Goal: Task Accomplishment & Management: Use online tool/utility

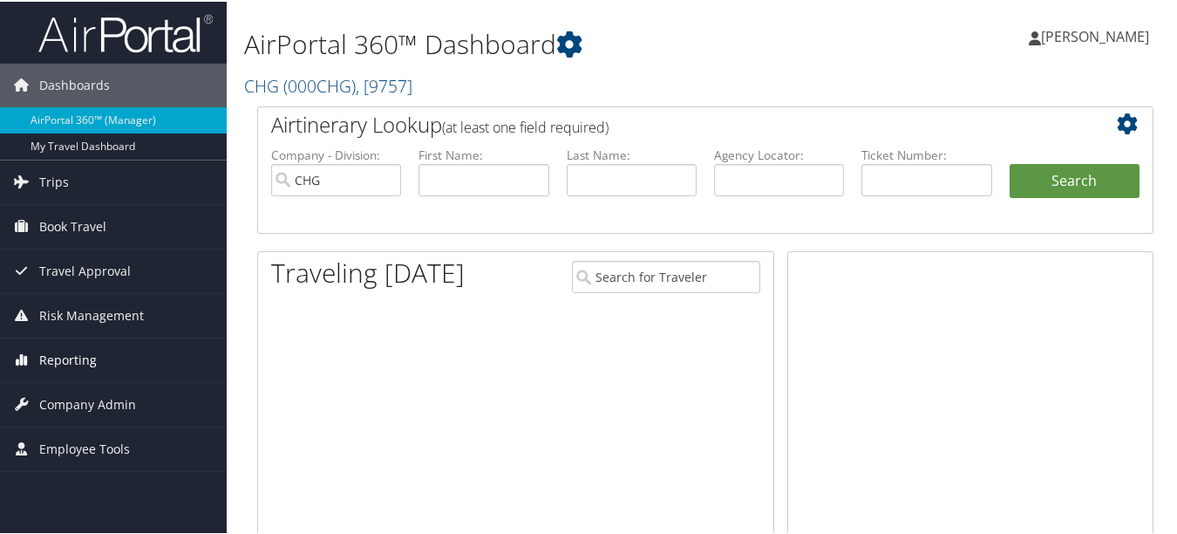
click at [106, 364] on link "Reporting" at bounding box center [113, 359] width 227 height 44
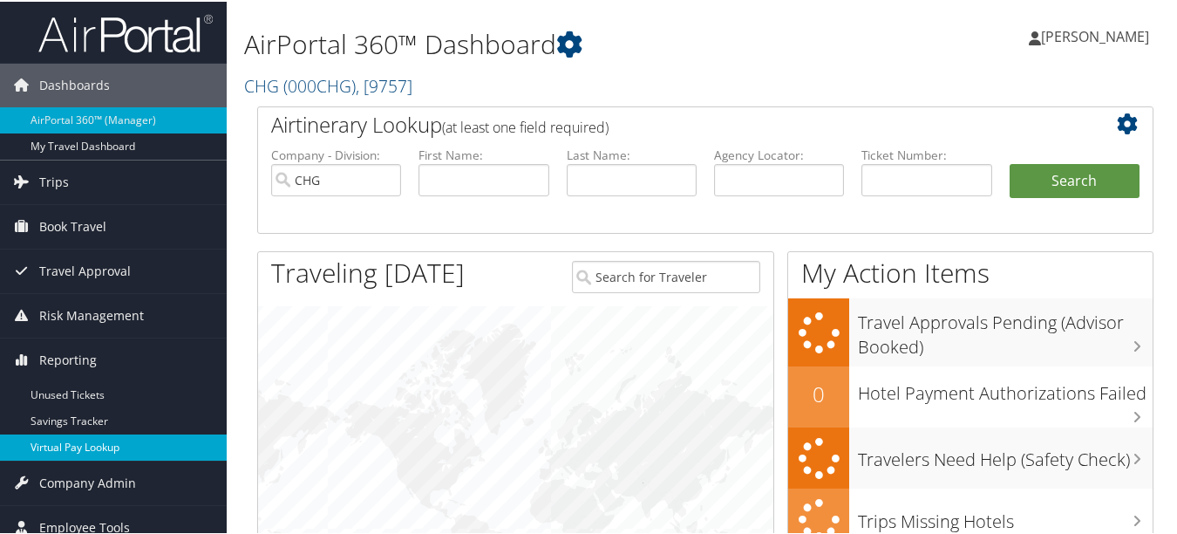
click at [95, 435] on link "Virtual Pay Lookup" at bounding box center [113, 445] width 227 height 26
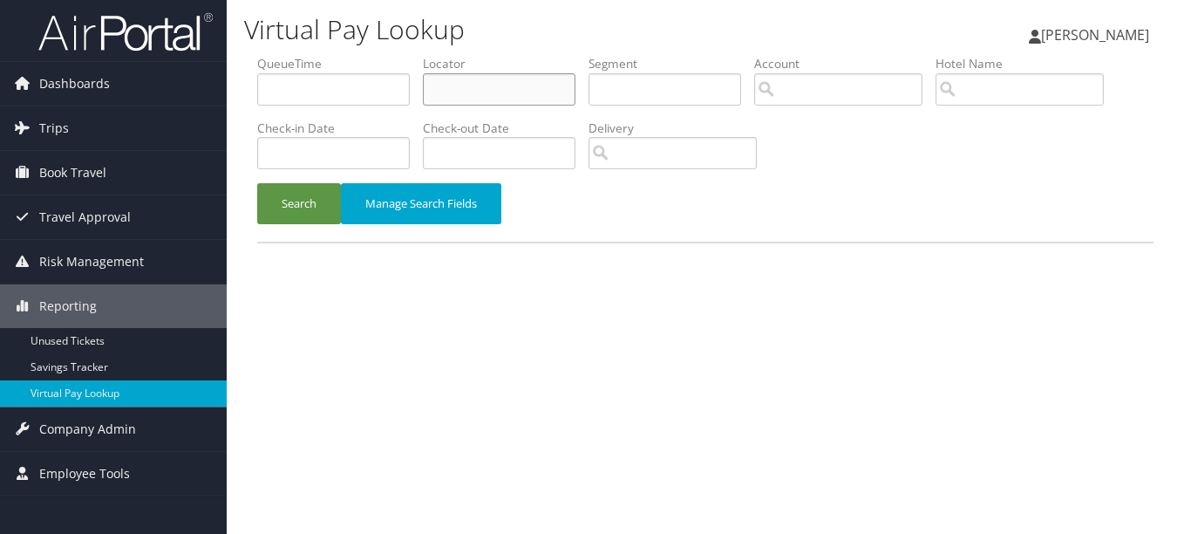
click at [491, 81] on input "text" at bounding box center [499, 89] width 153 height 32
paste input "GIGWCH"
click at [257, 183] on button "Search" at bounding box center [299, 203] width 84 height 41
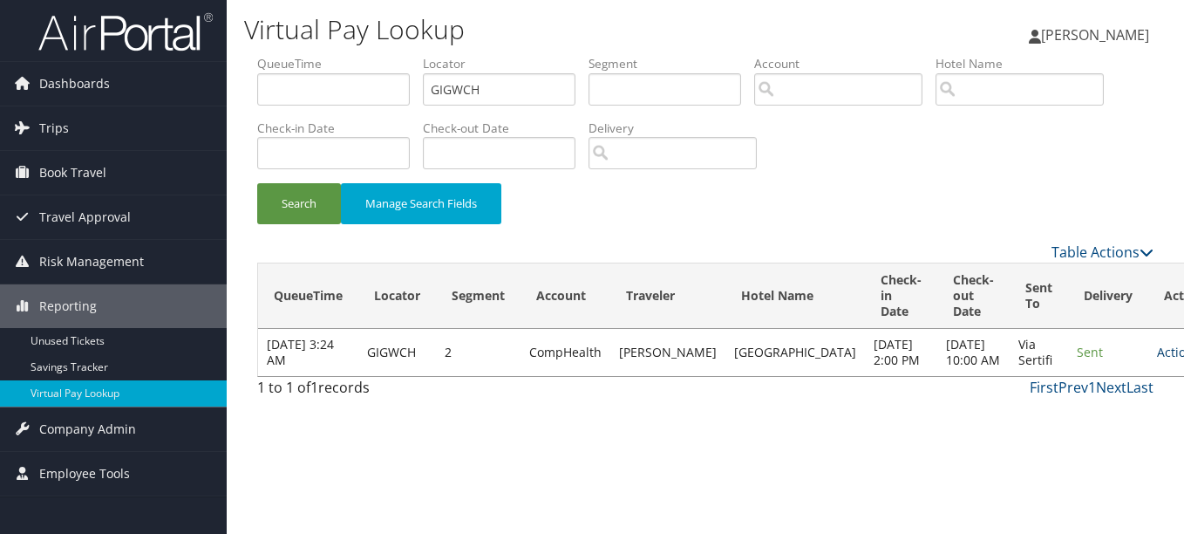
click at [1183, 358] on icon at bounding box center [1206, 352] width 12 height 12
click at [1118, 418] on link "Logs" at bounding box center [1079, 423] width 110 height 30
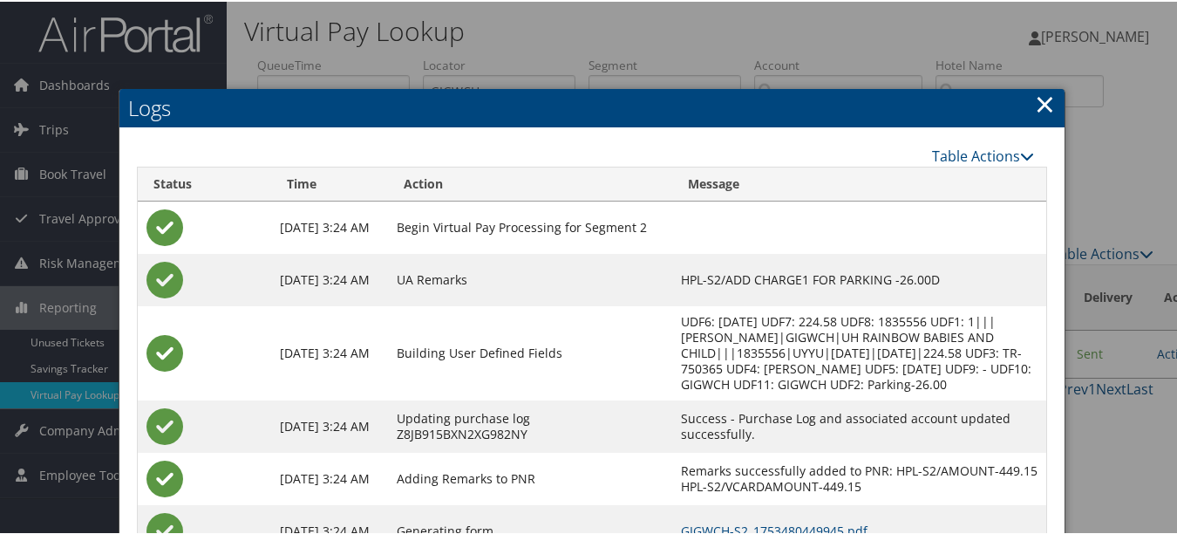
click at [1036, 98] on link "×" at bounding box center [1045, 102] width 20 height 35
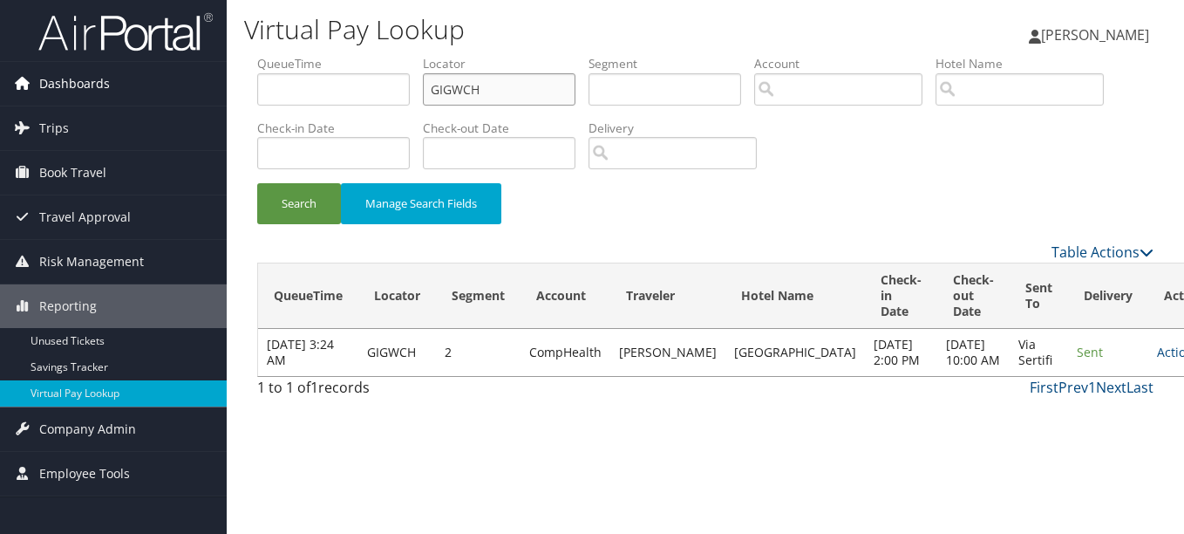
drag, startPoint x: 520, startPoint y: 86, endPoint x: 176, endPoint y: 75, distance: 344.5
click at [176, 75] on div "Dashboards AirPortal 360™ (Manager) My Travel Dashboard Trips Airtinerary® Look…" at bounding box center [592, 267] width 1184 height 534
paste input "IRGWSM"
click at [257, 183] on button "Search" at bounding box center [299, 203] width 84 height 41
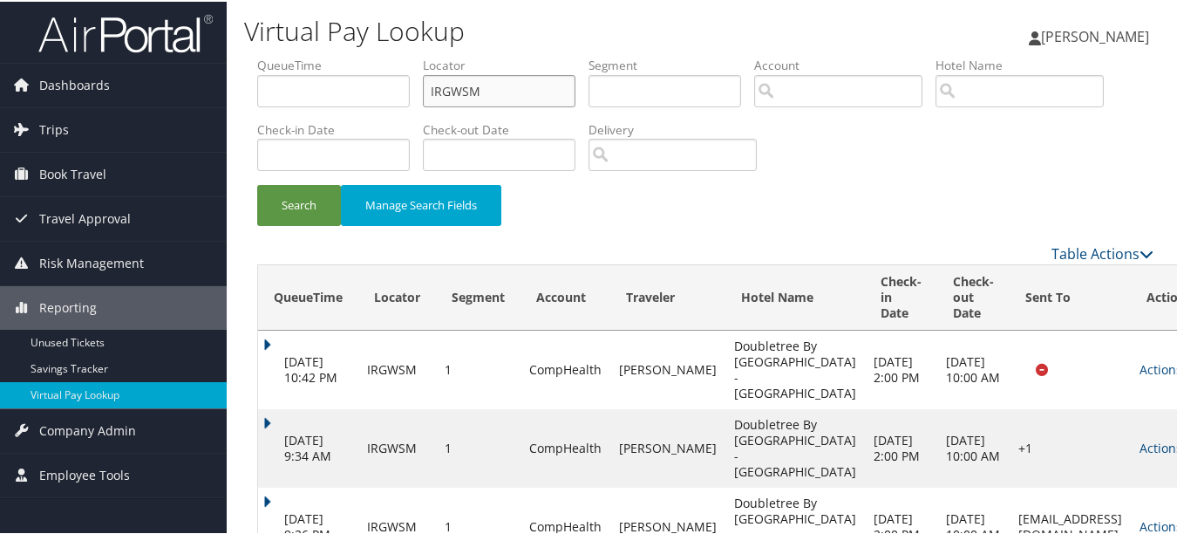
scroll to position [61, 0]
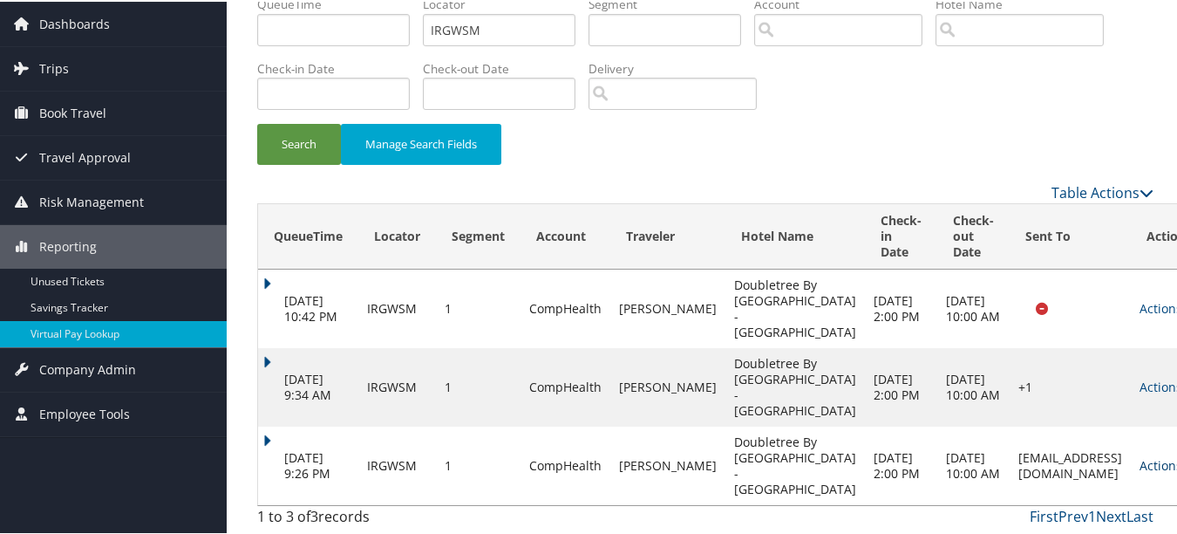
click at [1139, 466] on link "Actions" at bounding box center [1166, 463] width 55 height 17
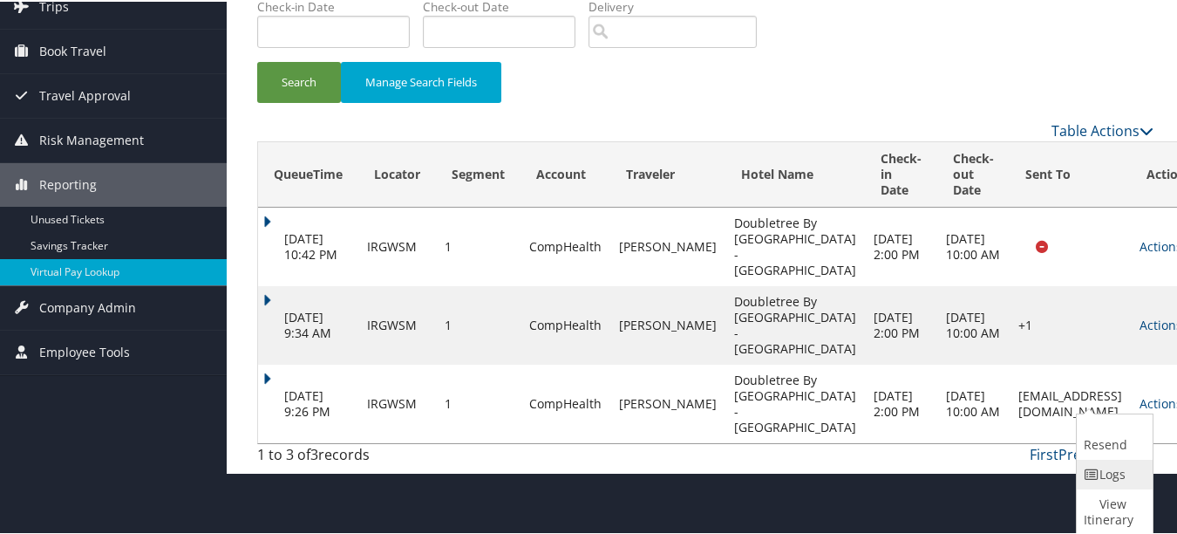
click at [1093, 477] on icon at bounding box center [1092, 472] width 16 height 12
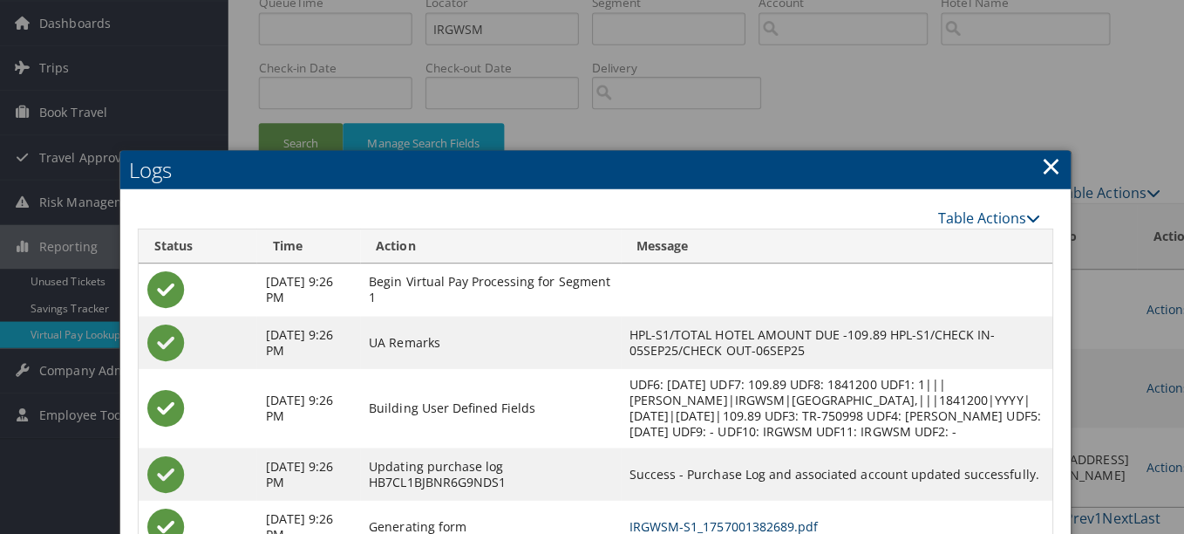
scroll to position [0, 0]
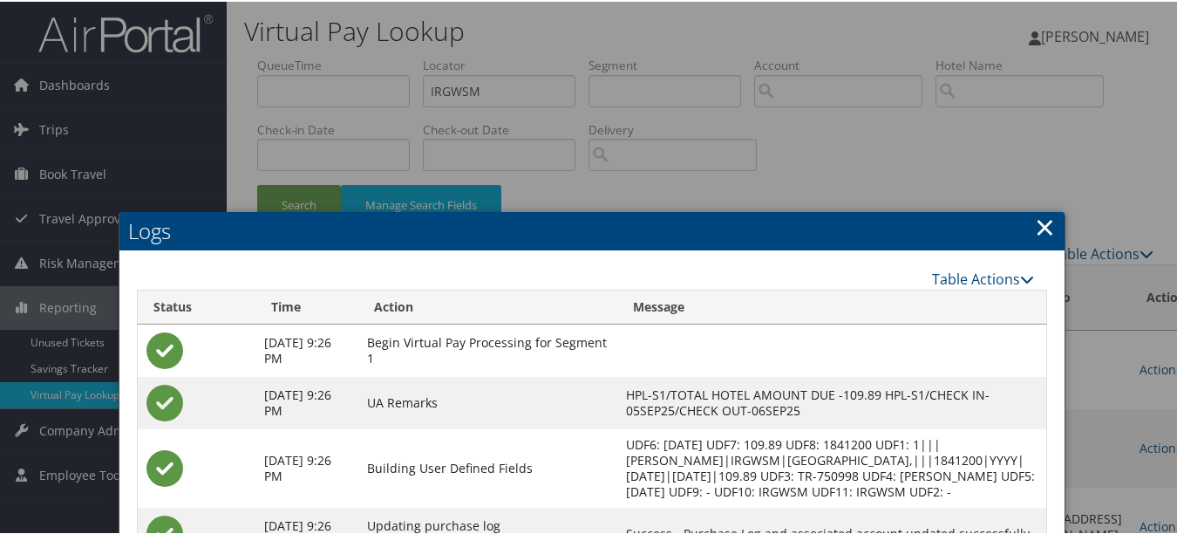
click at [1035, 228] on link "×" at bounding box center [1045, 224] width 20 height 35
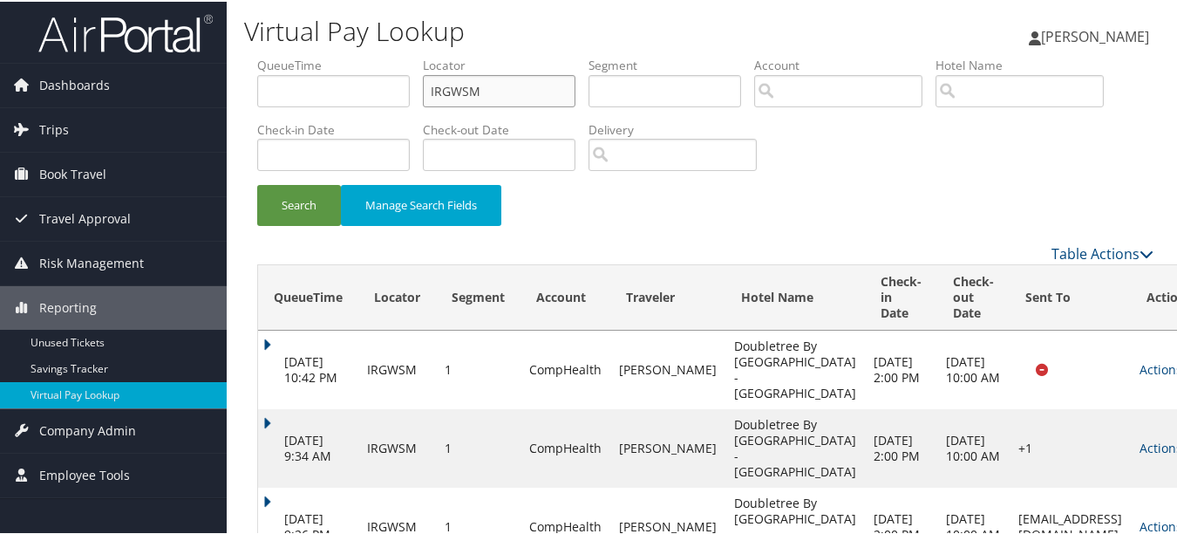
drag, startPoint x: 486, startPoint y: 94, endPoint x: 385, endPoint y: 93, distance: 100.3
click at [385, 55] on ul "QueueTime Locator IRGWSM Segment Account Traveler Hotel Name Check-in Date Chec…" at bounding box center [705, 55] width 896 height 0
paste input "LCPPCU"
click at [257, 183] on button "Search" at bounding box center [299, 203] width 84 height 41
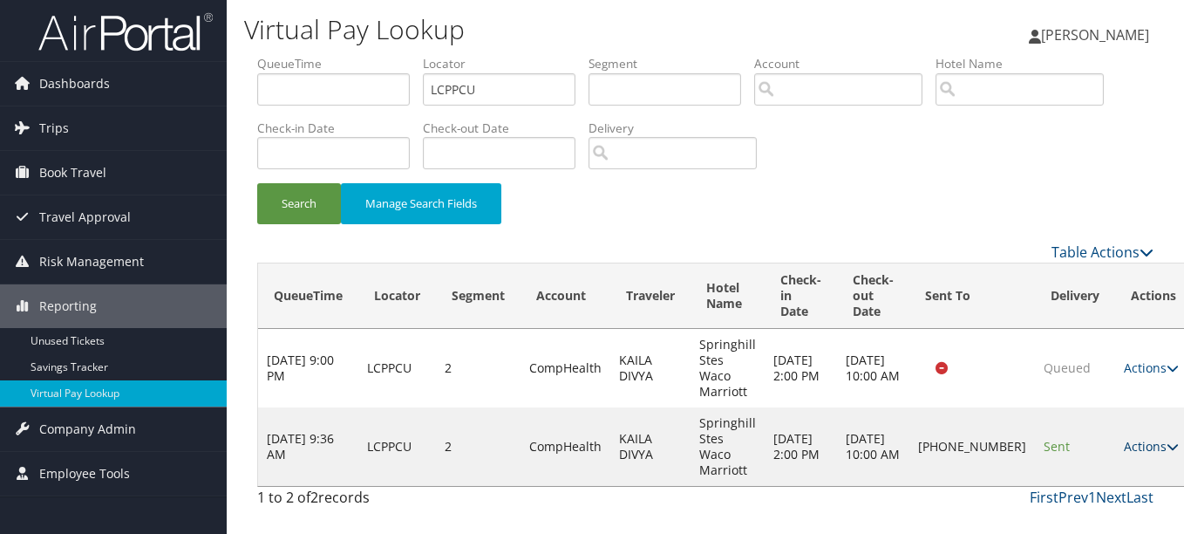
click at [1124, 451] on link "Actions" at bounding box center [1151, 446] width 55 height 17
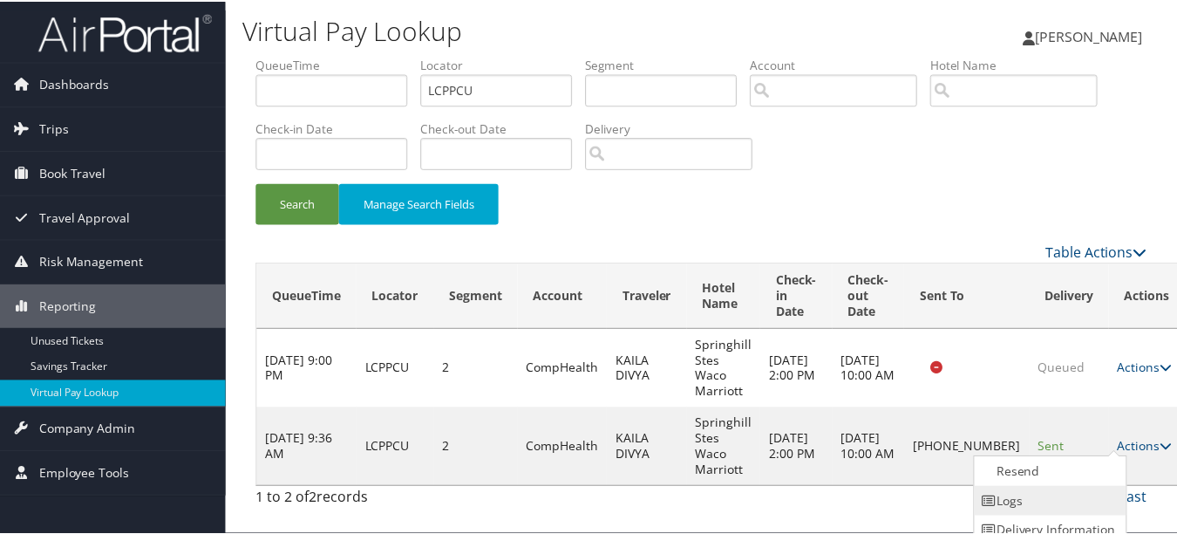
scroll to position [43, 0]
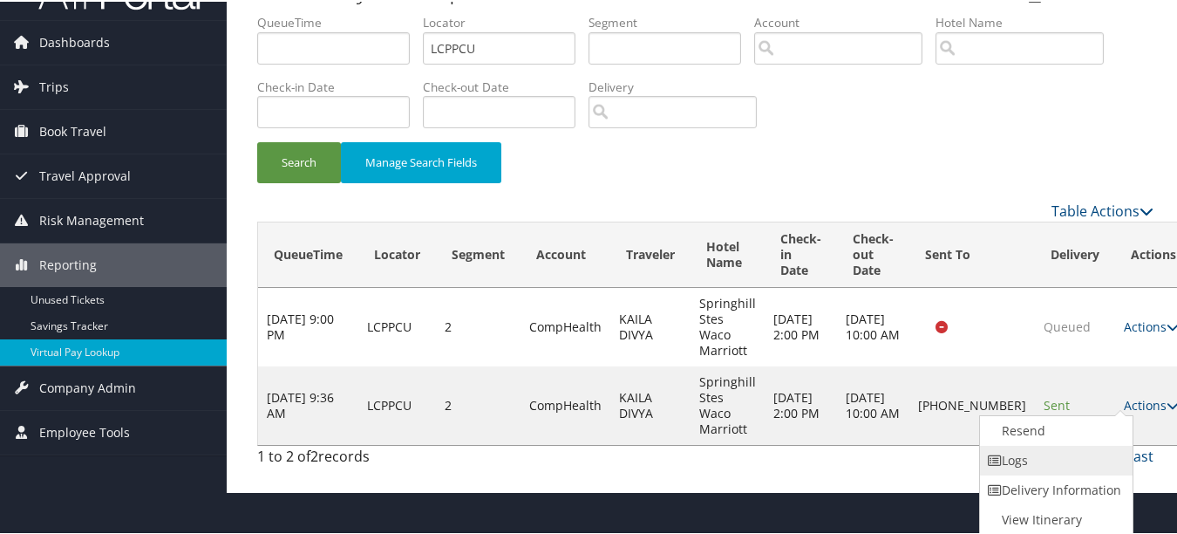
click at [1102, 471] on link "Logs" at bounding box center [1054, 459] width 149 height 30
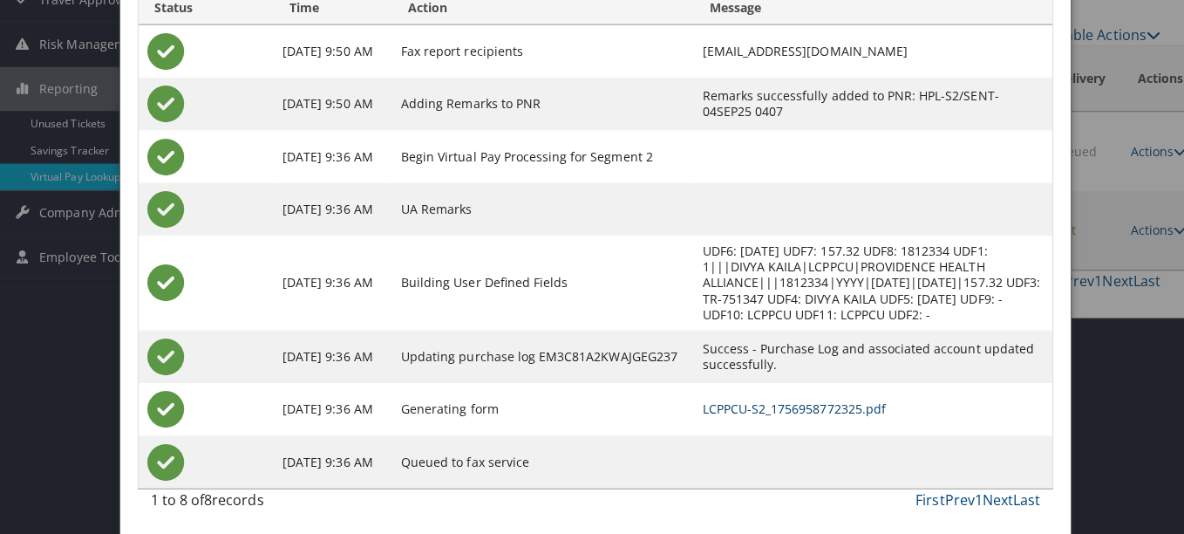
scroll to position [0, 0]
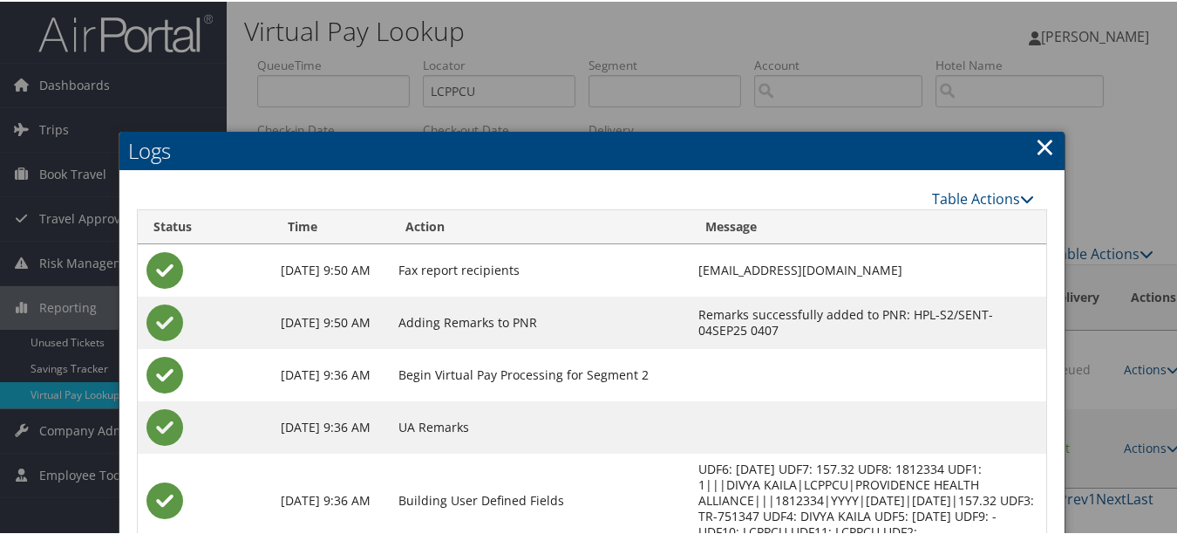
drag, startPoint x: 1033, startPoint y: 139, endPoint x: 738, endPoint y: 159, distance: 295.3
click at [1035, 139] on link "×" at bounding box center [1045, 144] width 20 height 35
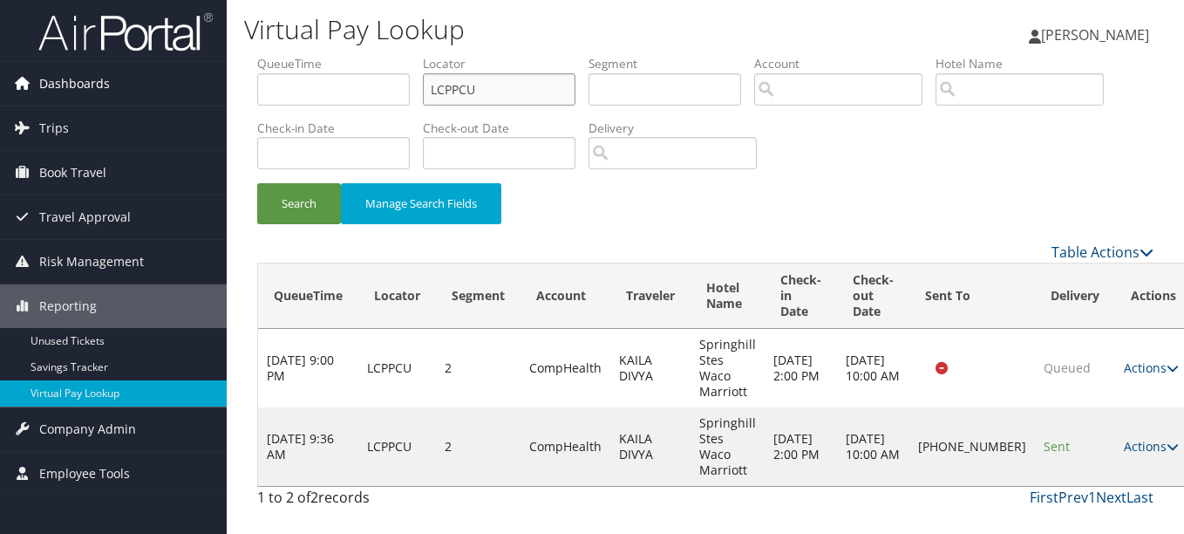
drag, startPoint x: 563, startPoint y: 87, endPoint x: 32, endPoint y: 92, distance: 530.9
click at [33, 92] on div "Dashboards AirPortal 360™ (Manager) My Travel Dashboard Trips Airtinerary® Look…" at bounding box center [592, 267] width 1184 height 534
paste input "JVLOJC"
click at [257, 183] on button "Search" at bounding box center [299, 203] width 84 height 41
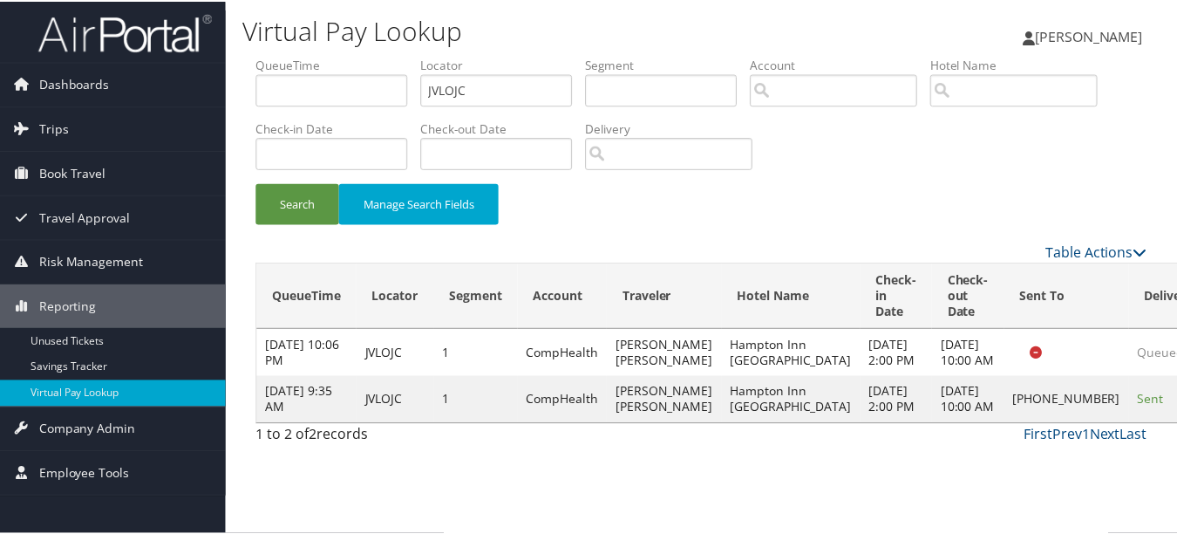
scroll to position [43, 0]
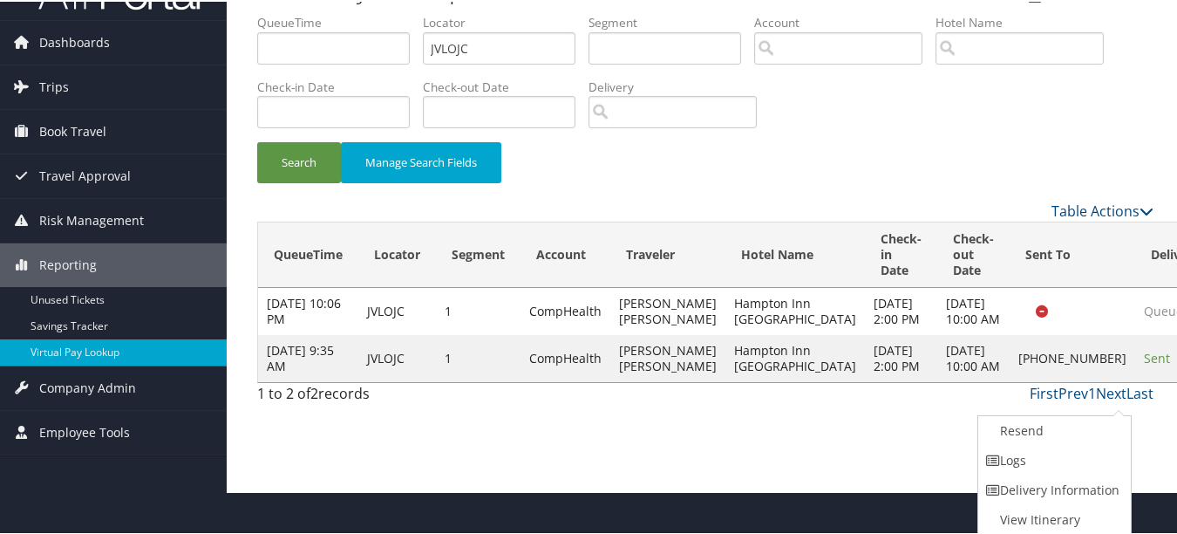
drag, startPoint x: 1108, startPoint y: 446, endPoint x: 1087, endPoint y: 461, distance: 25.6
click at [1103, 460] on link "Logs" at bounding box center [1052, 459] width 149 height 30
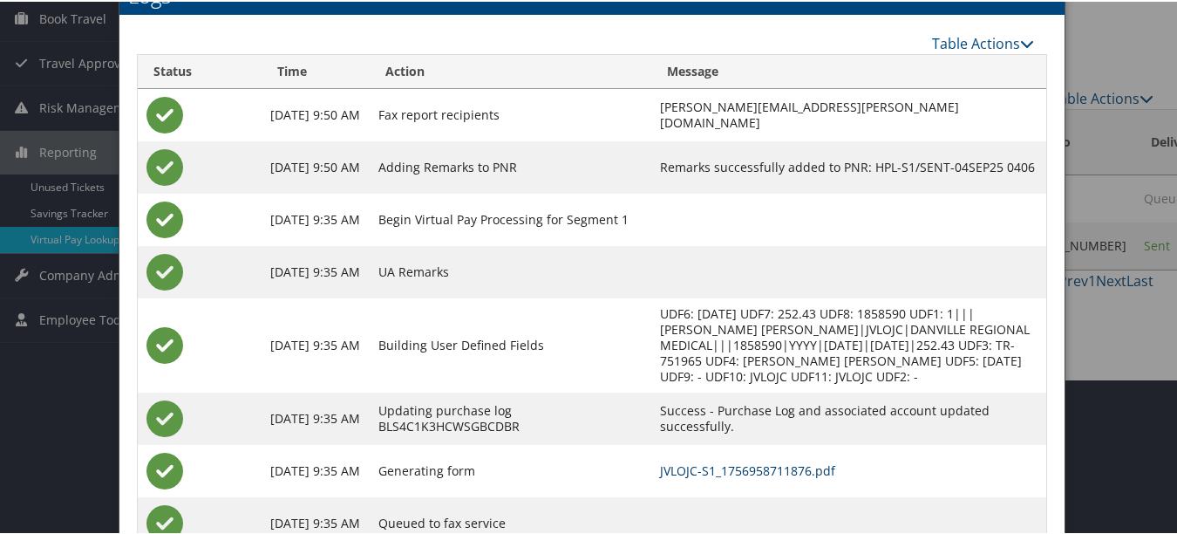
scroll to position [0, 0]
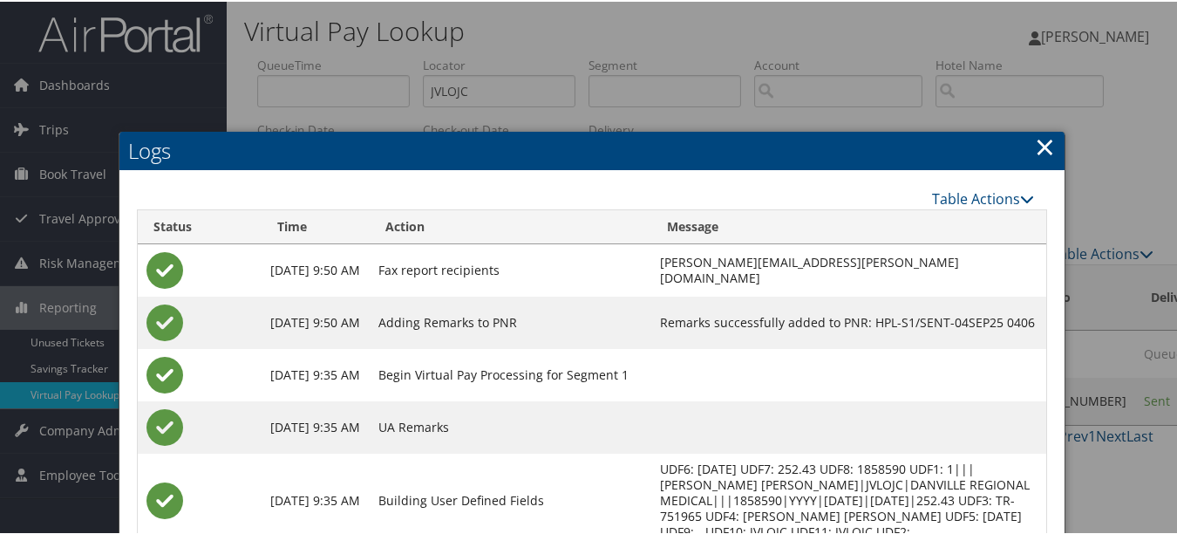
click at [1045, 139] on link "×" at bounding box center [1045, 144] width 20 height 35
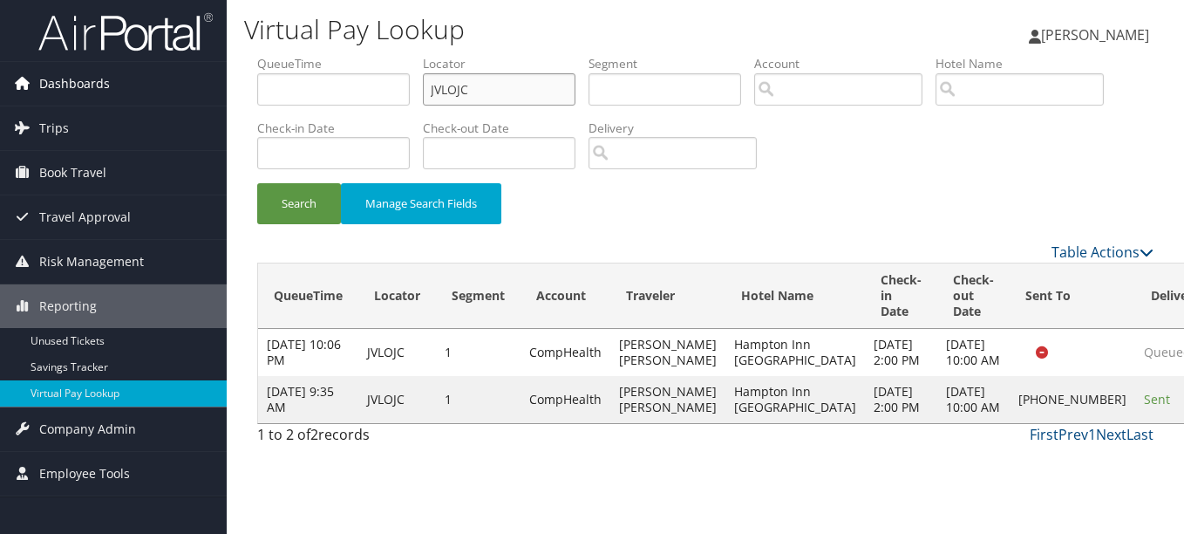
drag, startPoint x: 512, startPoint y: 89, endPoint x: 51, endPoint y: 92, distance: 460.3
click at [54, 91] on div "Dashboards AirPortal 360™ (Manager) My Travel Dashboard Trips Airtinerary® Look…" at bounding box center [592, 267] width 1184 height 534
paste input "FDKLNM"
click at [257, 183] on button "Search" at bounding box center [299, 203] width 84 height 41
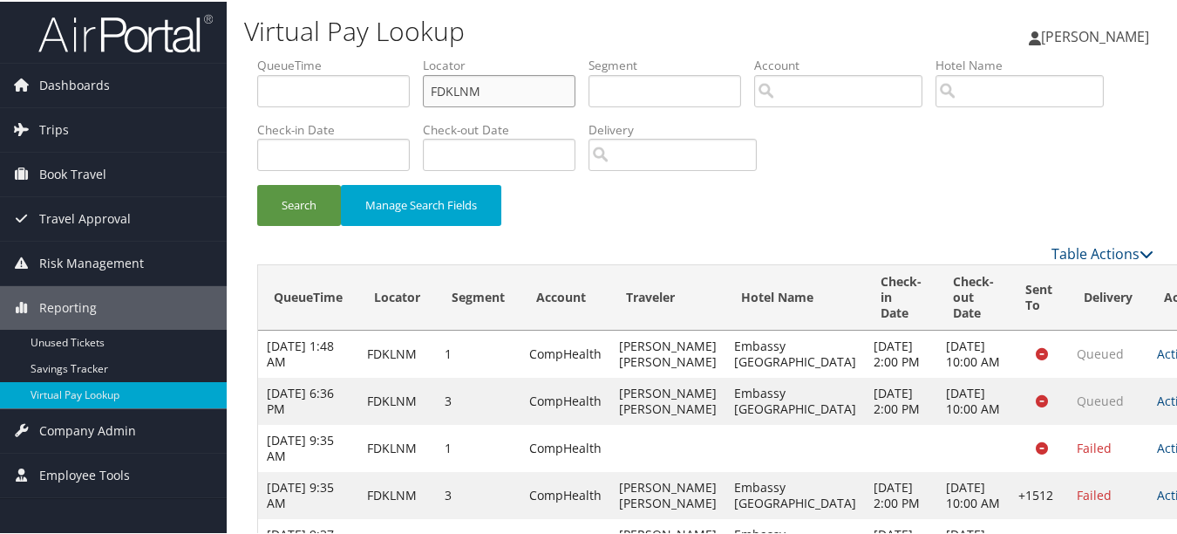
scroll to position [187, 0]
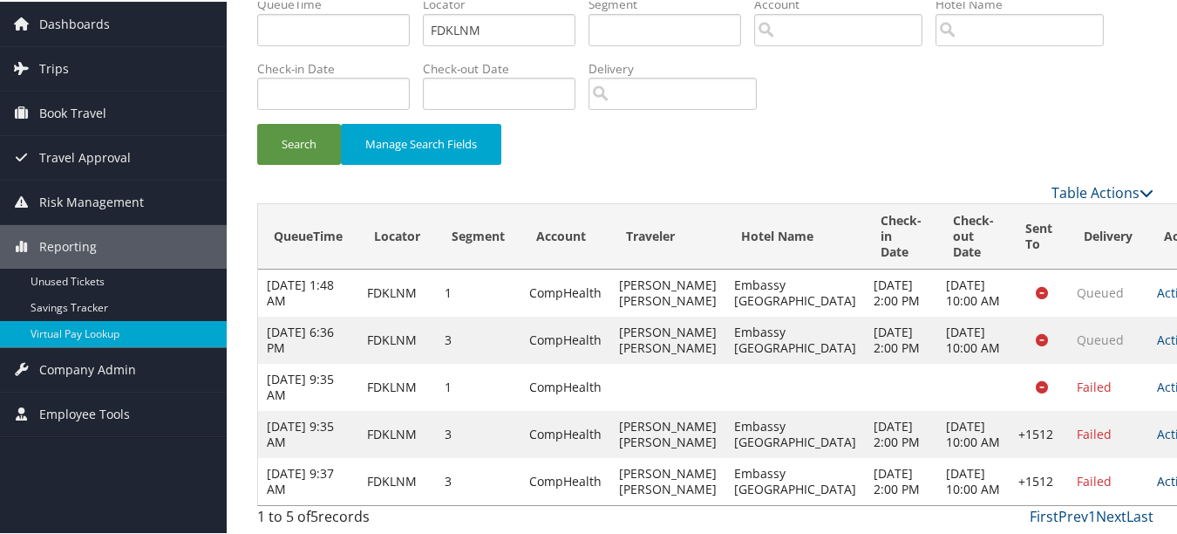
click at [1157, 471] on link "Actions" at bounding box center [1184, 479] width 55 height 17
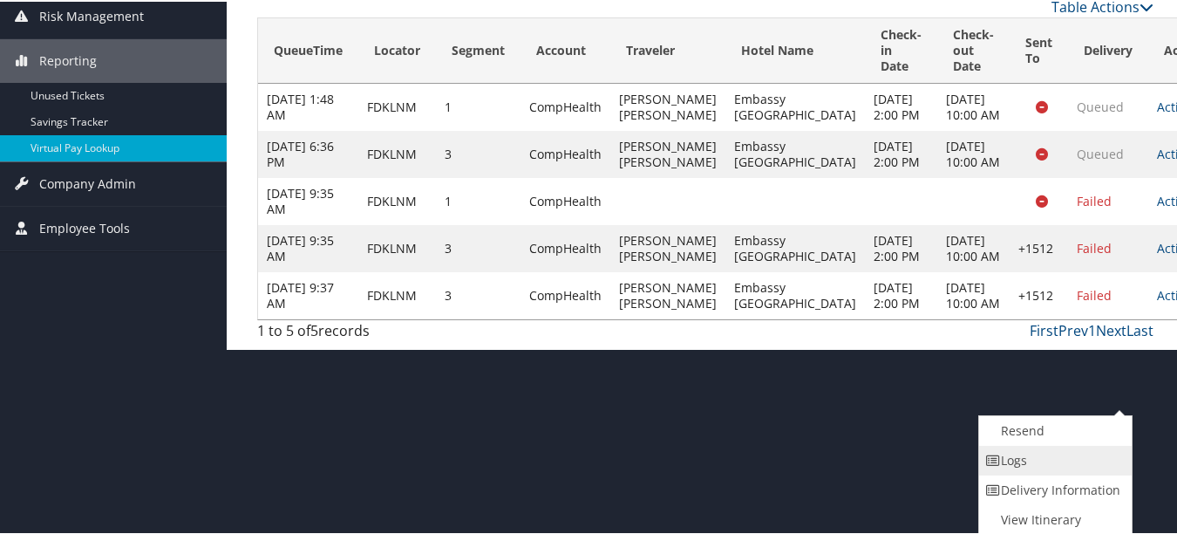
click at [1091, 463] on link "Logs" at bounding box center [1053, 459] width 149 height 30
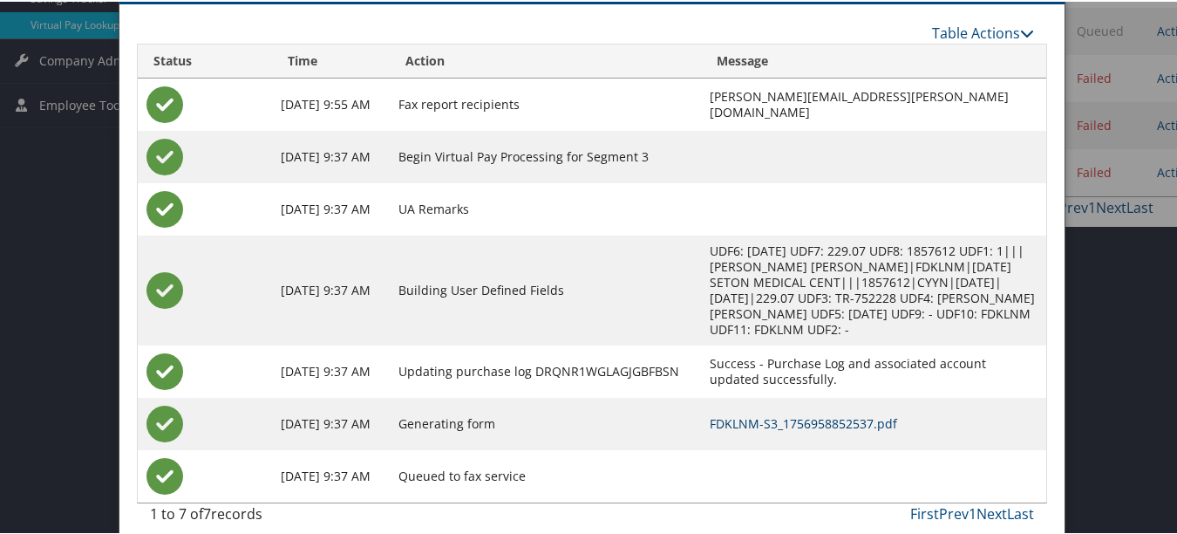
scroll to position [108, 0]
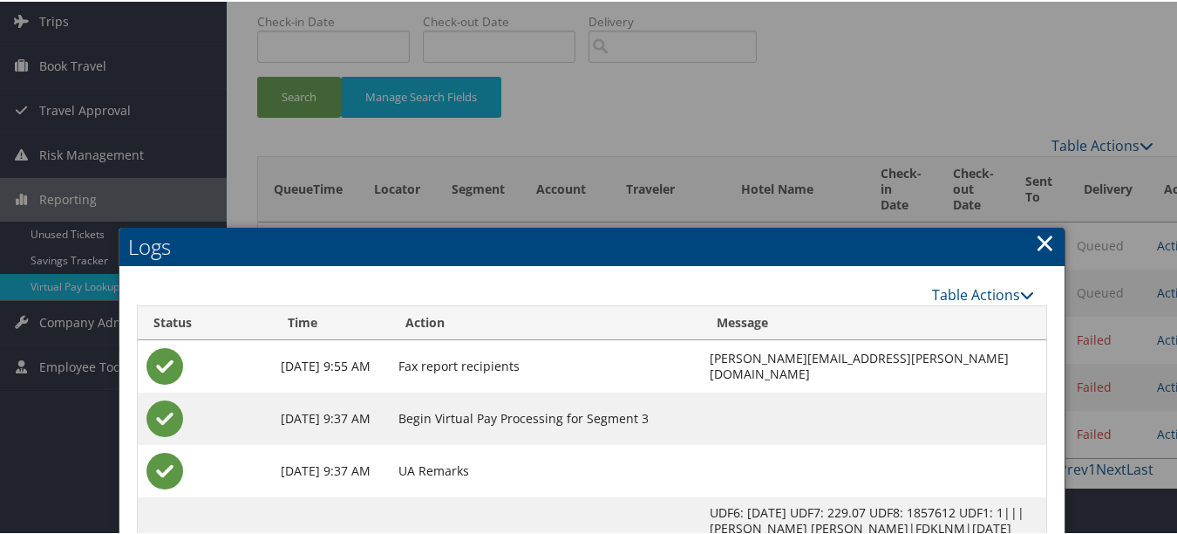
click at [1047, 250] on div "Logs Table Actions Loading... Status Time Action Message [DATE] 9:55 AM Fax rep…" at bounding box center [592, 518] width 947 height 585
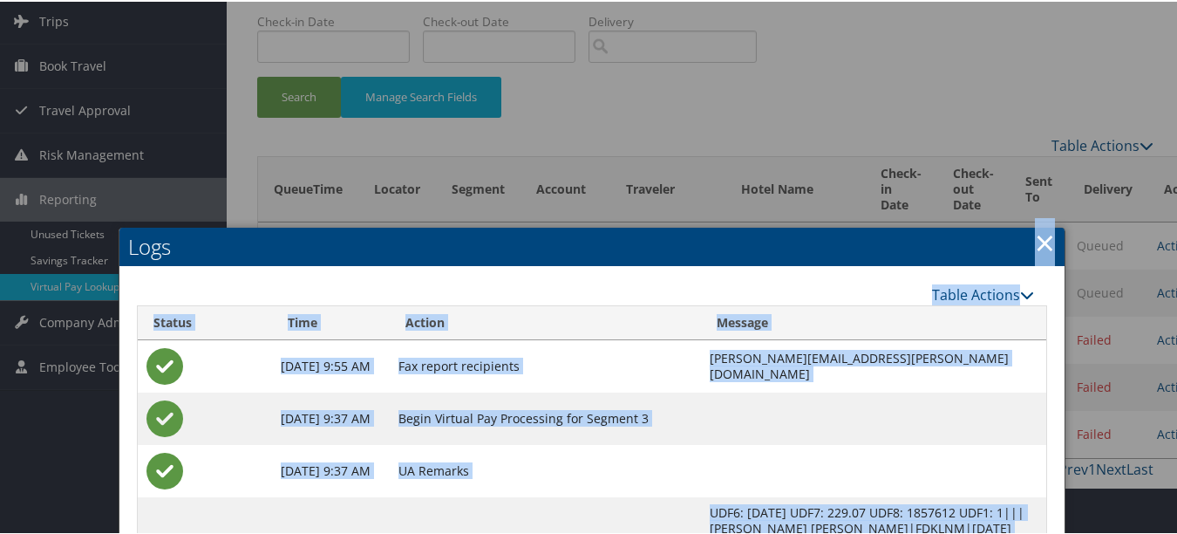
drag, startPoint x: 1047, startPoint y: 250, endPoint x: 984, endPoint y: 244, distance: 63.1
click at [1035, 236] on link "×" at bounding box center [1045, 240] width 20 height 35
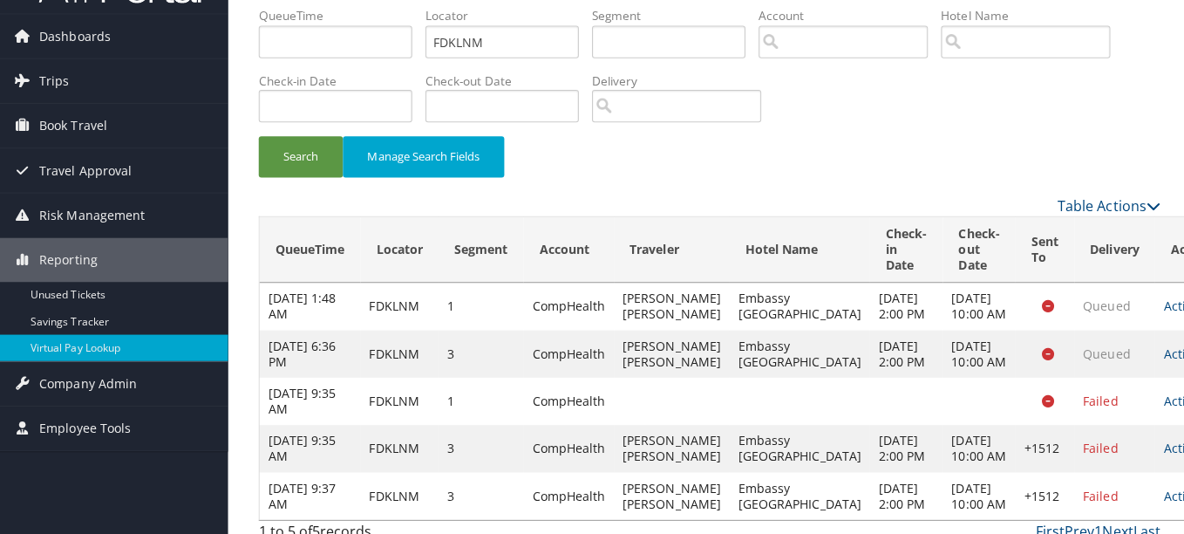
scroll to position [0, 0]
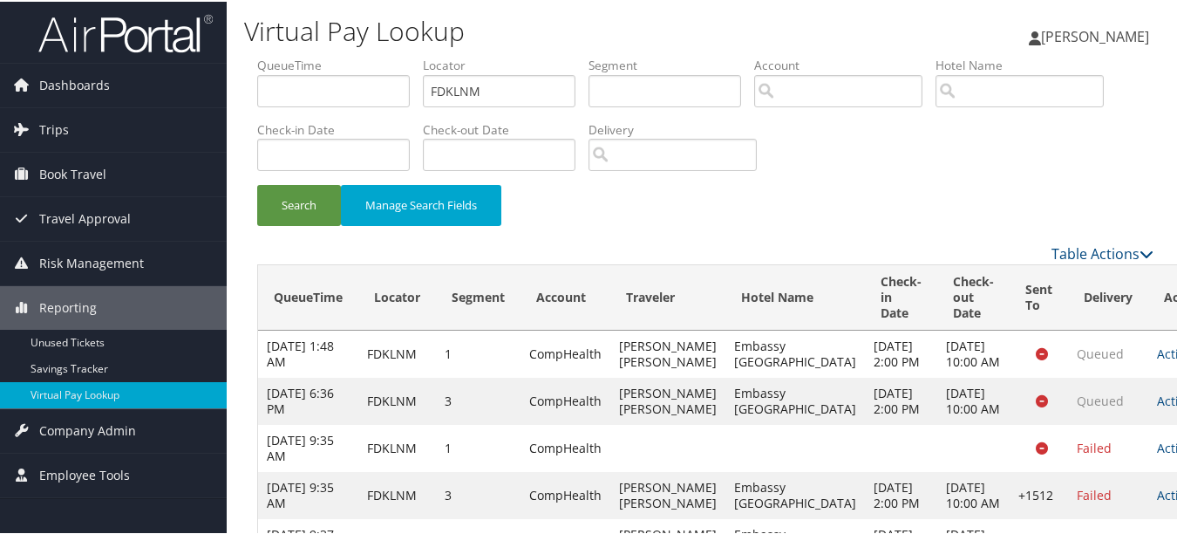
drag, startPoint x: 481, startPoint y: 64, endPoint x: 508, endPoint y: 78, distance: 30.8
click at [483, 64] on label "Locator" at bounding box center [506, 63] width 166 height 17
drag, startPoint x: 513, startPoint y: 90, endPoint x: 296, endPoint y: 91, distance: 216.2
click at [307, 55] on ul "QueueTime Locator FDKLNM Segment Account Traveler Hotel Name Check-in Date Chec…" at bounding box center [705, 55] width 896 height 0
paste input "HKRQSR"
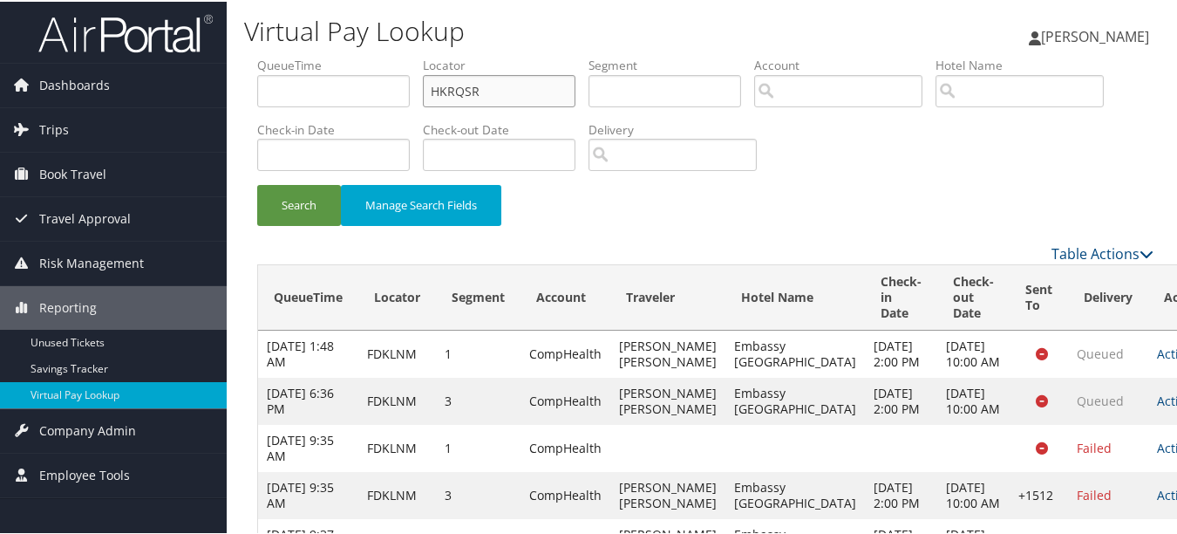
click at [257, 183] on button "Search" at bounding box center [299, 203] width 84 height 41
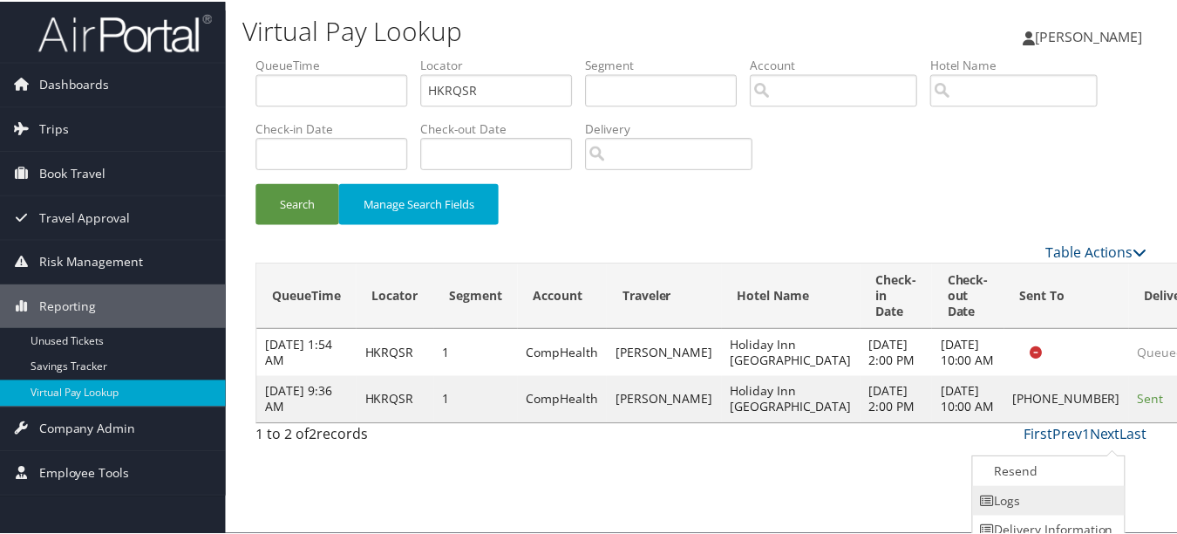
scroll to position [43, 0]
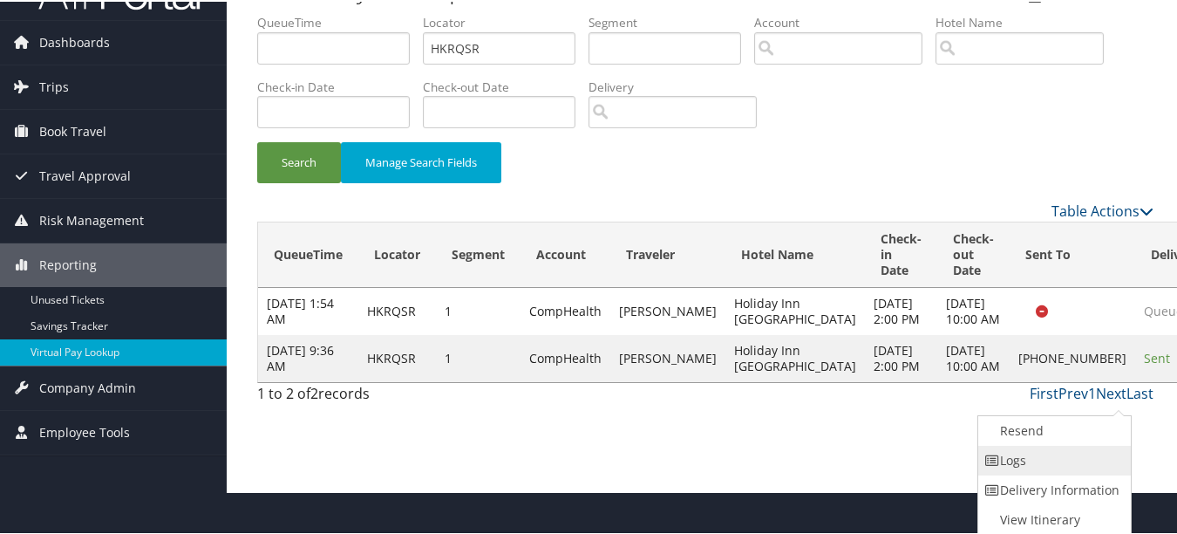
drag, startPoint x: 1120, startPoint y: 447, endPoint x: 1079, endPoint y: 465, distance: 44.5
click at [1079, 465] on link "Logs" at bounding box center [1052, 459] width 149 height 30
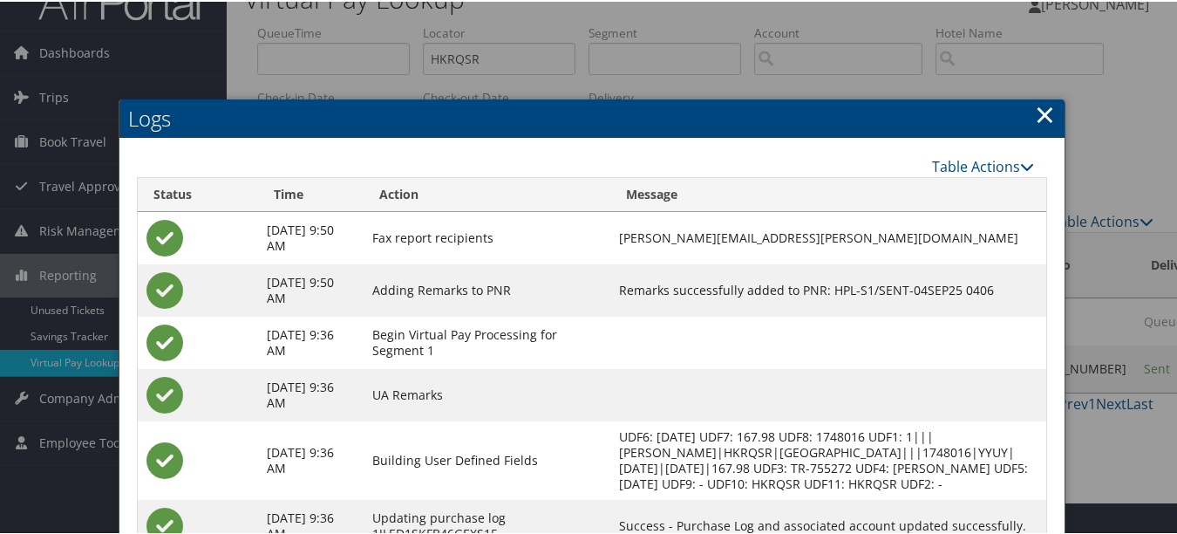
scroll to position [0, 0]
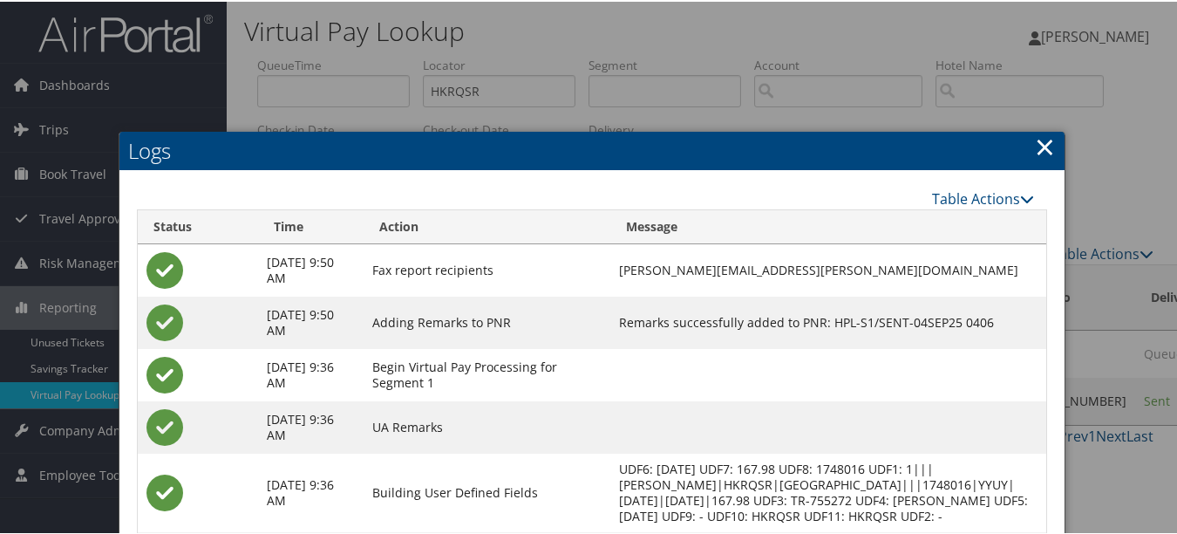
click at [1047, 149] on link "×" at bounding box center [1045, 144] width 20 height 35
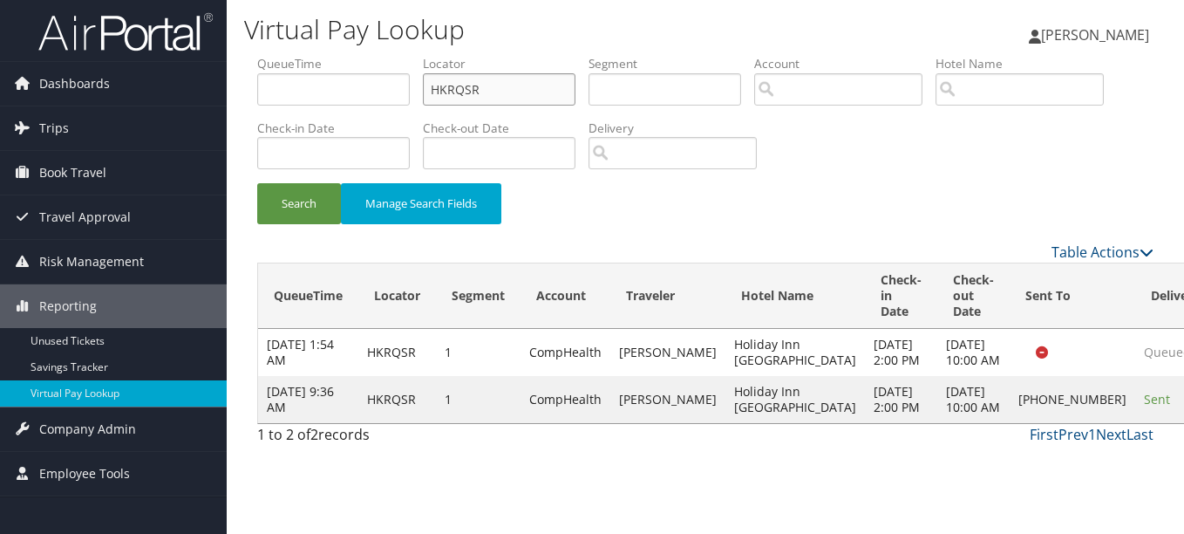
paste input "WSEREN"
drag, startPoint x: 467, startPoint y: 94, endPoint x: 397, endPoint y: 90, distance: 70.7
click at [397, 55] on ul "QueueTime Locator WSEREN Segment Account Traveler Hotel Name Check-in Date Chec…" at bounding box center [705, 55] width 896 height 0
click at [257, 183] on button "Search" at bounding box center [299, 203] width 84 height 41
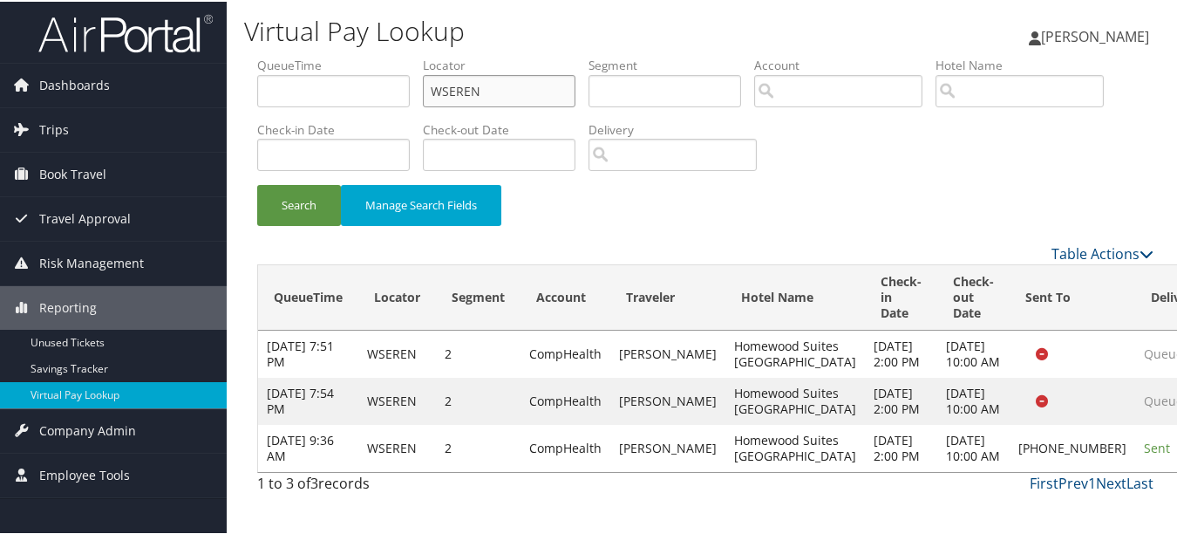
scroll to position [30, 0]
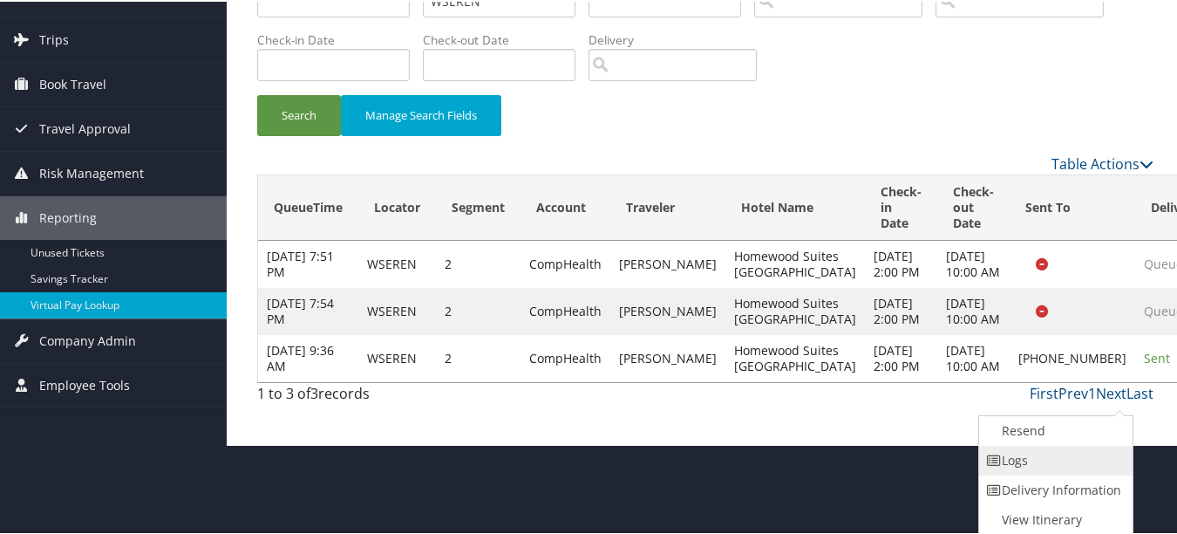
click at [1081, 472] on link "Logs" at bounding box center [1053, 459] width 149 height 30
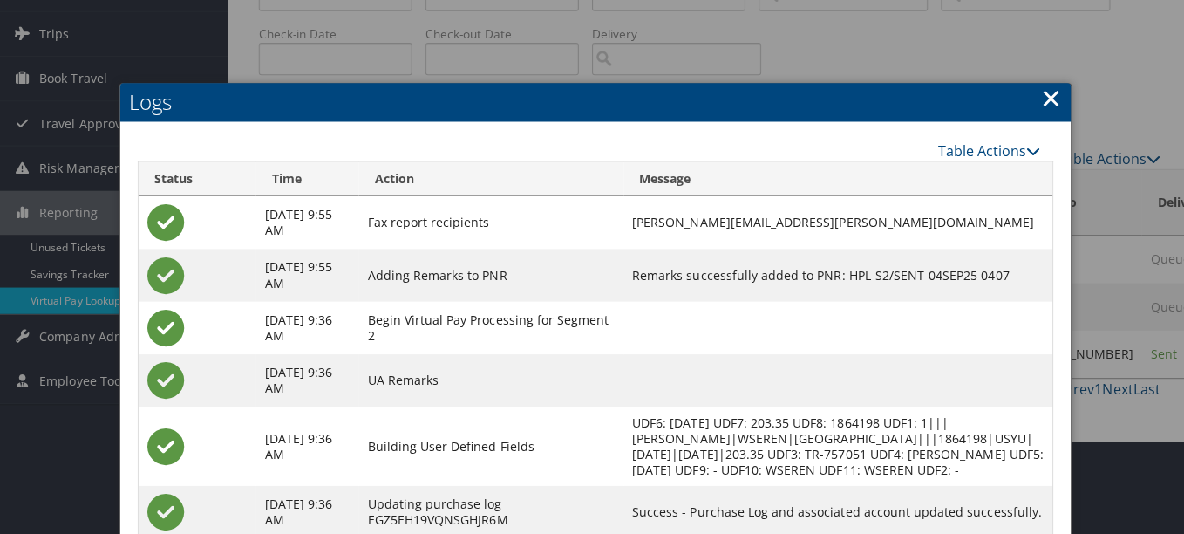
scroll to position [0, 0]
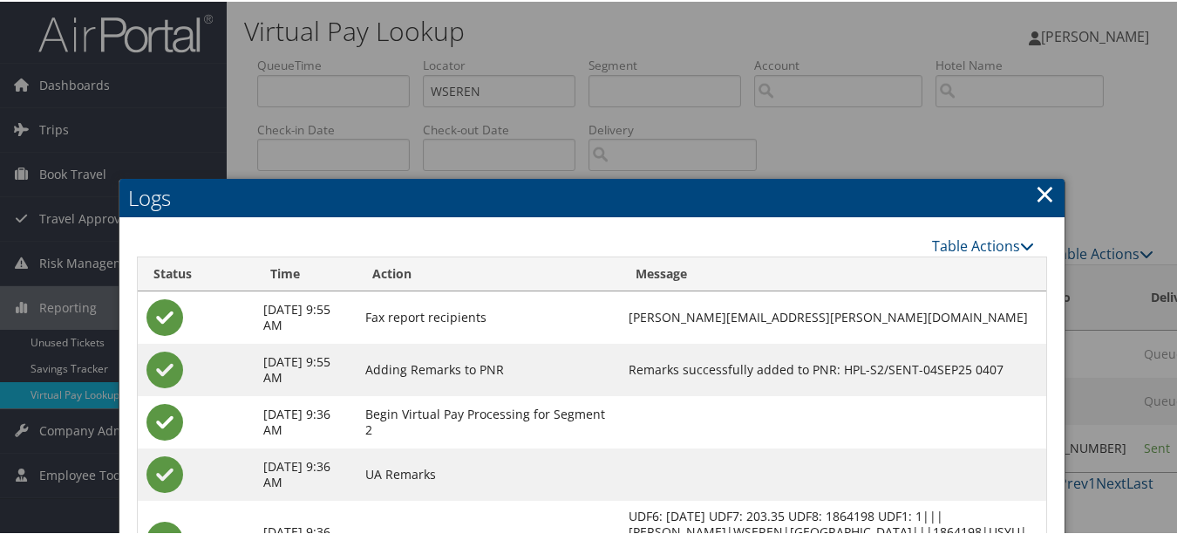
click at [1044, 189] on link "×" at bounding box center [1045, 191] width 20 height 35
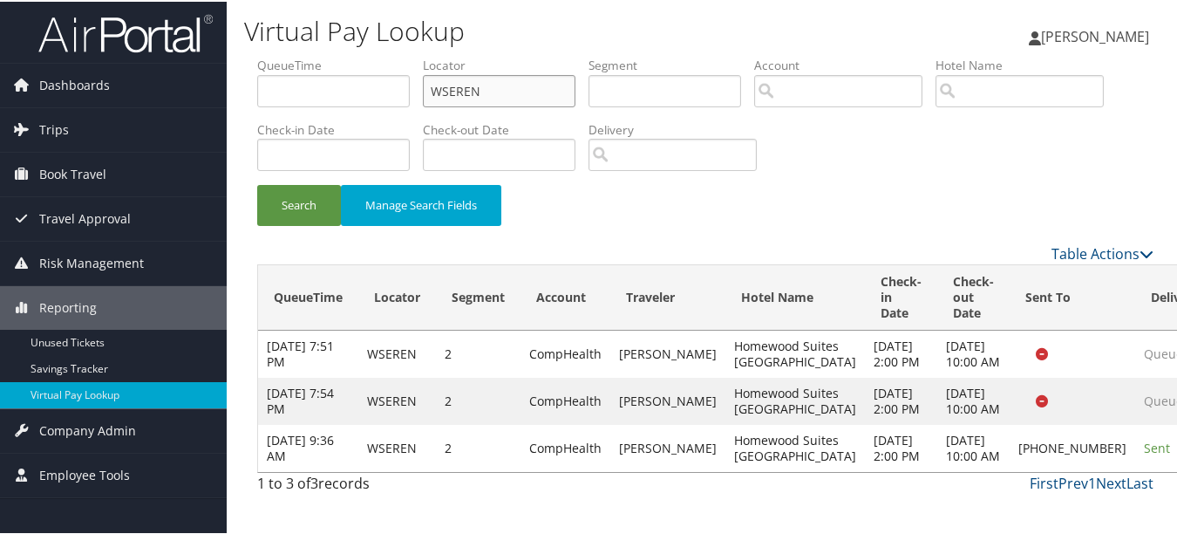
click at [271, 55] on ul "QueueTime Locator WSEREN Segment Account Traveler Hotel Name Check-in Date Chec…" at bounding box center [705, 55] width 896 height 0
paste input "NWKETF"
click at [257, 183] on button "Search" at bounding box center [299, 203] width 84 height 41
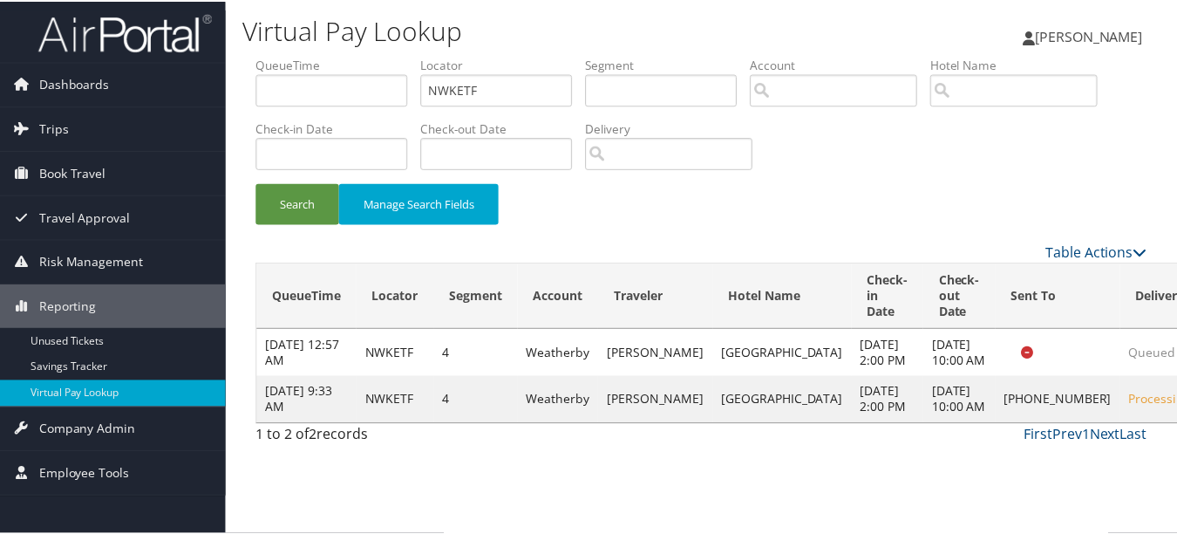
scroll to position [43, 0]
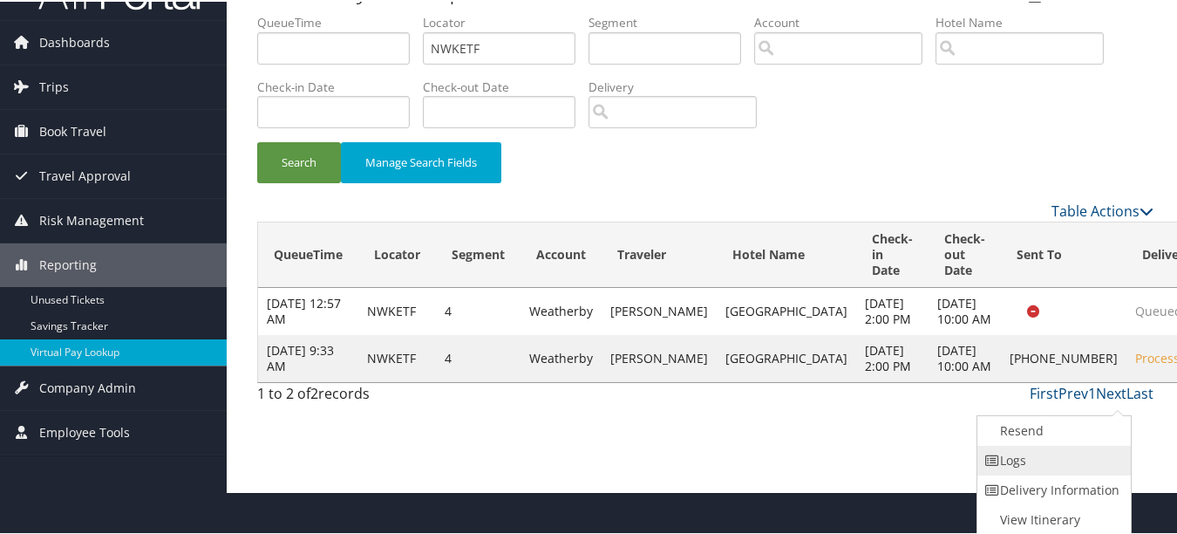
click at [1088, 452] on link "Logs" at bounding box center [1051, 459] width 149 height 30
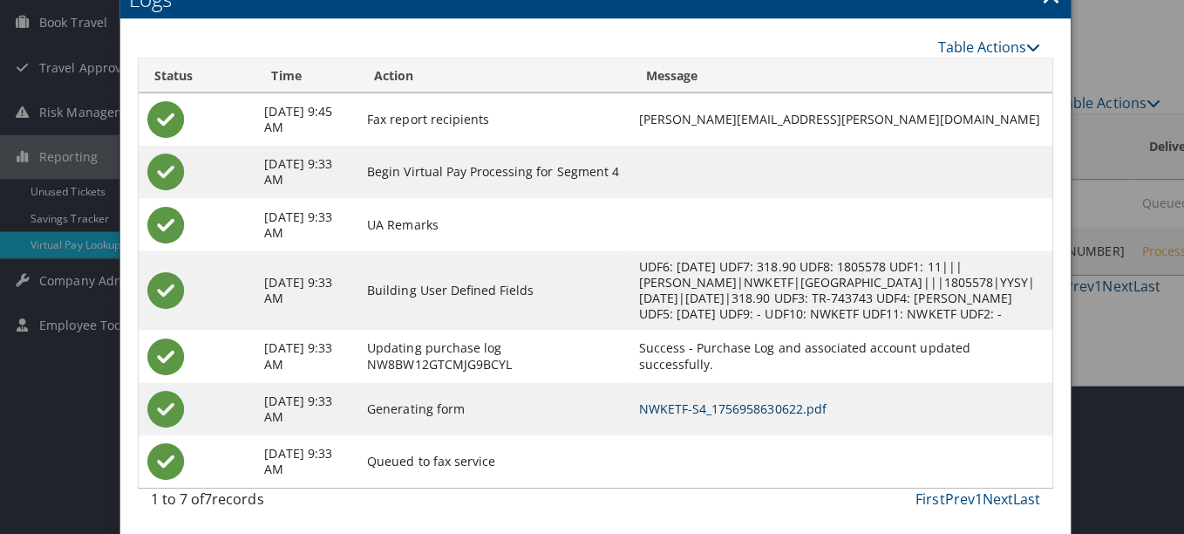
scroll to position [0, 0]
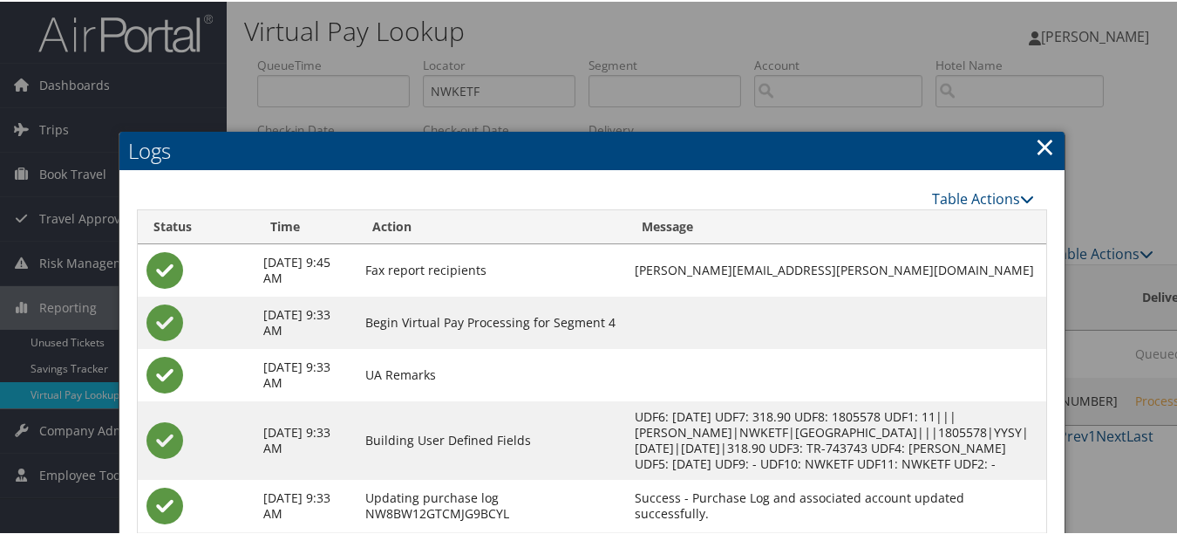
click at [1035, 144] on link "×" at bounding box center [1045, 144] width 20 height 35
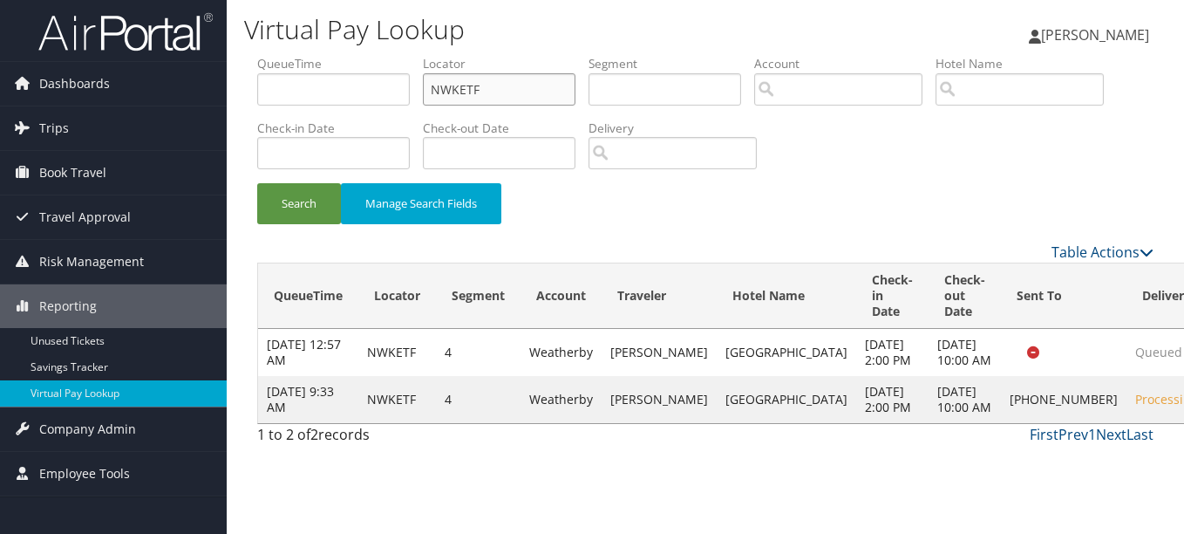
drag, startPoint x: 501, startPoint y: 85, endPoint x: 305, endPoint y: 83, distance: 196.2
click at [311, 55] on ul "QueueTime Locator NWKETF Segment Account Traveler Hotel Name Check-in Date Chec…" at bounding box center [705, 55] width 896 height 0
paste input "LURWHS"
click at [257, 183] on button "Search" at bounding box center [299, 203] width 84 height 41
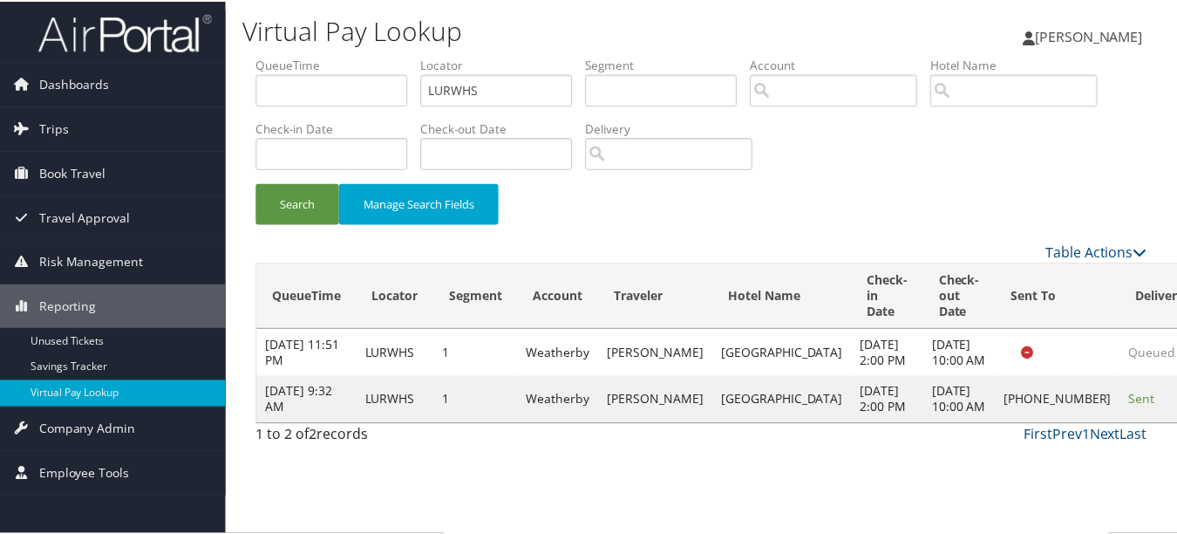
scroll to position [27, 0]
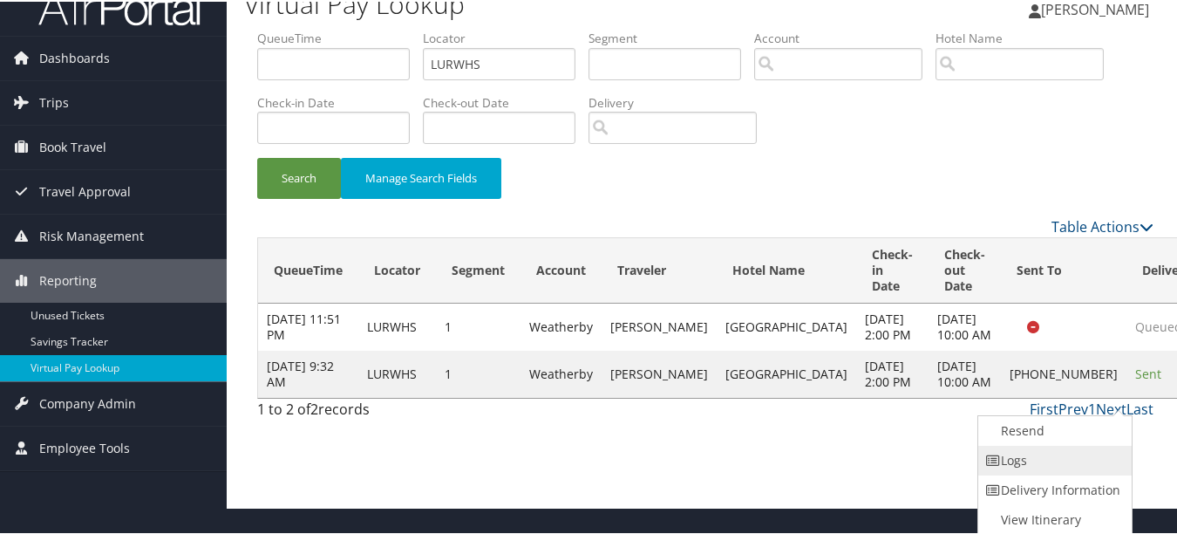
click at [1093, 451] on link "Logs" at bounding box center [1052, 459] width 149 height 30
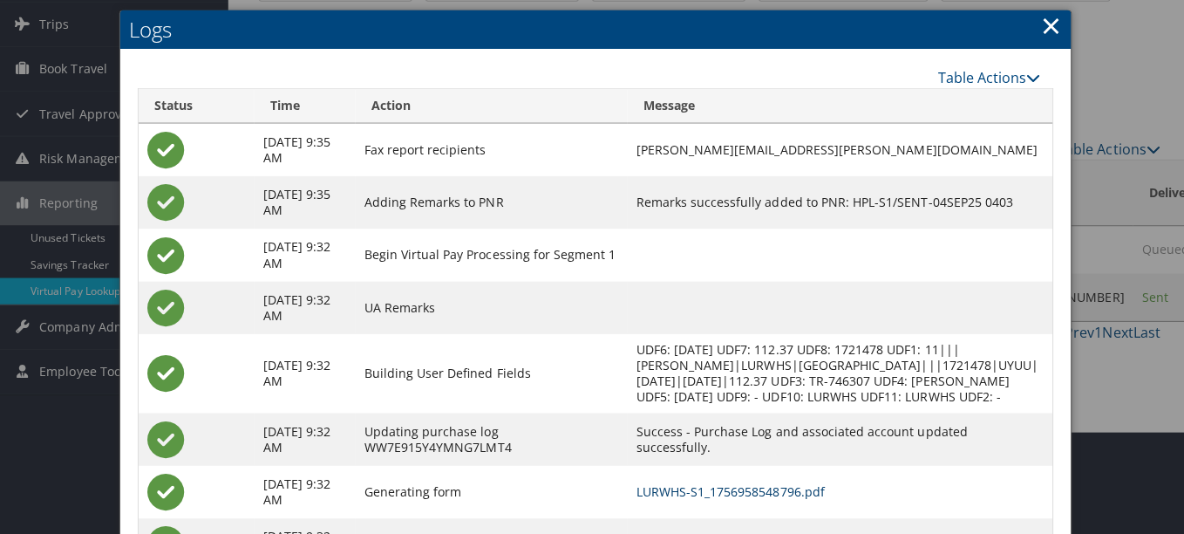
scroll to position [0, 0]
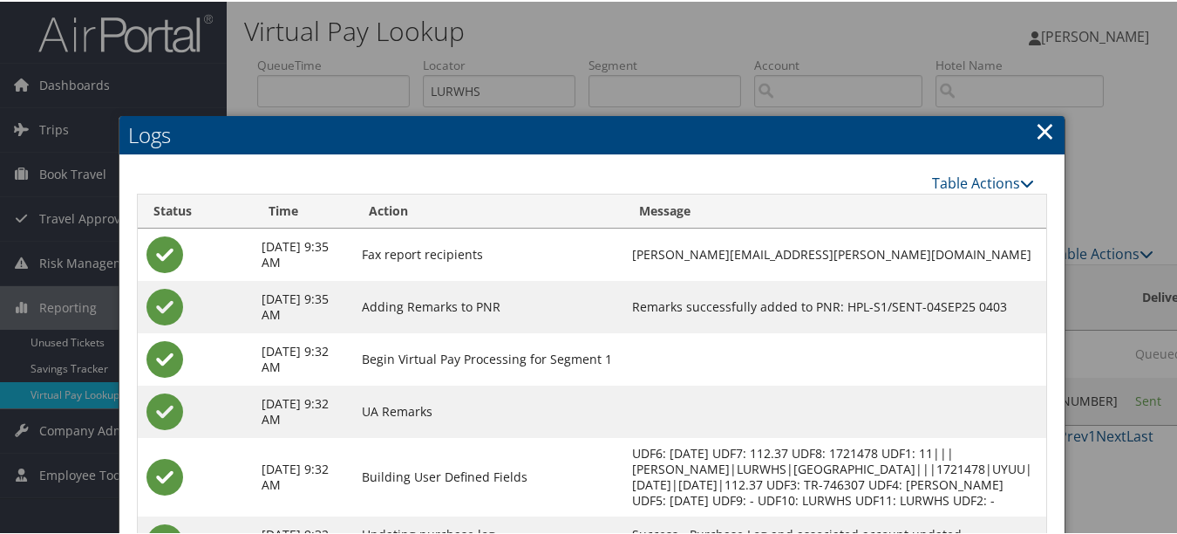
click at [1051, 120] on h2 "Logs" at bounding box center [591, 133] width 945 height 38
click at [1041, 121] on link "×" at bounding box center [1045, 129] width 20 height 35
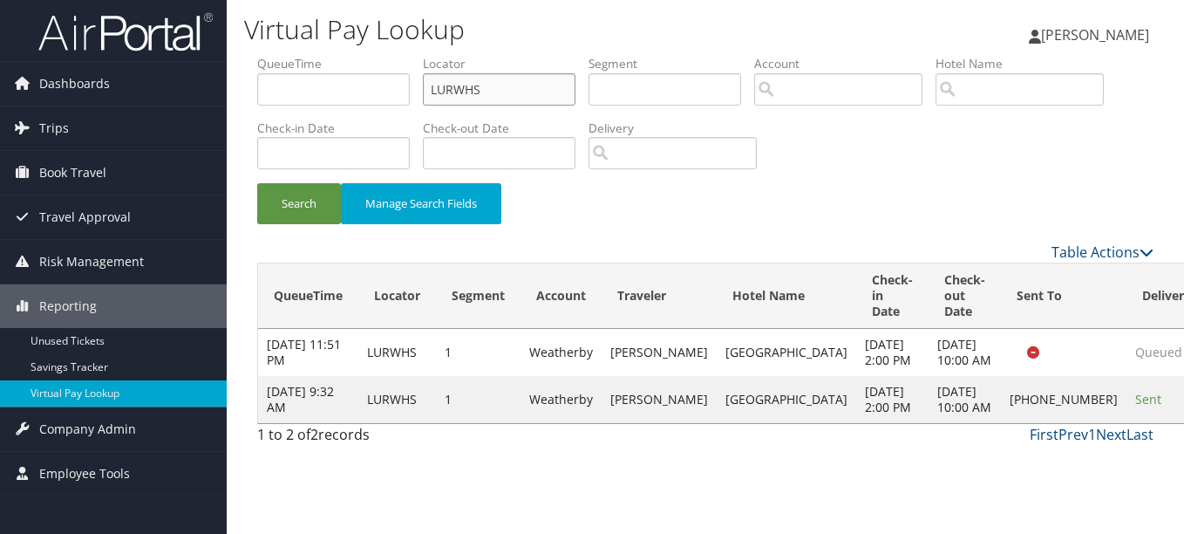
drag, startPoint x: 531, startPoint y: 85, endPoint x: 271, endPoint y: 83, distance: 259.8
click at [271, 55] on ul "QueueTime Locator LURWHS Segment Account Traveler Hotel Name Check-in Date Chec…" at bounding box center [705, 55] width 896 height 0
paste input "FTKIEN"
click at [257, 183] on button "Search" at bounding box center [299, 203] width 84 height 41
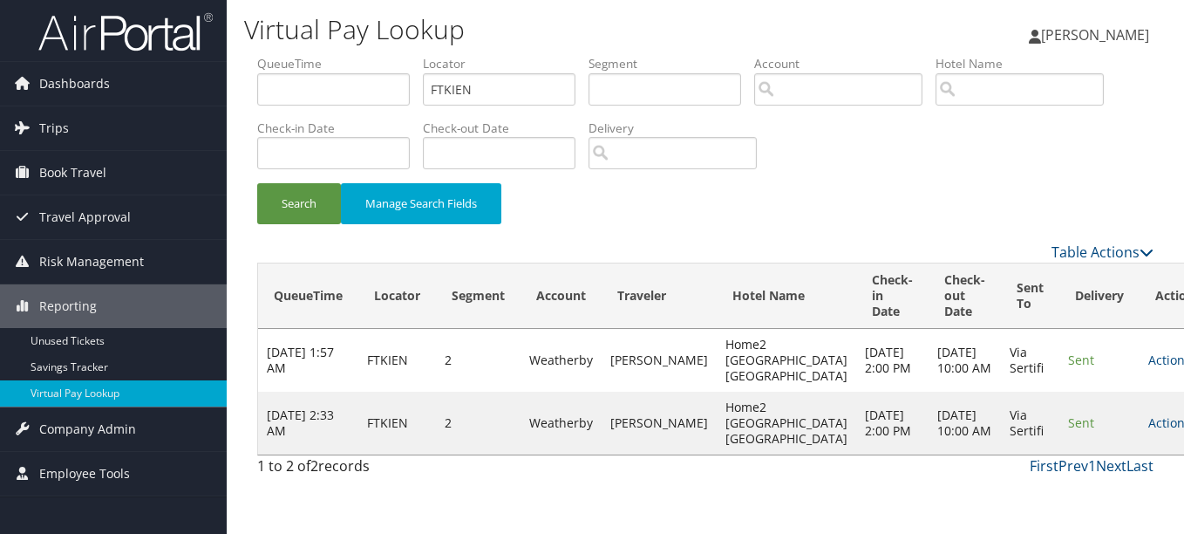
click at [1139, 454] on td "Actions Resend Logs View Itinerary" at bounding box center [1177, 422] width 77 height 63
click at [1148, 431] on link "Actions" at bounding box center [1175, 422] width 55 height 17
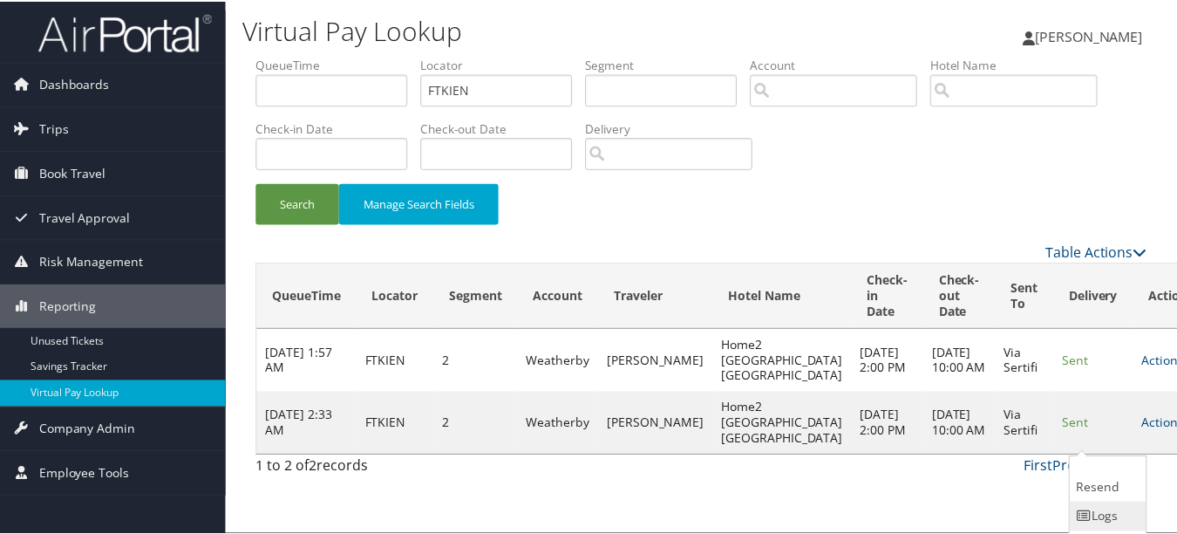
scroll to position [44, 0]
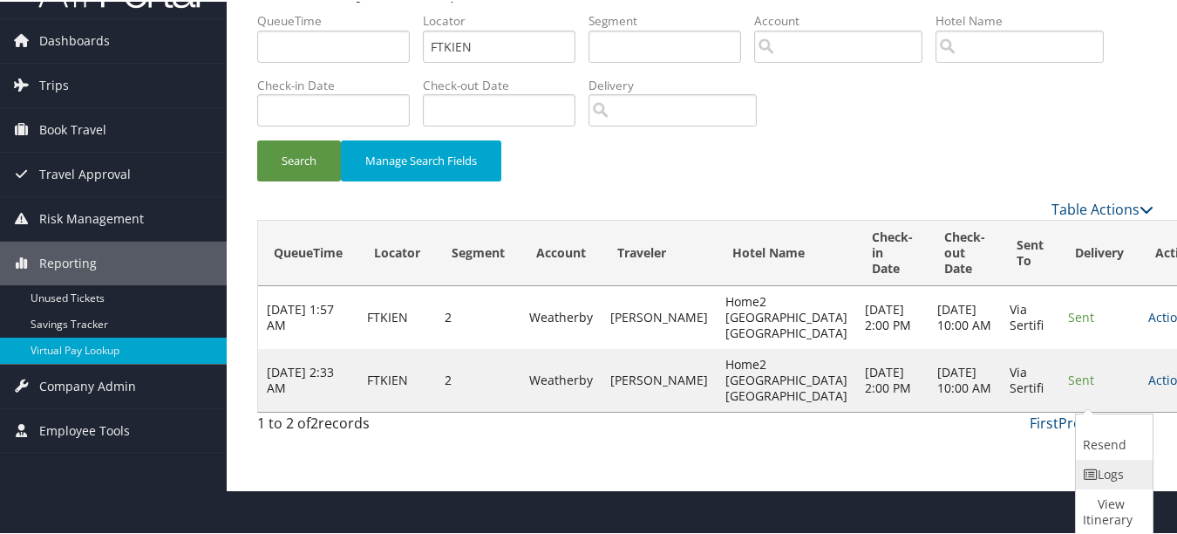
click at [1093, 460] on link "Logs" at bounding box center [1112, 473] width 72 height 30
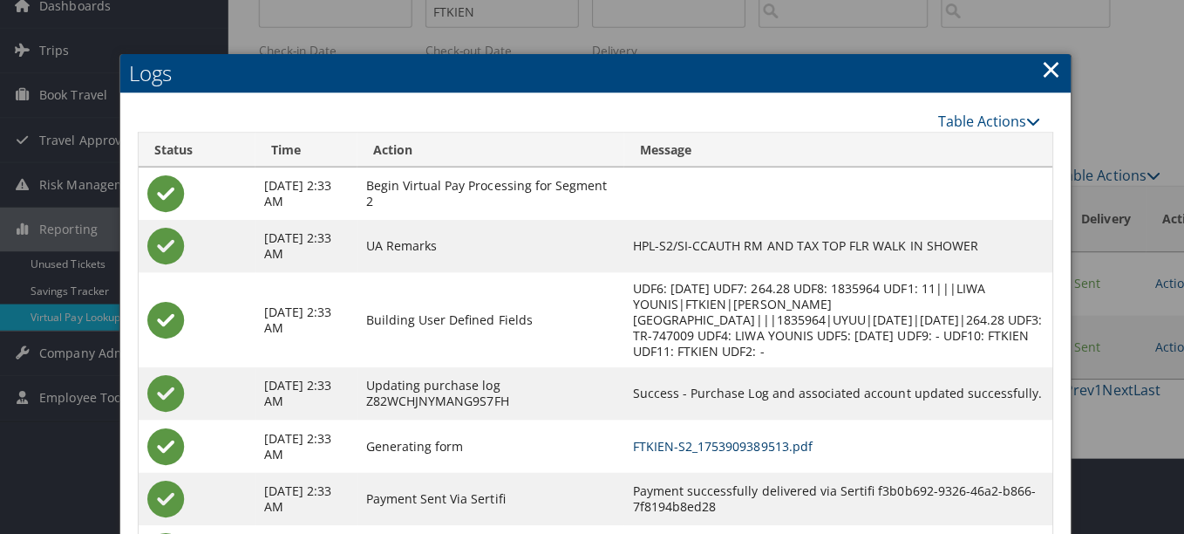
scroll to position [0, 0]
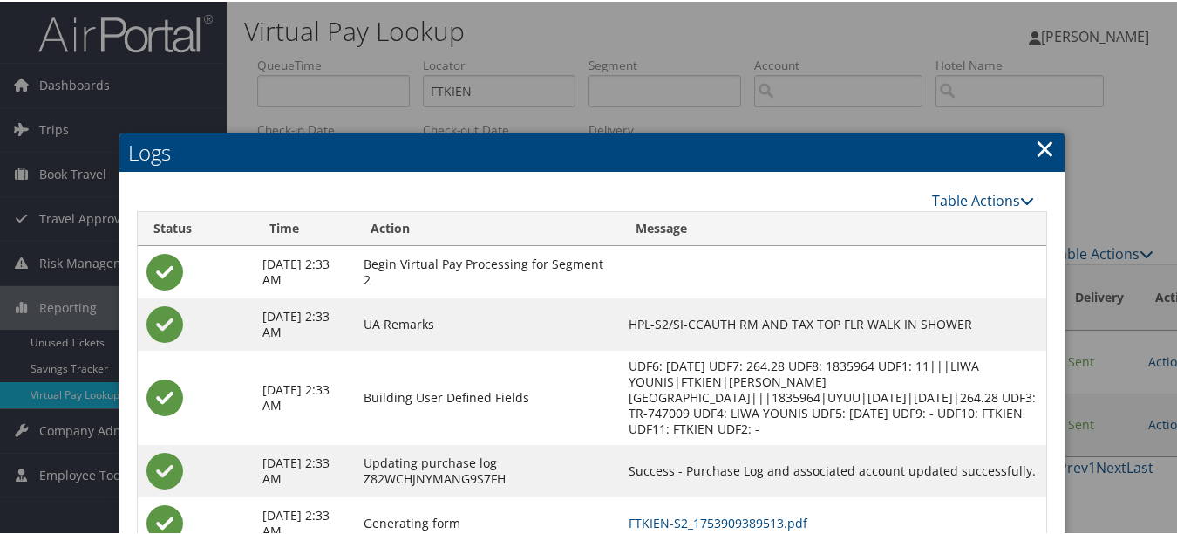
click at [1026, 143] on h2 "Logs" at bounding box center [591, 151] width 945 height 38
click at [1040, 143] on link "×" at bounding box center [1045, 146] width 20 height 35
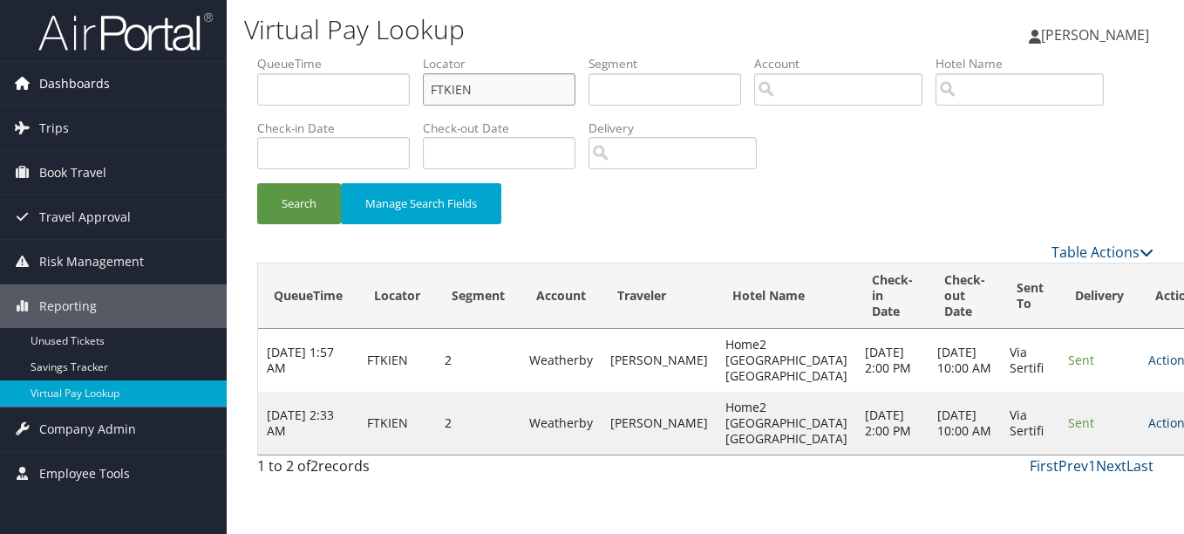
drag, startPoint x: 506, startPoint y: 95, endPoint x: 224, endPoint y: 83, distance: 281.8
click at [224, 83] on div "Dashboards AirPortal 360™ (Manager) My Travel Dashboard Trips Airtinerary® Look…" at bounding box center [592, 267] width 1184 height 534
paste input "SUVFKK"
click at [257, 183] on button "Search" at bounding box center [299, 203] width 84 height 41
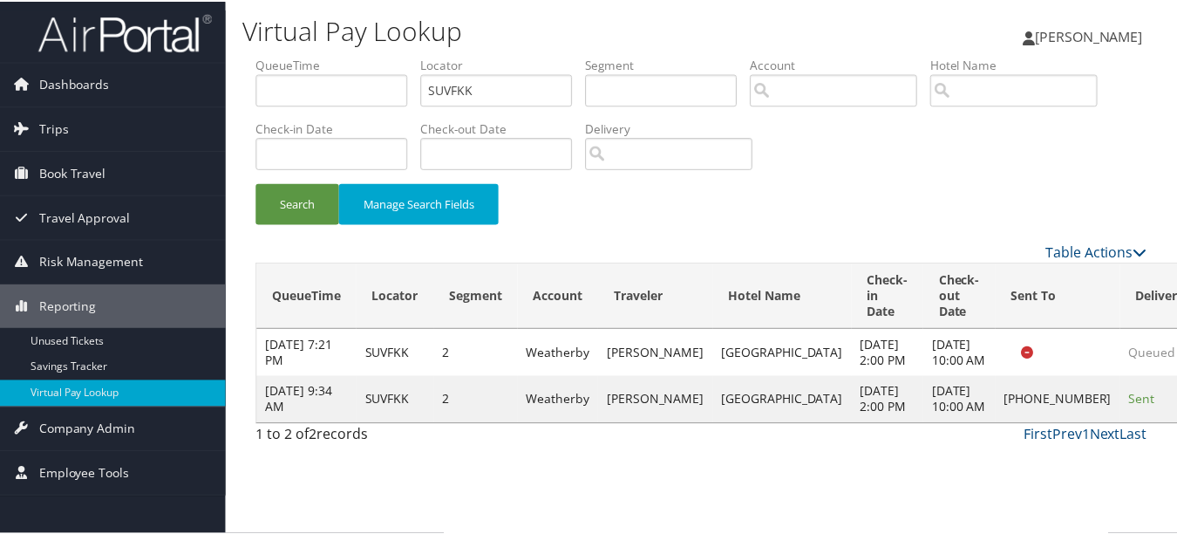
scroll to position [43, 0]
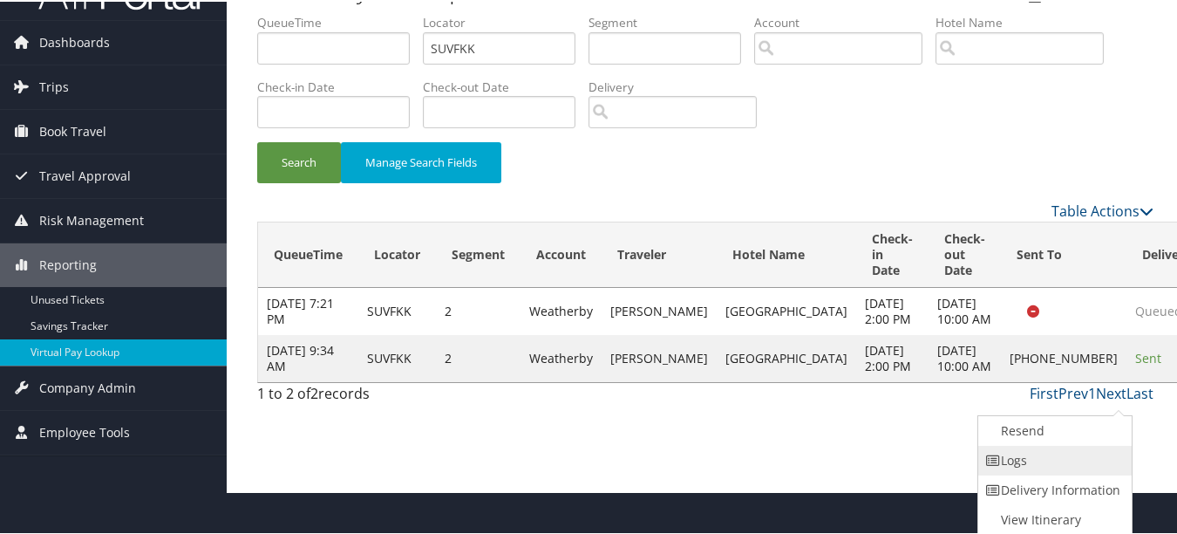
click at [1098, 462] on link "Logs" at bounding box center [1052, 459] width 149 height 30
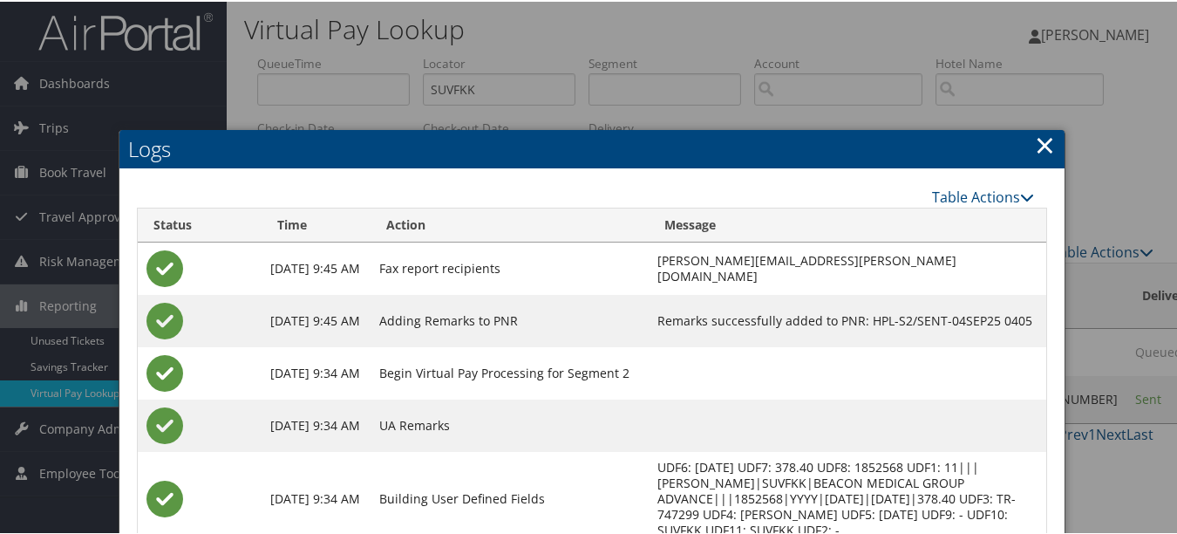
scroll to position [0, 0]
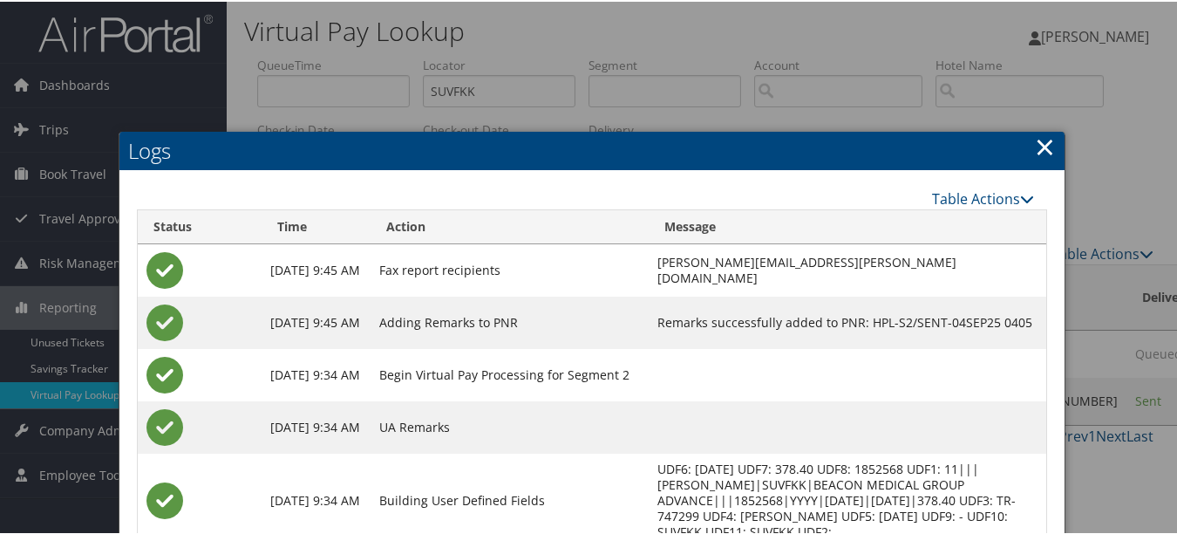
click at [1041, 146] on link "×" at bounding box center [1045, 144] width 20 height 35
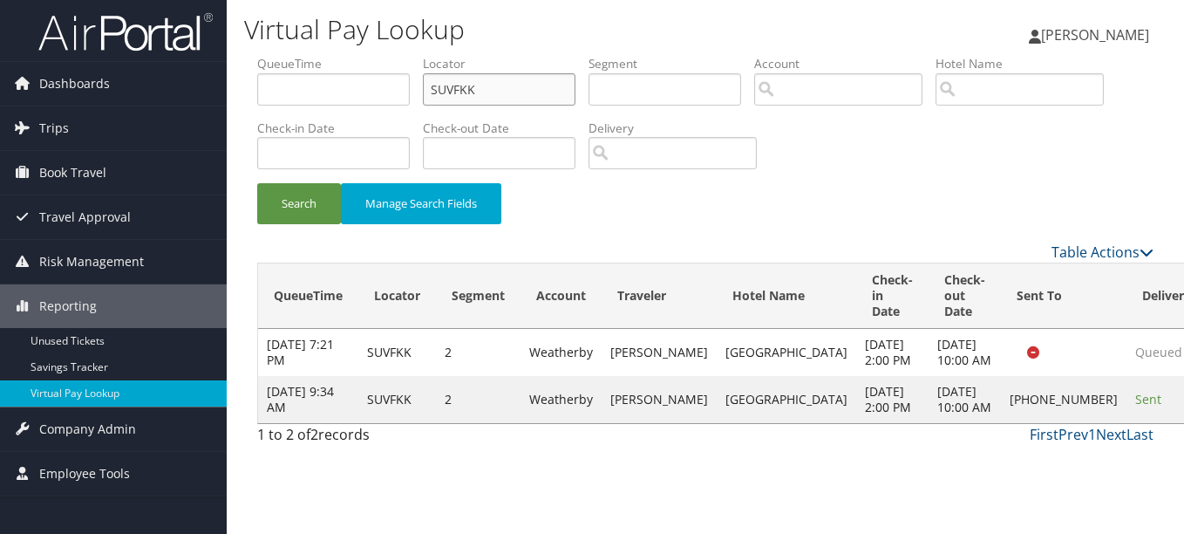
drag, startPoint x: 527, startPoint y: 89, endPoint x: 242, endPoint y: 89, distance: 285.1
click at [271, 55] on ul "QueueTime Locator SUVFKK Segment Account Traveler Hotel Name Check-in Date Chec…" at bounding box center [705, 55] width 896 height 0
paste input "JKFAOF"
click at [257, 183] on button "Search" at bounding box center [299, 203] width 84 height 41
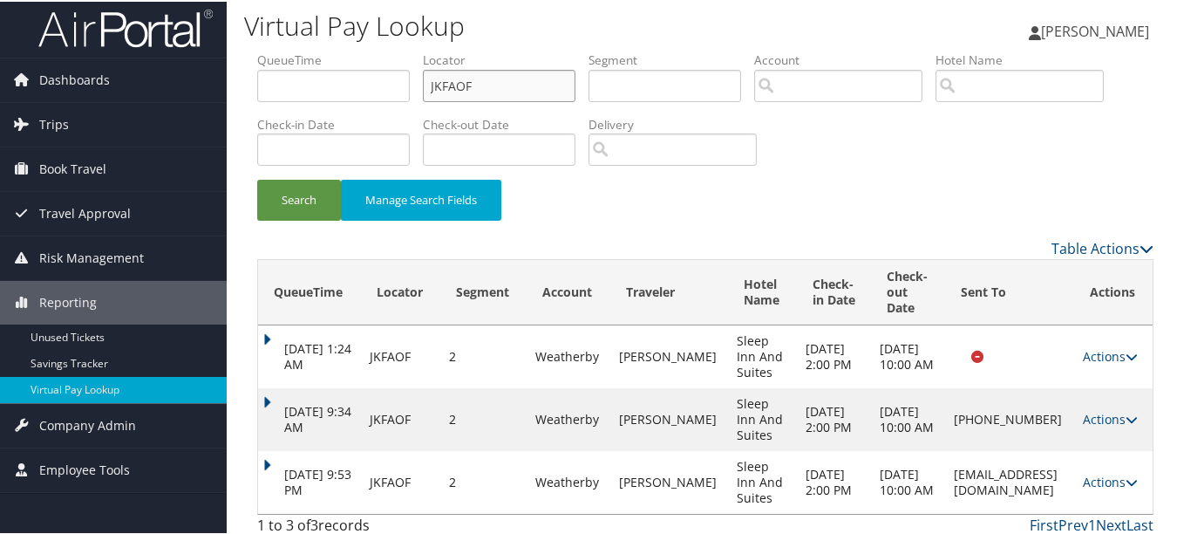
scroll to position [14, 0]
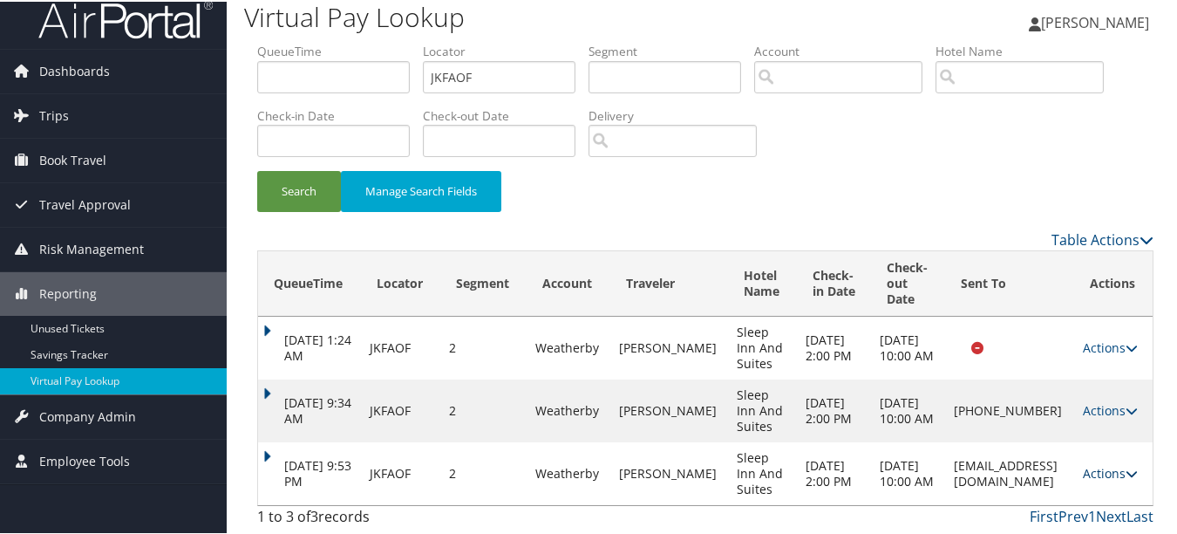
click at [1118, 468] on link "Actions" at bounding box center [1110, 471] width 55 height 17
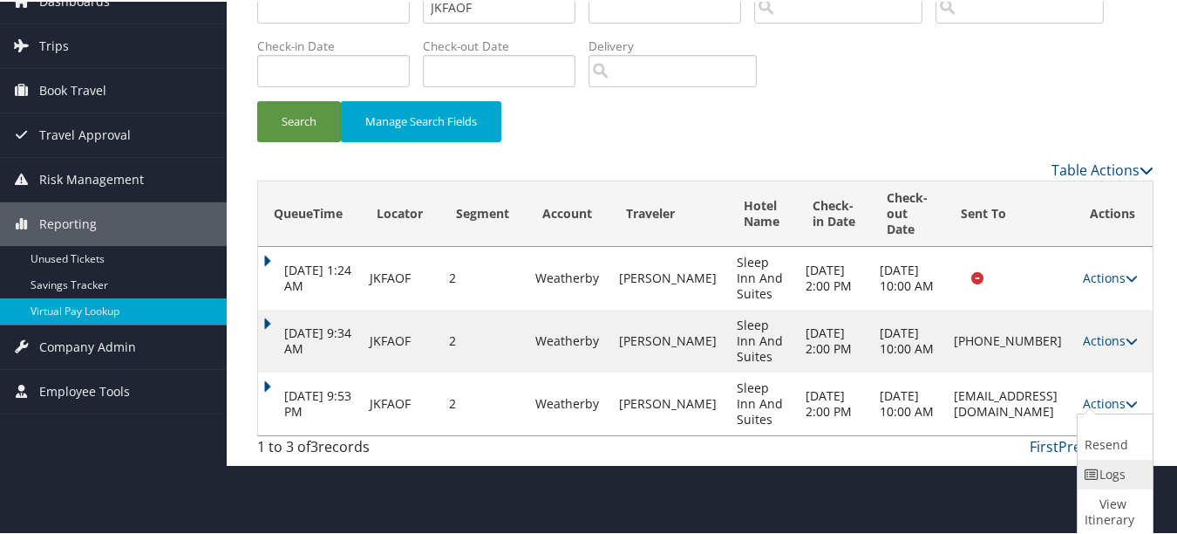
click at [1100, 472] on link "Logs" at bounding box center [1113, 473] width 71 height 30
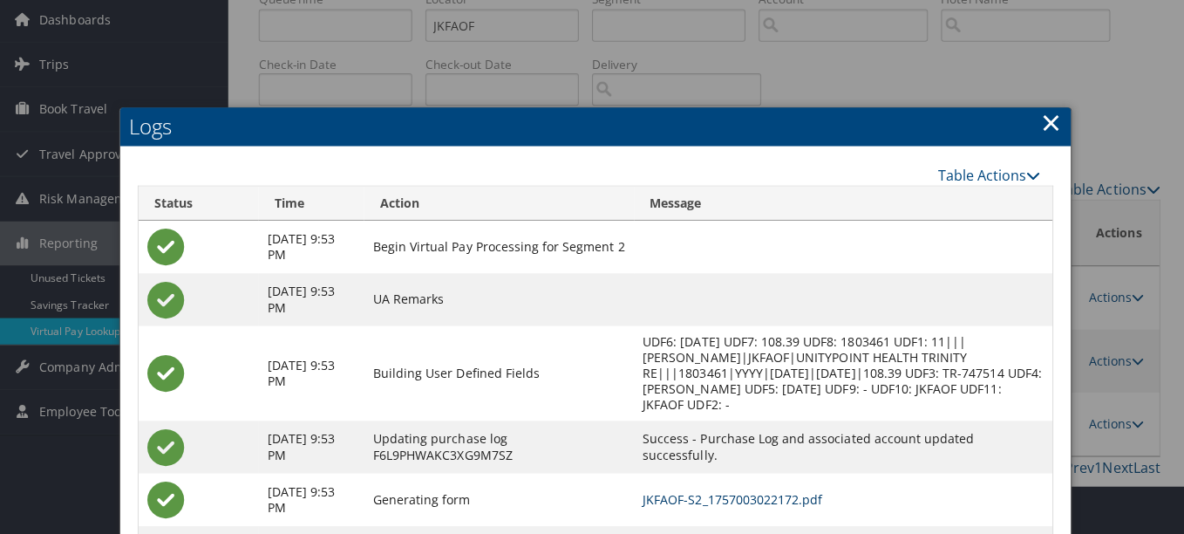
scroll to position [0, 0]
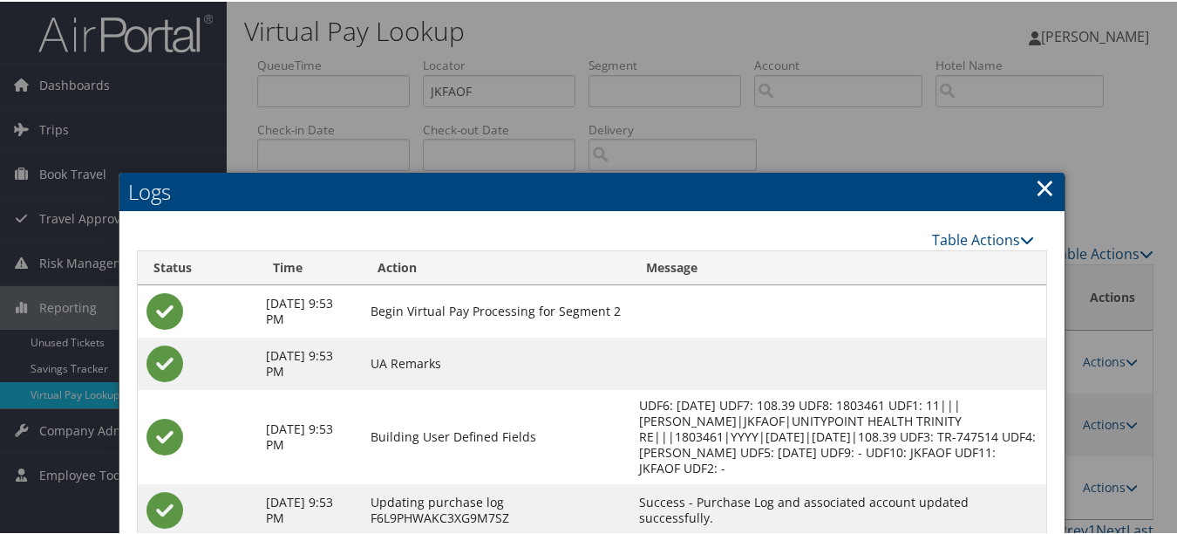
click at [1035, 180] on link "×" at bounding box center [1045, 185] width 20 height 35
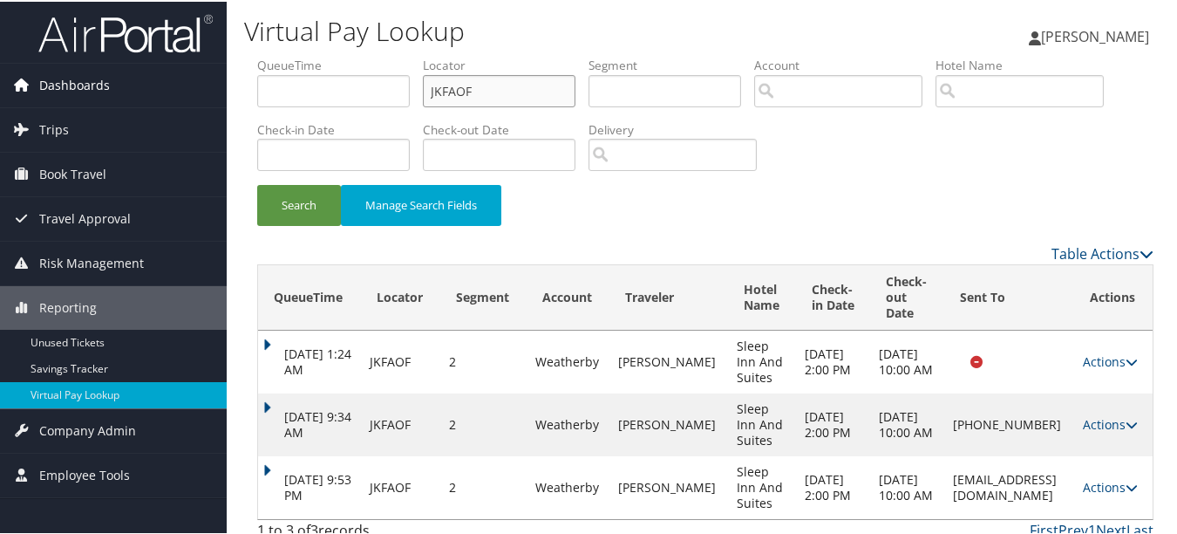
drag, startPoint x: 407, startPoint y: 82, endPoint x: 105, endPoint y: 83, distance: 301.6
click at [111, 83] on div "Dashboards AirPortal 360™ (Manager) My Travel Dashboard Trips Airtinerary® Look…" at bounding box center [592, 273] width 1184 height 547
paste input "CSMBFV"
click at [257, 183] on button "Search" at bounding box center [299, 203] width 84 height 41
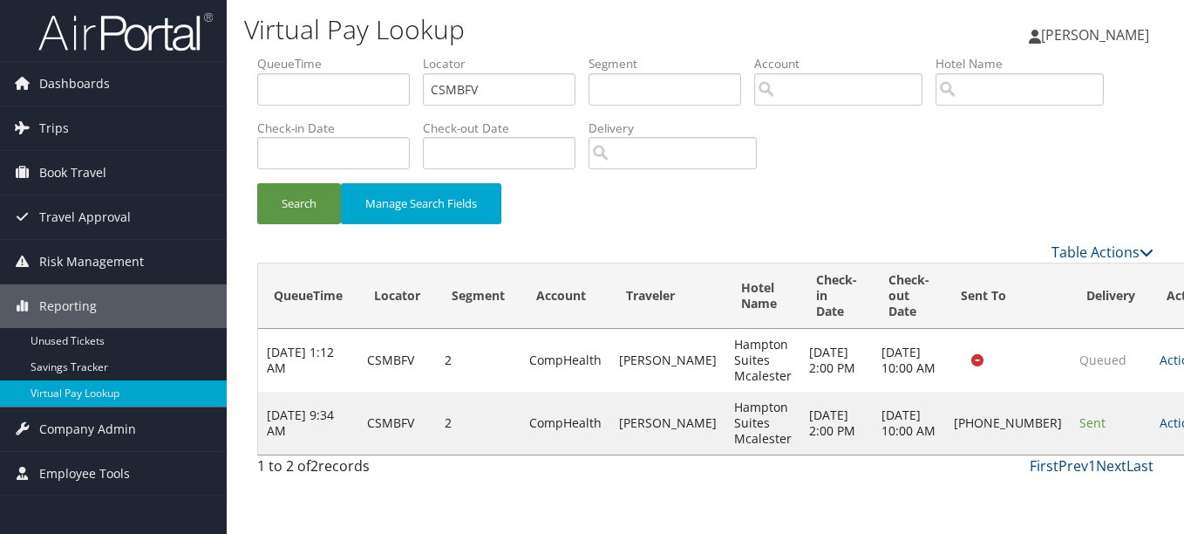
click at [1151, 411] on td "Actions Resend Logs Delivery Information View Itinerary" at bounding box center [1189, 422] width 77 height 63
click at [1159, 414] on link "Actions" at bounding box center [1186, 422] width 55 height 17
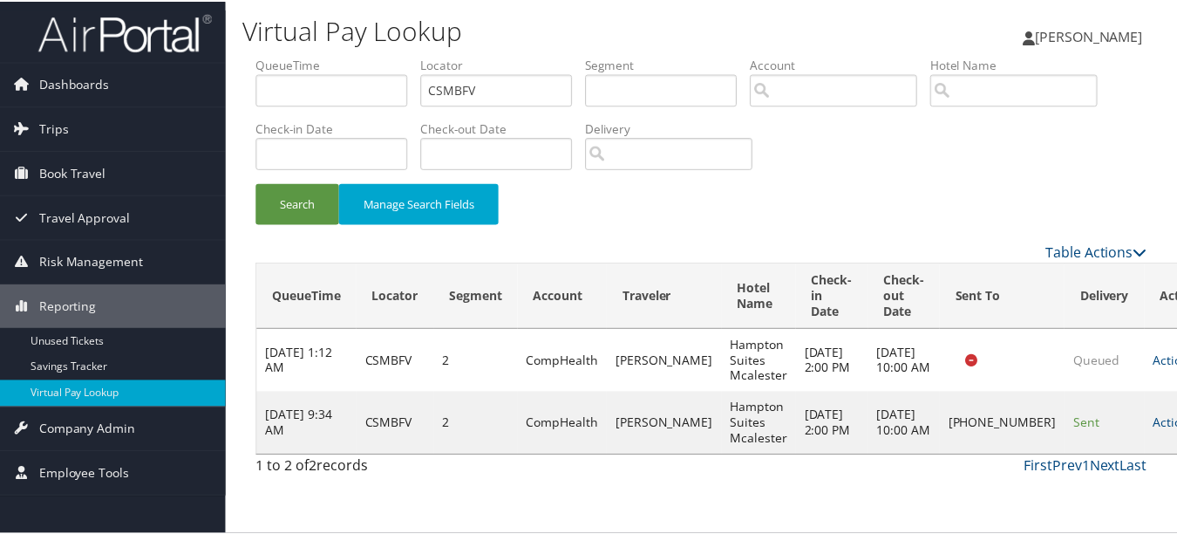
scroll to position [19, 0]
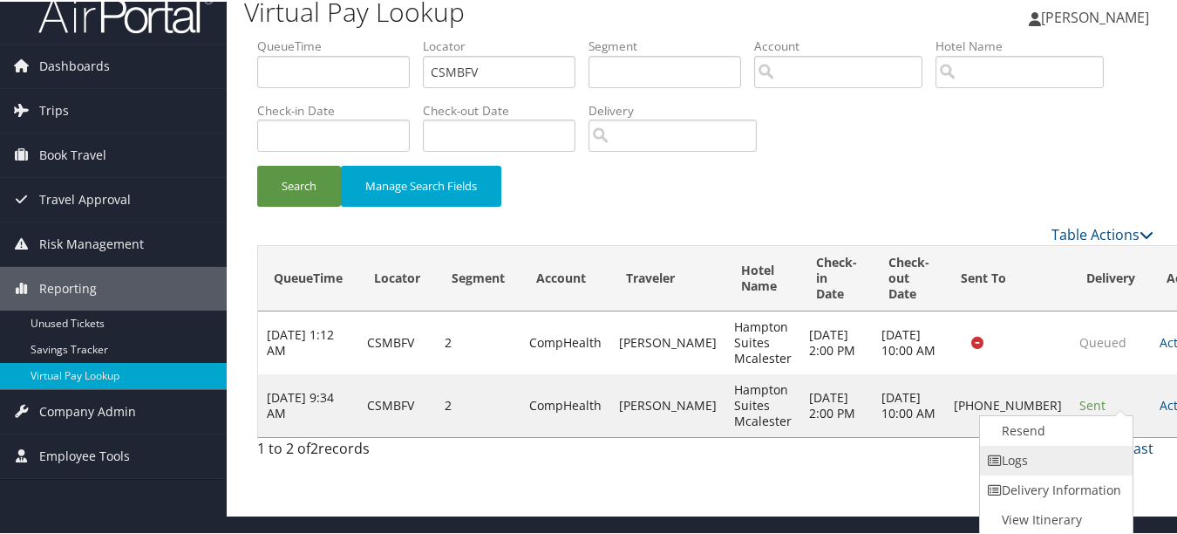
click at [1067, 463] on link "Logs" at bounding box center [1054, 459] width 149 height 30
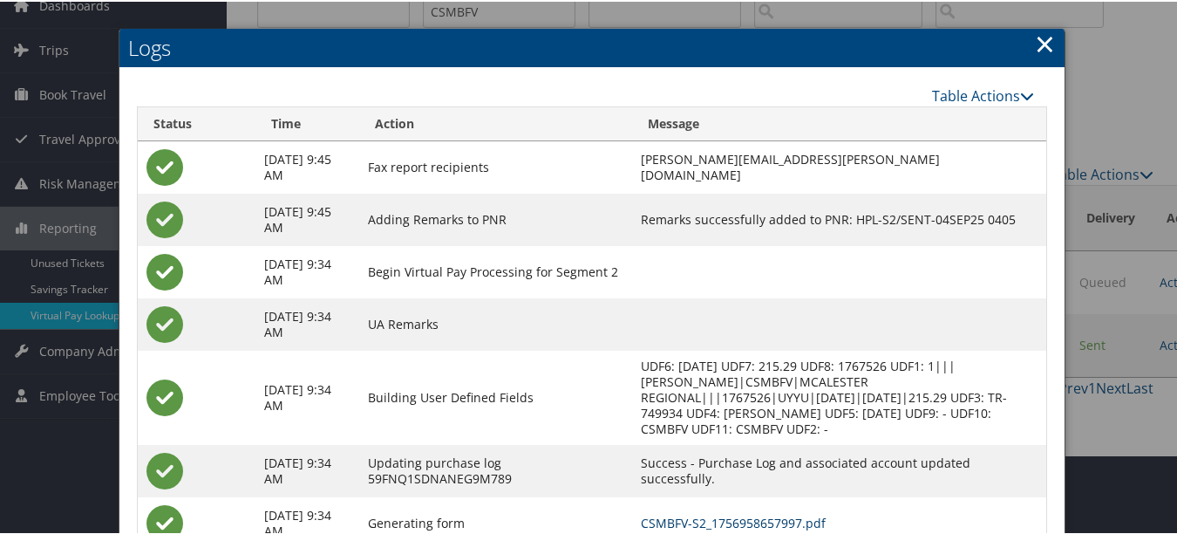
scroll to position [0, 0]
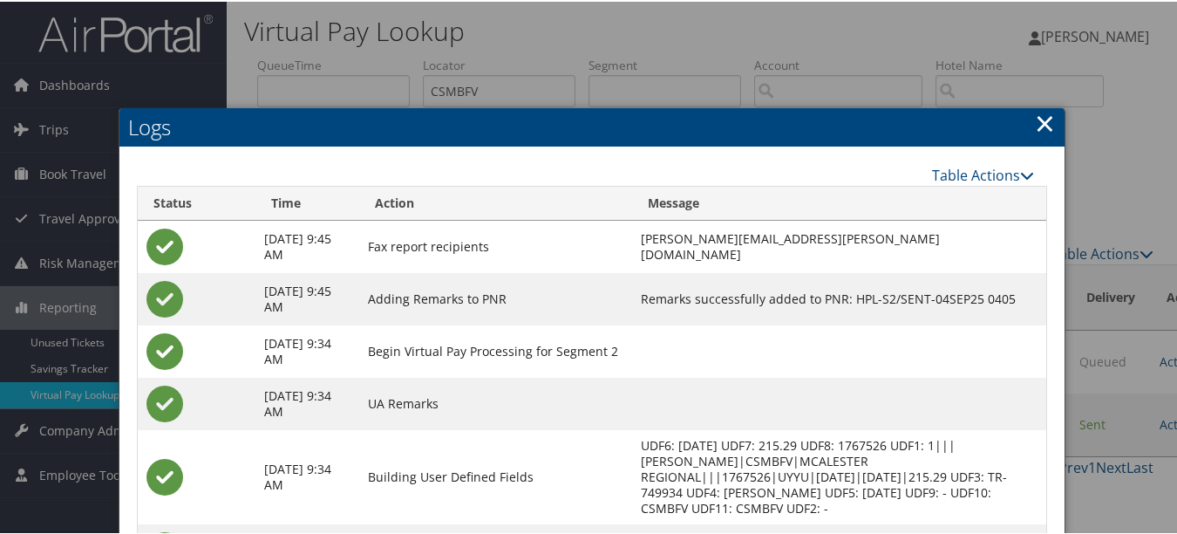
click at [1035, 129] on link "×" at bounding box center [1045, 121] width 20 height 35
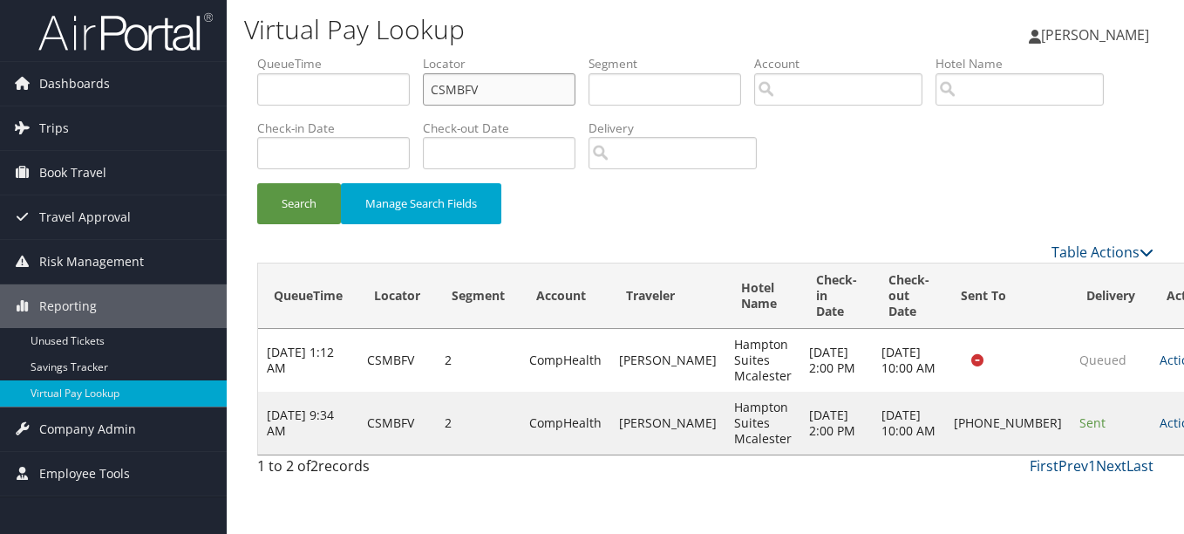
drag, startPoint x: 489, startPoint y: 74, endPoint x: 240, endPoint y: 74, distance: 249.3
click at [276, 55] on ul "QueueTime Locator CSMBFV Segment Account Traveler Hotel Name Check-in Date Chec…" at bounding box center [705, 55] width 896 height 0
paste input "AXABWW"
click at [257, 183] on button "Search" at bounding box center [299, 203] width 84 height 41
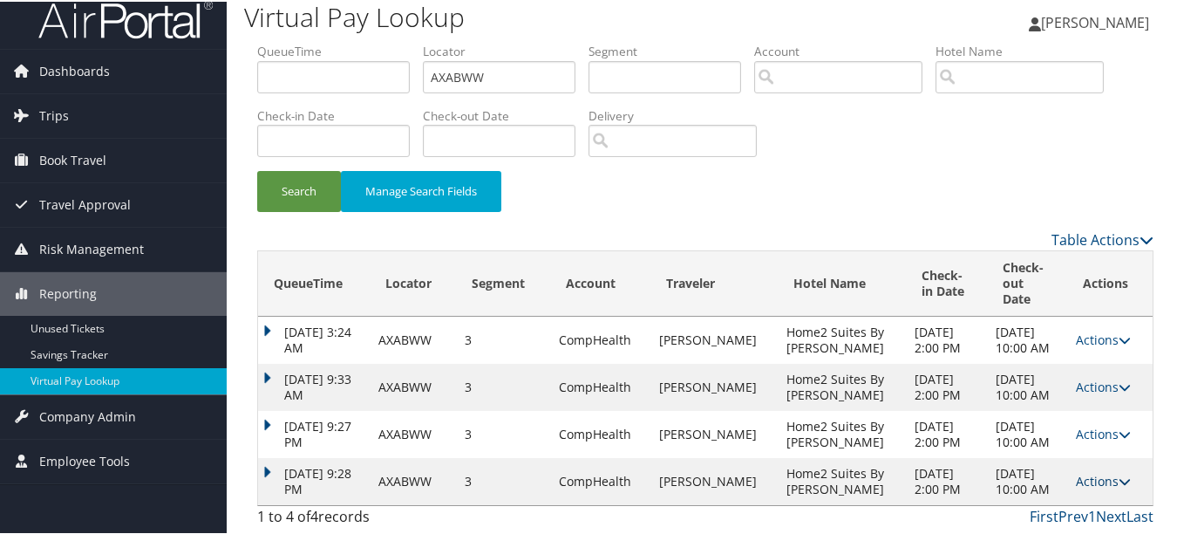
click at [1093, 471] on link "Actions" at bounding box center [1103, 479] width 55 height 17
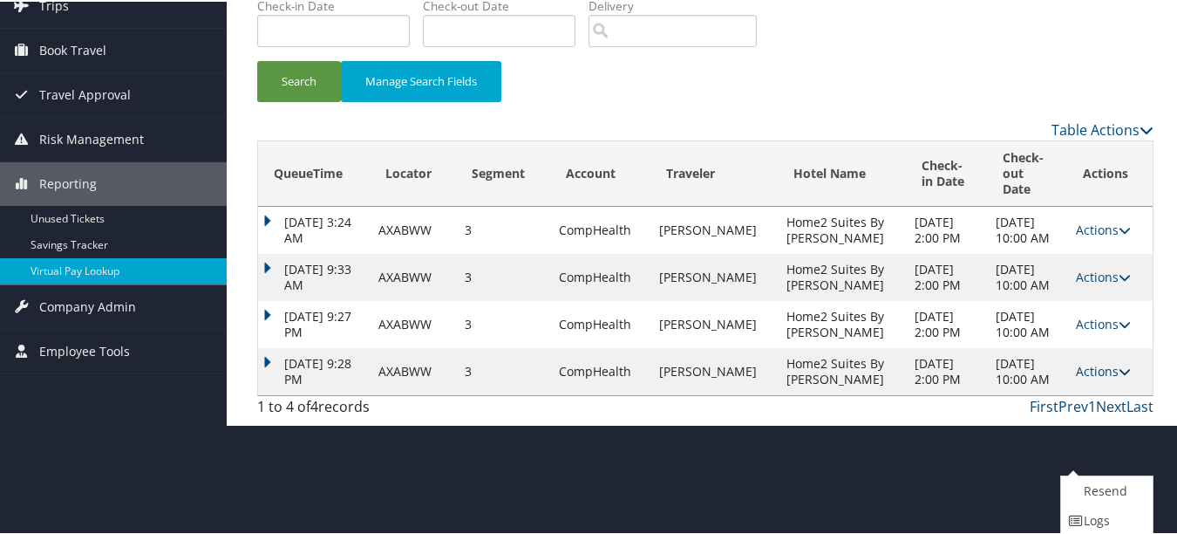
scroll to position [170, 0]
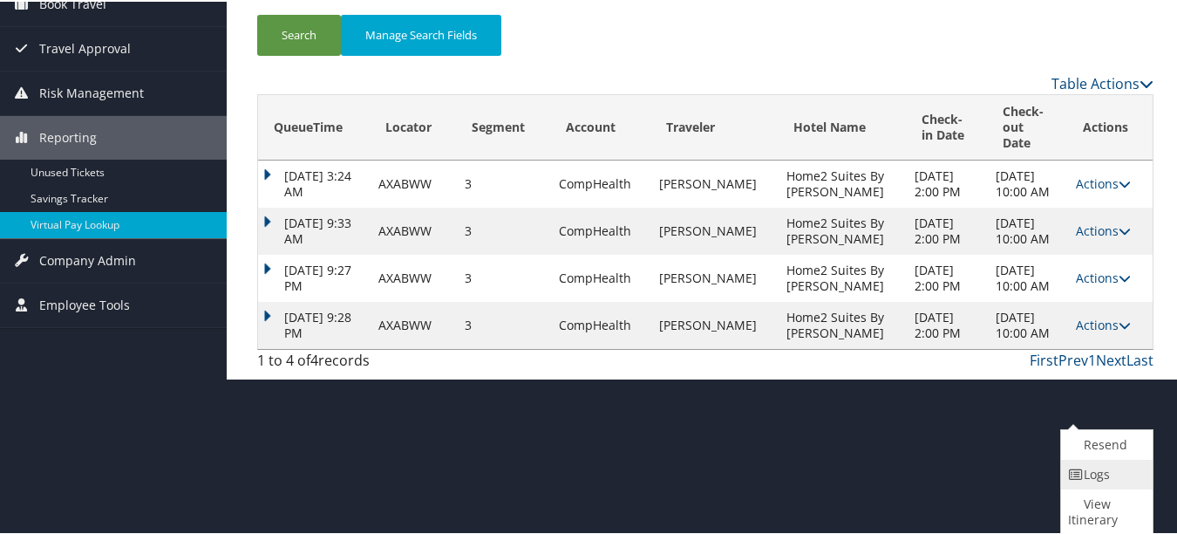
click at [1093, 464] on link "Logs" at bounding box center [1104, 473] width 87 height 30
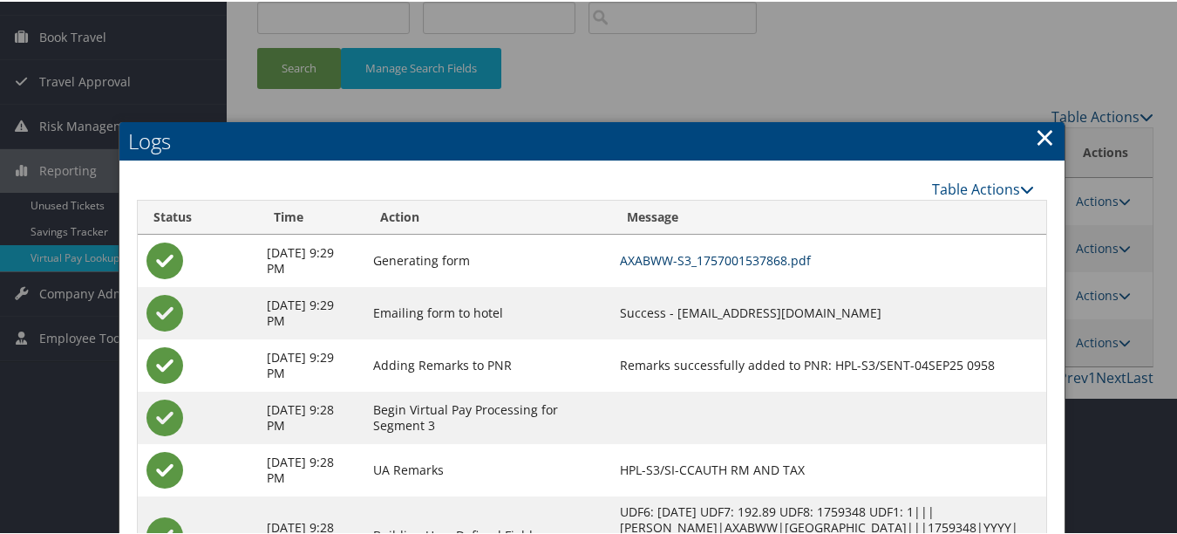
scroll to position [0, 0]
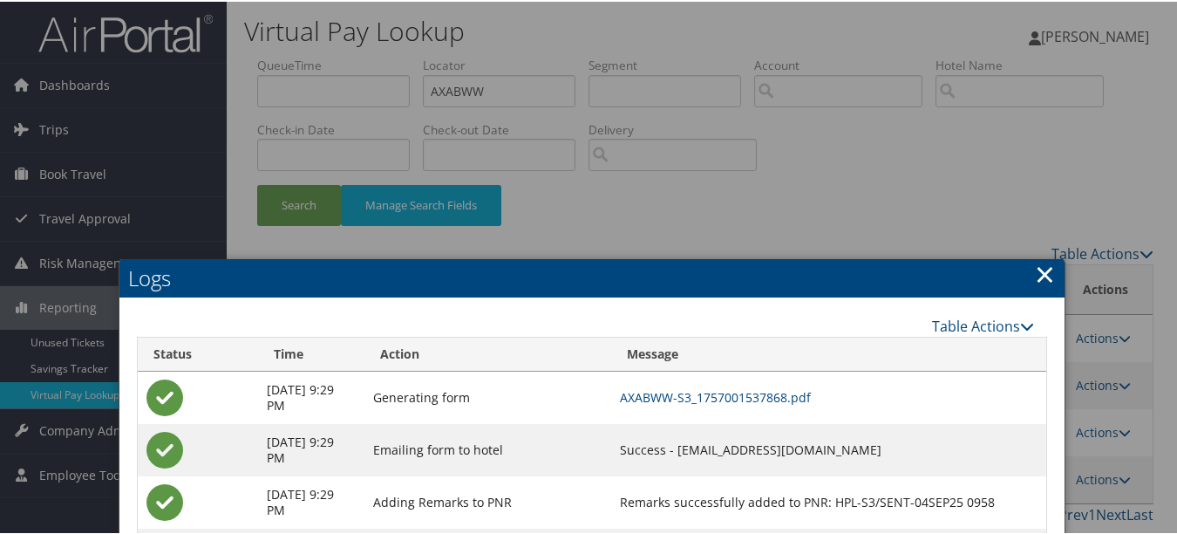
click at [1054, 267] on h2 "Logs" at bounding box center [591, 276] width 945 height 38
click at [1022, 272] on h2 "Logs" at bounding box center [591, 276] width 945 height 38
click at [1038, 272] on link "×" at bounding box center [1045, 272] width 20 height 35
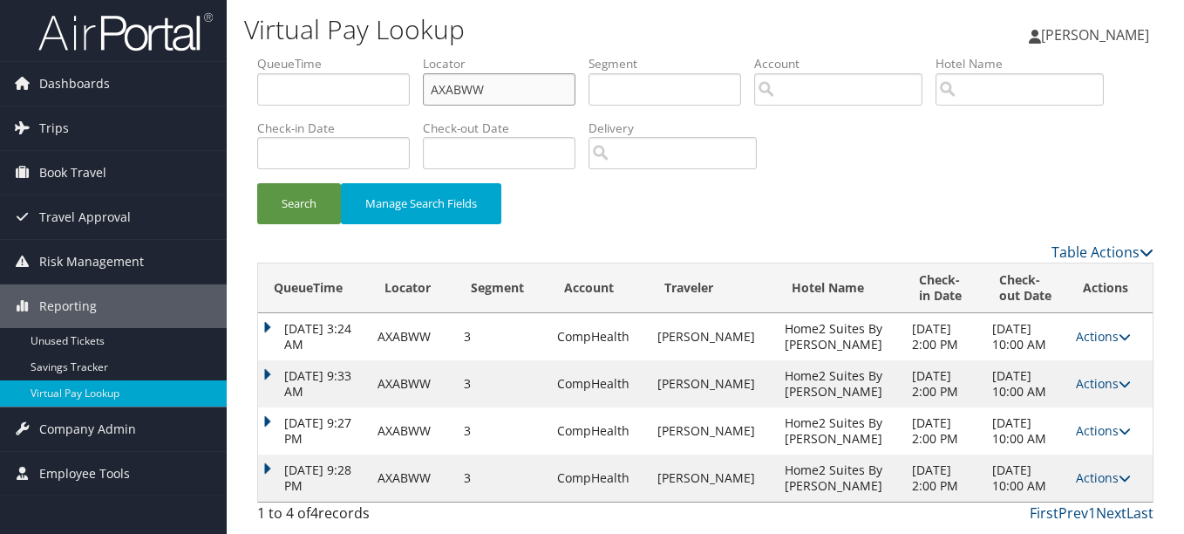
drag, startPoint x: 520, startPoint y: 80, endPoint x: 99, endPoint y: 60, distance: 420.7
click at [197, 79] on div "Dashboards AirPortal 360™ (Manager) My Travel Dashboard Trips Airtinerary® Look…" at bounding box center [592, 267] width 1184 height 534
paste input "OLDCKE"
click at [257, 183] on button "Search" at bounding box center [299, 203] width 84 height 41
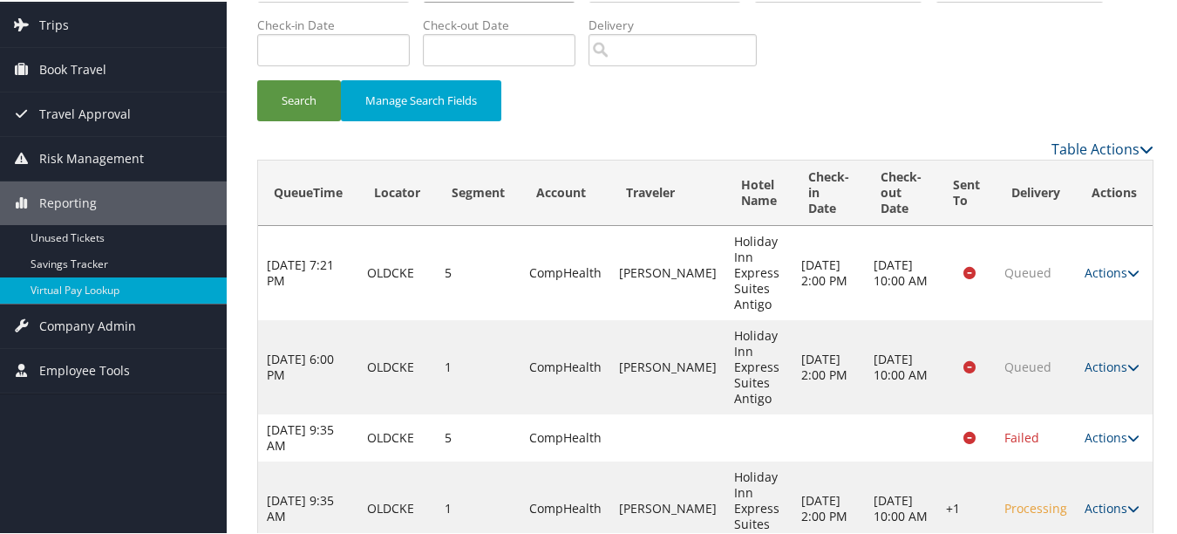
scroll to position [187, 0]
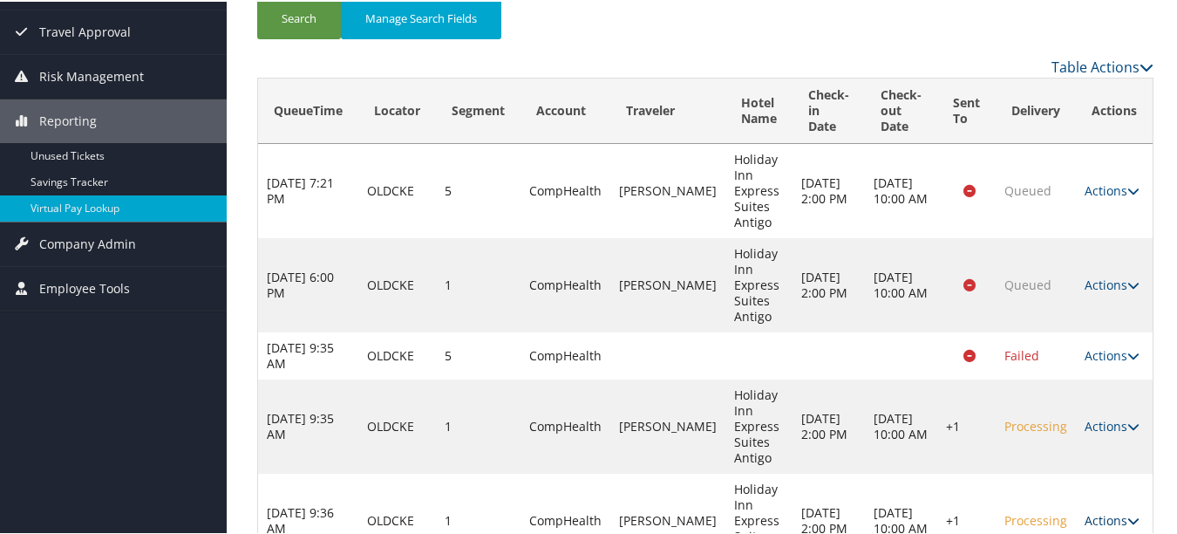
click at [1106, 510] on link "Actions" at bounding box center [1111, 518] width 55 height 17
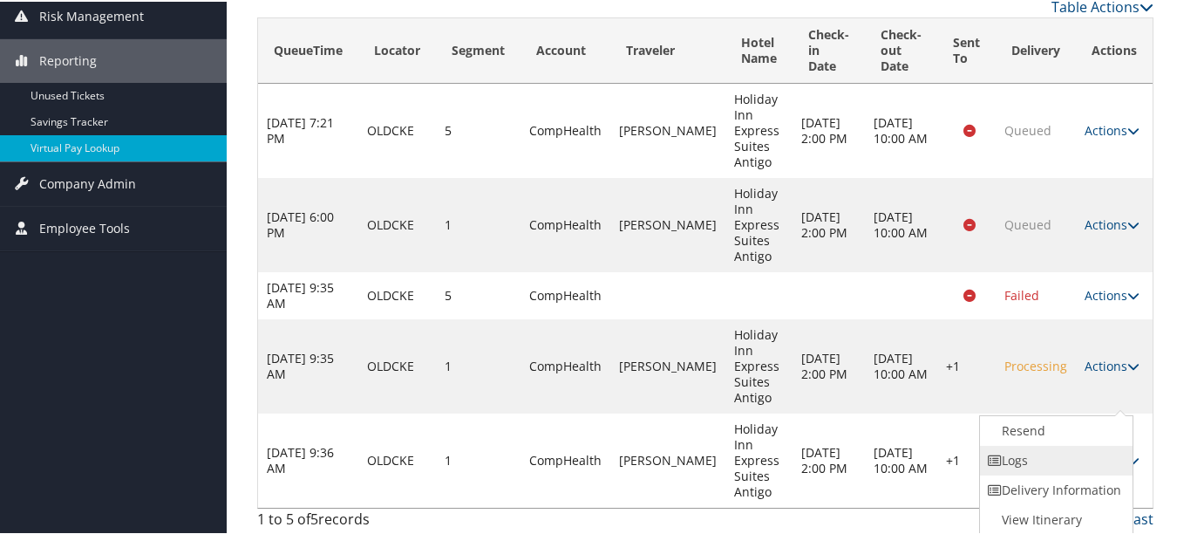
click at [1096, 470] on link "Logs" at bounding box center [1054, 459] width 149 height 30
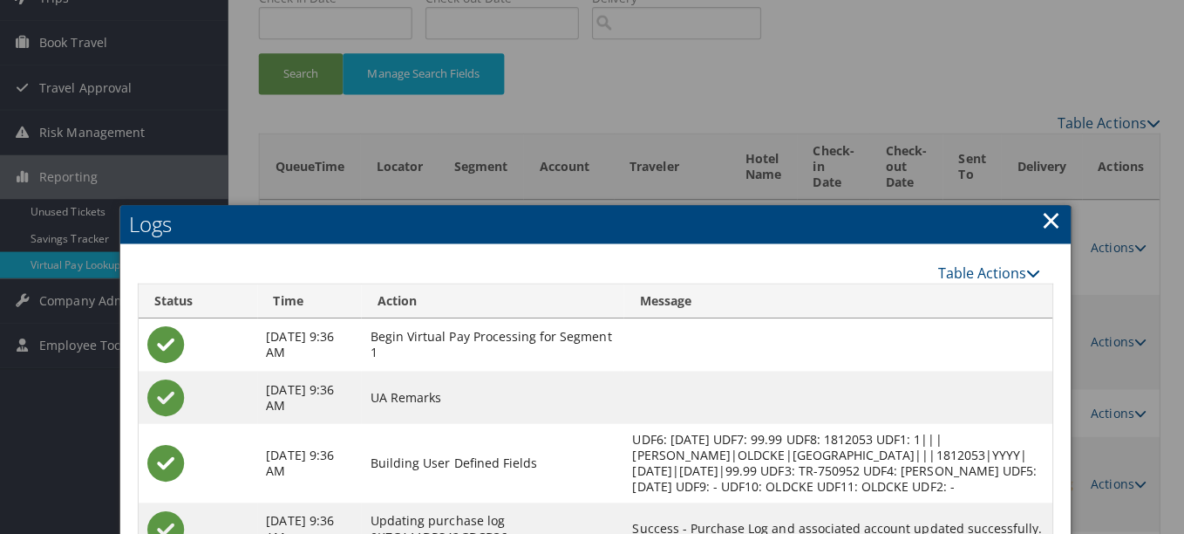
scroll to position [0, 0]
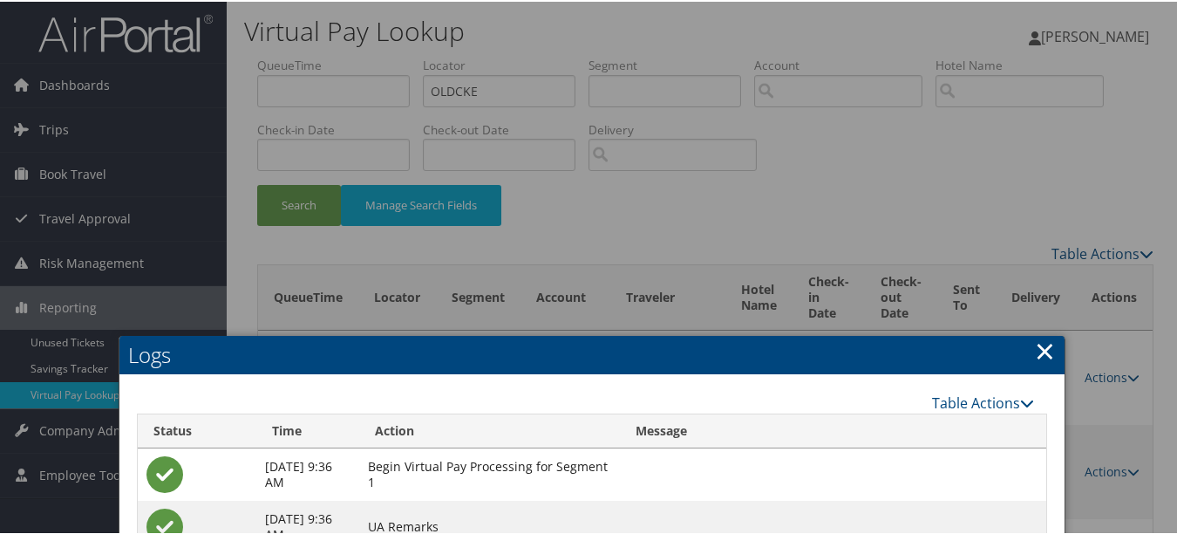
click at [1035, 346] on link "×" at bounding box center [1045, 348] width 20 height 35
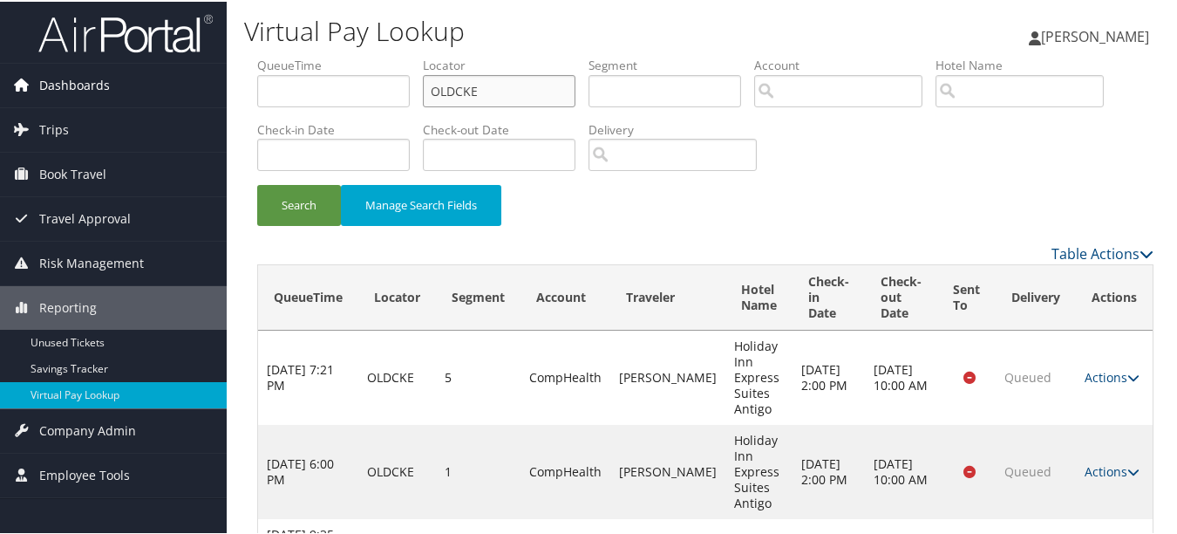
drag, startPoint x: 371, startPoint y: 90, endPoint x: 214, endPoint y: 90, distance: 156.9
click at [215, 90] on div "Dashboards AirPortal 360™ (Manager) My Travel Dashboard Trips Airtinerary® Look…" at bounding box center [592, 391] width 1184 height 783
paste input "GZVFGV"
click at [257, 183] on button "Search" at bounding box center [299, 203] width 84 height 41
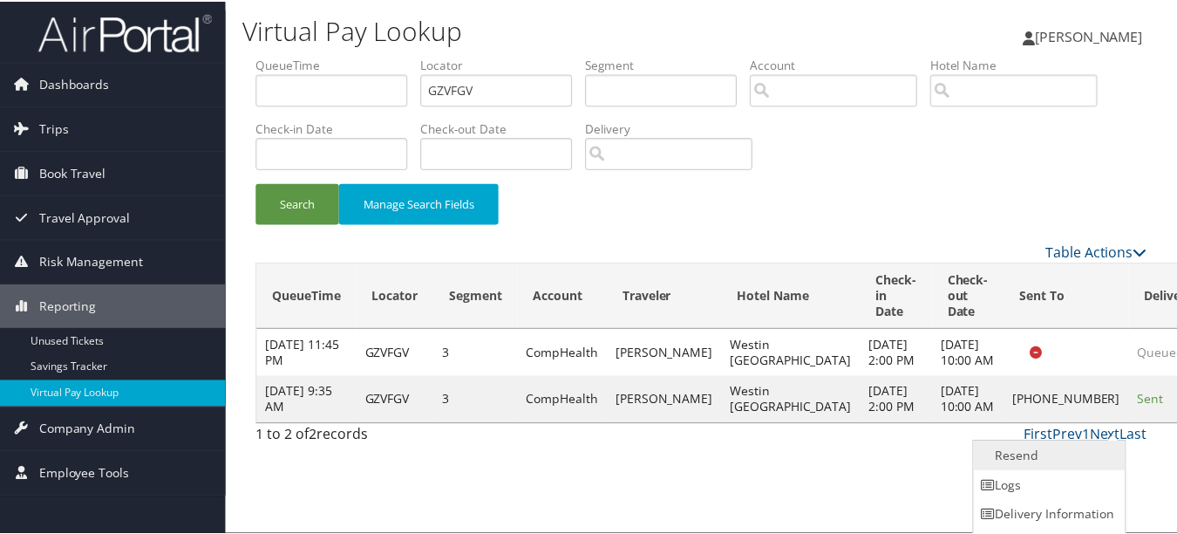
scroll to position [27, 0]
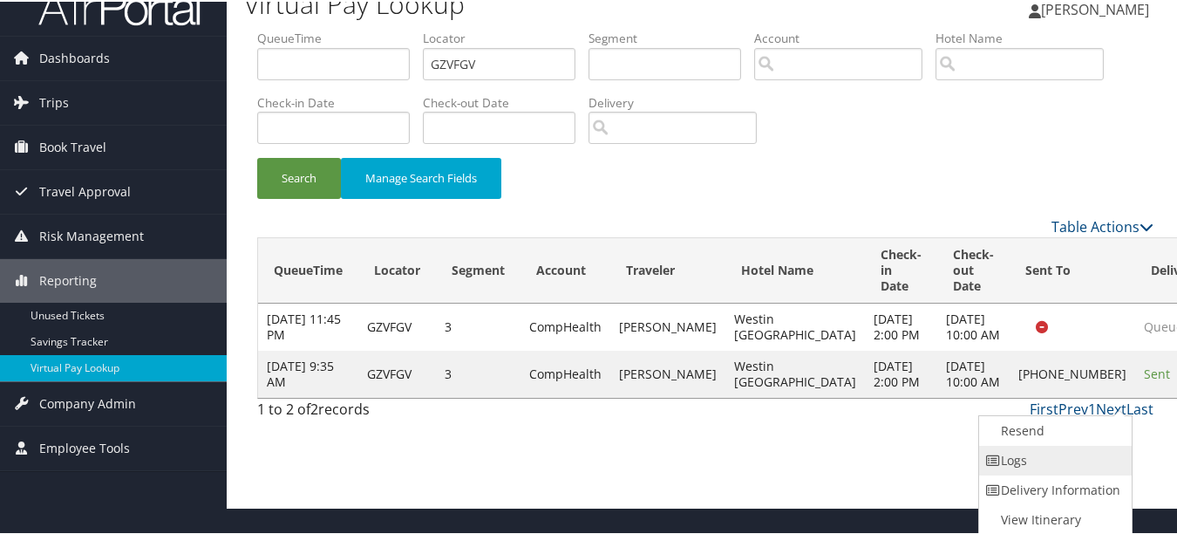
click at [1081, 459] on link "Logs" at bounding box center [1053, 459] width 149 height 30
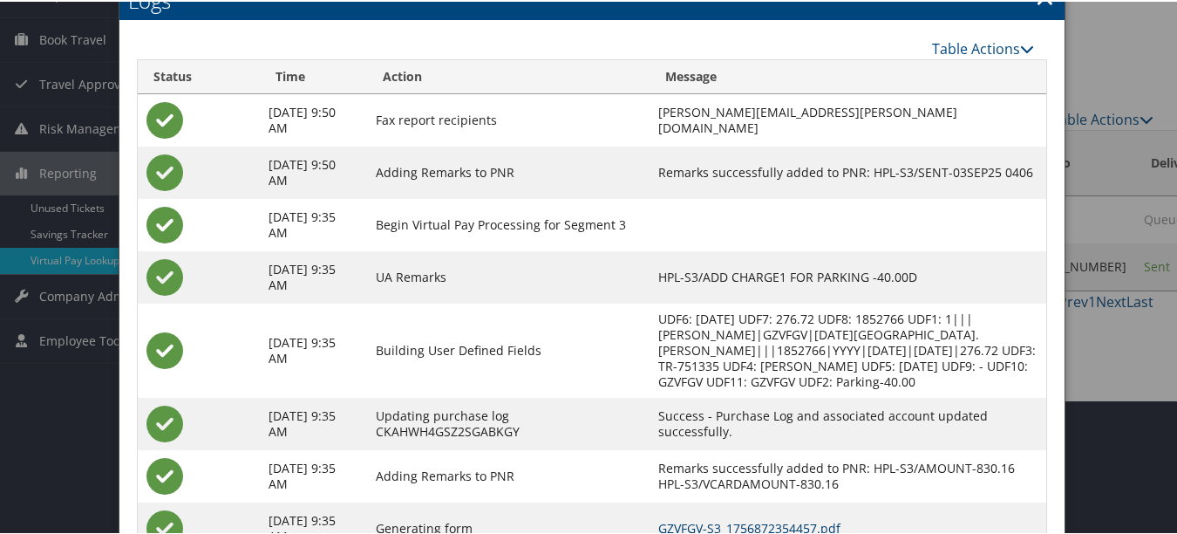
scroll to position [0, 0]
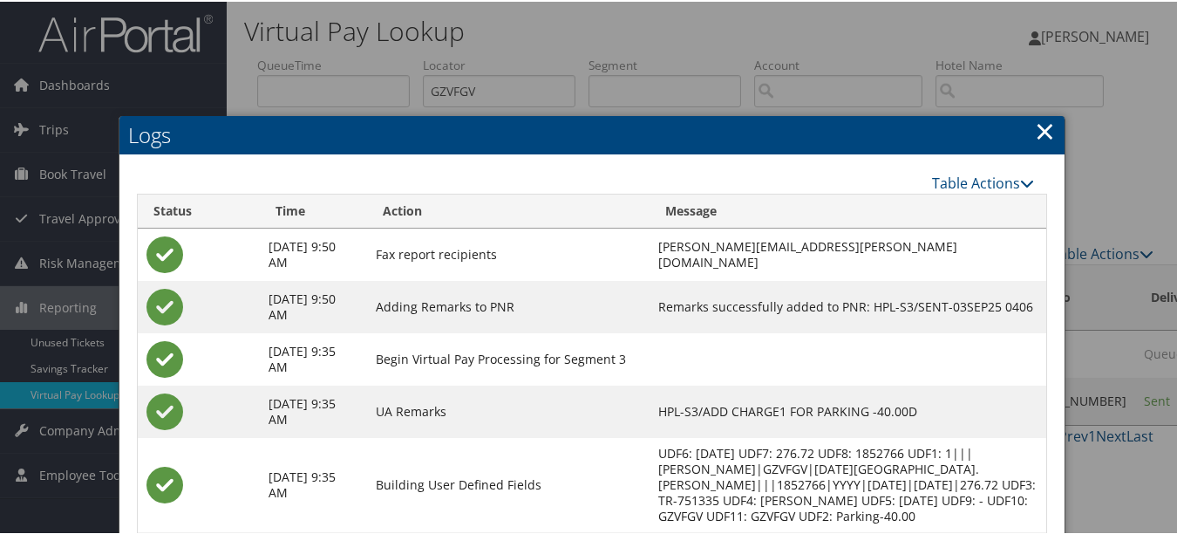
click at [1027, 128] on h2 "Logs" at bounding box center [591, 133] width 945 height 38
click at [1036, 128] on link "×" at bounding box center [1045, 129] width 20 height 35
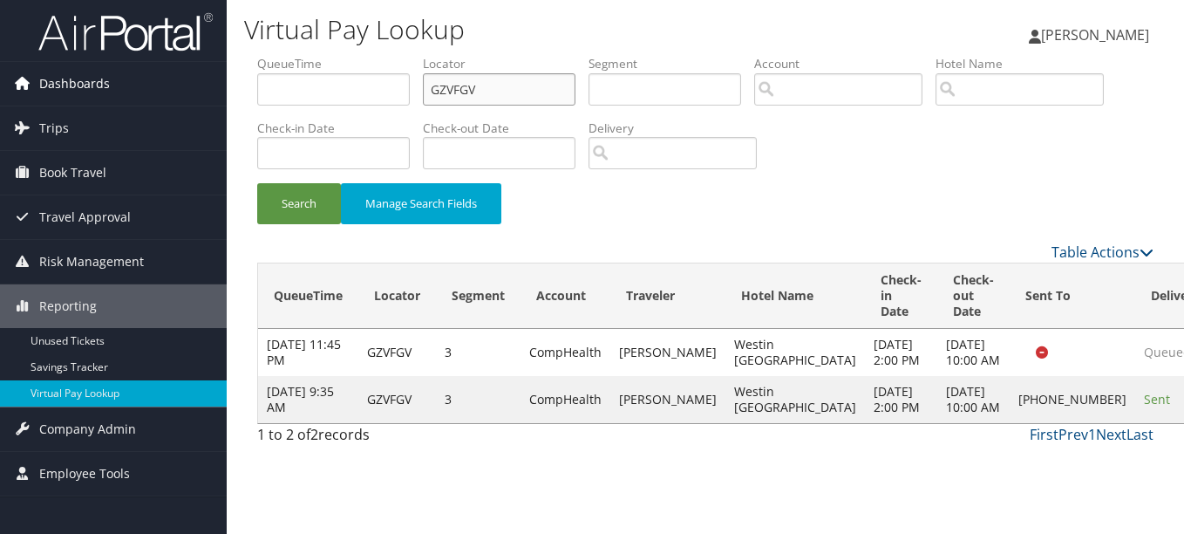
drag, startPoint x: 541, startPoint y: 86, endPoint x: 140, endPoint y: 86, distance: 401.0
click at [391, 55] on ul "QueueTime Locator GZVFGV Segment Account Traveler Hotel Name Check-in Date Chec…" at bounding box center [705, 55] width 896 height 0
paste input "CXXQZO"
click at [257, 183] on button "Search" at bounding box center [299, 203] width 84 height 41
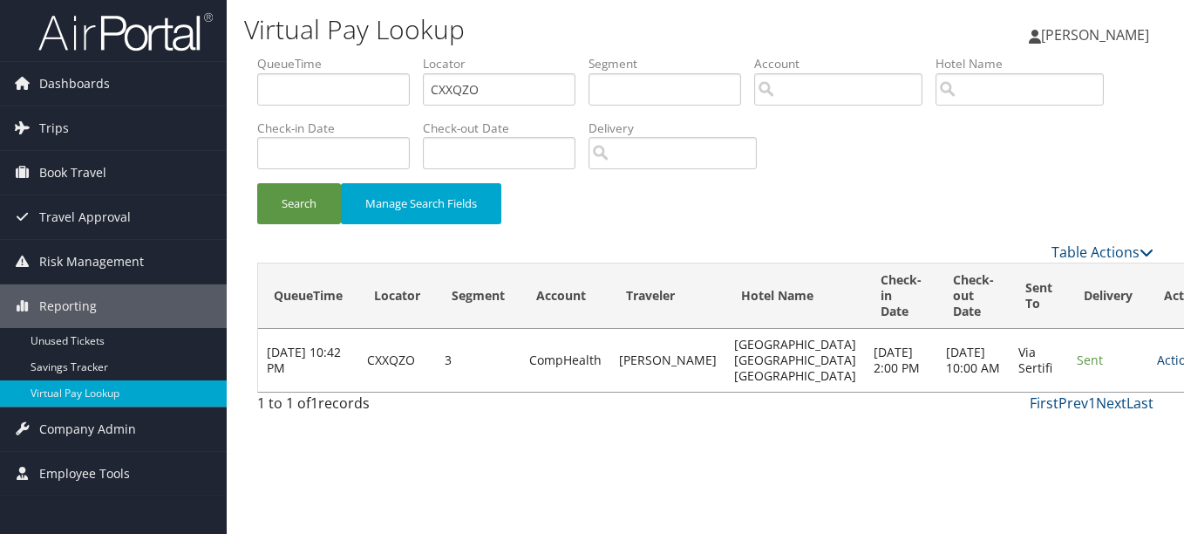
click at [1157, 365] on link "Actions" at bounding box center [1184, 359] width 55 height 17
click at [1079, 422] on link "Logs" at bounding box center [1080, 423] width 110 height 30
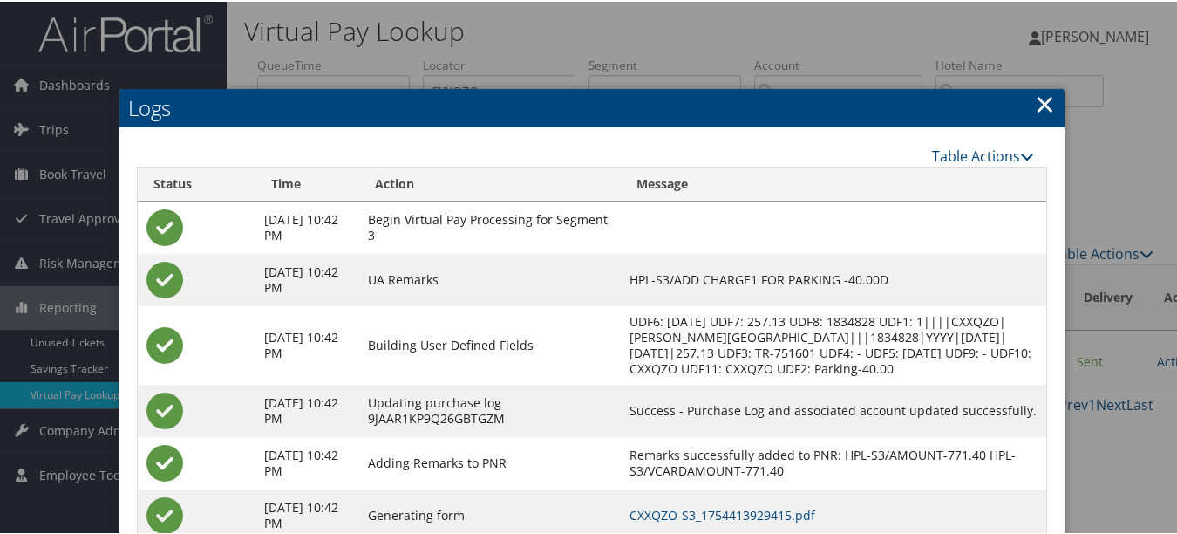
click at [1044, 85] on link "×" at bounding box center [1045, 102] width 20 height 35
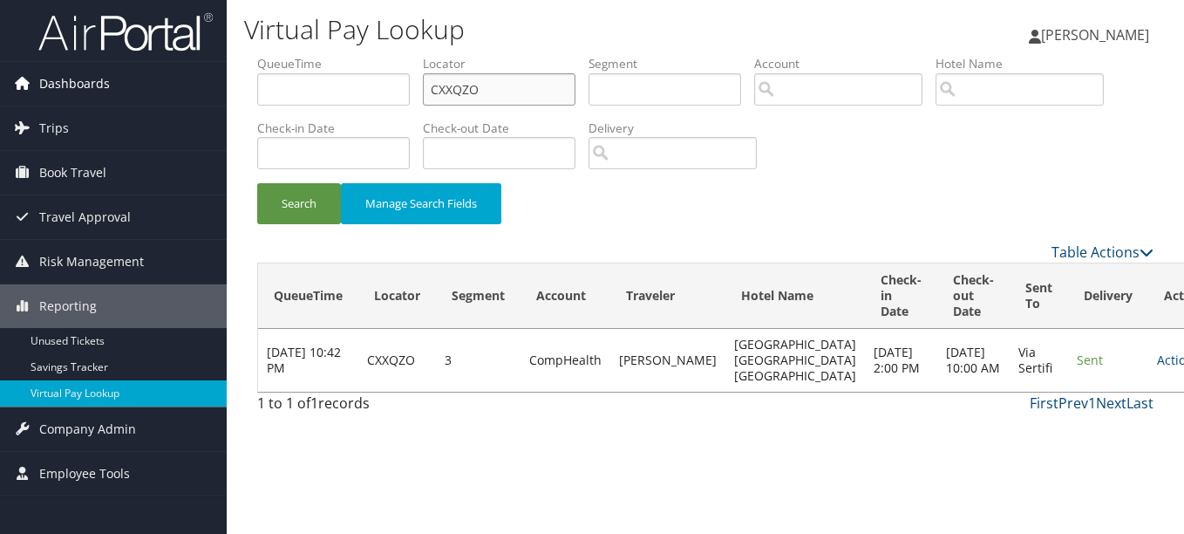
drag, startPoint x: 525, startPoint y: 90, endPoint x: 54, endPoint y: 78, distance: 470.9
click at [58, 78] on div "Dashboards AirPortal 360™ (Manager) My Travel Dashboard Trips Airtinerary® Look…" at bounding box center [592, 267] width 1184 height 534
paste input "KECHND"
click at [257, 183] on button "Search" at bounding box center [299, 203] width 84 height 41
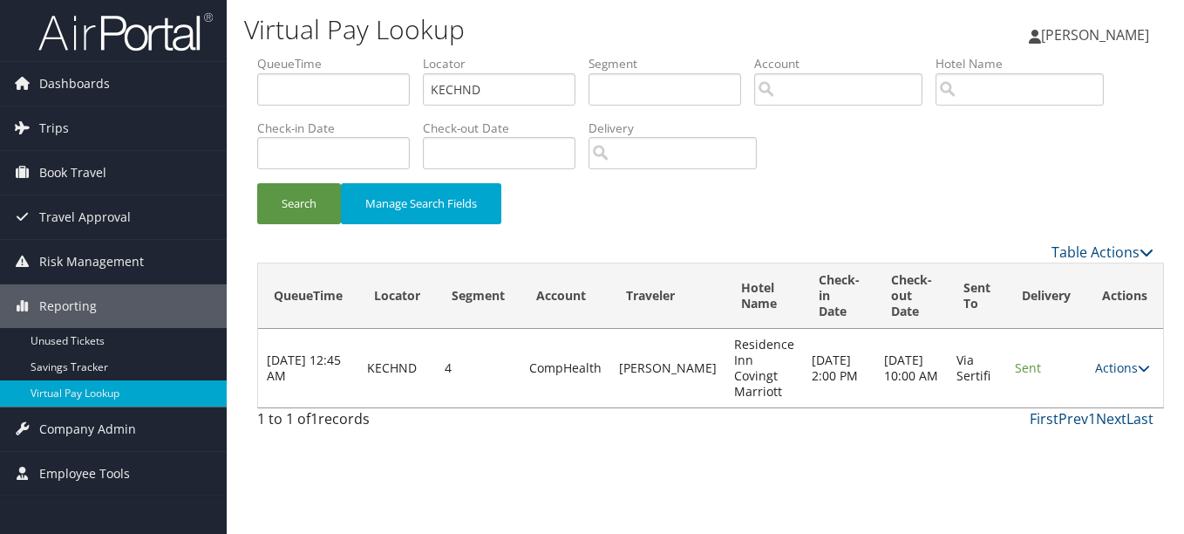
click at [1108, 376] on td "Actions Resend Logs View Itinerary" at bounding box center [1124, 368] width 77 height 78
click at [1106, 376] on td "Actions Resend Logs View Itinerary" at bounding box center [1124, 368] width 77 height 78
click at [1108, 374] on link "Actions" at bounding box center [1122, 367] width 55 height 17
drag, startPoint x: 1108, startPoint y: 374, endPoint x: 1094, endPoint y: 415, distance: 43.3
click at [1095, 415] on link "Logs" at bounding box center [1079, 423] width 110 height 30
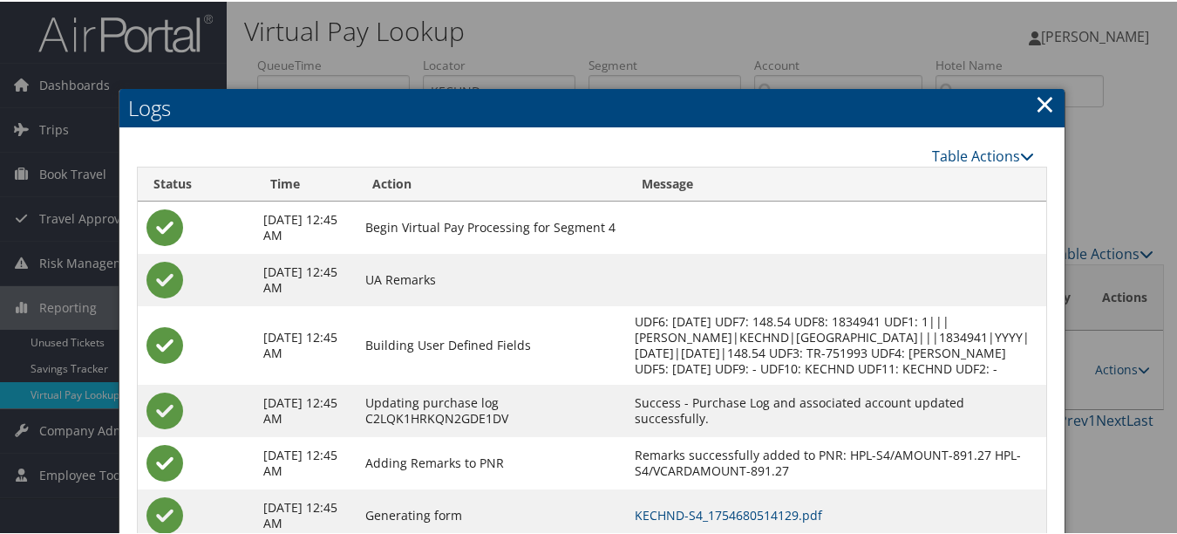
drag, startPoint x: 1044, startPoint y: 96, endPoint x: 1021, endPoint y: 104, distance: 24.8
click at [1044, 96] on link "×" at bounding box center [1045, 102] width 20 height 35
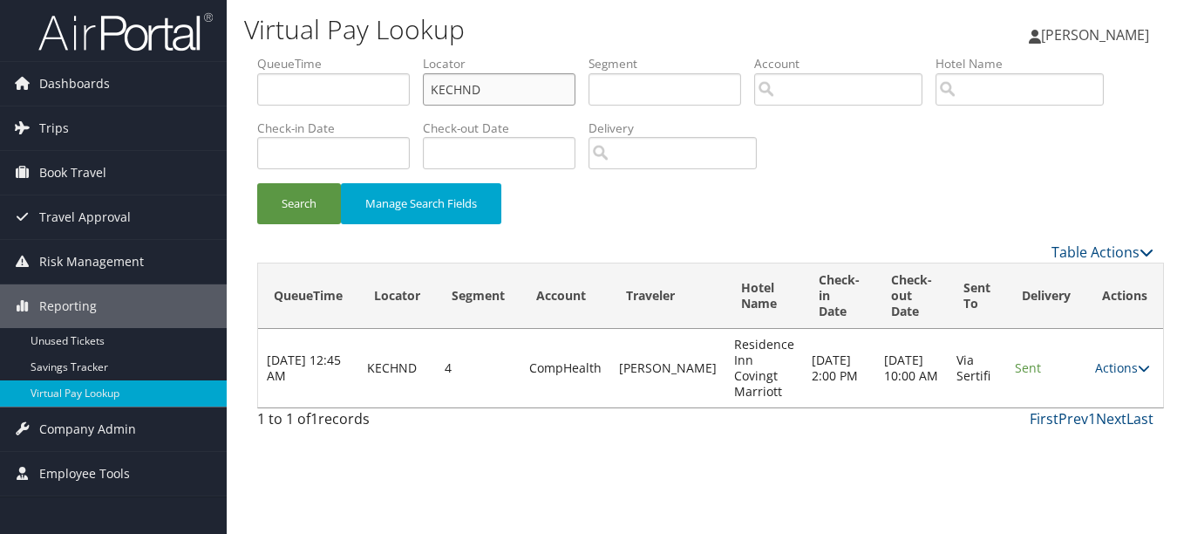
drag, startPoint x: 508, startPoint y: 84, endPoint x: -3, endPoint y: 119, distance: 512.9
click at [0, 119] on html "Menu Dashboards ► AirPortal 360™ (Manager) My Travel Dashboard Trips ► Airtiner…" at bounding box center [592, 267] width 1184 height 534
paste input "EWZHWZ"
click at [257, 183] on button "Search" at bounding box center [299, 203] width 84 height 41
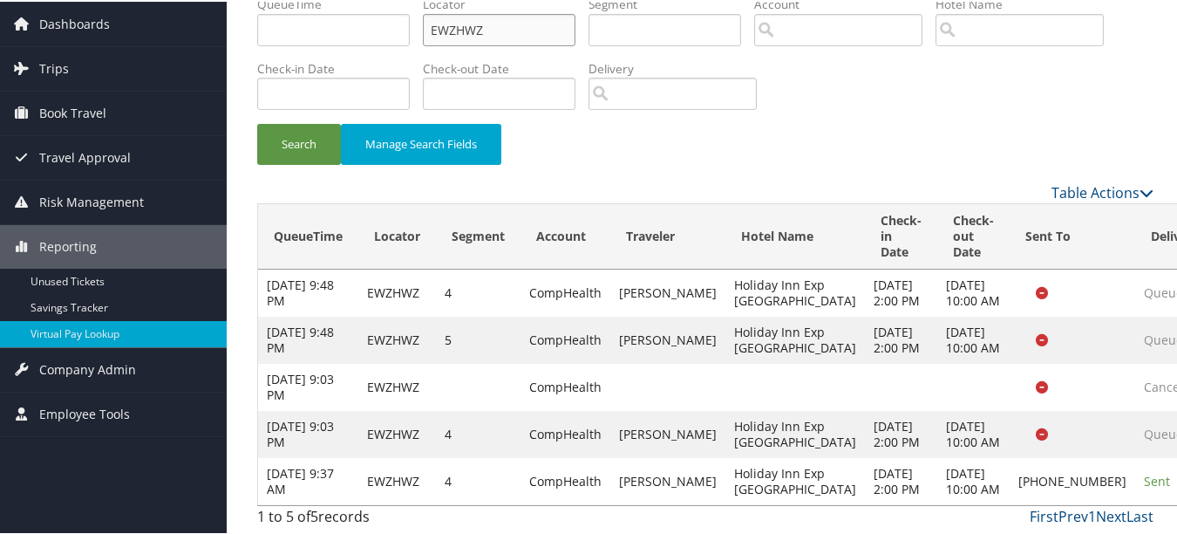
scroll to position [187, 0]
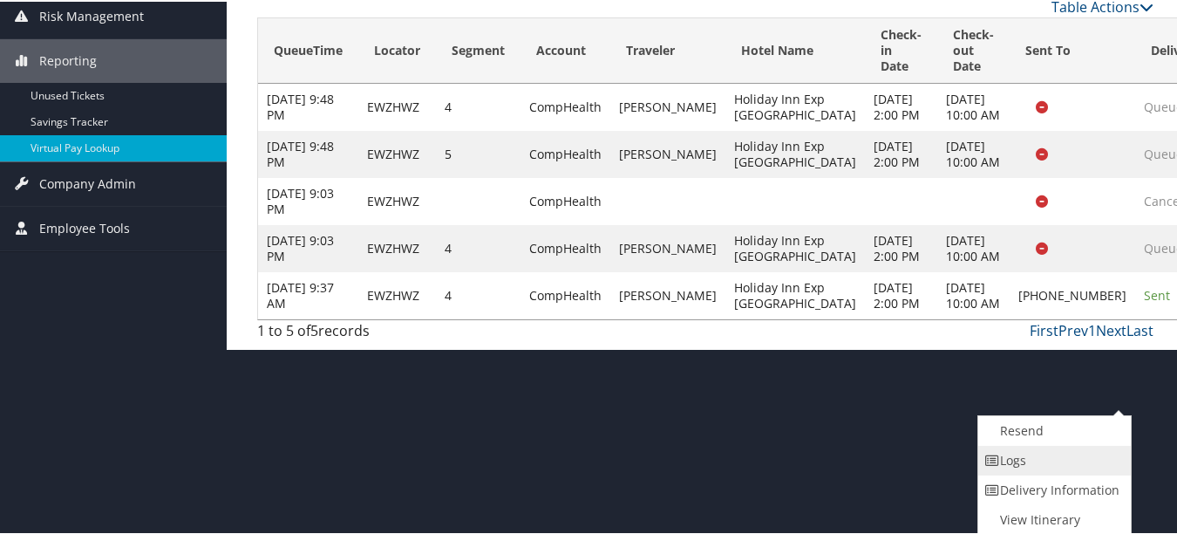
click at [1030, 472] on link "Logs" at bounding box center [1052, 459] width 149 height 30
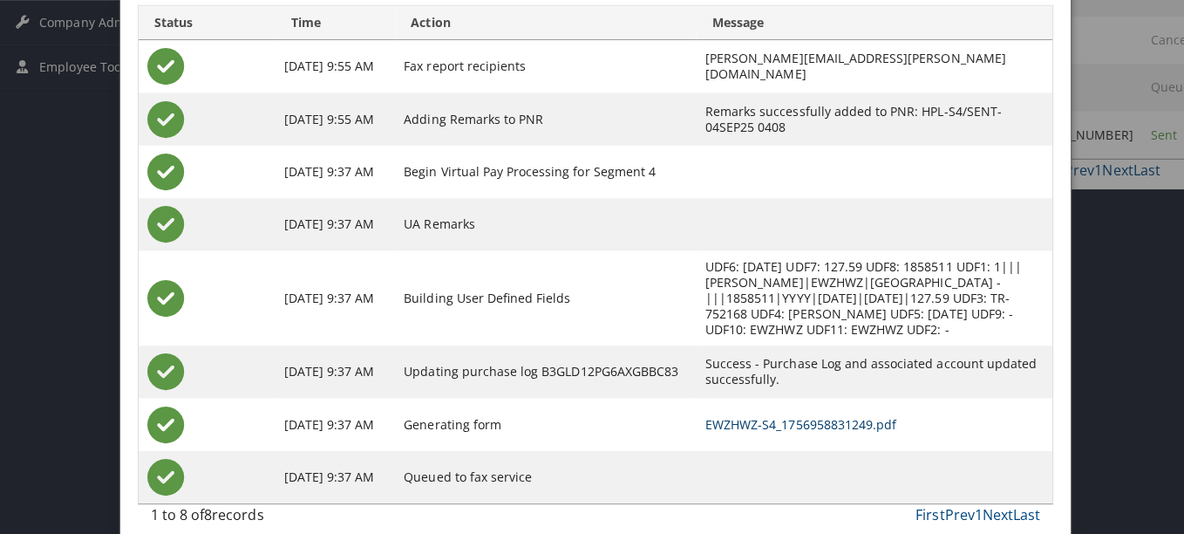
scroll to position [0, 0]
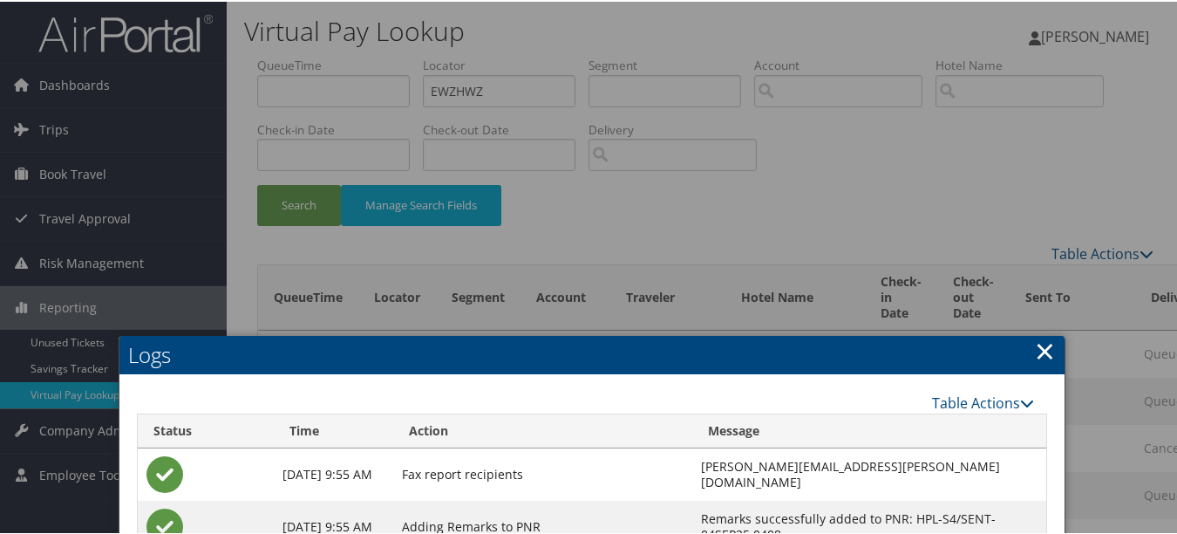
click at [1044, 339] on link "×" at bounding box center [1045, 348] width 20 height 35
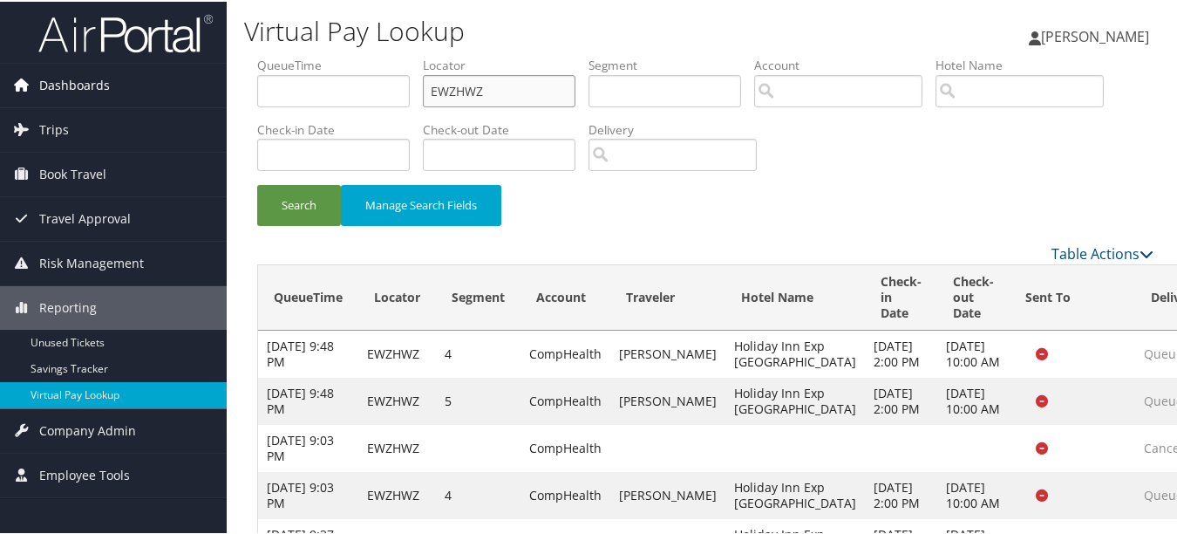
drag, startPoint x: 501, startPoint y: 78, endPoint x: 221, endPoint y: 79, distance: 280.7
click at [282, 55] on ul "QueueTime Locator EWZHWZ Segment Account Traveler Hotel Name Check-in Date Chec…" at bounding box center [705, 55] width 896 height 0
paste input "WVCTQC"
click at [257, 183] on button "Search" at bounding box center [299, 203] width 84 height 41
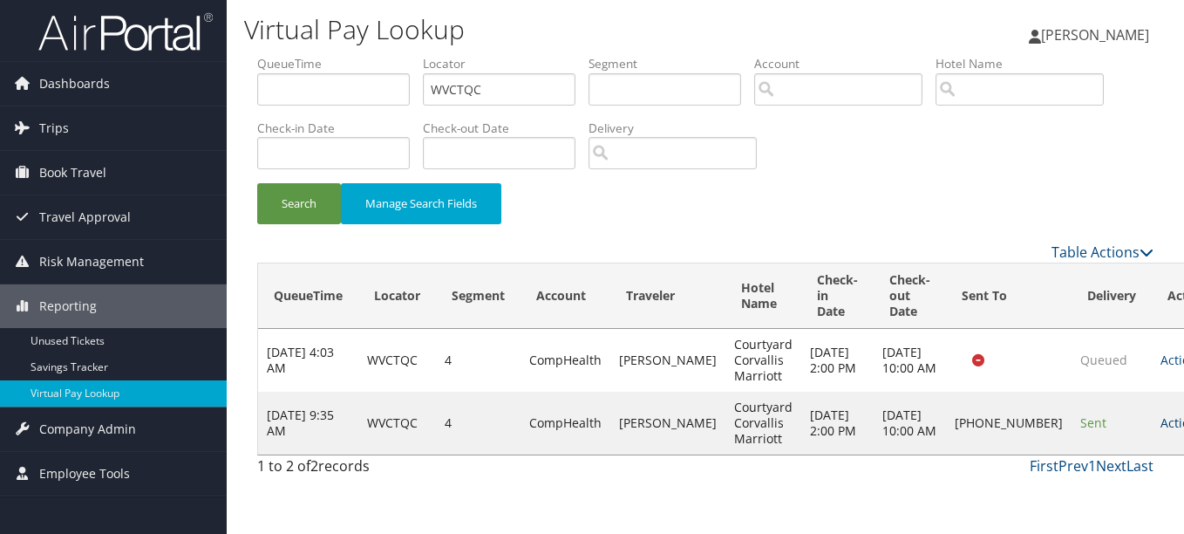
click at [1160, 424] on link "Actions" at bounding box center [1187, 422] width 55 height 17
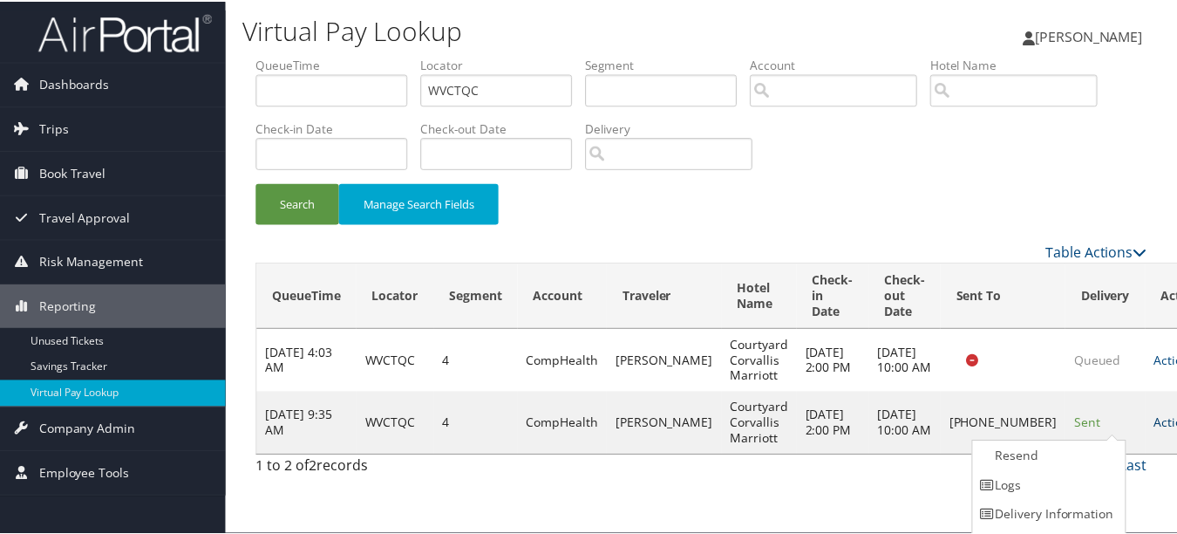
scroll to position [27, 0]
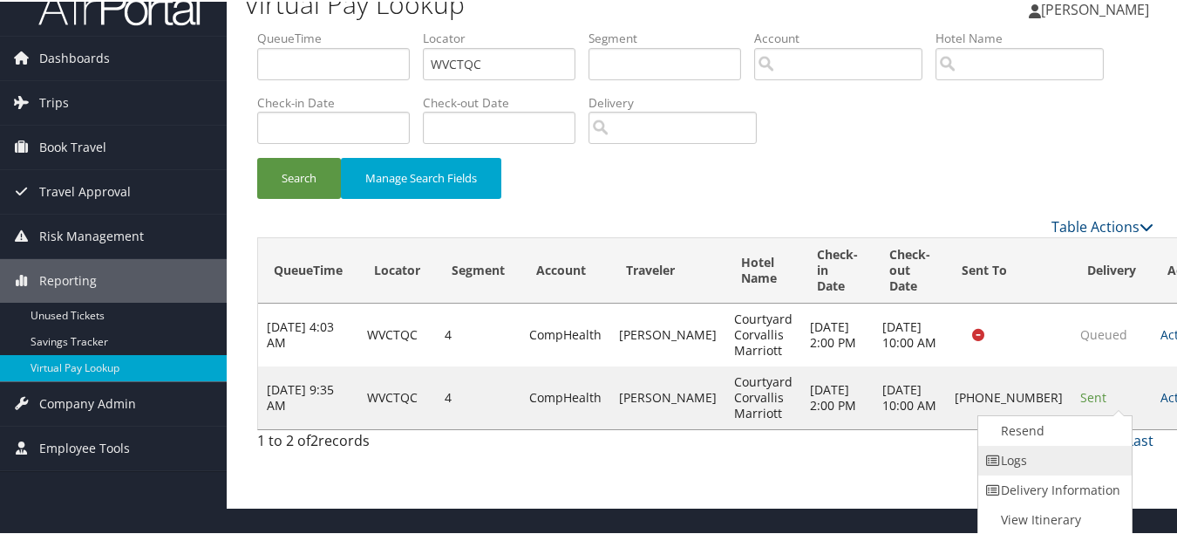
click at [1077, 458] on link "Logs" at bounding box center [1052, 459] width 149 height 30
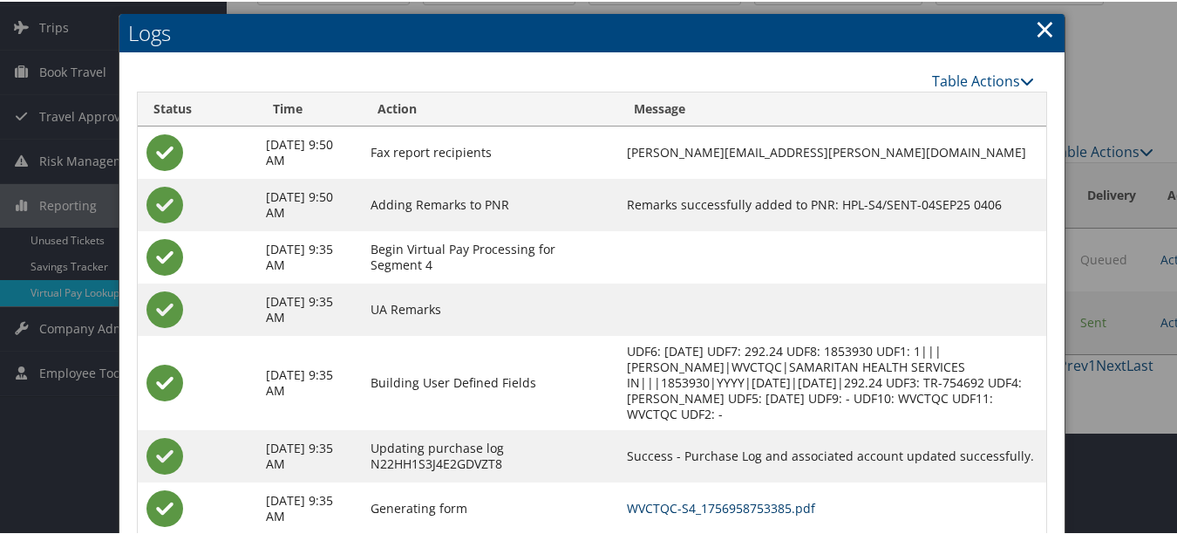
scroll to position [0, 0]
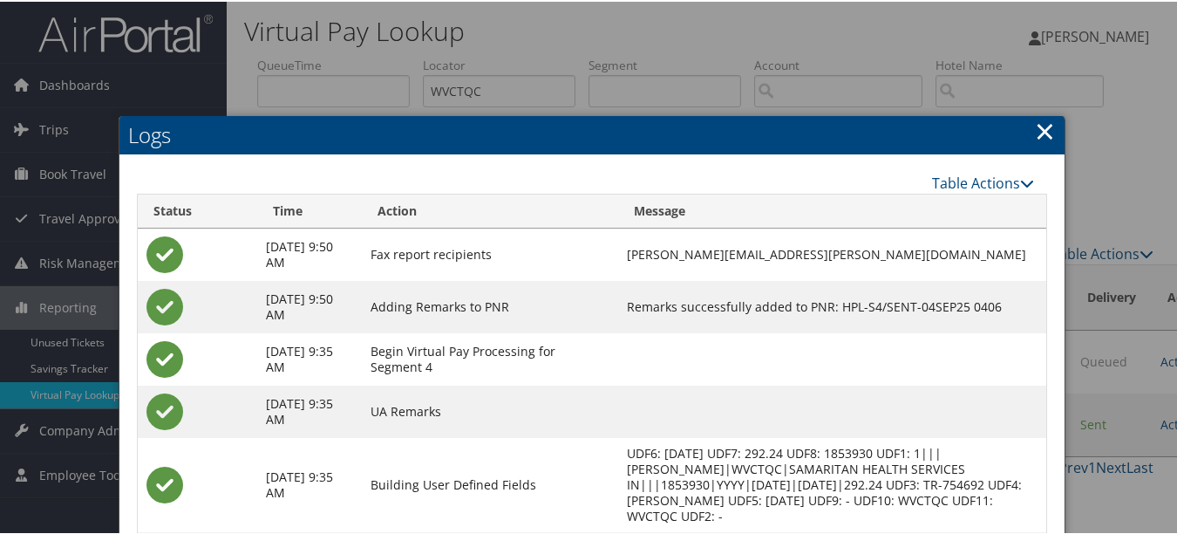
click at [1038, 126] on link "×" at bounding box center [1045, 129] width 20 height 35
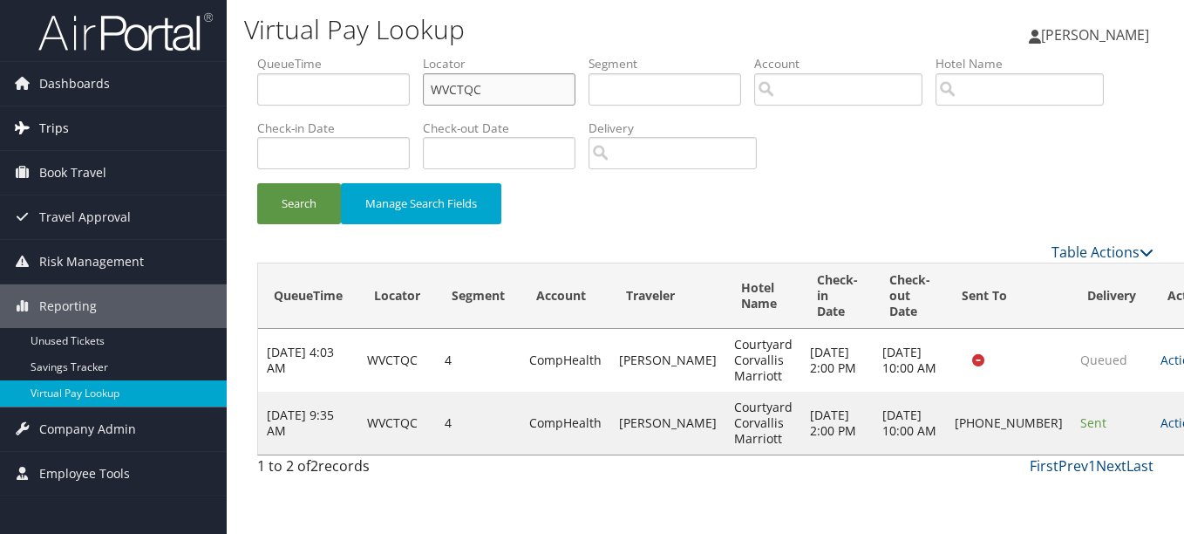
drag, startPoint x: 500, startPoint y: 73, endPoint x: 16, endPoint y: 111, distance: 485.3
click at [42, 111] on div "Dashboards AirPortal 360™ (Manager) My Travel Dashboard Trips Airtinerary® Look…" at bounding box center [592, 267] width 1184 height 534
paste input "KCRBPG"
click at [257, 183] on button "Search" at bounding box center [299, 203] width 84 height 41
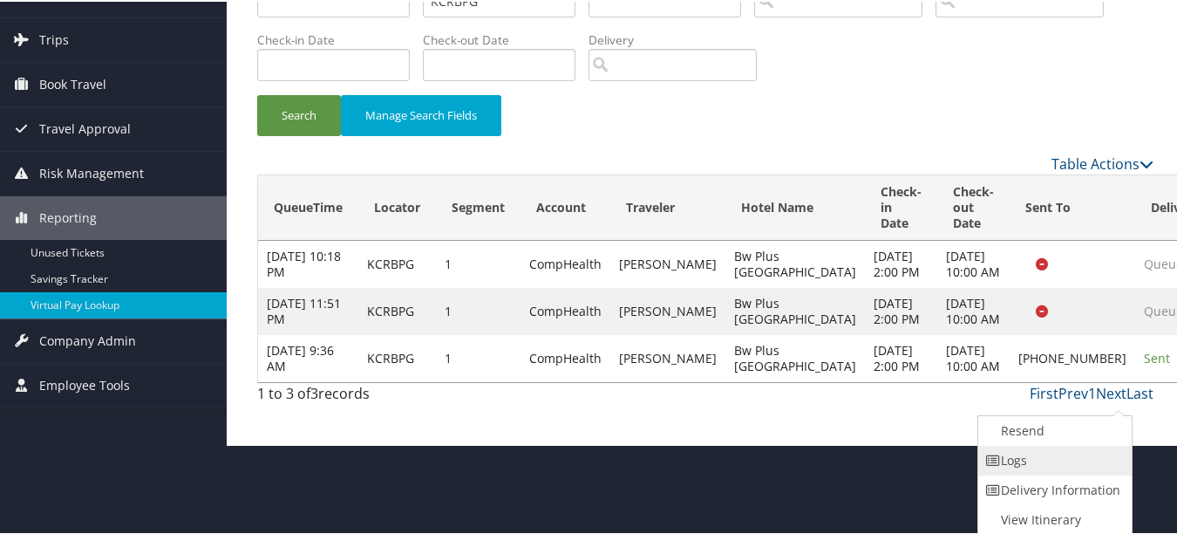
click at [1081, 472] on link "Logs" at bounding box center [1052, 459] width 149 height 30
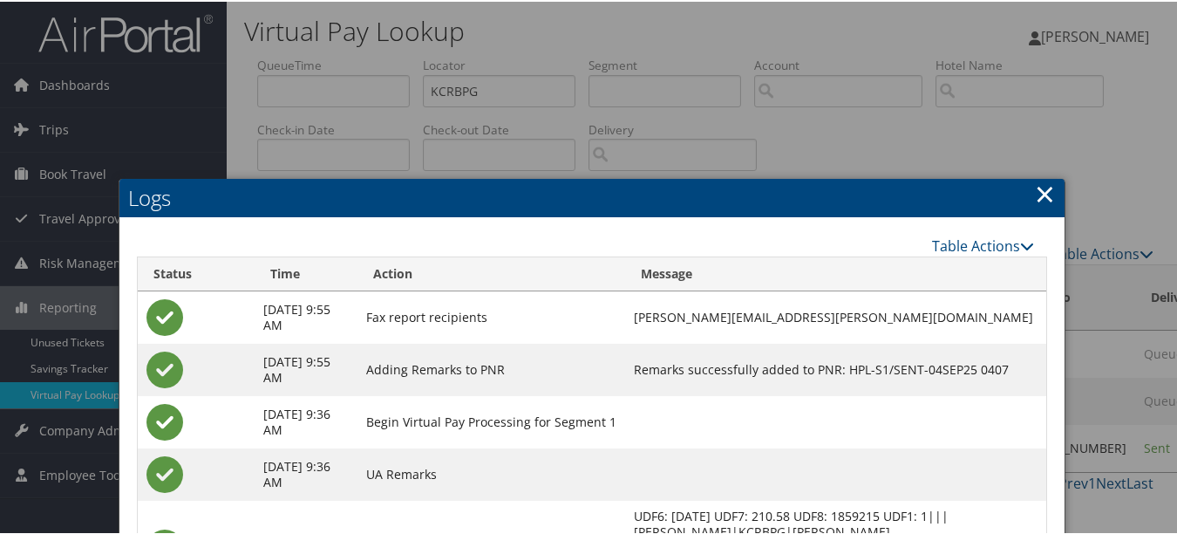
click at [1044, 189] on link "×" at bounding box center [1045, 191] width 20 height 35
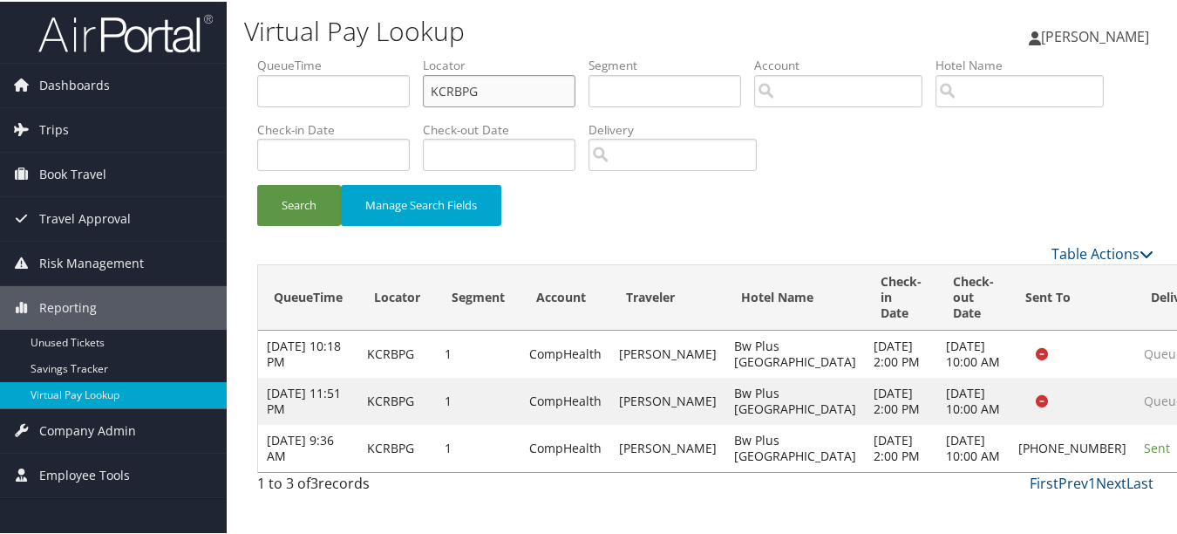
click at [263, 55] on ul "QueueTime Locator KCRBPG Segment Account Traveler Hotel Name Check-in Date Chec…" at bounding box center [705, 55] width 896 height 0
paste input "FTZUNL"
click at [257, 183] on button "Search" at bounding box center [299, 203] width 84 height 41
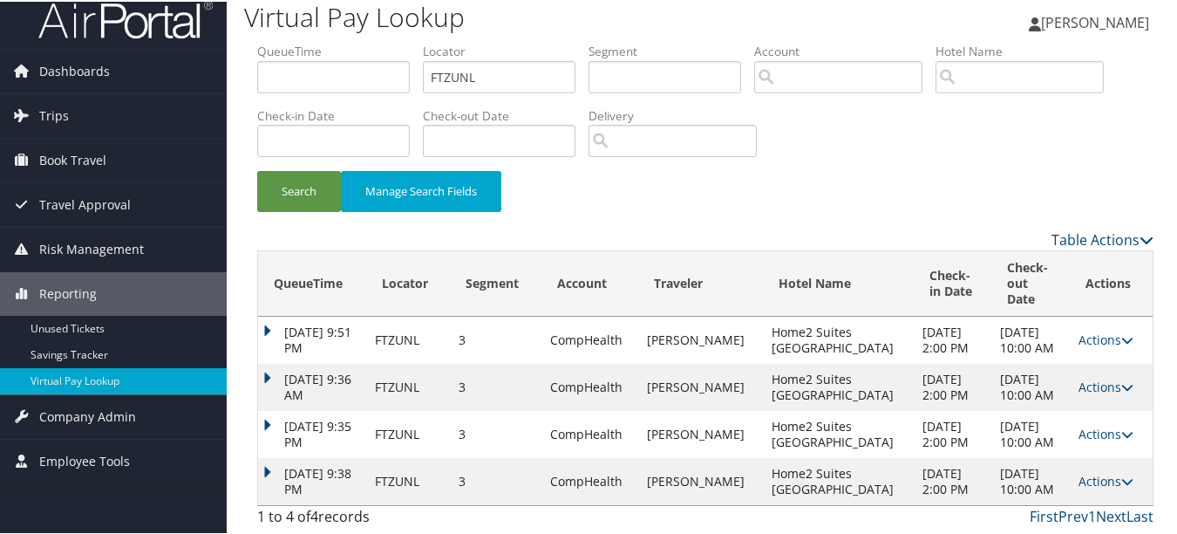
click at [1086, 471] on link "Actions" at bounding box center [1105, 479] width 55 height 17
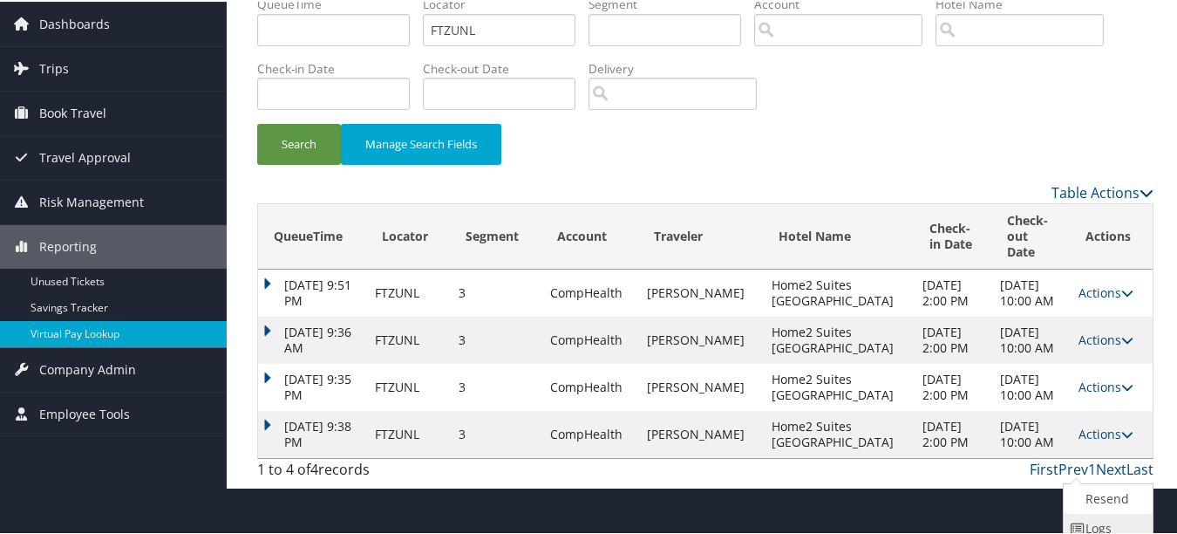
scroll to position [115, 0]
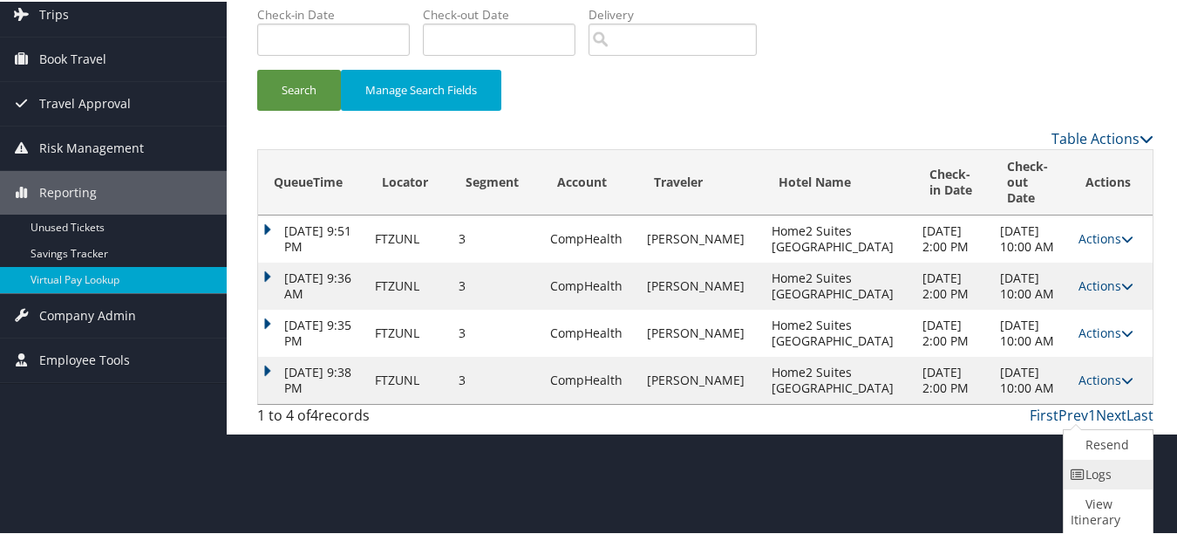
click at [1086, 484] on link "Logs" at bounding box center [1106, 473] width 85 height 30
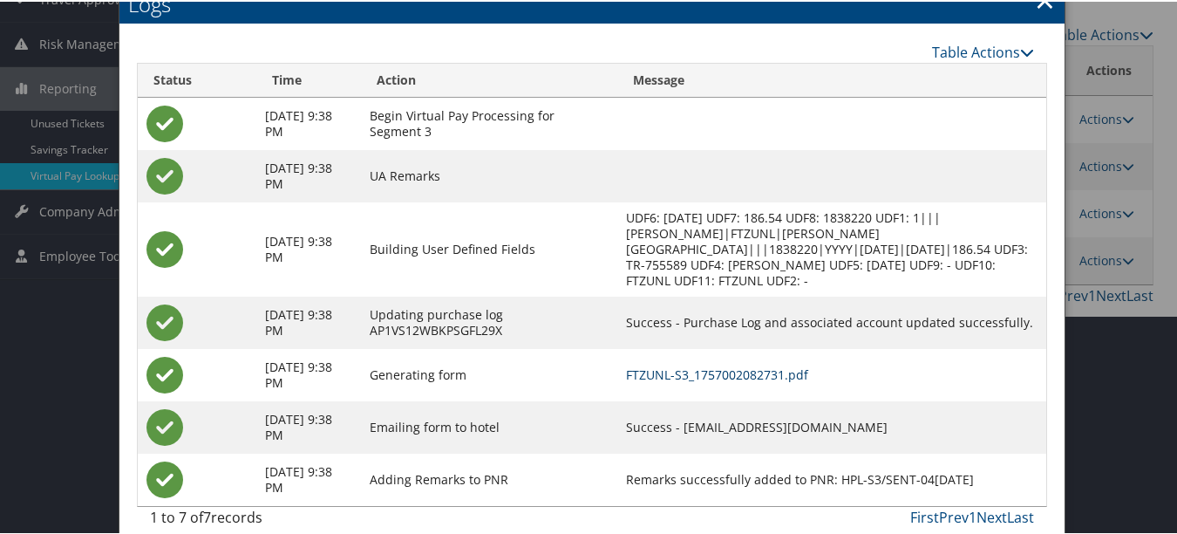
scroll to position [0, 0]
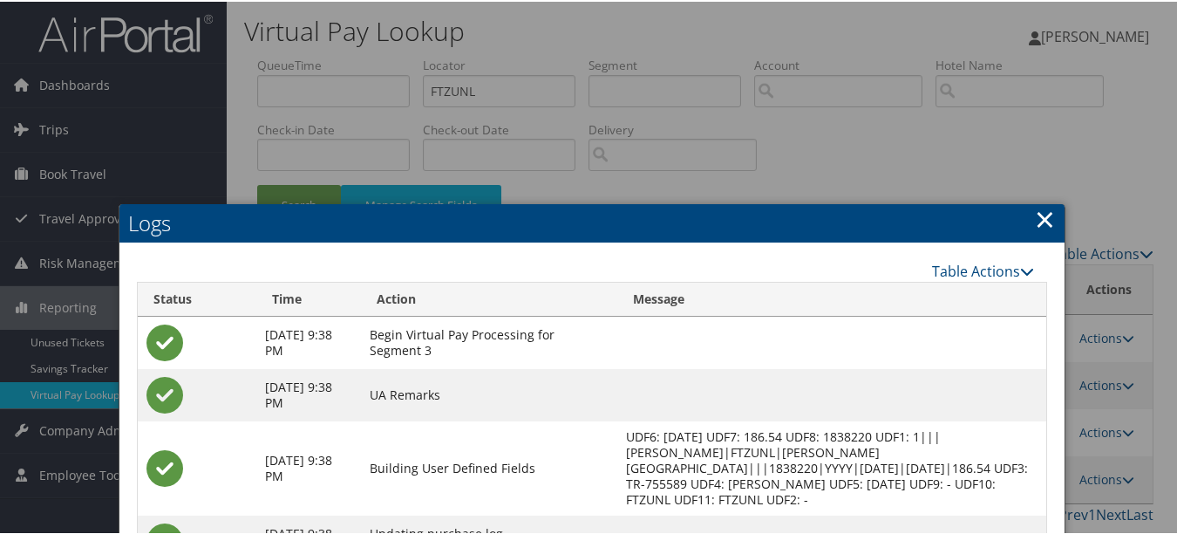
click at [1042, 212] on link "×" at bounding box center [1045, 217] width 20 height 35
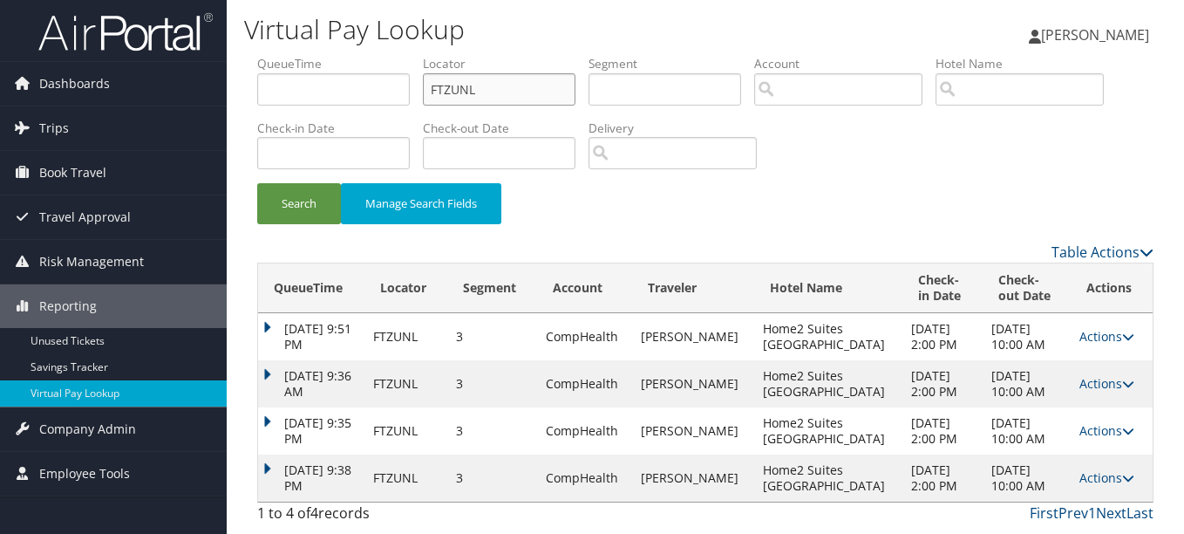
drag, startPoint x: 487, startPoint y: 81, endPoint x: 341, endPoint y: 87, distance: 146.6
click at [344, 55] on ul "QueueTime Locator FTZUNL Segment Account Traveler Hotel Name Check-in Date Chec…" at bounding box center [705, 55] width 896 height 0
paste input "MLDFVO"
click at [257, 183] on button "Search" at bounding box center [299, 203] width 84 height 41
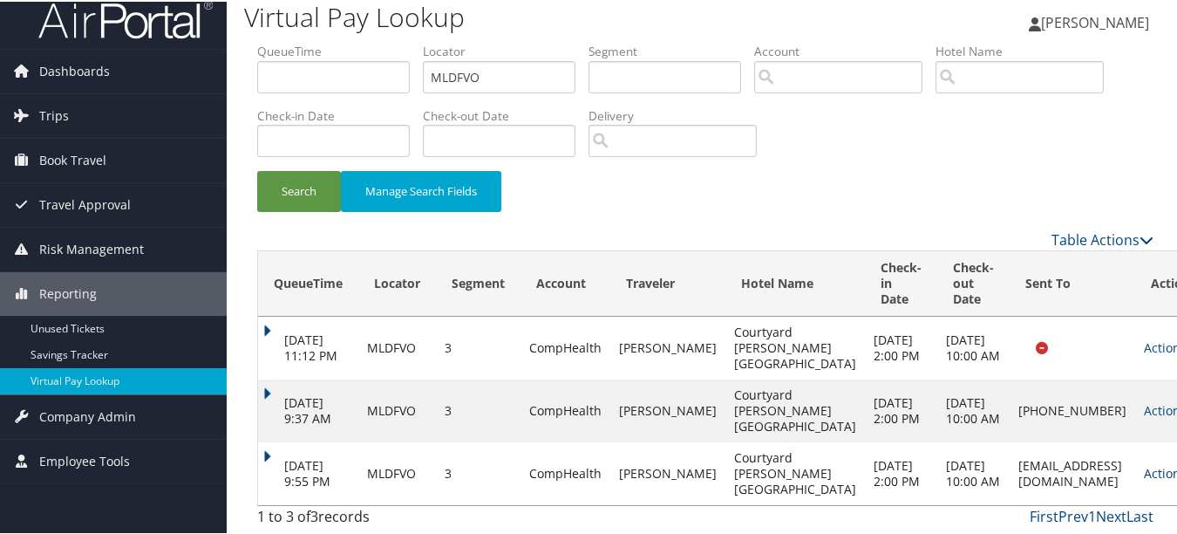
click at [1144, 463] on link "Actions" at bounding box center [1171, 471] width 55 height 17
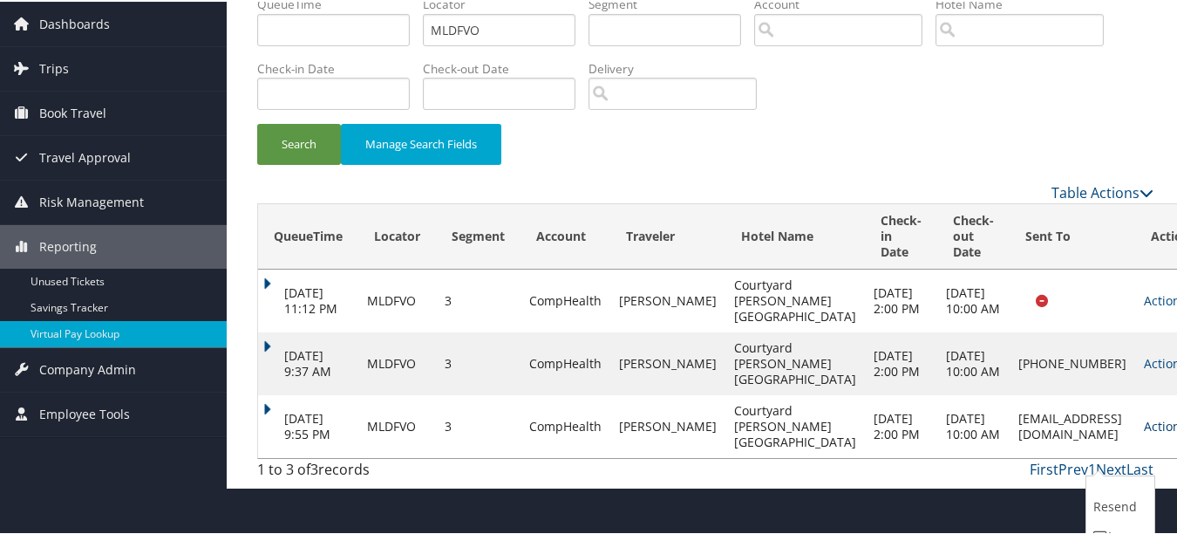
scroll to position [123, 0]
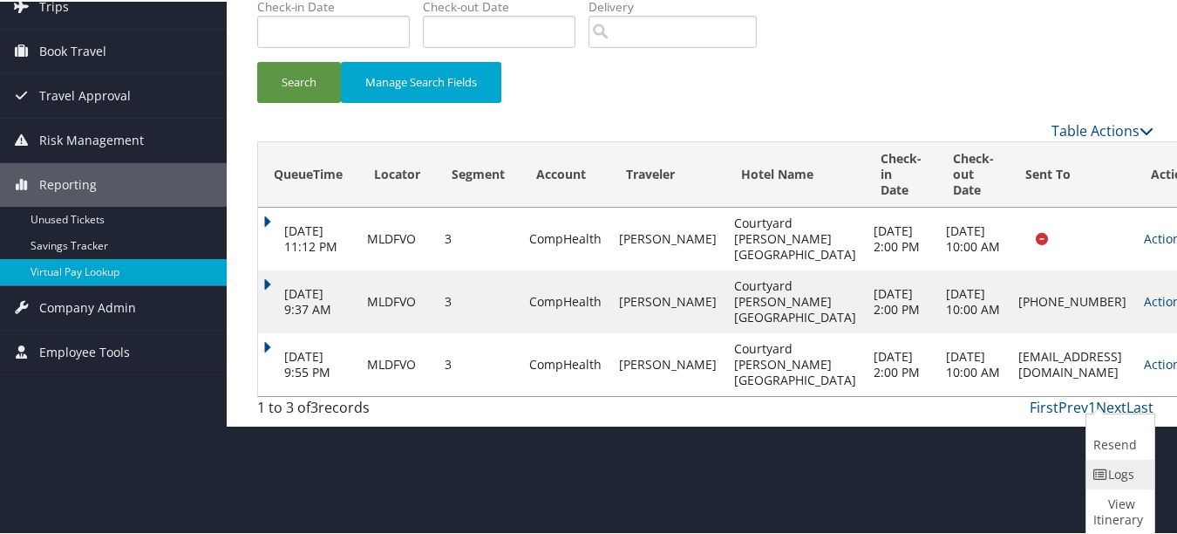
click at [1109, 458] on link "Logs" at bounding box center [1118, 473] width 64 height 30
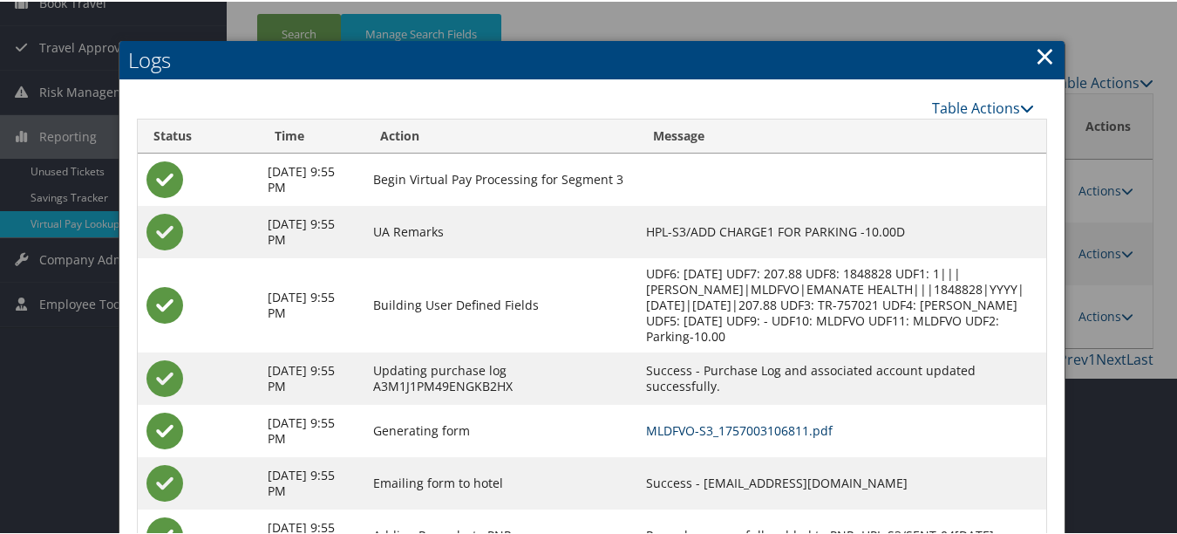
scroll to position [0, 0]
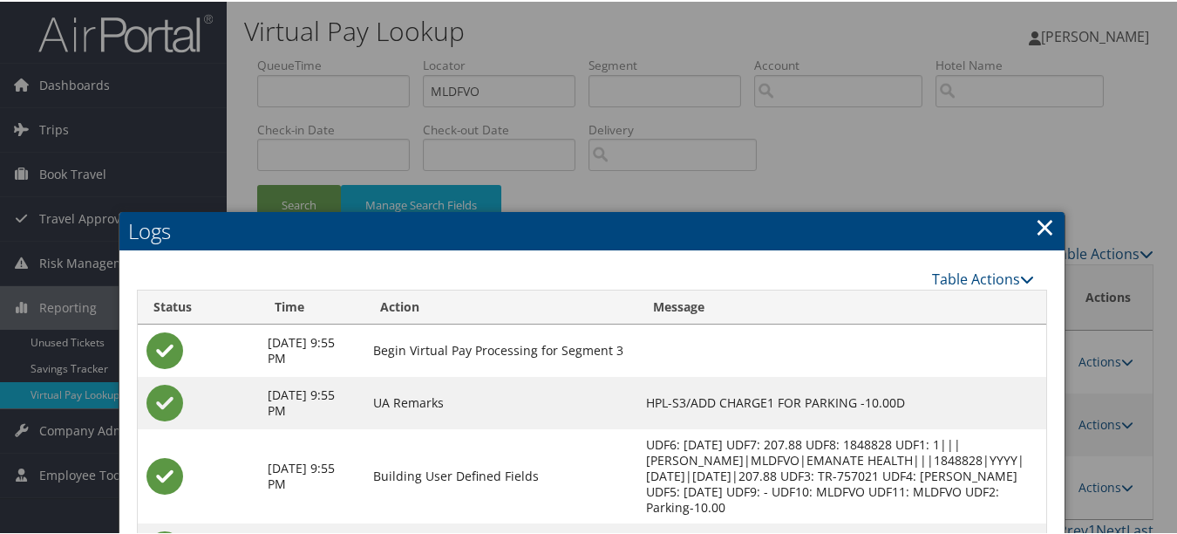
click at [1043, 223] on link "×" at bounding box center [1045, 224] width 20 height 35
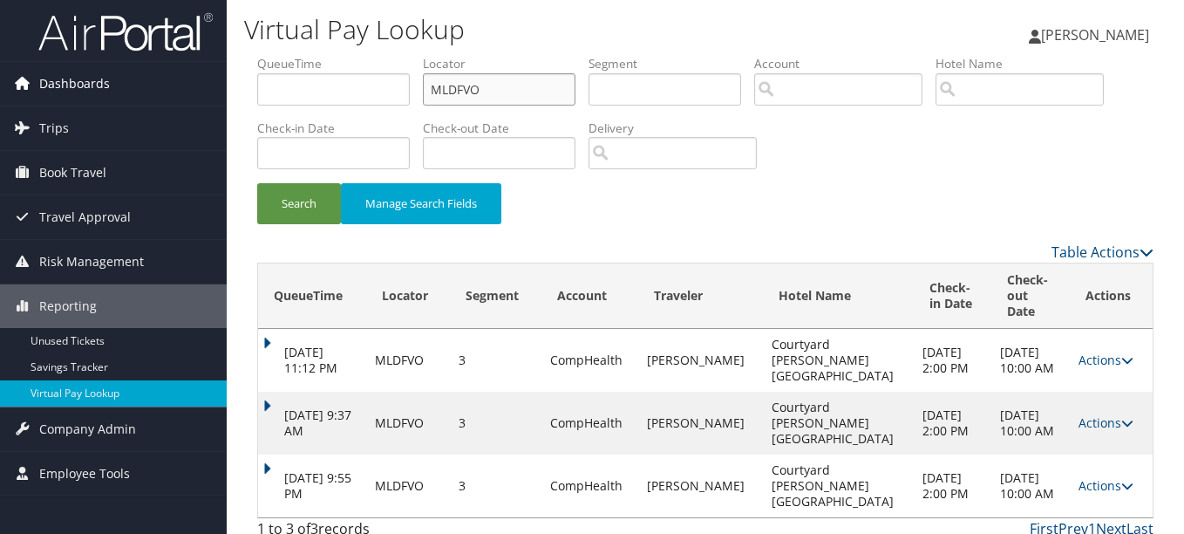
drag, startPoint x: 307, startPoint y: 98, endPoint x: 24, endPoint y: 96, distance: 282.5
click at [24, 96] on div "Dashboards AirPortal 360™ (Manager) My Travel Dashboard Trips Airtinerary® Look…" at bounding box center [592, 273] width 1184 height 547
paste input "HGWZQH"
click at [257, 183] on button "Search" at bounding box center [299, 203] width 84 height 41
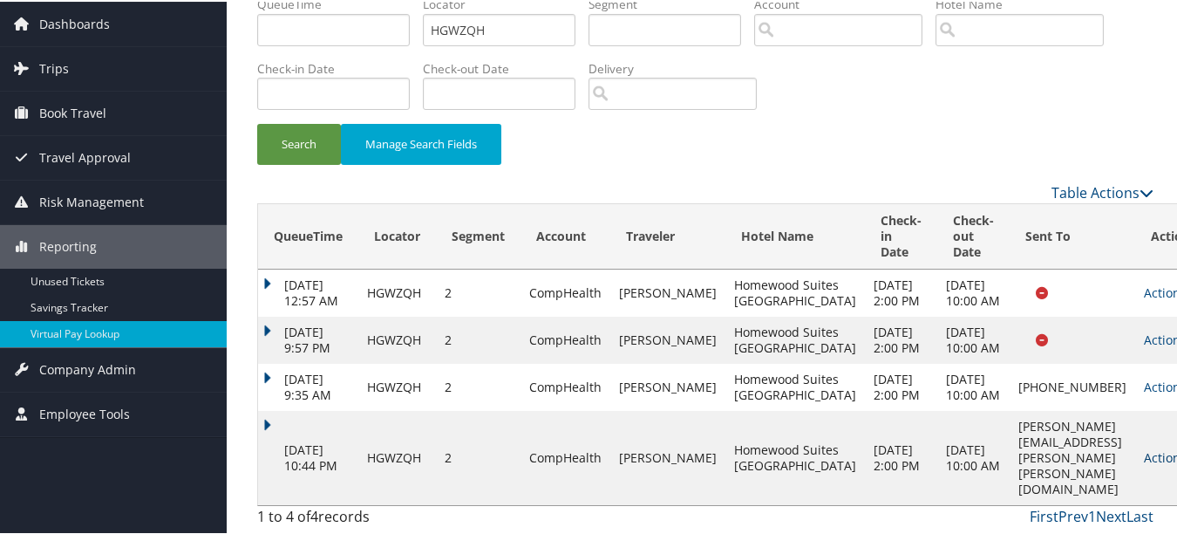
click at [1144, 464] on link "Actions" at bounding box center [1171, 455] width 55 height 17
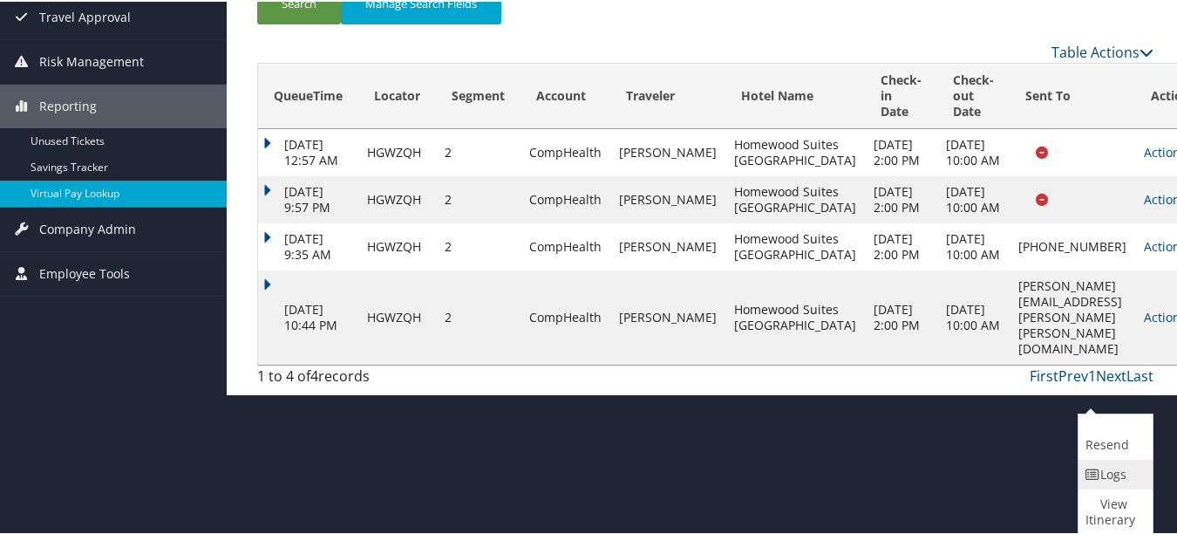
click at [1099, 470] on icon at bounding box center [1093, 472] width 16 height 12
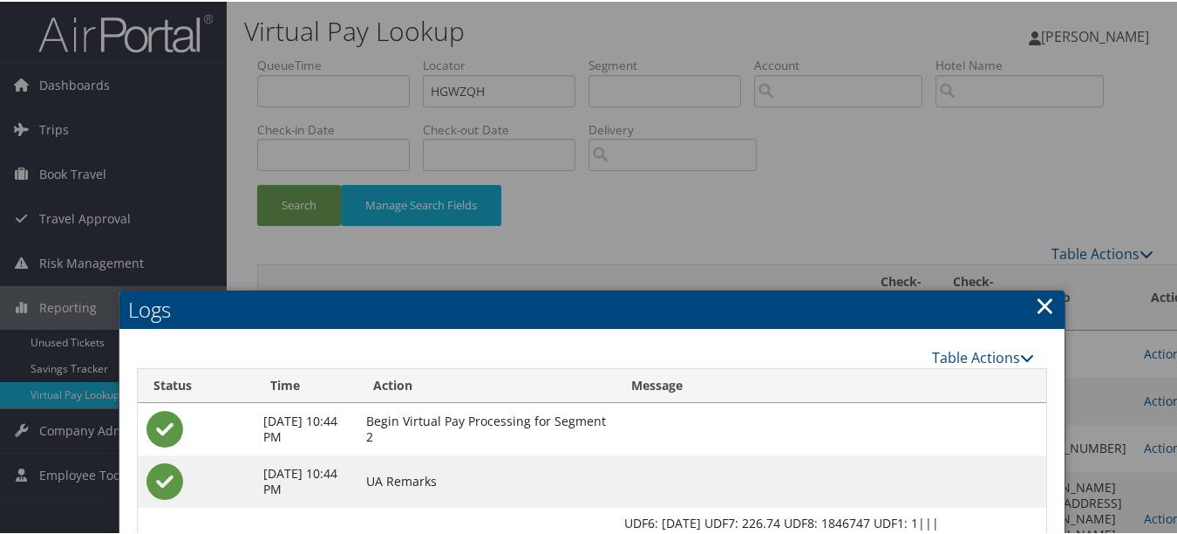
click at [1037, 307] on link "×" at bounding box center [1045, 303] width 20 height 35
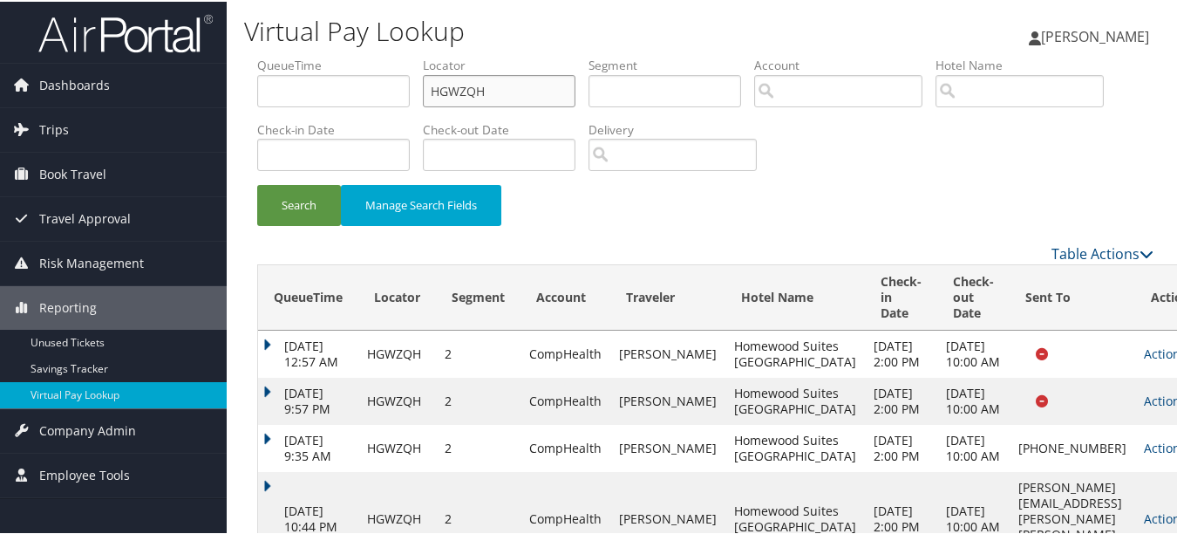
drag, startPoint x: 533, startPoint y: 97, endPoint x: 295, endPoint y: 71, distance: 239.4
click at [527, 97] on input "HGWZQH" at bounding box center [499, 89] width 153 height 32
paste input "KDTLUR"
drag, startPoint x: 524, startPoint y: 86, endPoint x: 551, endPoint y: 86, distance: 27.0
click at [530, 86] on input "HGWZQHKDTLUR" at bounding box center [499, 89] width 153 height 32
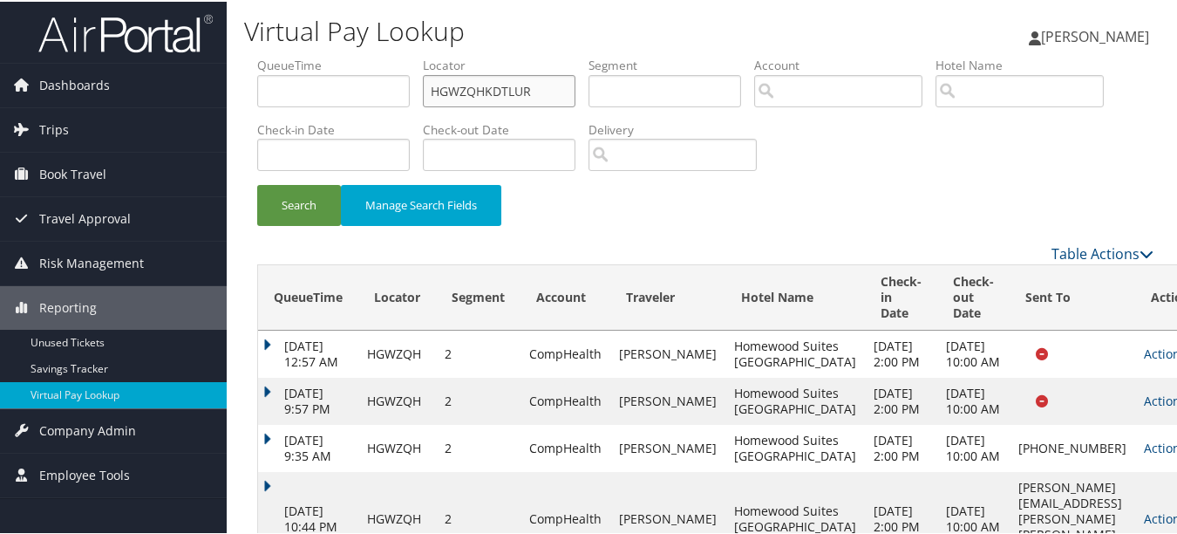
type input "HGWZQHKDTLUR"
type input "R"
drag, startPoint x: 537, startPoint y: 87, endPoint x: 209, endPoint y: 85, distance: 327.8
click at [218, 87] on div "Dashboards AirPortal 360™ (Manager) My Travel Dashboard Trips Airtinerary® Look…" at bounding box center [592, 297] width 1184 height 595
paste input "text"
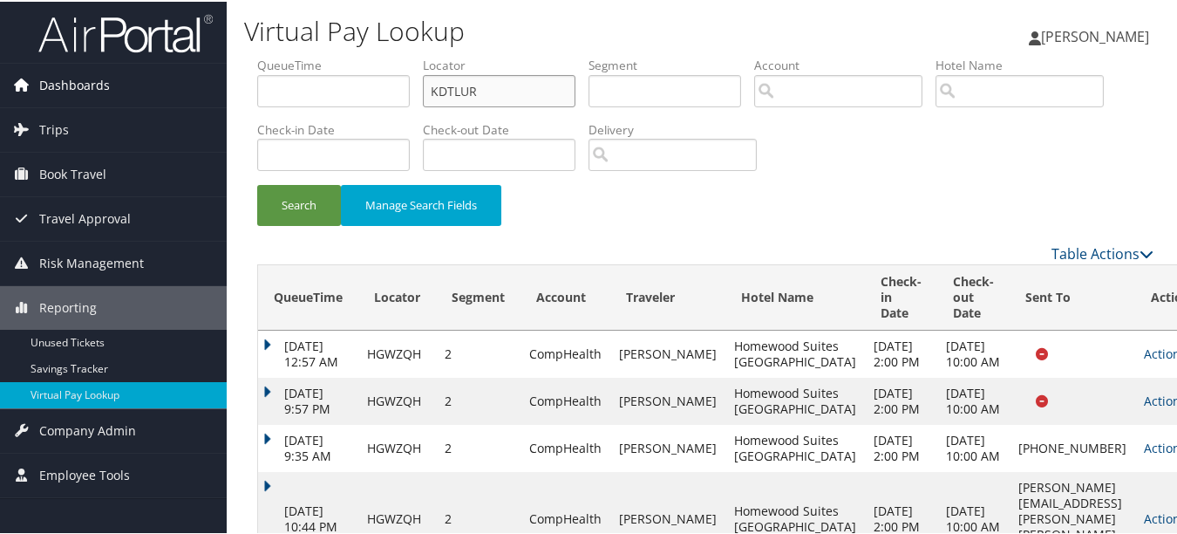
click at [257, 183] on button "Search" at bounding box center [299, 203] width 84 height 41
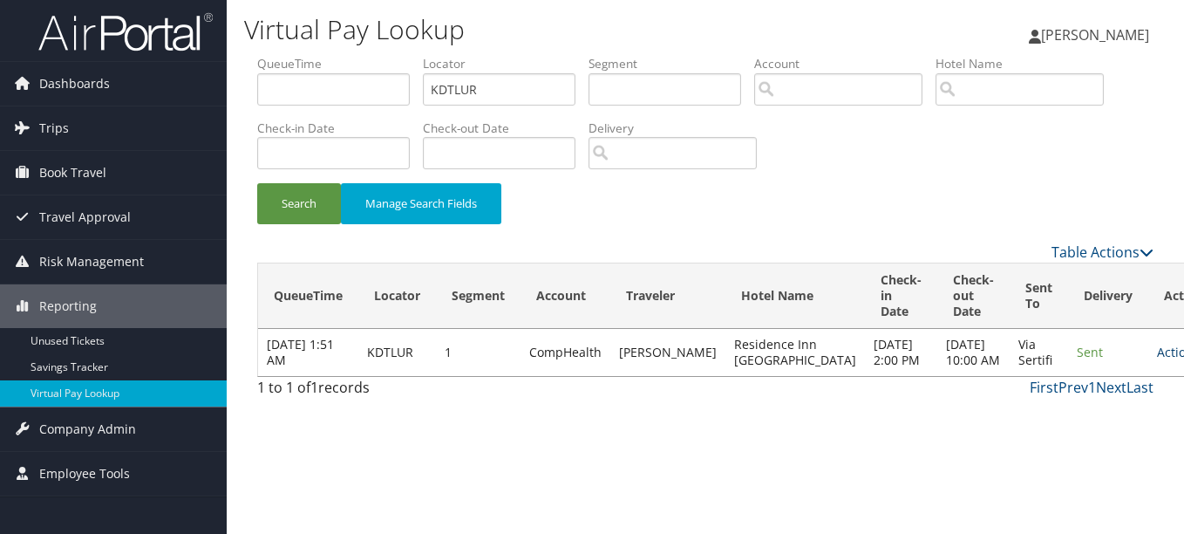
click at [1157, 360] on link "Actions" at bounding box center [1184, 351] width 55 height 17
click at [1089, 418] on link "Logs" at bounding box center [1081, 423] width 110 height 30
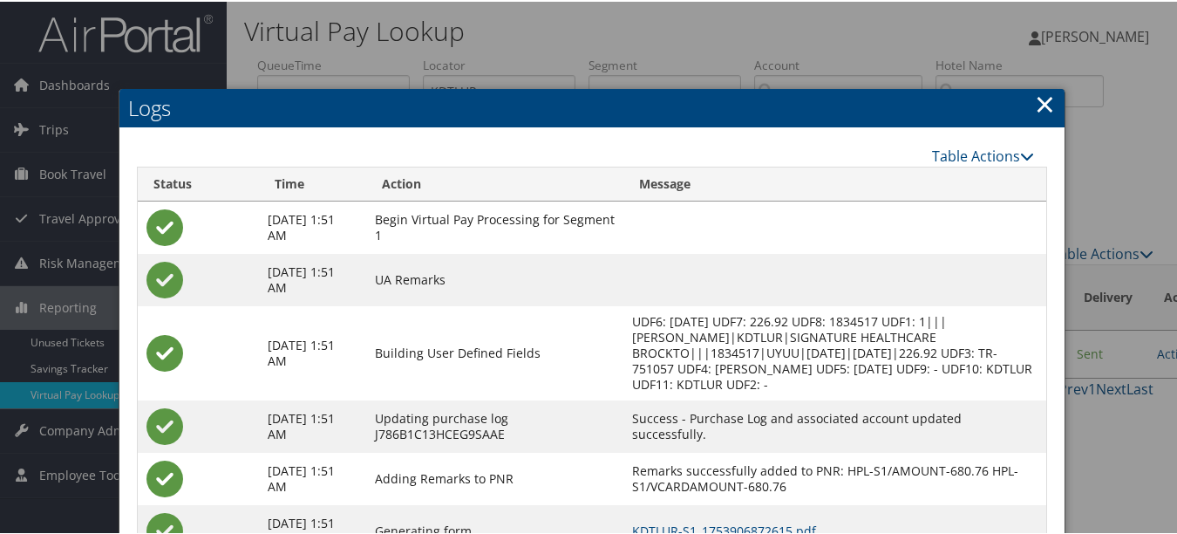
click at [1035, 94] on link "×" at bounding box center [1045, 102] width 20 height 35
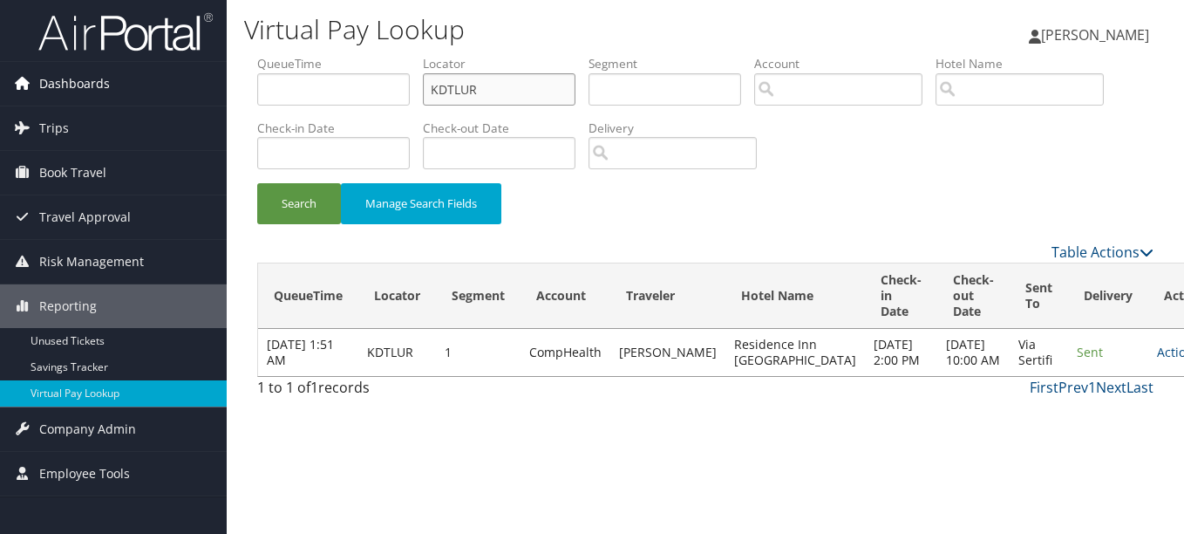
paste input "QRBAZM"
drag, startPoint x: 539, startPoint y: 82, endPoint x: 139, endPoint y: 70, distance: 399.5
click at [149, 72] on div "Dashboards AirPortal 360™ (Manager) My Travel Dashboard Trips Airtinerary® Look…" at bounding box center [592, 267] width 1184 height 534
type input "."
click at [257, 183] on button "Search" at bounding box center [299, 203] width 84 height 41
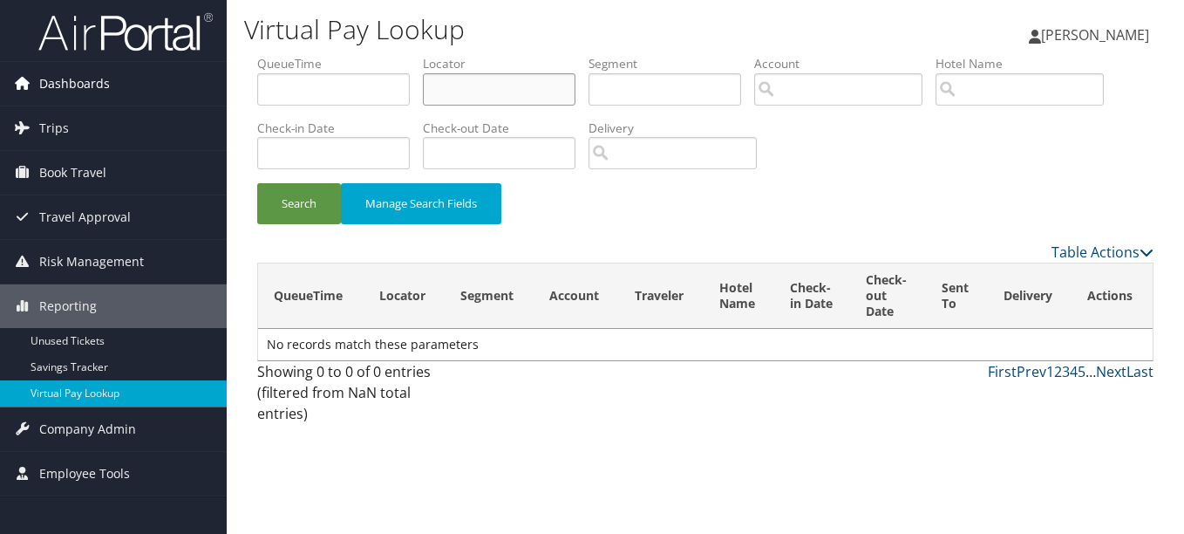
paste input "QRBAZM"
click at [257, 183] on button "Search" at bounding box center [299, 203] width 84 height 41
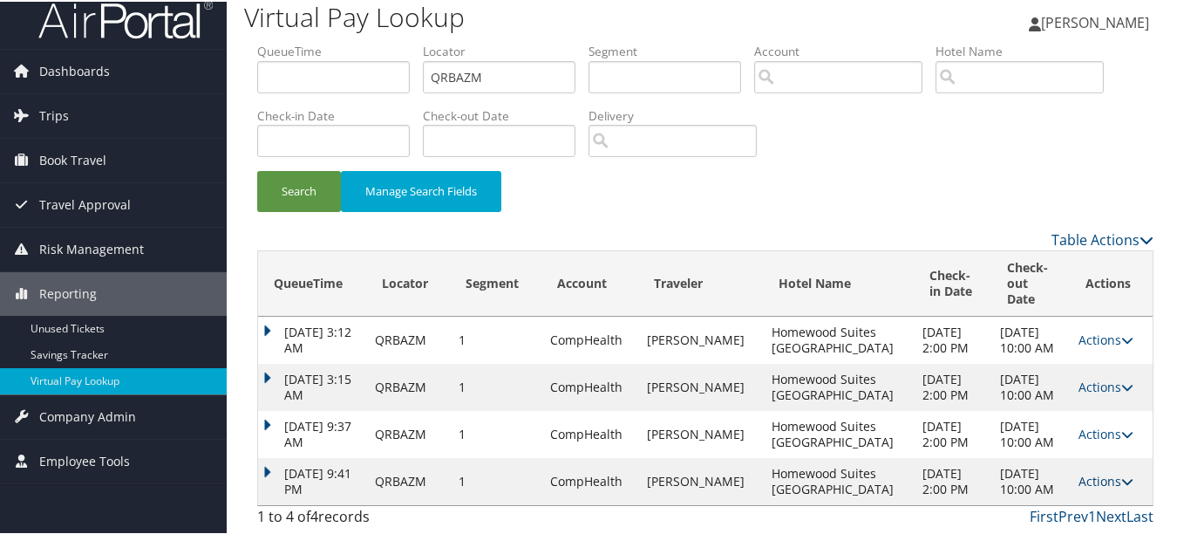
click at [1101, 471] on link "Actions" at bounding box center [1105, 479] width 55 height 17
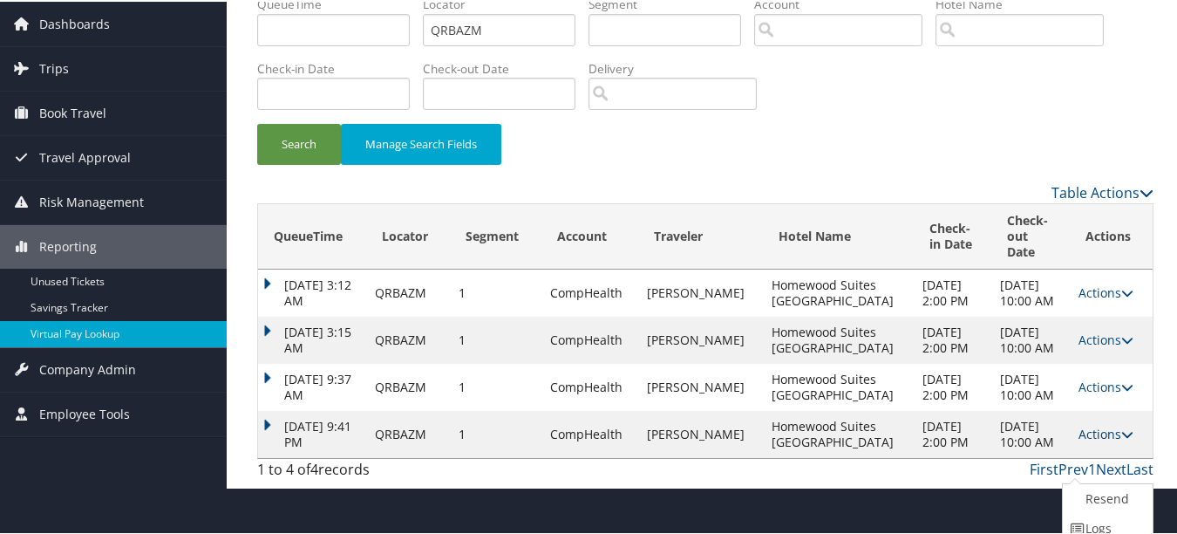
scroll to position [115, 0]
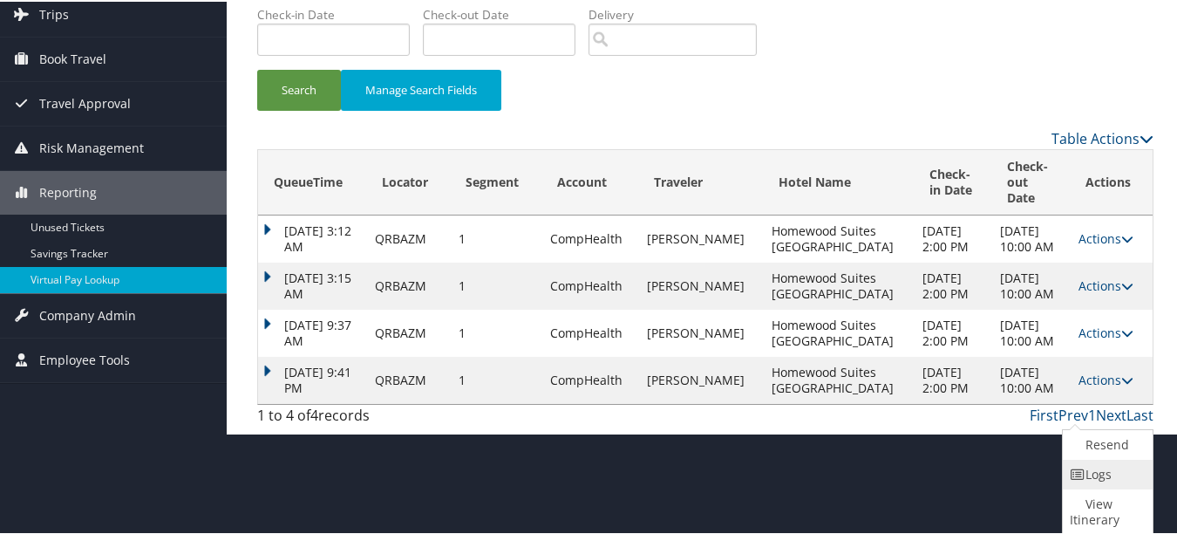
click at [1083, 476] on icon at bounding box center [1078, 472] width 16 height 12
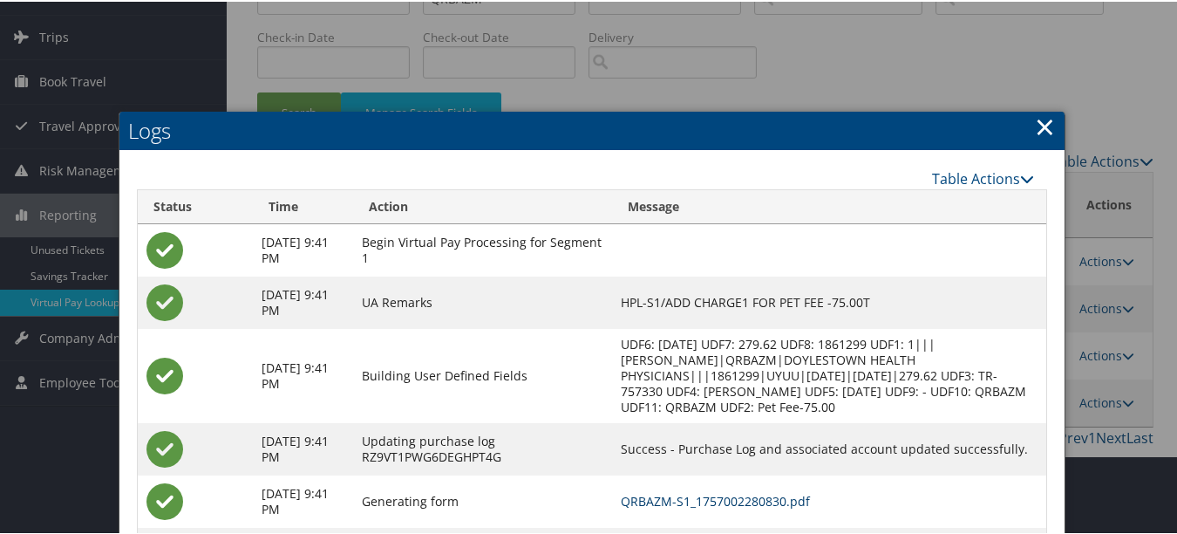
scroll to position [0, 0]
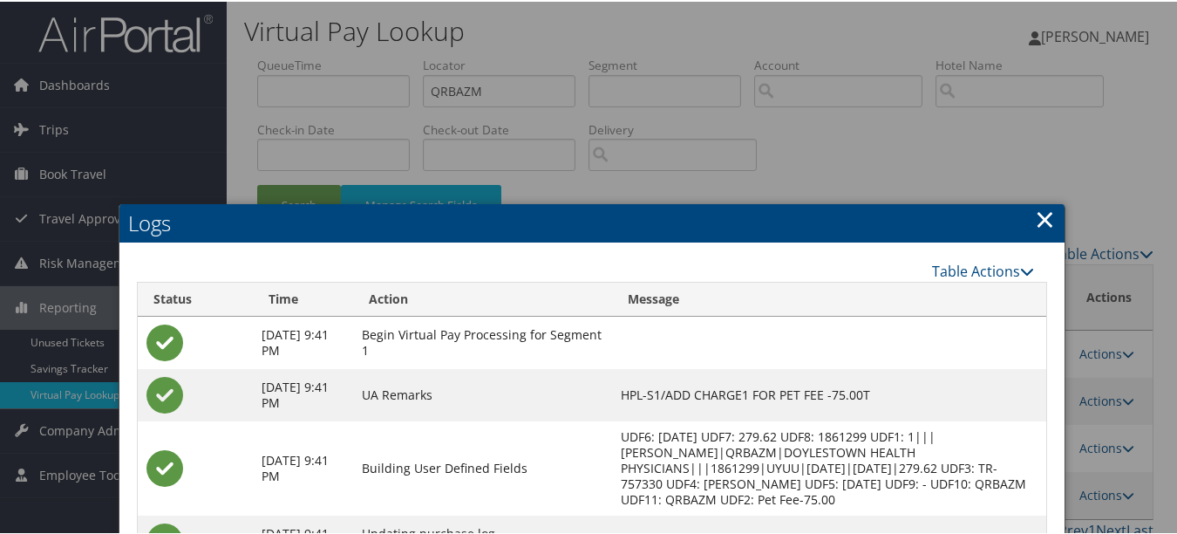
click at [1050, 215] on h2 "Logs" at bounding box center [591, 221] width 945 height 38
click at [1027, 215] on h2 "Logs" at bounding box center [591, 221] width 945 height 38
click at [1035, 218] on link "×" at bounding box center [1045, 217] width 20 height 35
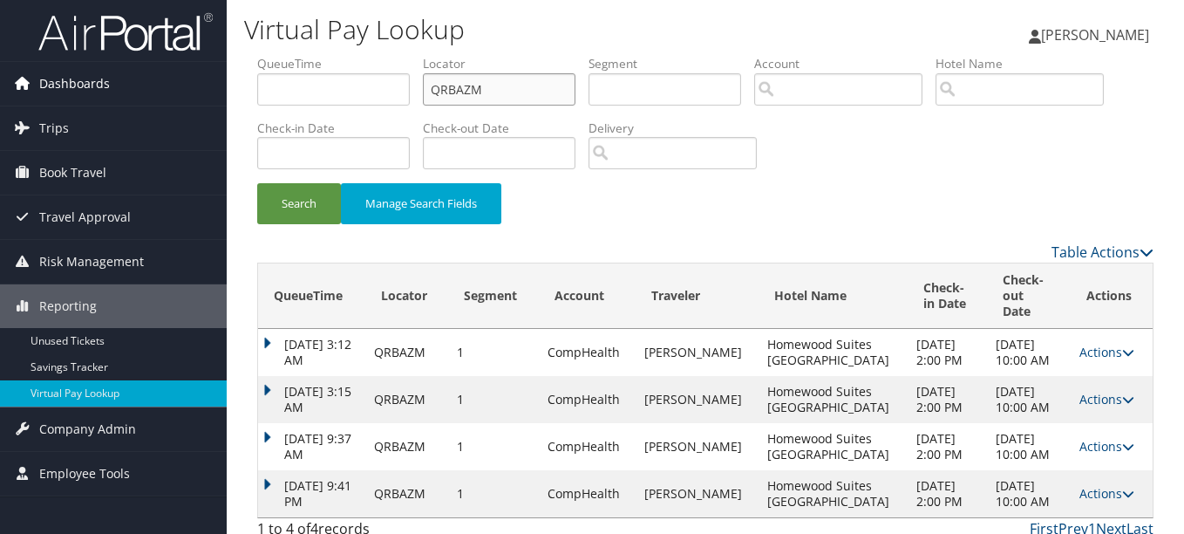
drag, startPoint x: 477, startPoint y: 98, endPoint x: 161, endPoint y: 71, distance: 316.7
click at [161, 71] on div "Dashboards AirPortal 360™ (Manager) My Travel Dashboard Trips Airtinerary® Look…" at bounding box center [592, 273] width 1184 height 547
paste input "MIECCX"
click at [257, 183] on button "Search" at bounding box center [299, 203] width 84 height 41
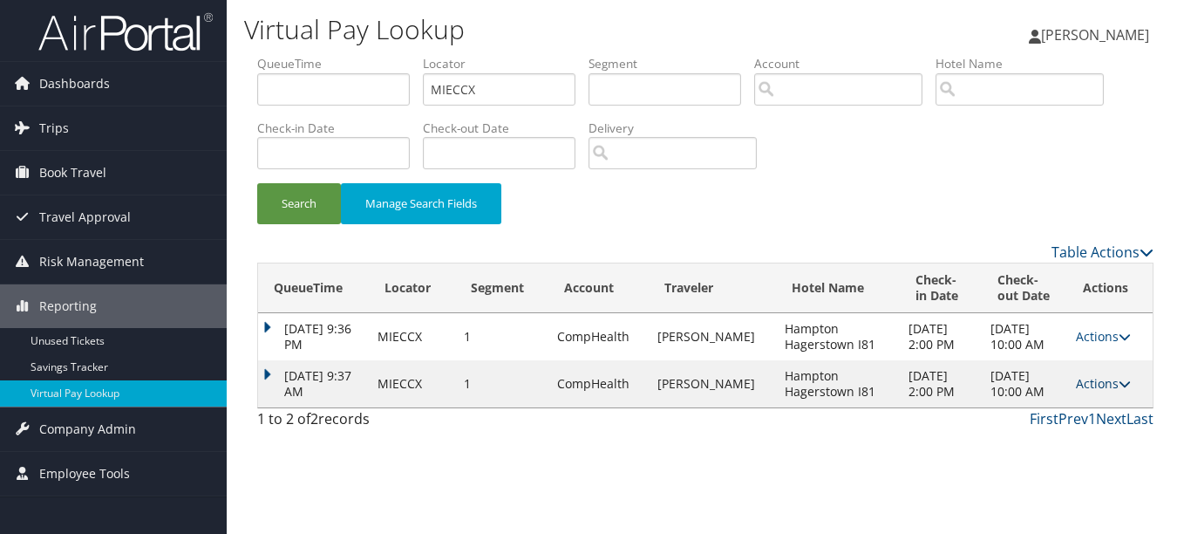
click at [1090, 382] on link "Actions" at bounding box center [1103, 383] width 55 height 17
drag, startPoint x: 1078, startPoint y: 431, endPoint x: 1064, endPoint y: 432, distance: 14.8
click at [1078, 431] on link "Logs" at bounding box center [1069, 439] width 110 height 30
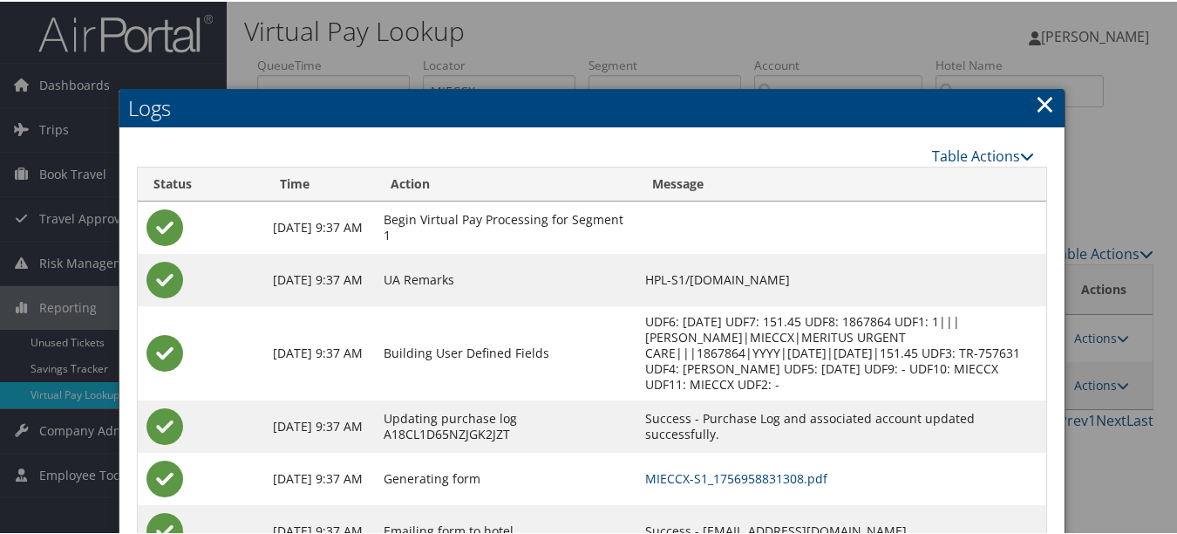
click at [1044, 95] on link "×" at bounding box center [1045, 102] width 20 height 35
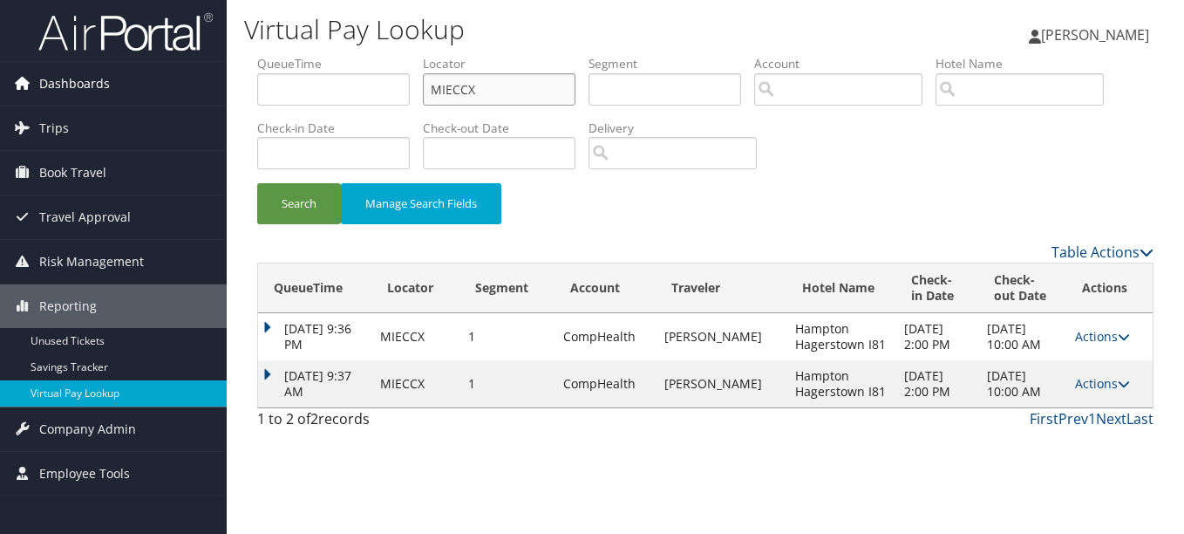
drag, startPoint x: 506, startPoint y: 86, endPoint x: 200, endPoint y: 74, distance: 306.2
click at [384, 55] on ul "QueueTime Locator MIECCX Segment Account Traveler Hotel Name Check-in Date Chec…" at bounding box center [705, 55] width 896 height 0
paste input "OJXUEZ"
click at [257, 183] on button "Search" at bounding box center [299, 203] width 84 height 41
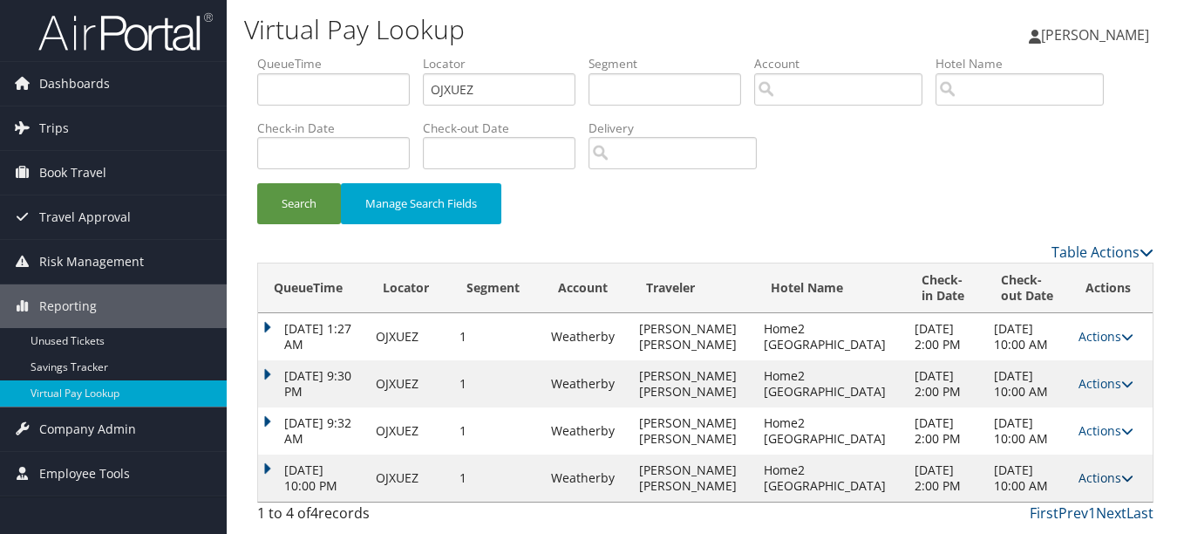
click at [1091, 479] on link "Actions" at bounding box center [1105, 477] width 55 height 17
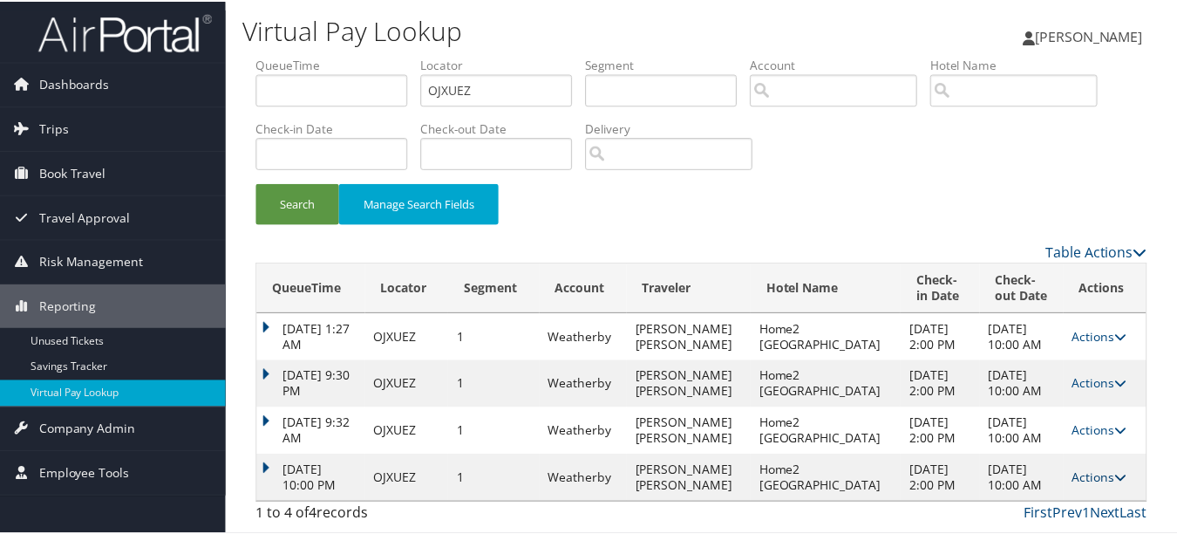
scroll to position [60, 0]
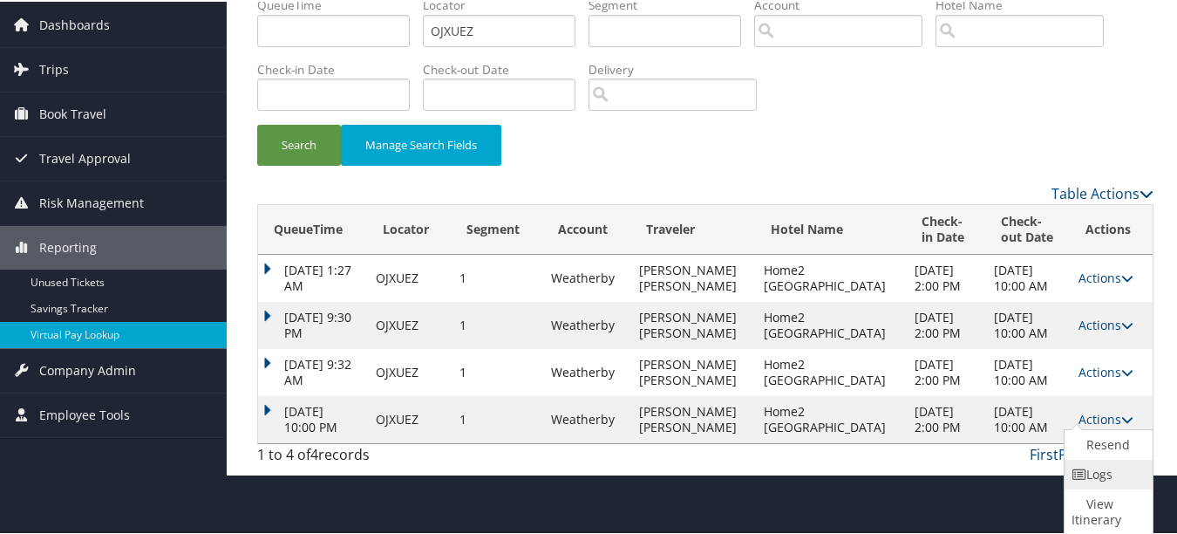
click at [1105, 479] on link "Logs" at bounding box center [1106, 473] width 84 height 30
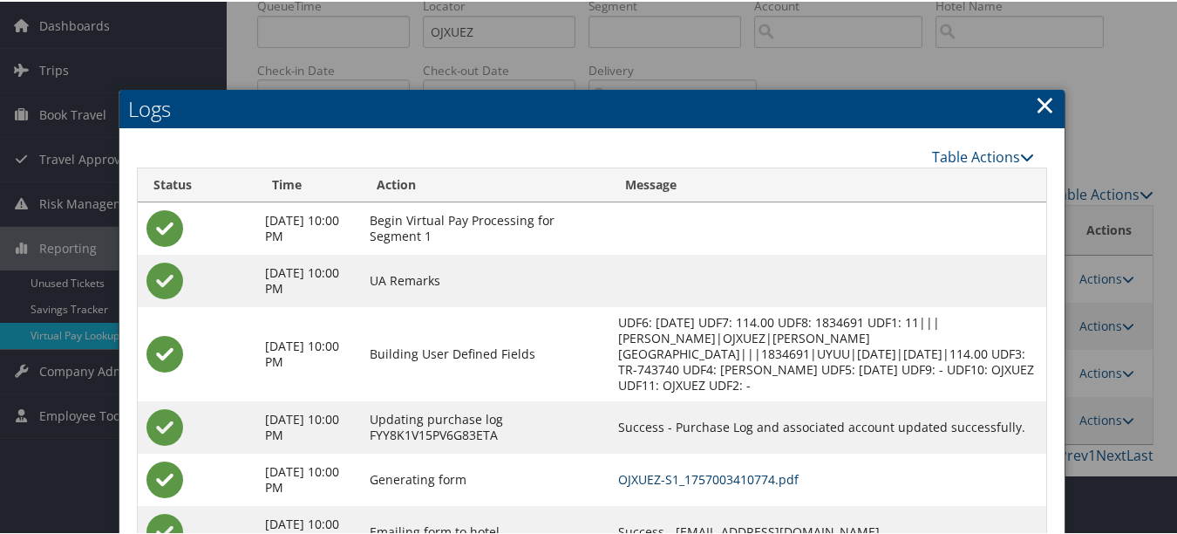
scroll to position [0, 0]
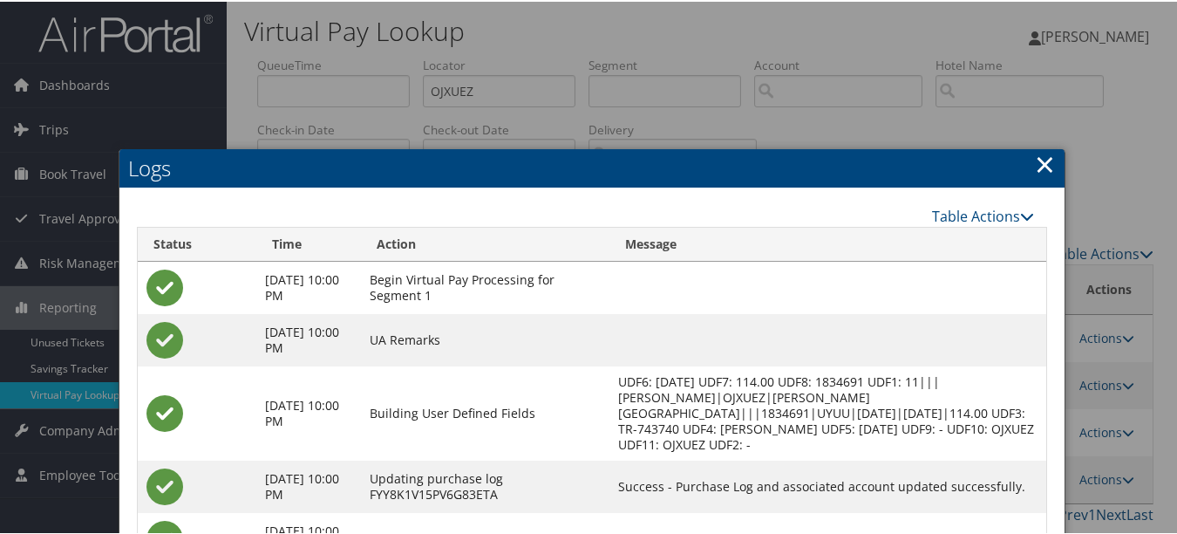
click at [1029, 164] on div "Logs Table Actions Loading... Status Time Action Message [DATE] 10:00 PM Begin …" at bounding box center [592, 431] width 947 height 569
drag, startPoint x: 1029, startPoint y: 164, endPoint x: 1041, endPoint y: 160, distance: 12.7
click at [1041, 160] on link "×" at bounding box center [1045, 162] width 20 height 35
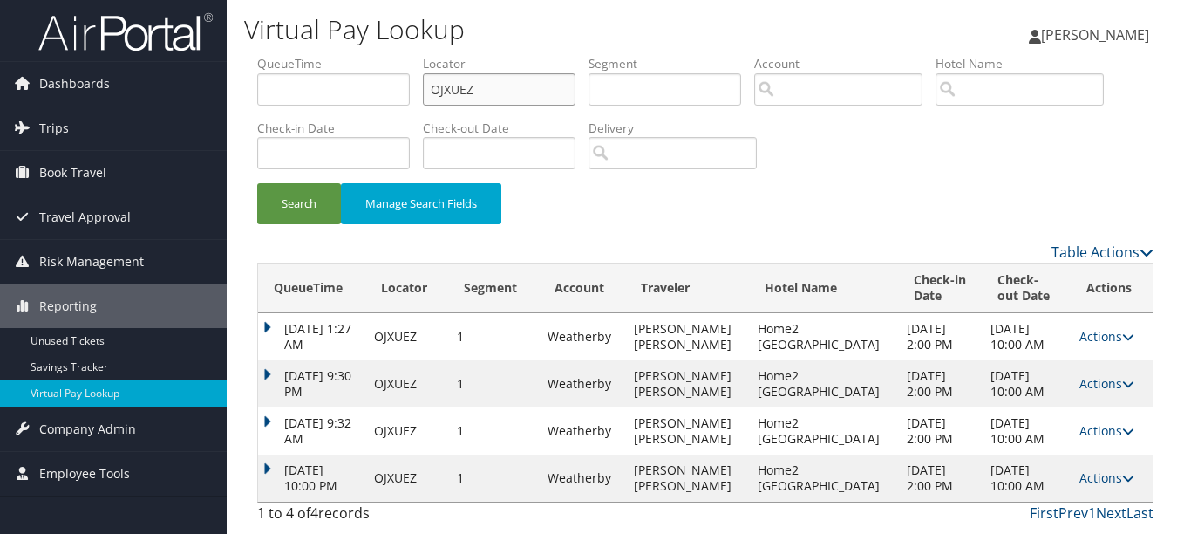
drag, startPoint x: 298, startPoint y: 74, endPoint x: 248, endPoint y: 74, distance: 49.7
click at [257, 74] on form "QueueTime Locator OJXUEZ Segment Account Traveler Hotel Name Check-in Date Chec…" at bounding box center [705, 148] width 896 height 187
paste input "WPQVCJ"
click at [257, 183] on button "Search" at bounding box center [299, 203] width 84 height 41
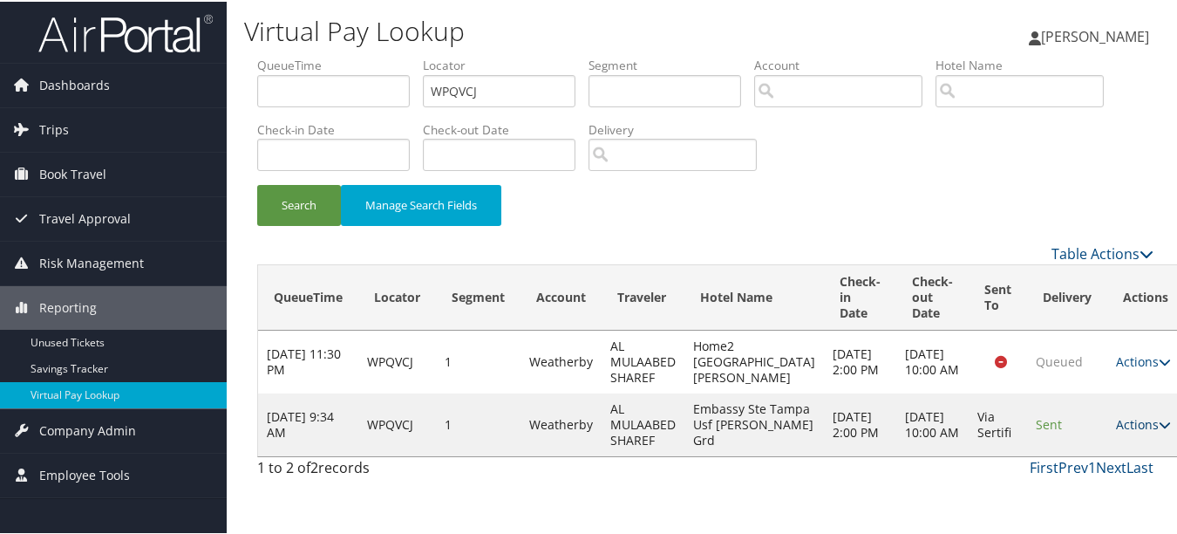
click at [1116, 431] on link "Actions" at bounding box center [1143, 422] width 55 height 17
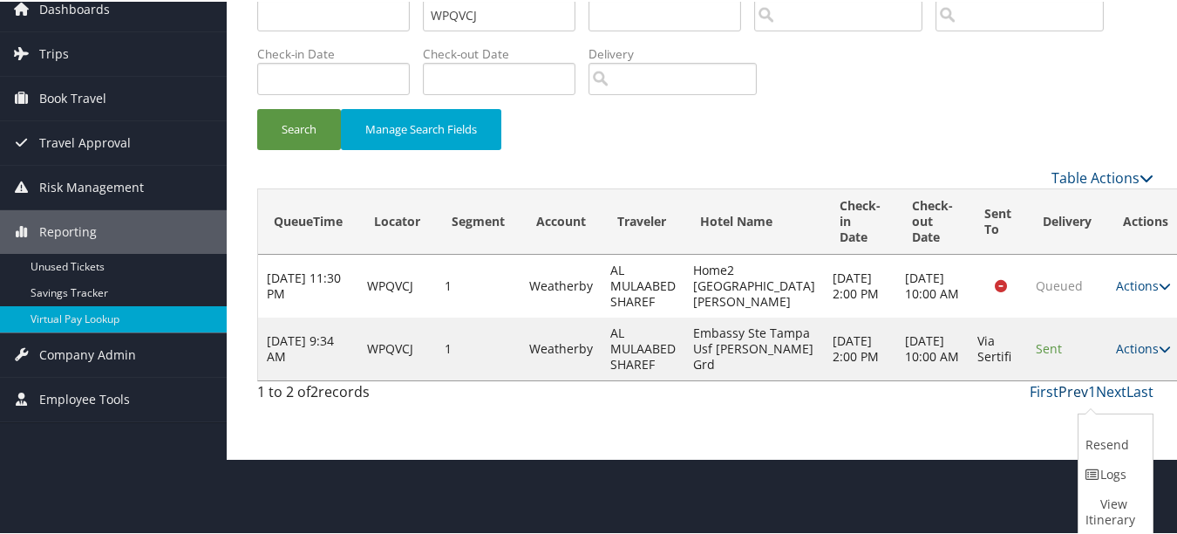
click at [1072, 399] on link "Prev" at bounding box center [1073, 389] width 30 height 19
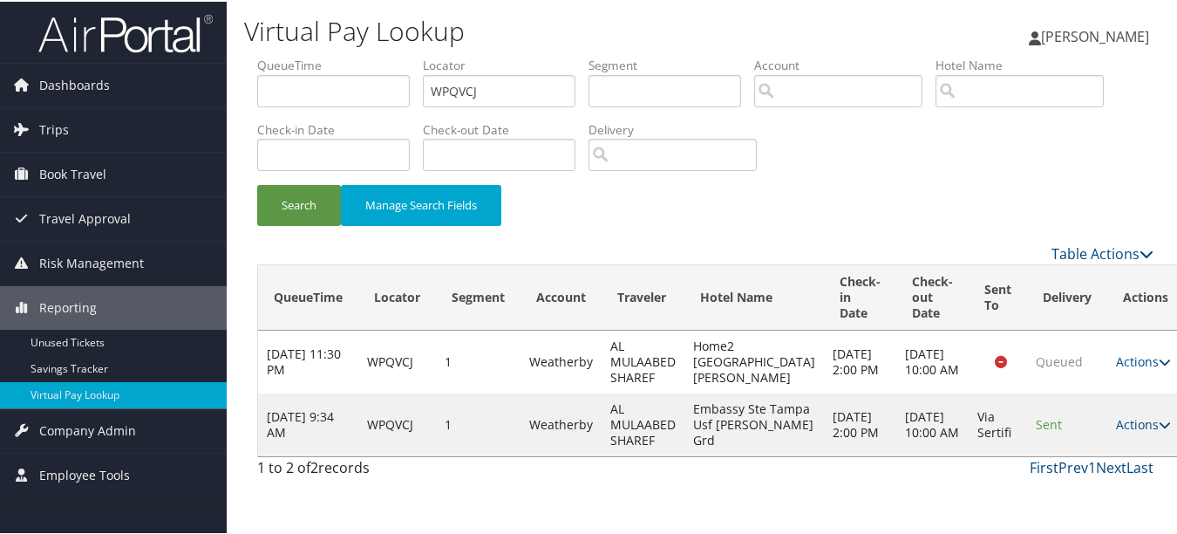
click at [1107, 454] on td "Actions Resend Logs View Itinerary" at bounding box center [1145, 422] width 77 height 63
click at [1116, 431] on link "Actions" at bounding box center [1143, 422] width 55 height 17
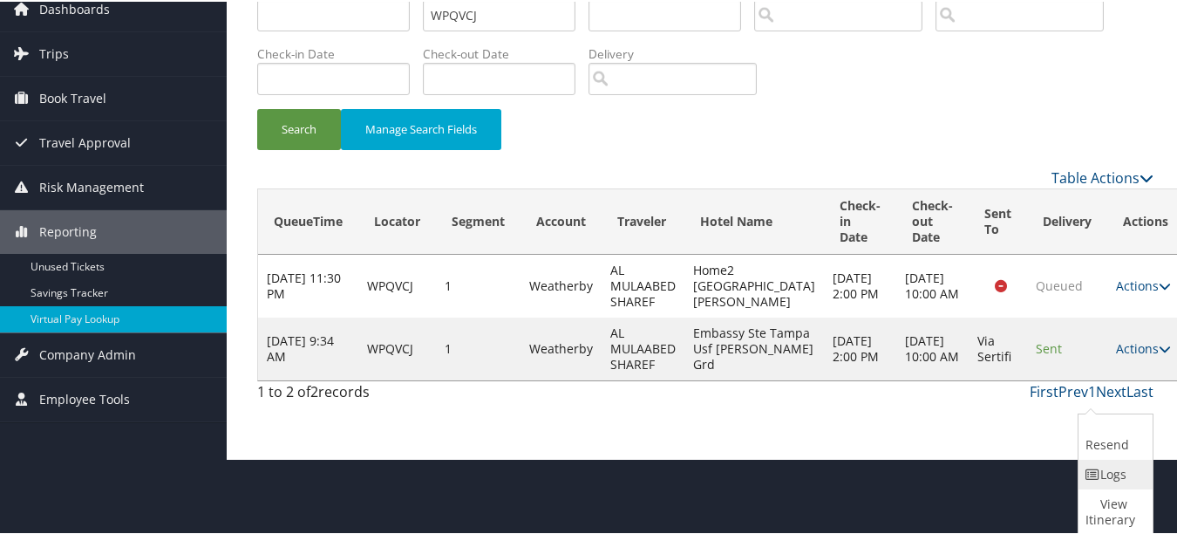
click at [1113, 469] on link "Logs" at bounding box center [1113, 473] width 70 height 30
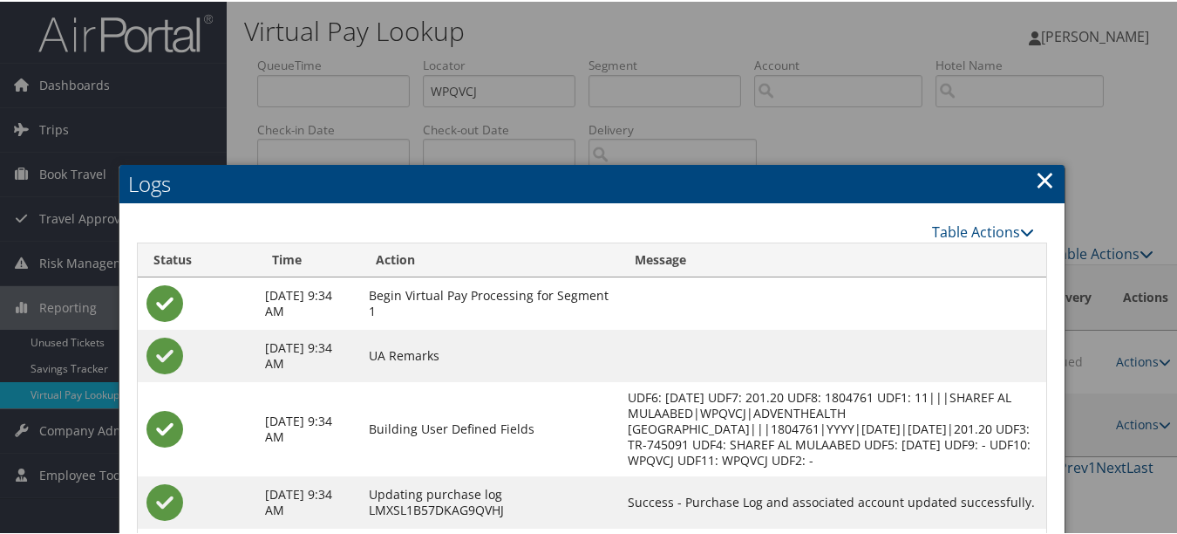
click at [1035, 180] on link "×" at bounding box center [1045, 177] width 20 height 35
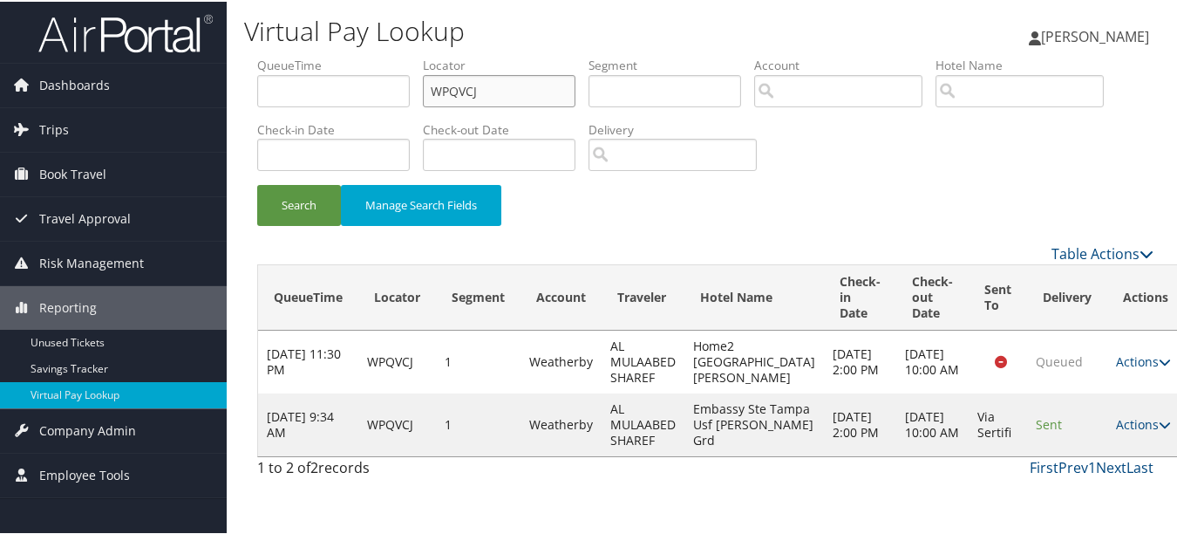
drag, startPoint x: 544, startPoint y: 78, endPoint x: 231, endPoint y: 85, distance: 313.0
click at [237, 84] on div "Virtual Pay Lookup [PERSON_NAME] [PERSON_NAME] My Settings Travel Agency Contac…" at bounding box center [705, 267] width 957 height 534
paste input "YRLUPR"
click at [257, 183] on button "Search" at bounding box center [299, 203] width 84 height 41
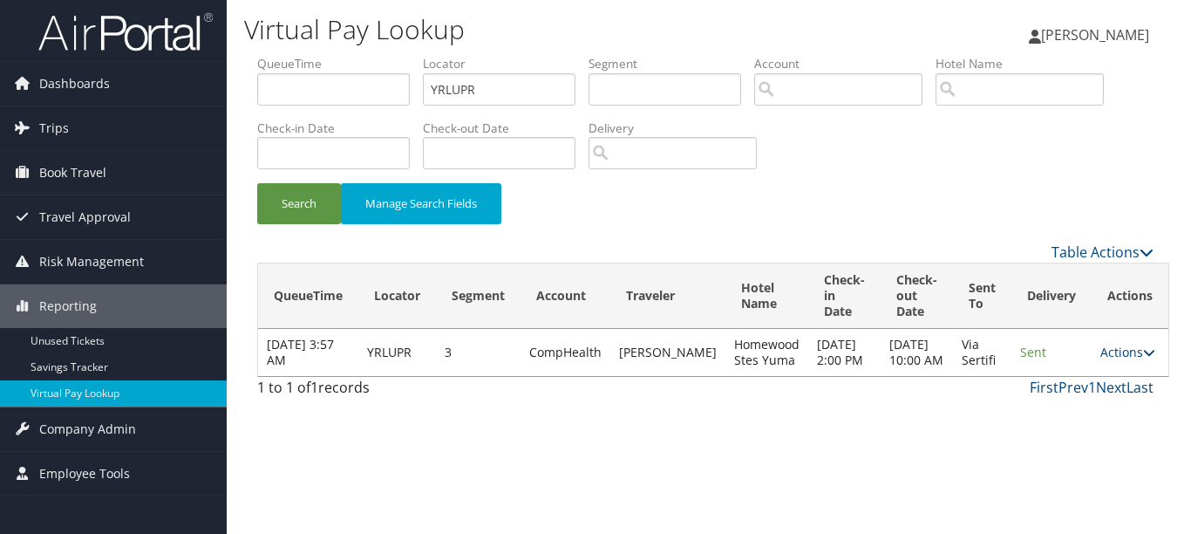
click at [1109, 360] on link "Actions" at bounding box center [1127, 351] width 55 height 17
click at [1069, 414] on link "Logs" at bounding box center [1079, 415] width 110 height 30
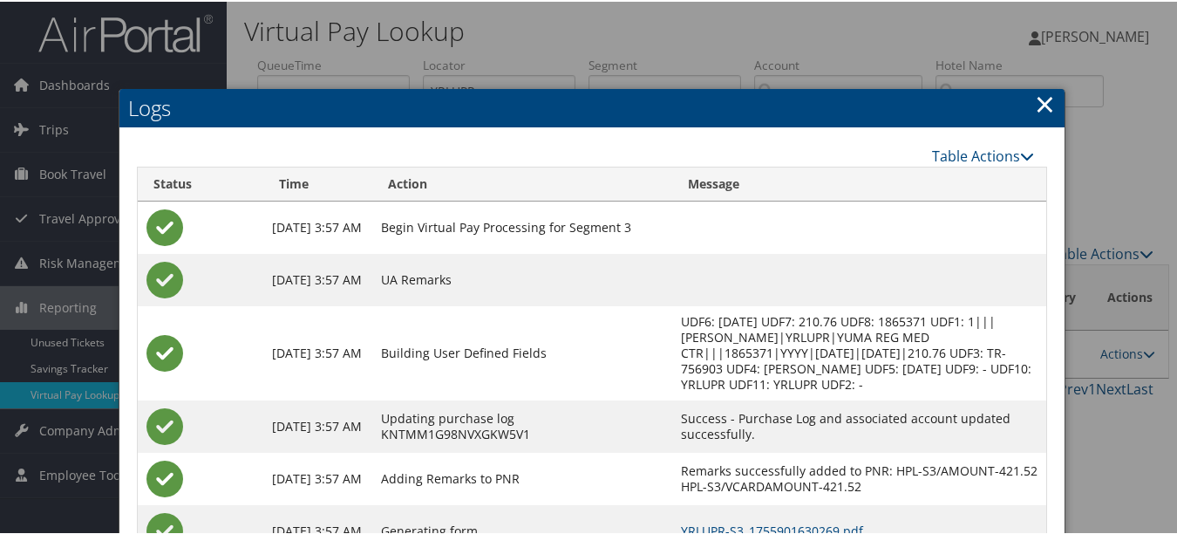
click at [1035, 101] on link "×" at bounding box center [1045, 102] width 20 height 35
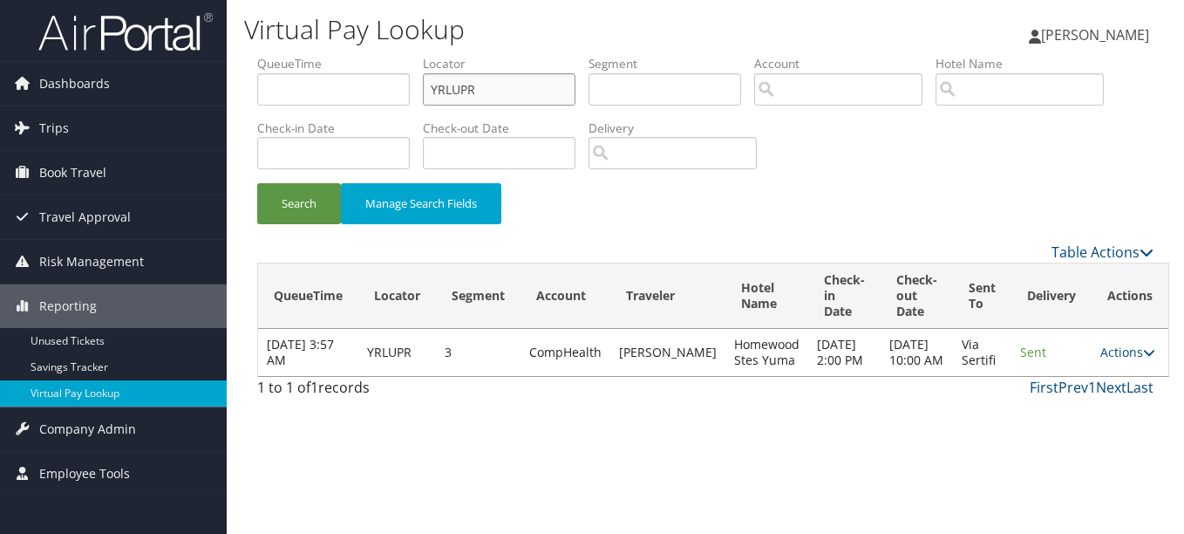
drag, startPoint x: 510, startPoint y: 86, endPoint x: 326, endPoint y: 86, distance: 183.9
click at [330, 55] on ul "QueueTime Locator YRLUPR Segment Account Traveler Hotel Name Check-in Date Chec…" at bounding box center [705, 55] width 896 height 0
paste input "OJHVVV"
click at [257, 183] on button "Search" at bounding box center [299, 203] width 84 height 41
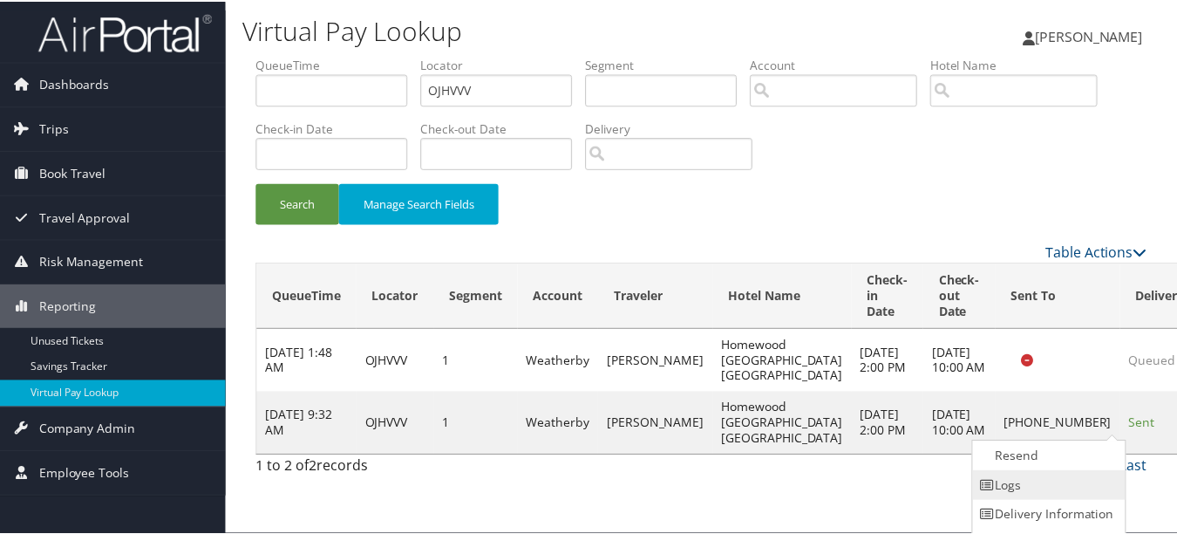
scroll to position [27, 0]
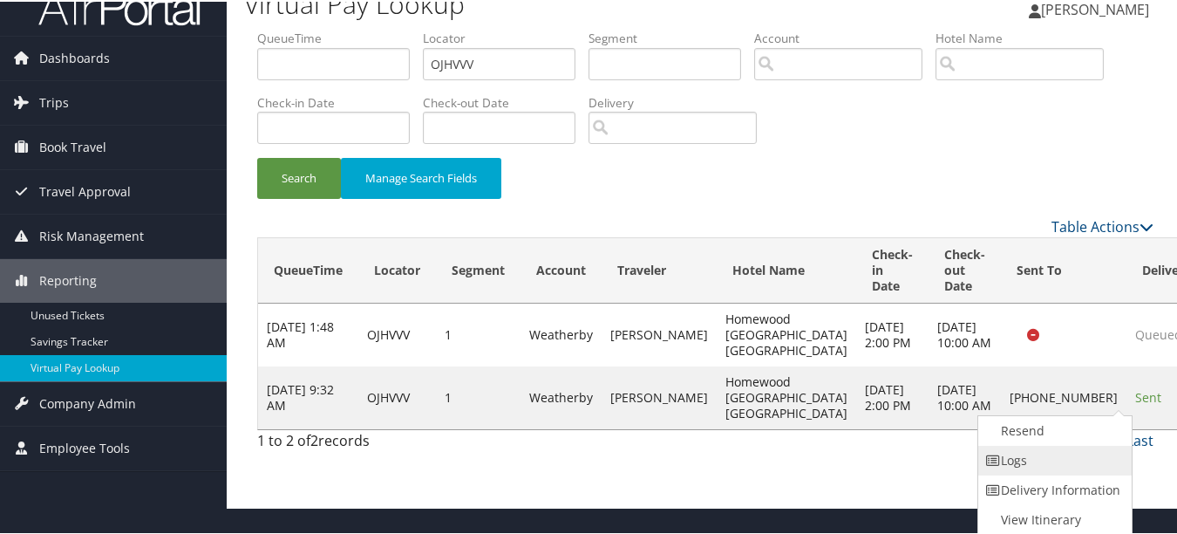
click at [1084, 451] on link "Logs" at bounding box center [1052, 459] width 149 height 30
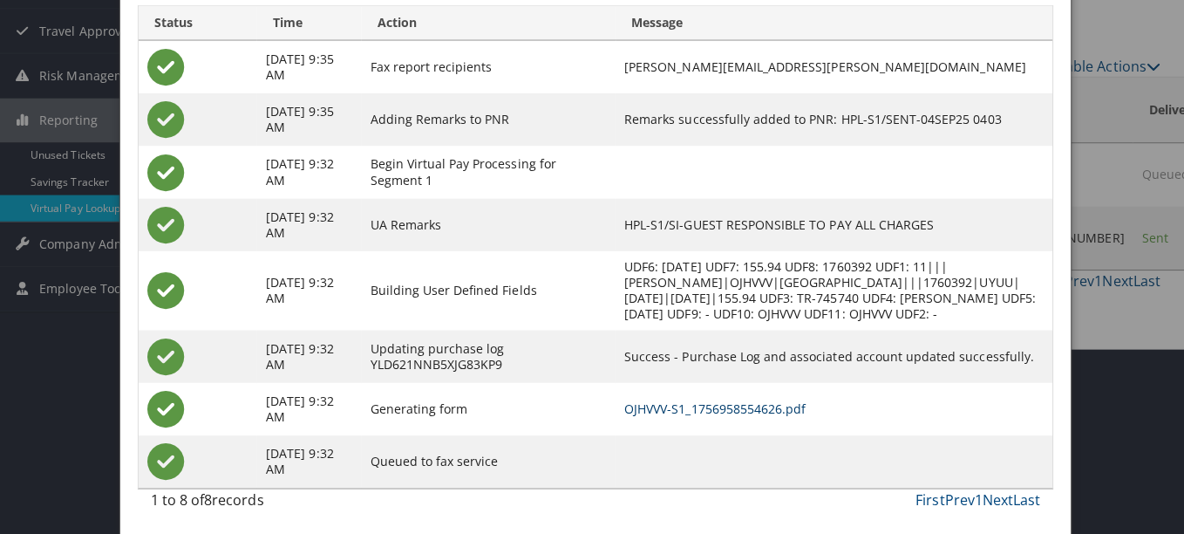
scroll to position [0, 0]
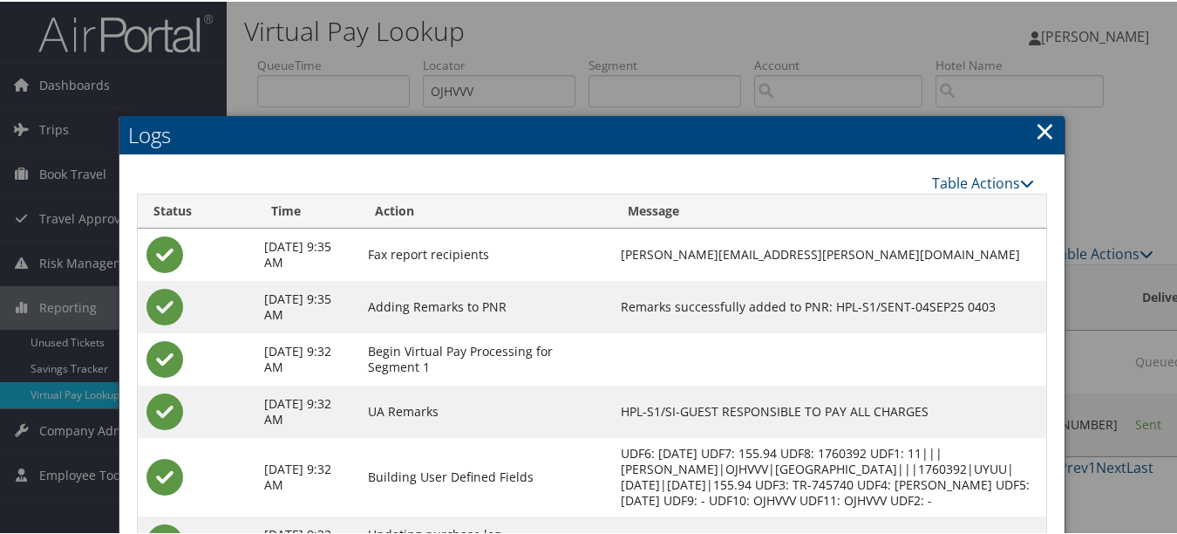
click at [1035, 134] on link "×" at bounding box center [1045, 129] width 20 height 35
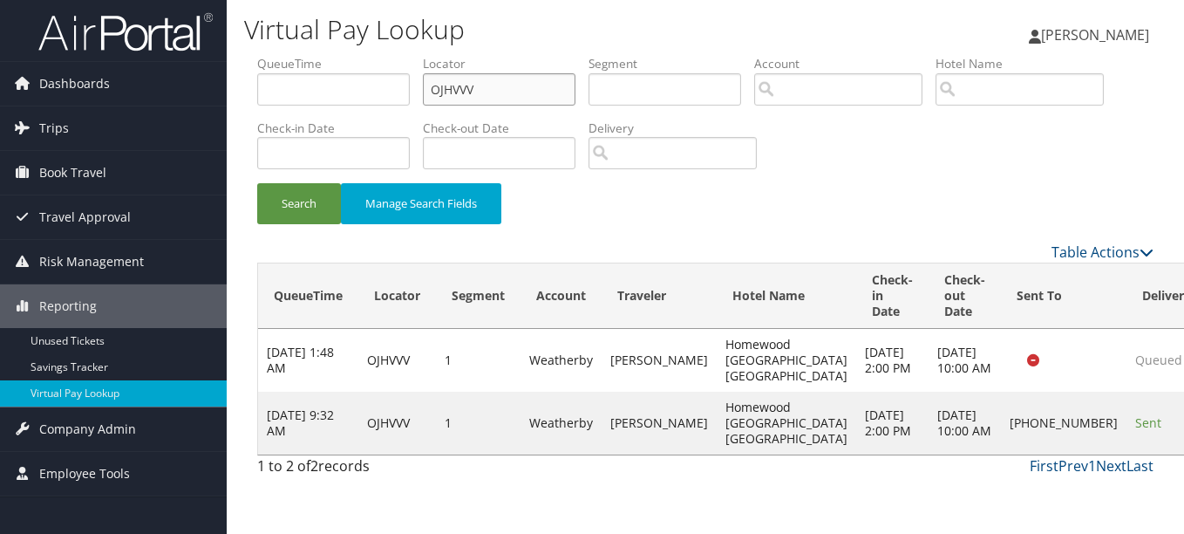
drag, startPoint x: 505, startPoint y: 91, endPoint x: 250, endPoint y: 88, distance: 254.6
click at [289, 55] on ul "QueueTime Locator OJHVVV Segment Account Traveler Hotel Name Check-in Date Chec…" at bounding box center [705, 55] width 896 height 0
paste input "MYZNHJ"
click at [257, 183] on button "Search" at bounding box center [299, 203] width 84 height 41
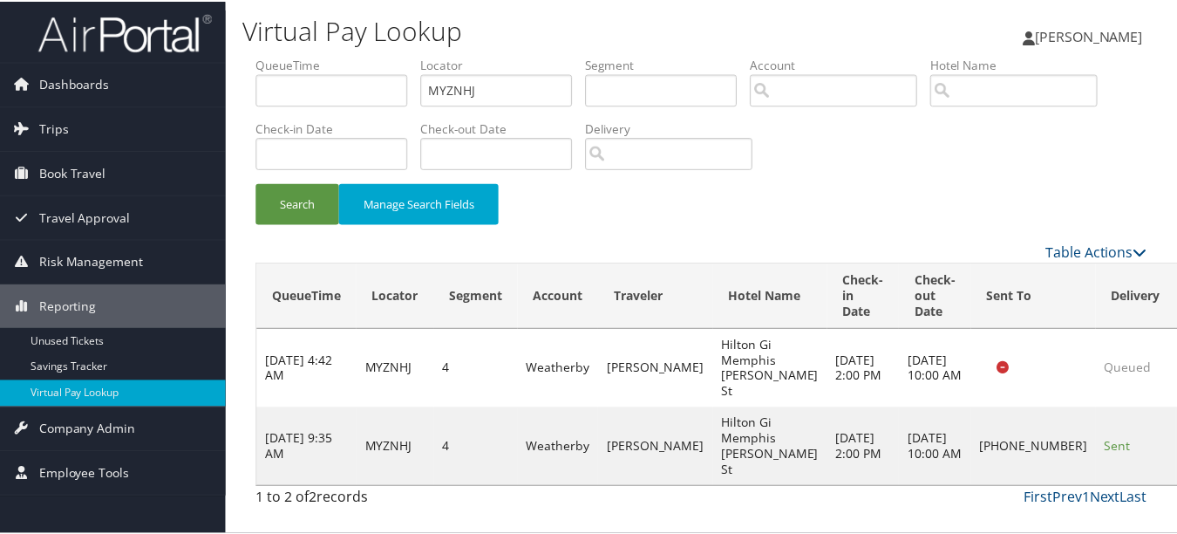
scroll to position [43, 0]
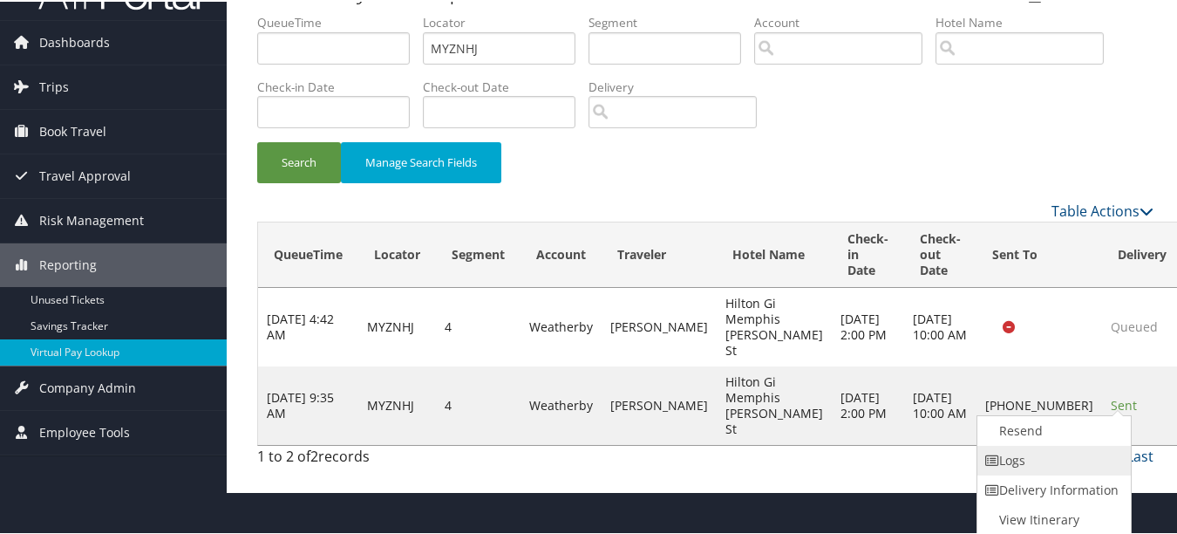
click at [1080, 455] on link "Logs" at bounding box center [1051, 459] width 149 height 30
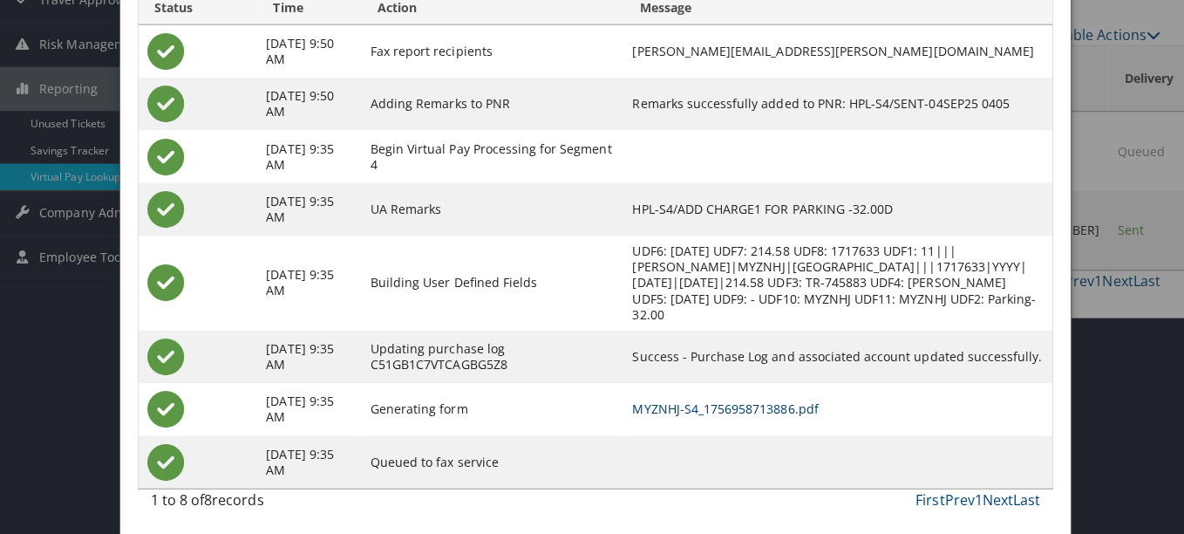
scroll to position [0, 0]
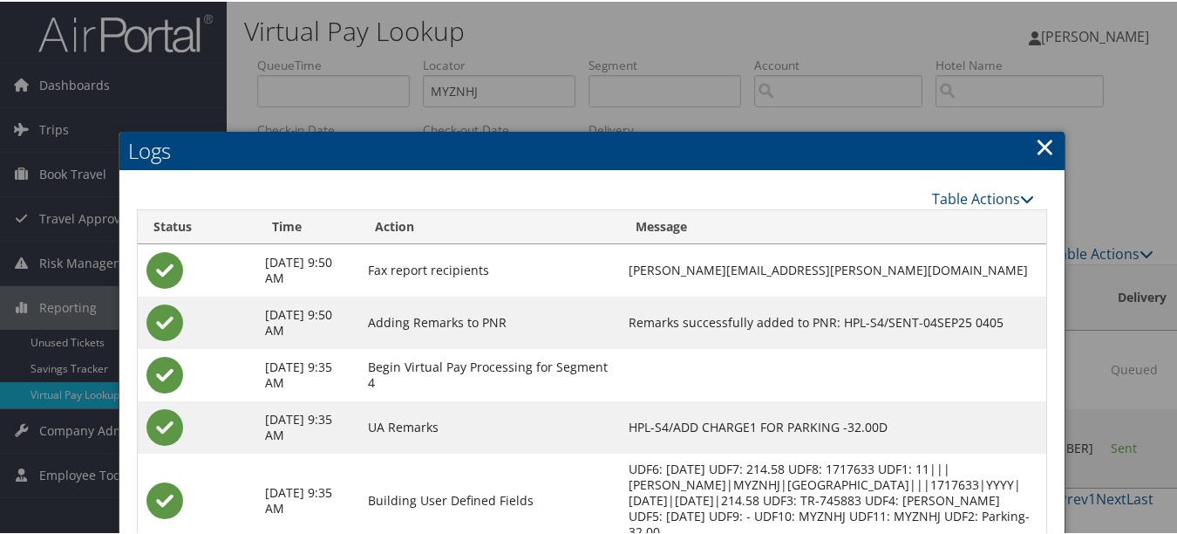
click at [1038, 130] on link "×" at bounding box center [1045, 144] width 20 height 35
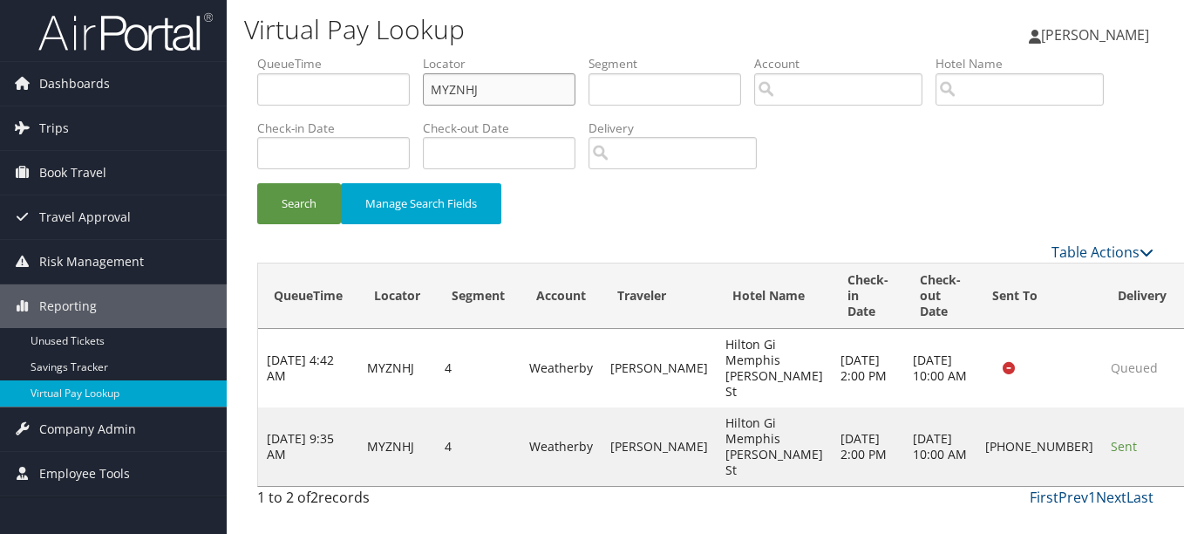
drag, startPoint x: 512, startPoint y: 91, endPoint x: 365, endPoint y: 81, distance: 146.8
click at [365, 55] on ul "QueueTime Locator MYZNHJ Segment Account Traveler Hotel Name Check-in Date Chec…" at bounding box center [705, 55] width 896 height 0
paste input "EUGDSL"
click at [257, 183] on button "Search" at bounding box center [299, 203] width 84 height 41
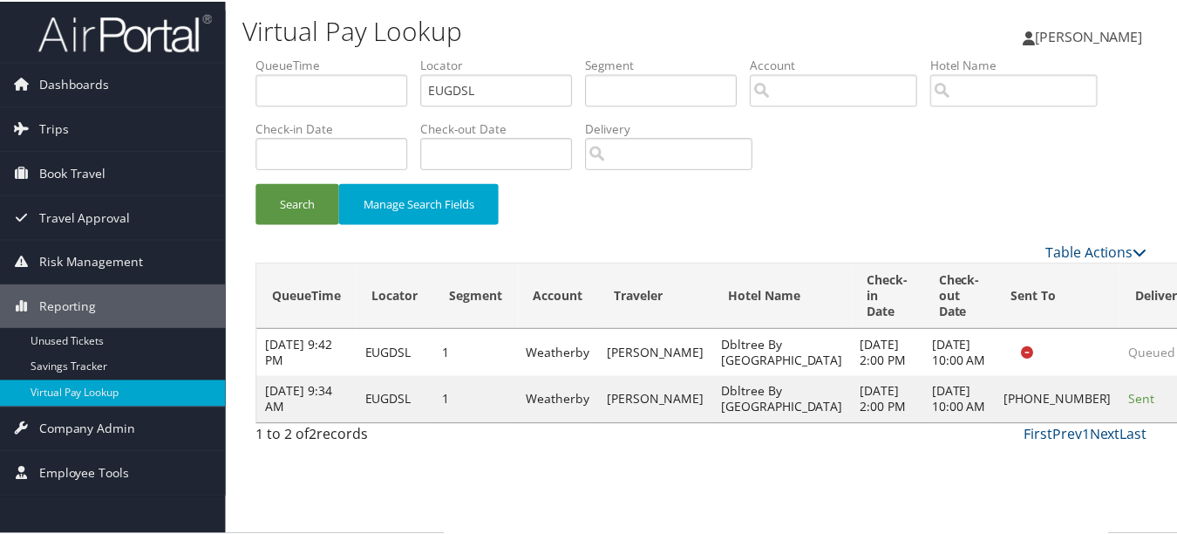
scroll to position [43, 0]
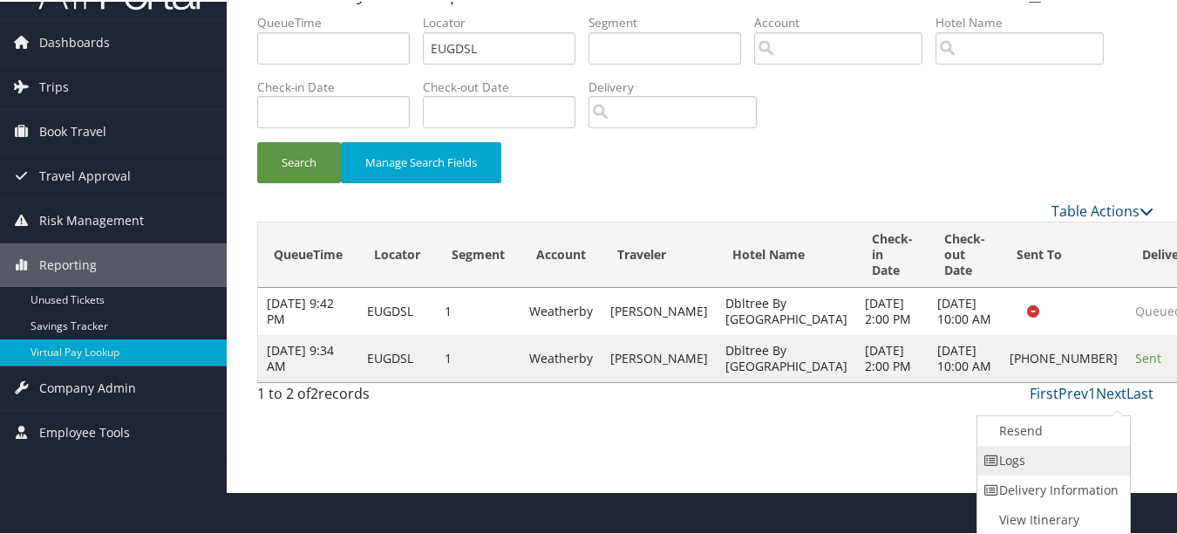
click at [1103, 448] on link "Logs" at bounding box center [1051, 459] width 149 height 30
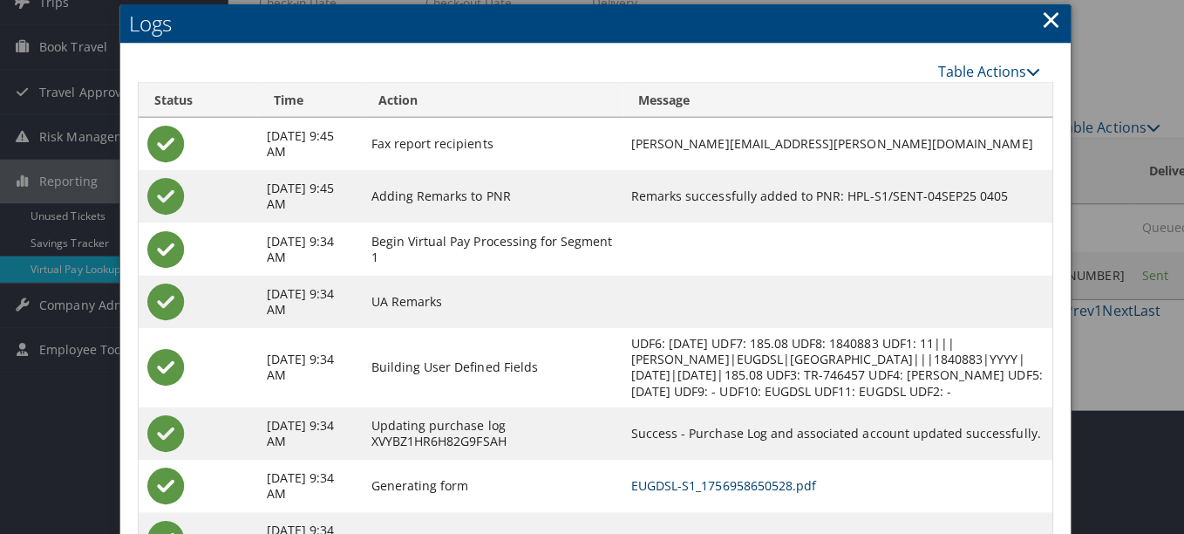
scroll to position [0, 0]
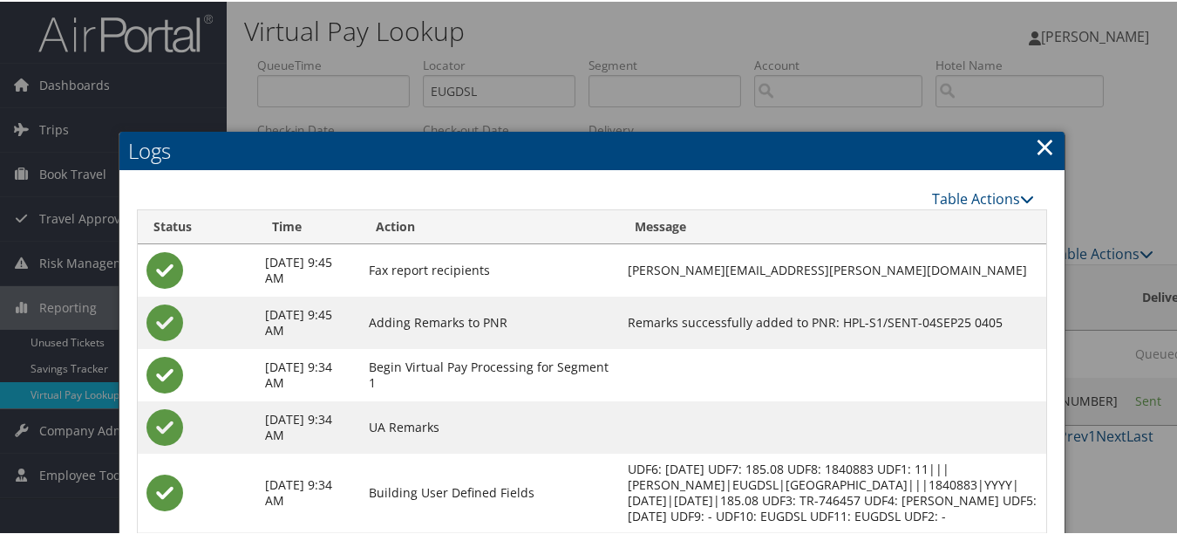
click at [1035, 142] on link "×" at bounding box center [1045, 144] width 20 height 35
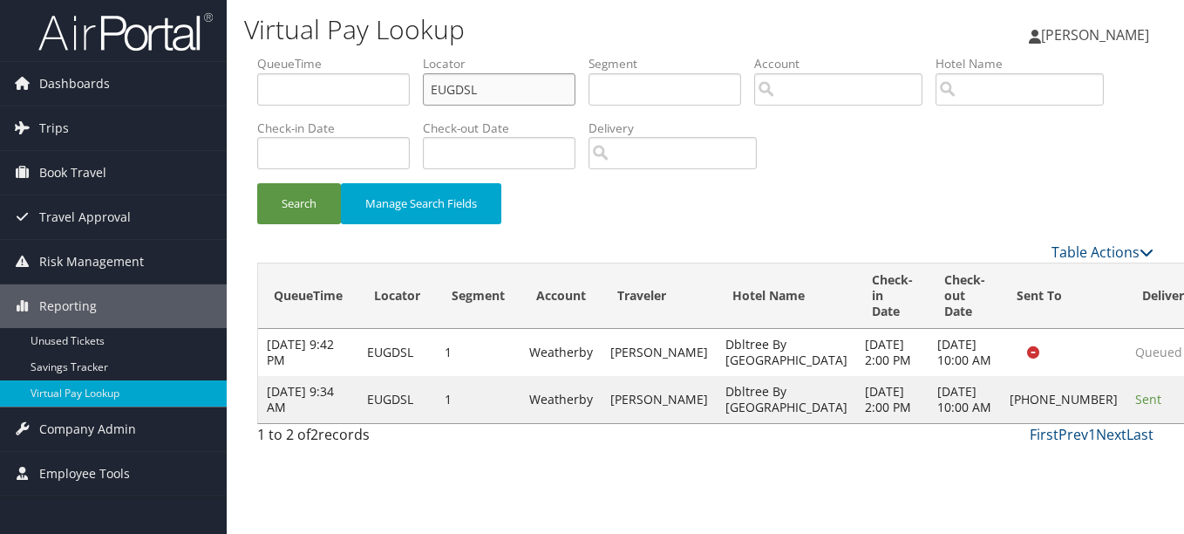
paste input "CNGIAU"
drag, startPoint x: 477, startPoint y: 84, endPoint x: 329, endPoint y: 85, distance: 148.2
click at [329, 55] on ul "QueueTime Locator CNGIAU Segment Account Traveler Hotel Name Check-in Date Chec…" at bounding box center [705, 55] width 896 height 0
click at [257, 183] on button "Search" at bounding box center [299, 203] width 84 height 41
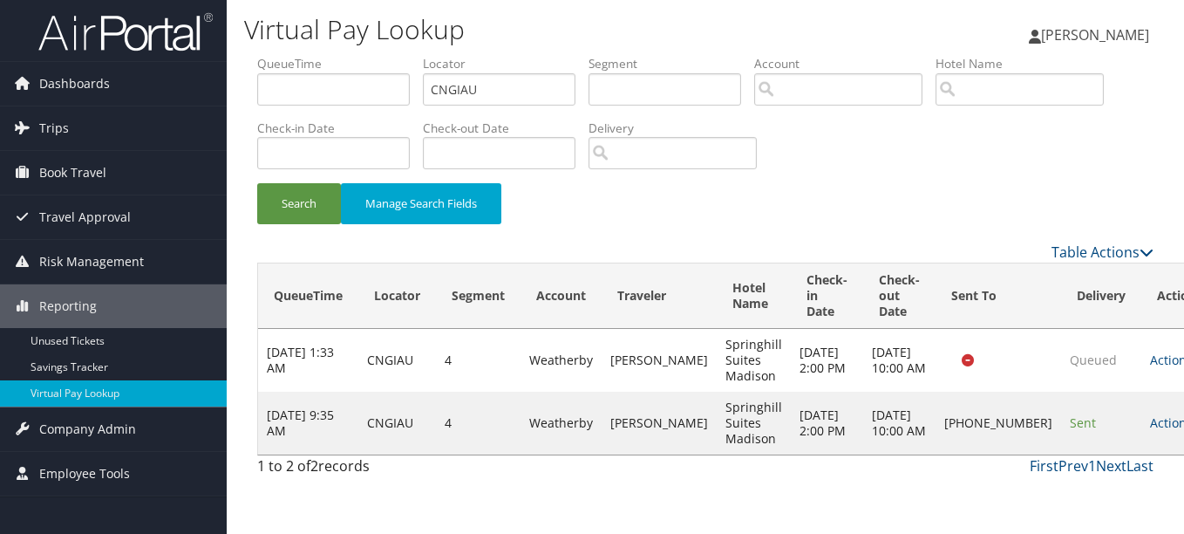
click at [1150, 431] on link "Actions" at bounding box center [1177, 422] width 55 height 17
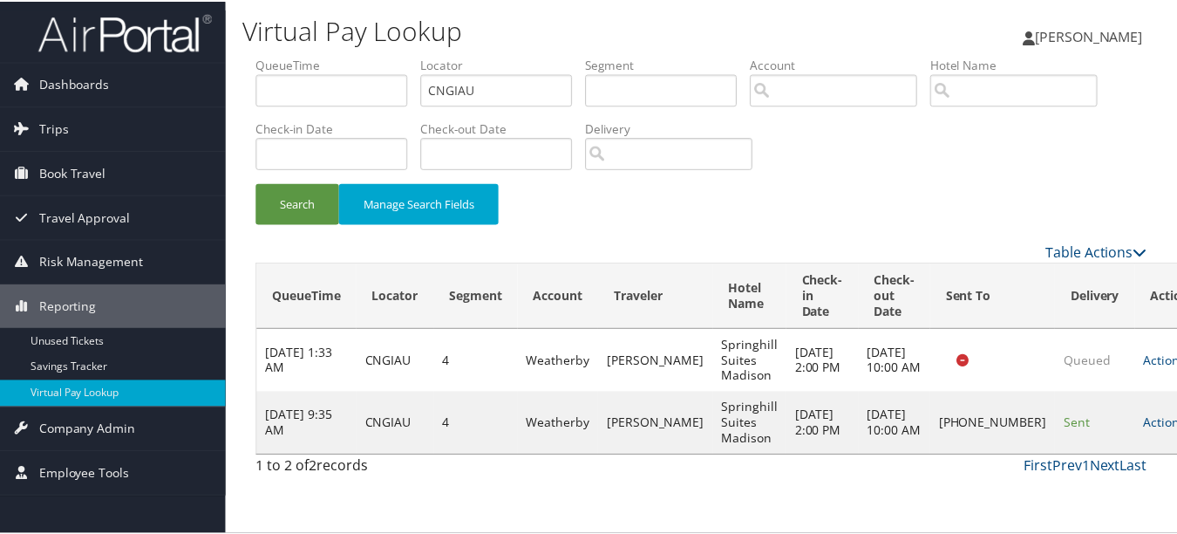
scroll to position [27, 0]
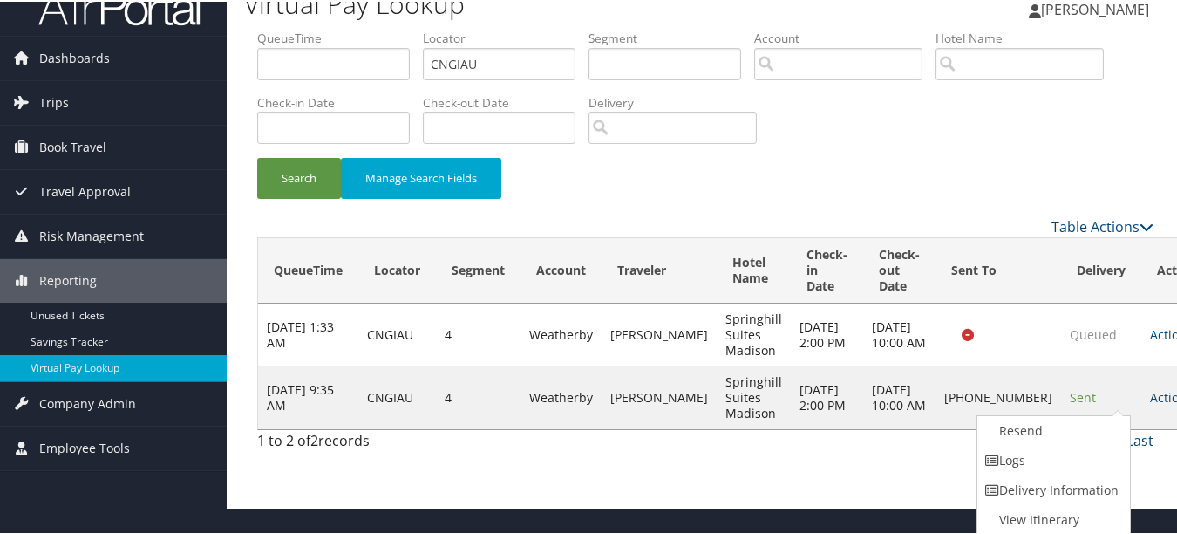
click at [1112, 413] on ul "Resend Logs Delivery Information View Itinerary" at bounding box center [1053, 473] width 155 height 120
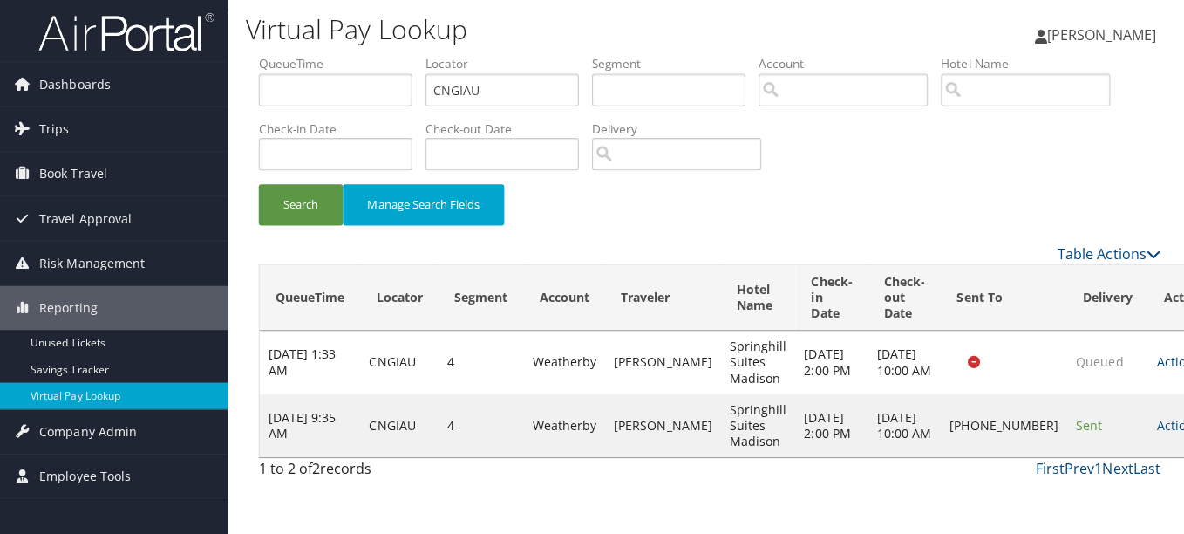
scroll to position [0, 0]
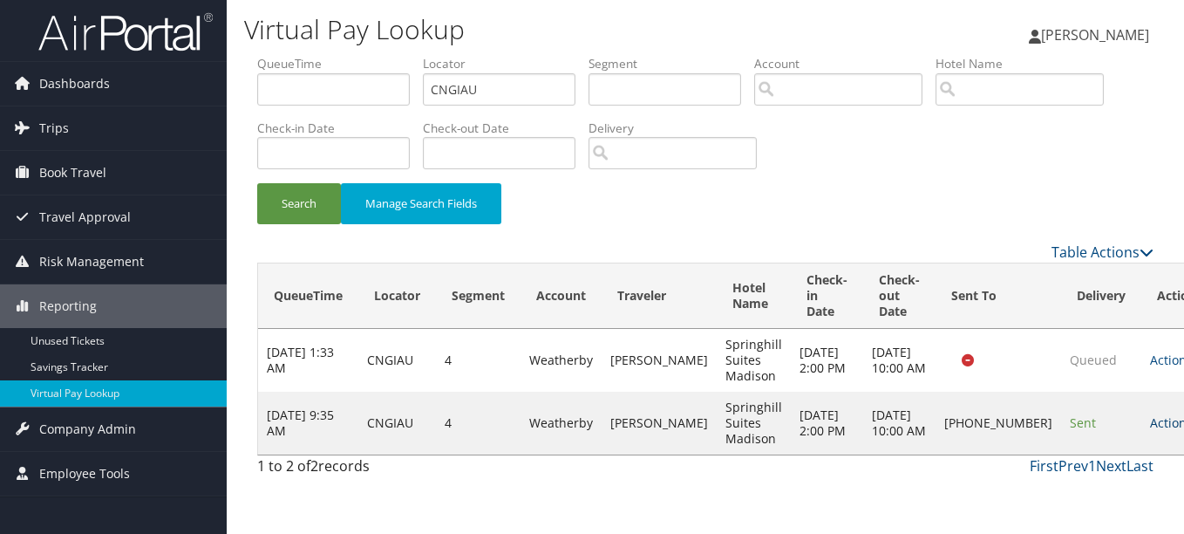
click at [1150, 425] on link "Actions" at bounding box center [1177, 422] width 55 height 17
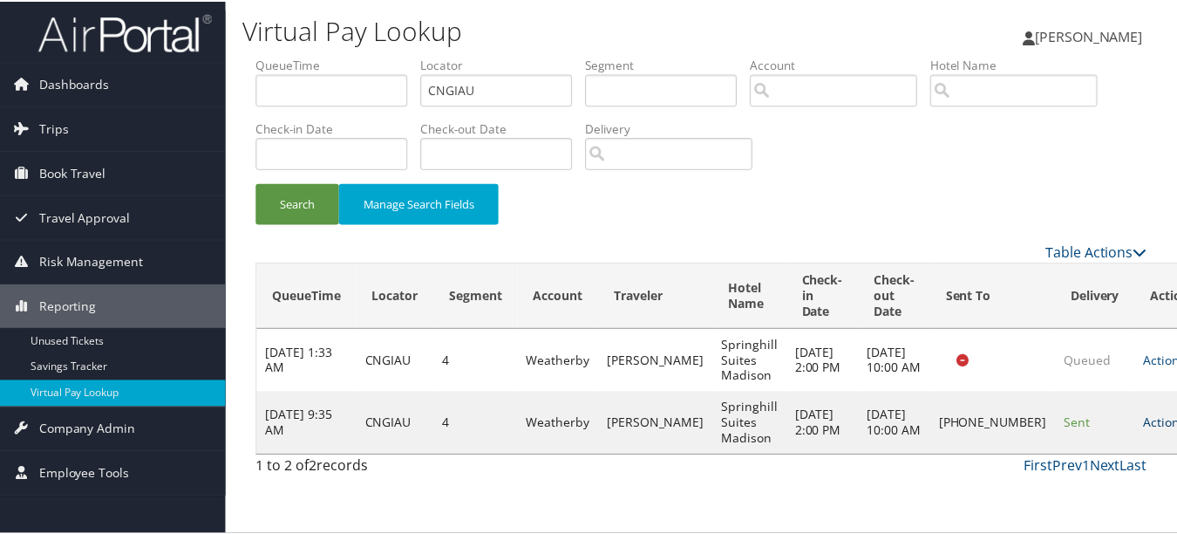
scroll to position [27, 0]
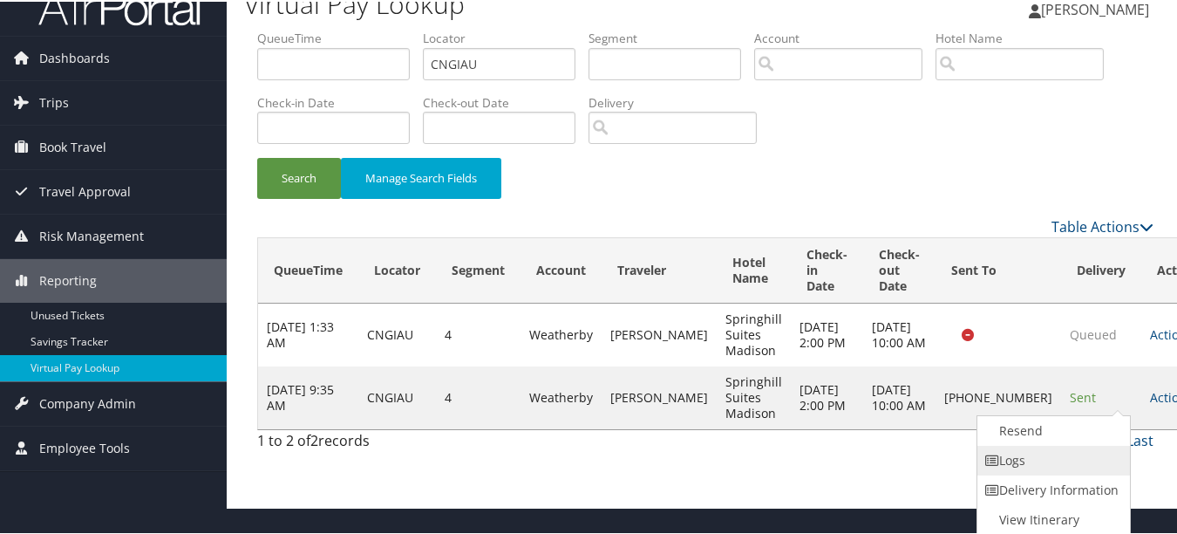
click at [1069, 458] on link "Logs" at bounding box center [1051, 459] width 149 height 30
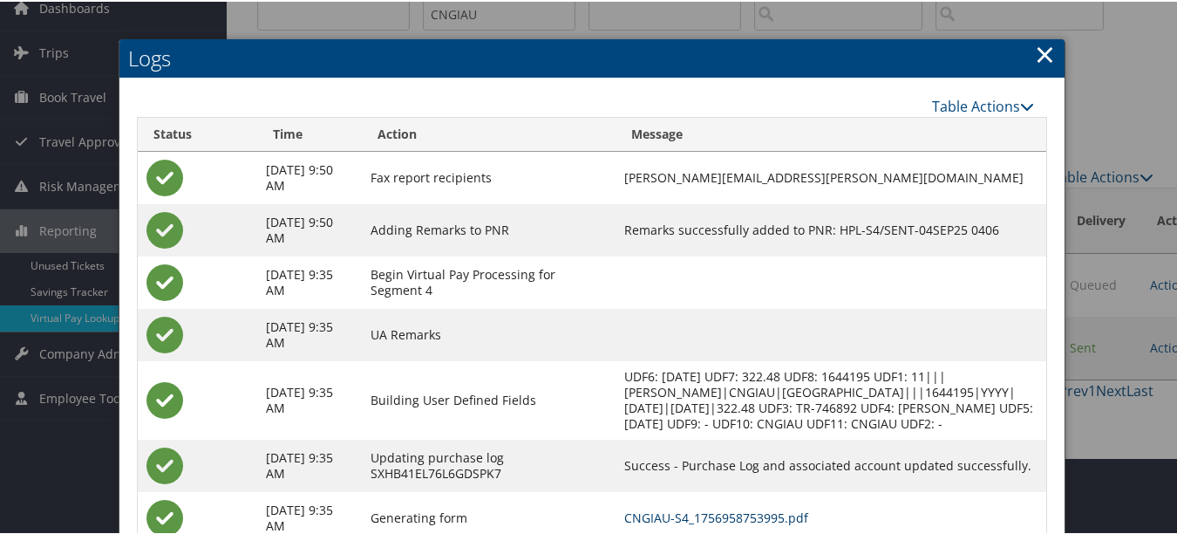
scroll to position [0, 0]
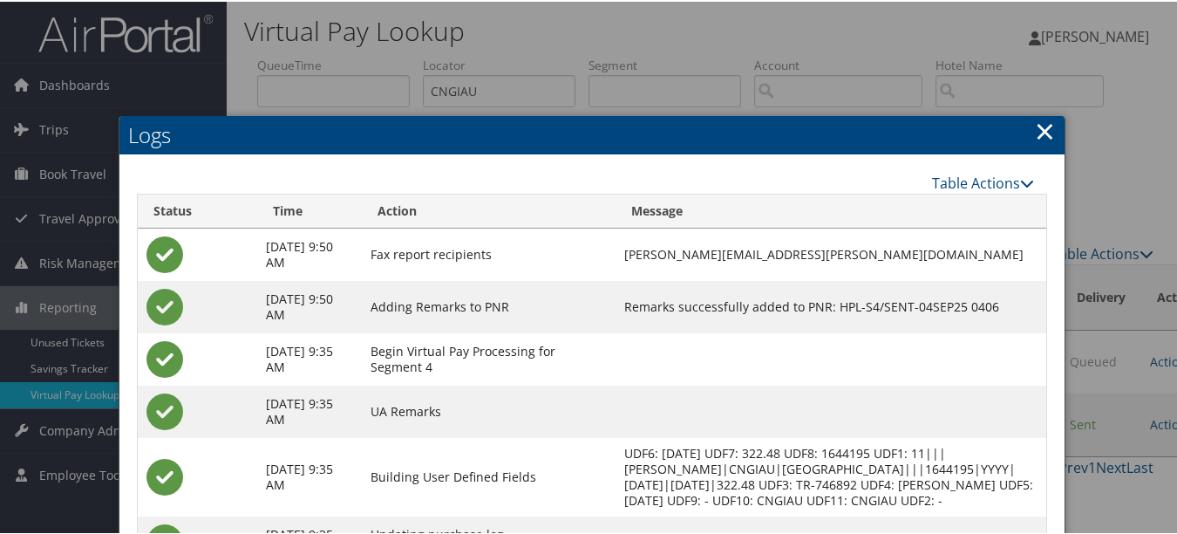
click at [1024, 122] on h2 "Logs" at bounding box center [591, 133] width 945 height 38
click at [1036, 126] on link "×" at bounding box center [1045, 129] width 20 height 35
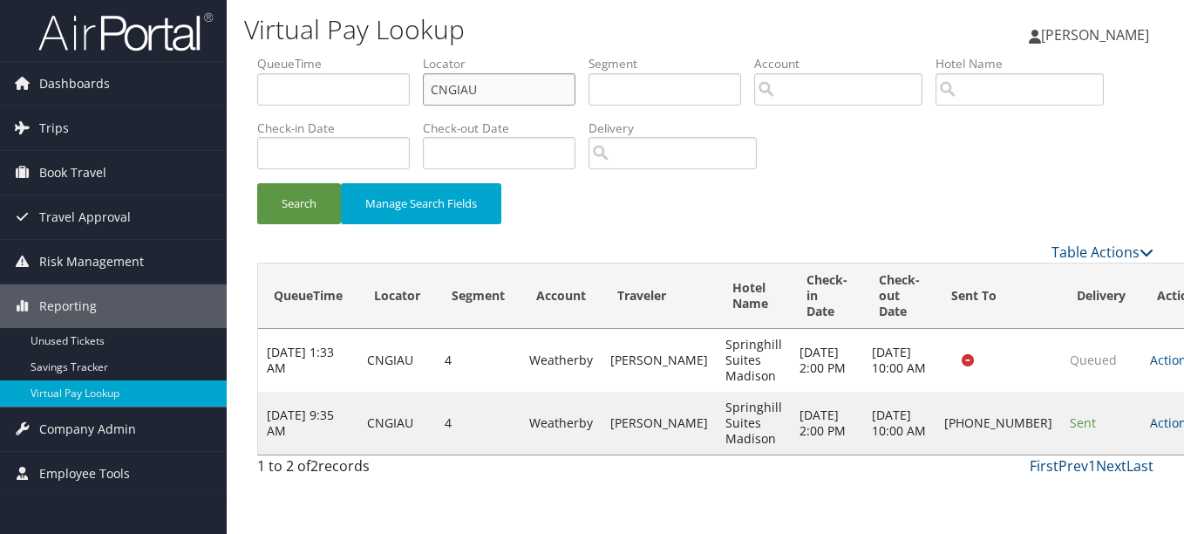
click at [283, 55] on ul "QueueTime Locator CNGIAU Segment Account Traveler Hotel Name Check-in Date Chec…" at bounding box center [705, 55] width 896 height 0
paste input "KAHBTC"
click at [257, 183] on button "Search" at bounding box center [299, 203] width 84 height 41
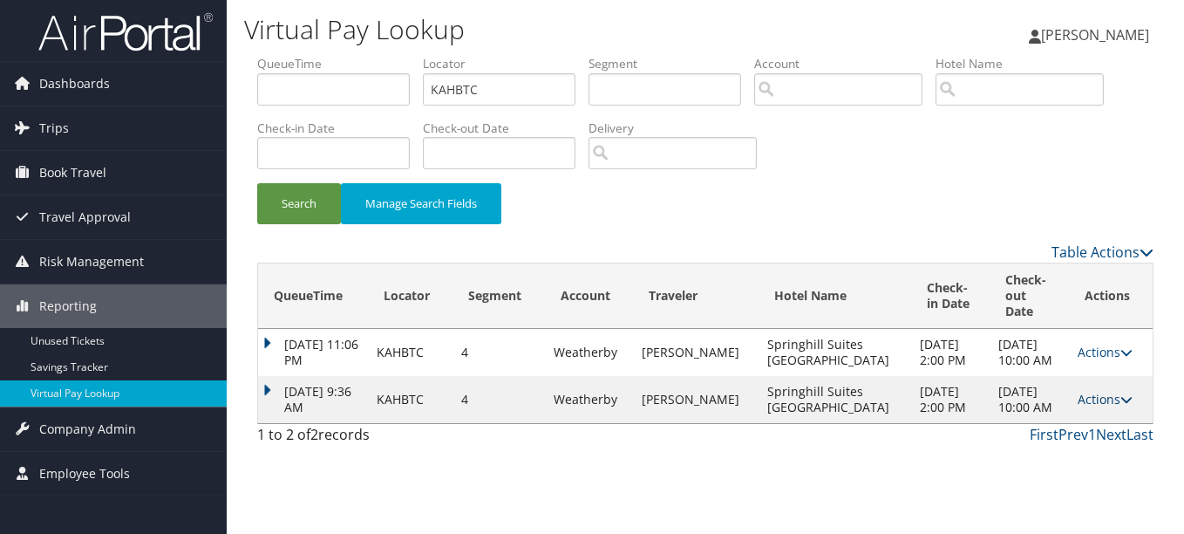
click at [1120, 405] on icon at bounding box center [1126, 399] width 12 height 12
click at [1090, 453] on link "Logs" at bounding box center [1066, 462] width 110 height 30
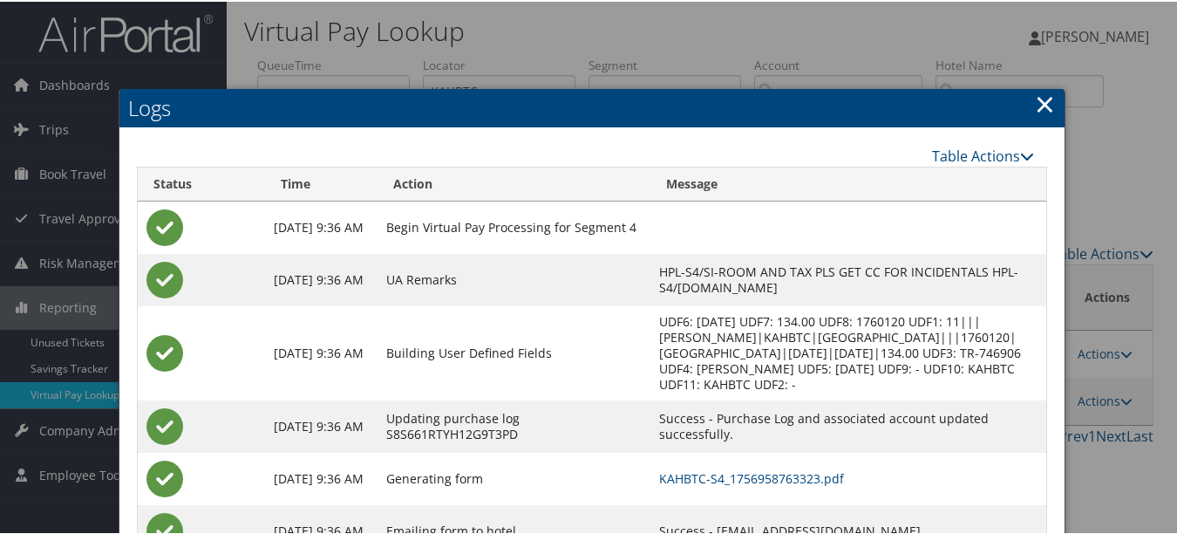
drag, startPoint x: 1036, startPoint y: 95, endPoint x: 893, endPoint y: 100, distance: 143.1
click at [1036, 95] on link "×" at bounding box center [1045, 102] width 20 height 35
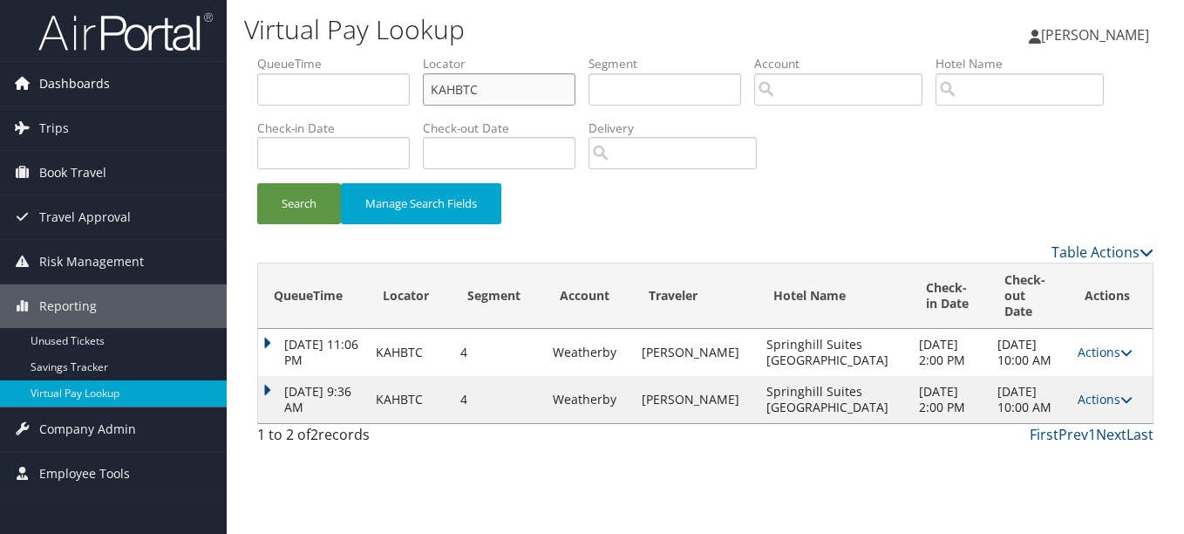
drag, startPoint x: 491, startPoint y: 94, endPoint x: 173, endPoint y: 85, distance: 317.4
click at [175, 85] on div "Dashboards AirPortal 360™ (Manager) My Travel Dashboard Trips Airtinerary® Look…" at bounding box center [592, 267] width 1184 height 534
paste input "LHQQGE"
click at [257, 183] on button "Search" at bounding box center [299, 203] width 84 height 41
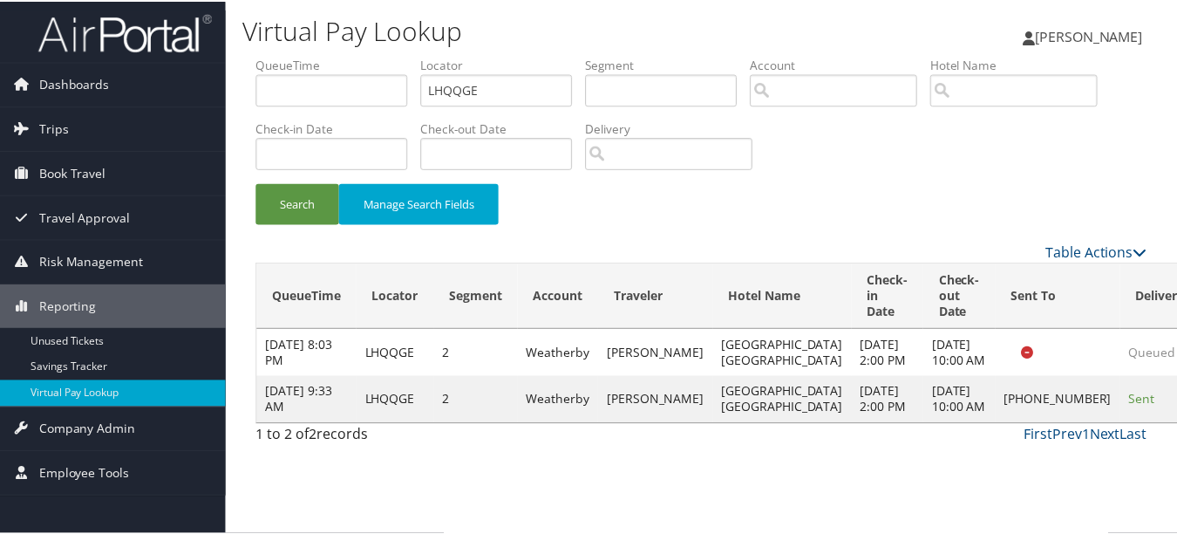
scroll to position [27, 0]
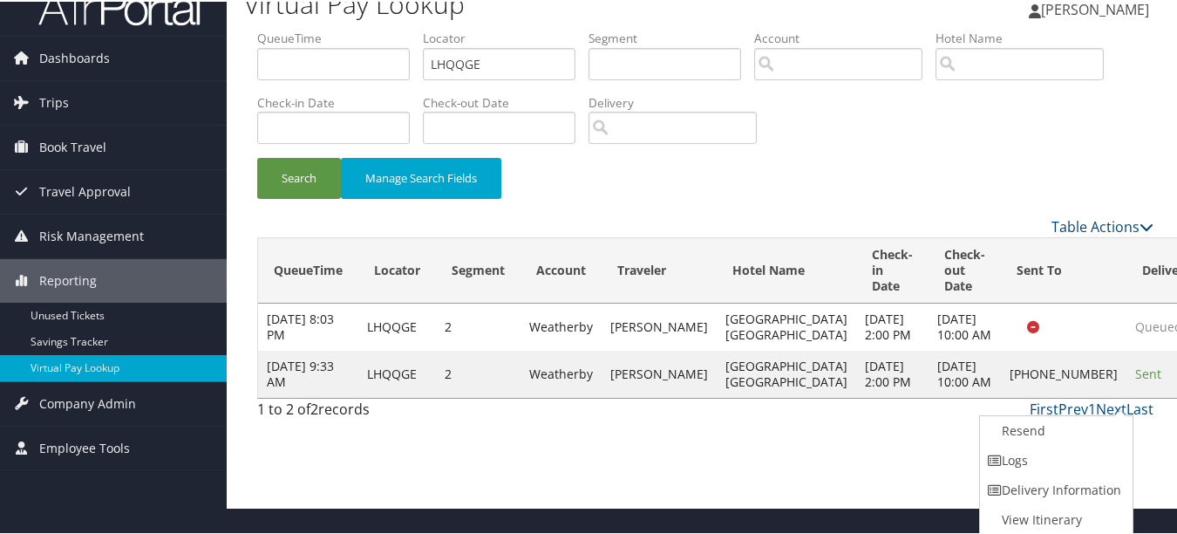
drag, startPoint x: 1094, startPoint y: 466, endPoint x: 1071, endPoint y: 471, distance: 23.1
click at [1093, 467] on link "Logs" at bounding box center [1054, 459] width 149 height 30
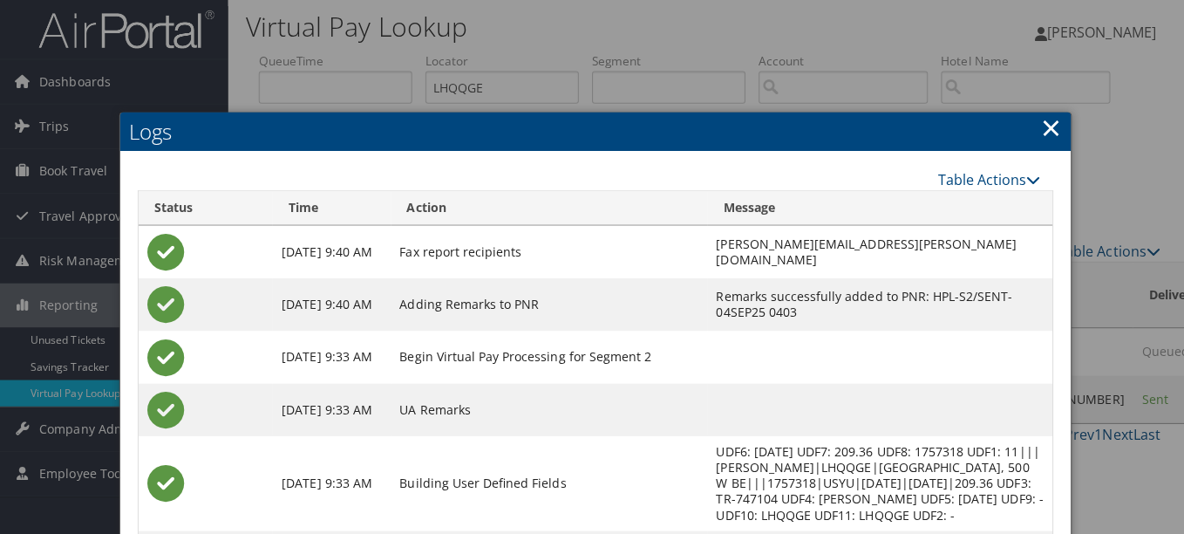
scroll to position [0, 0]
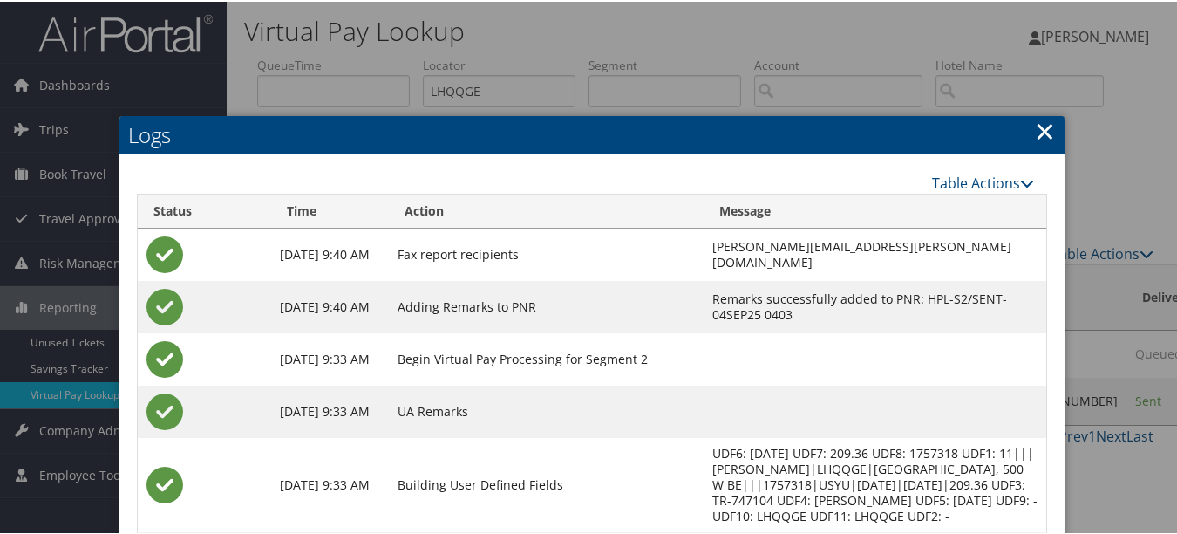
click at [1035, 133] on link "×" at bounding box center [1045, 129] width 20 height 35
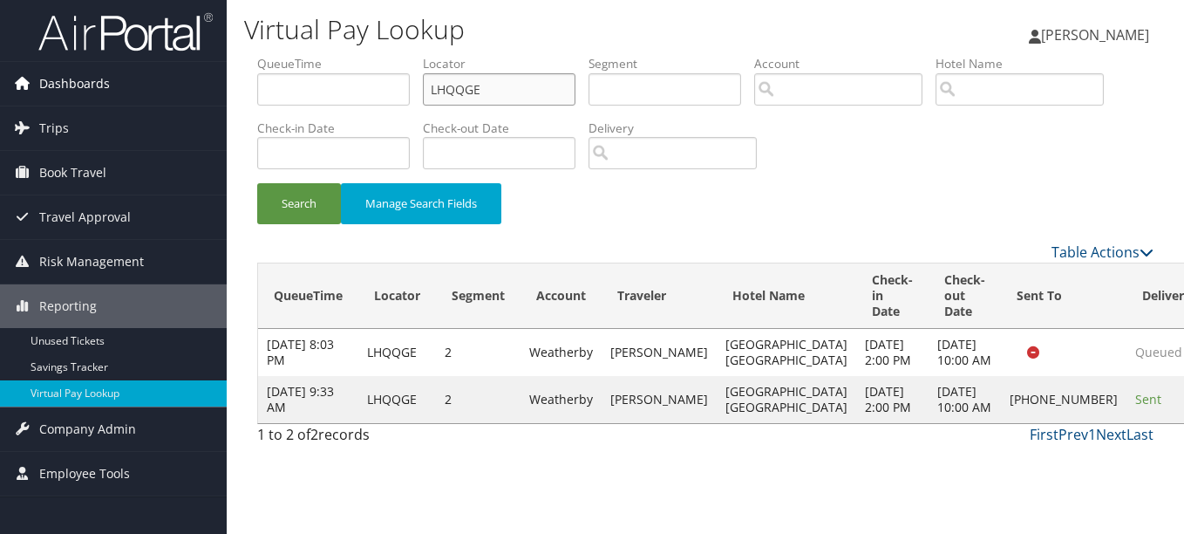
drag, startPoint x: 534, startPoint y: 86, endPoint x: 201, endPoint y: 86, distance: 333.9
click at [201, 86] on div "Dashboards AirPortal 360™ (Manager) My Travel Dashboard Trips Airtinerary® Look…" at bounding box center [592, 267] width 1184 height 534
paste input "OUHJHG"
click at [257, 183] on button "Search" at bounding box center [299, 203] width 84 height 41
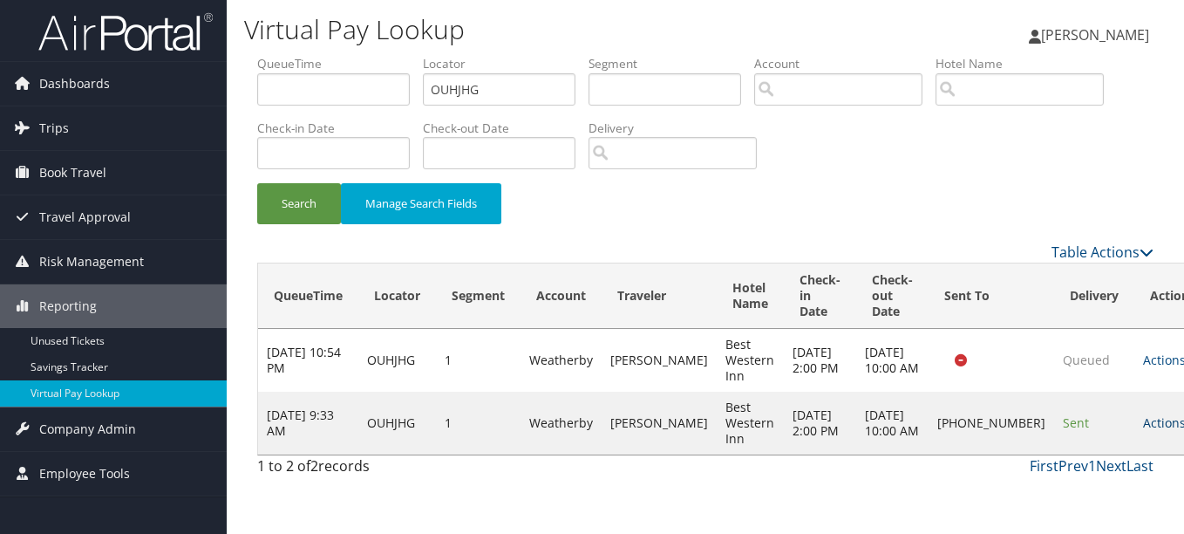
click at [1143, 431] on link "Actions" at bounding box center [1170, 422] width 55 height 17
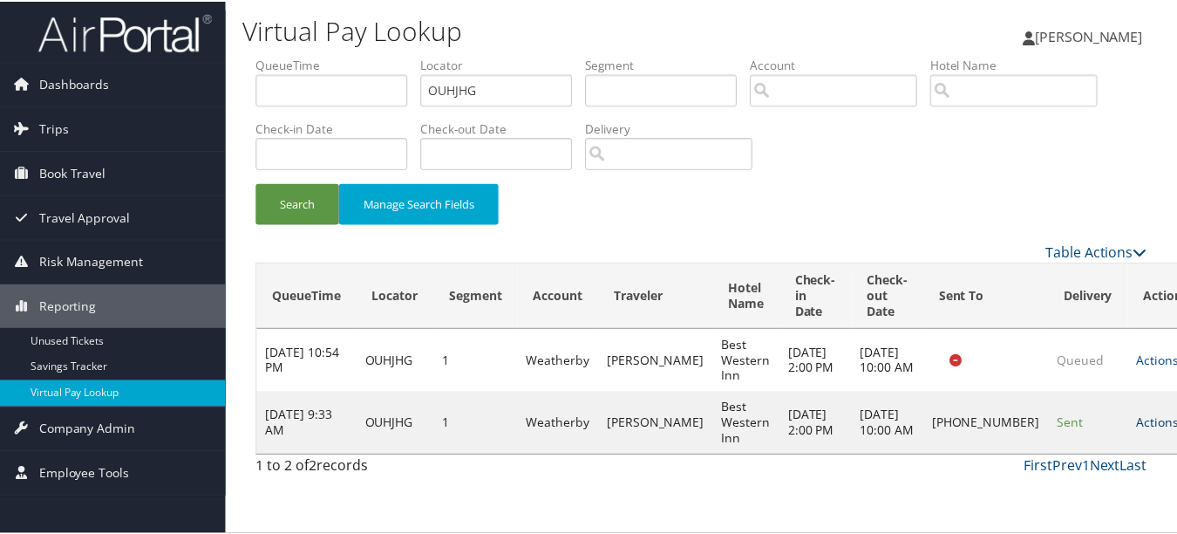
scroll to position [27, 0]
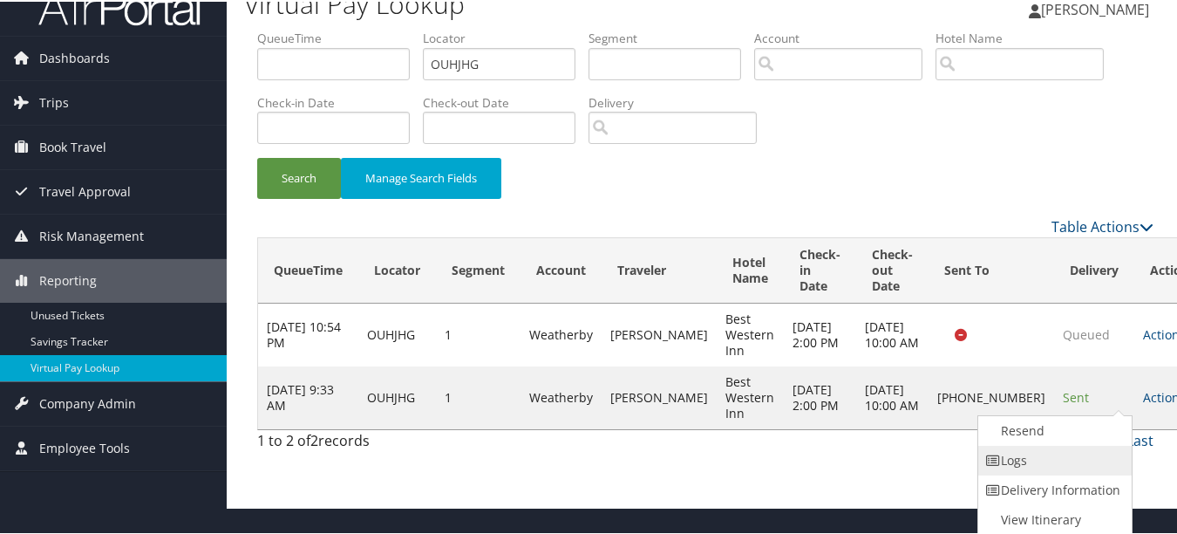
click at [1113, 456] on link "Logs" at bounding box center [1052, 459] width 149 height 30
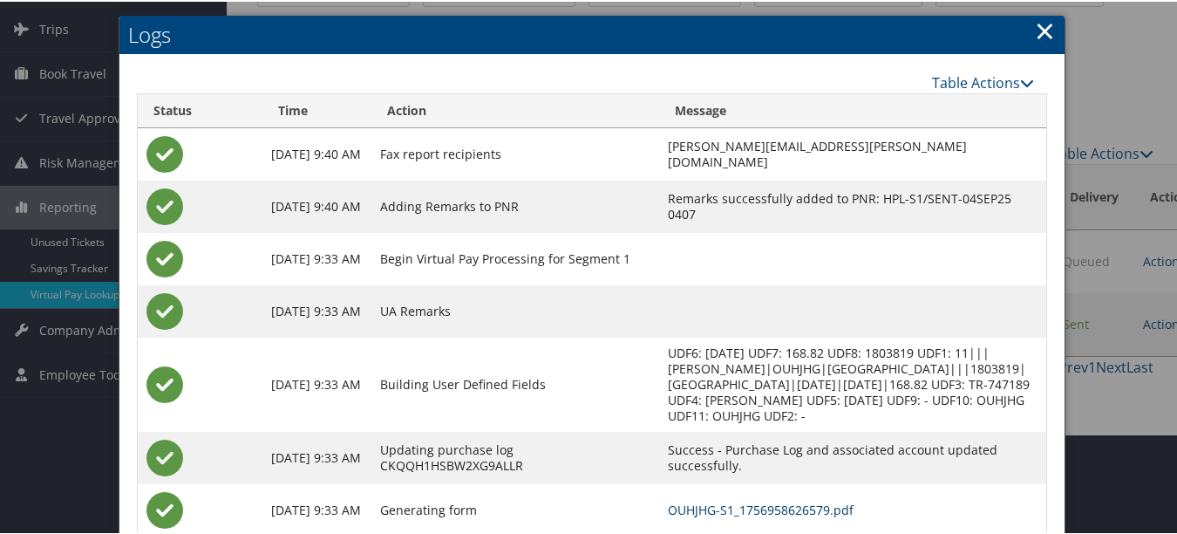
scroll to position [0, 0]
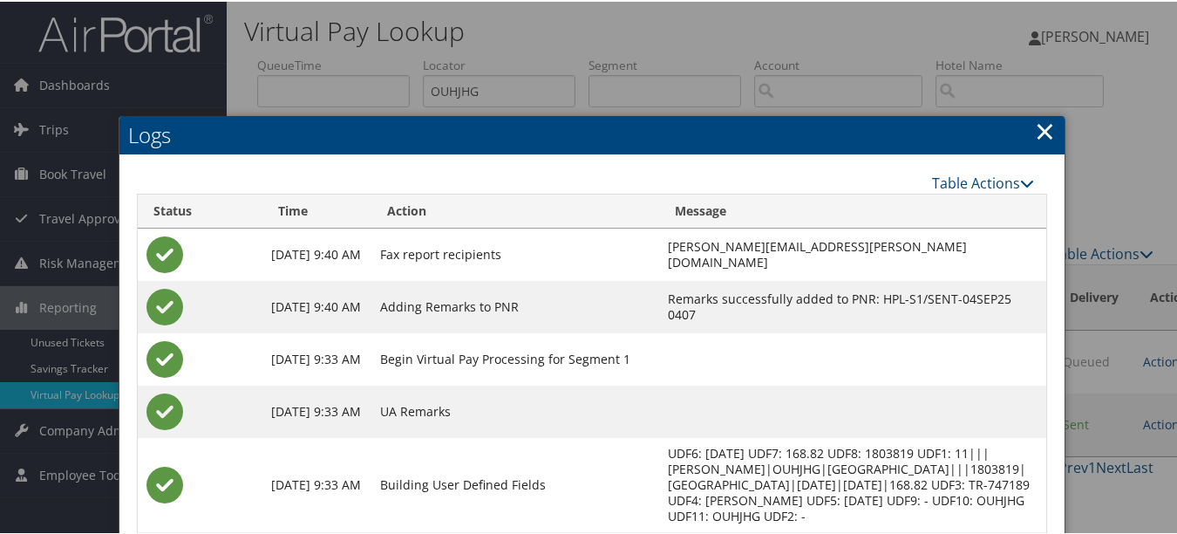
click at [1037, 121] on link "×" at bounding box center [1045, 129] width 20 height 35
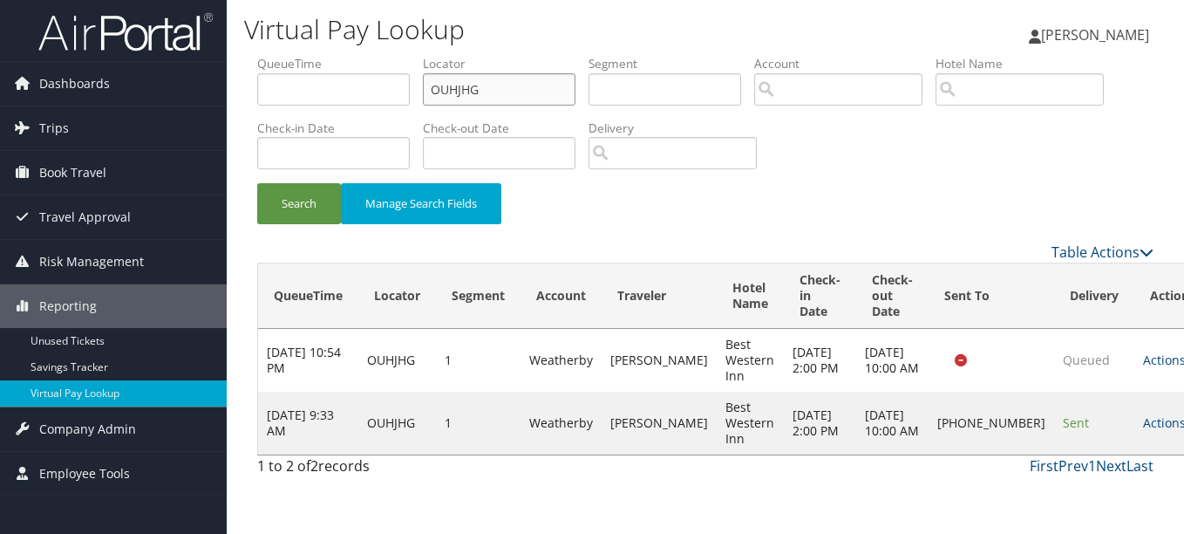
drag, startPoint x: 329, startPoint y: 76, endPoint x: 274, endPoint y: 76, distance: 54.9
click at [282, 55] on ul "QueueTime Locator OUHJHG Segment Account Traveler Hotel Name Check-in Date Chec…" at bounding box center [705, 55] width 896 height 0
paste input "DPEZMS"
click at [257, 183] on button "Search" at bounding box center [299, 203] width 84 height 41
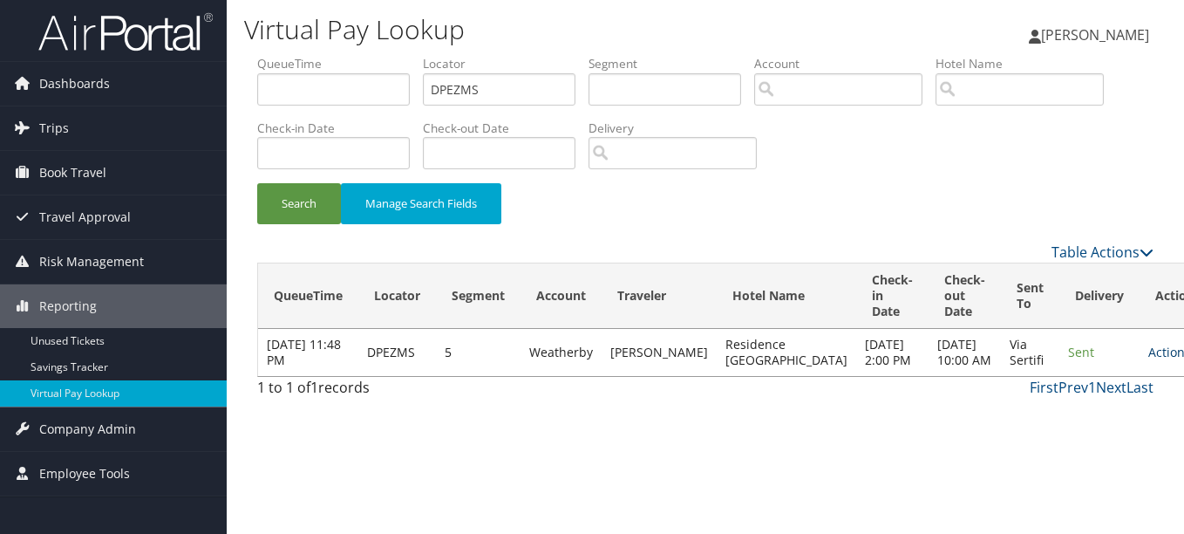
click at [1183, 355] on icon at bounding box center [1197, 352] width 12 height 12
click at [1098, 401] on link "Logs" at bounding box center [1078, 415] width 110 height 30
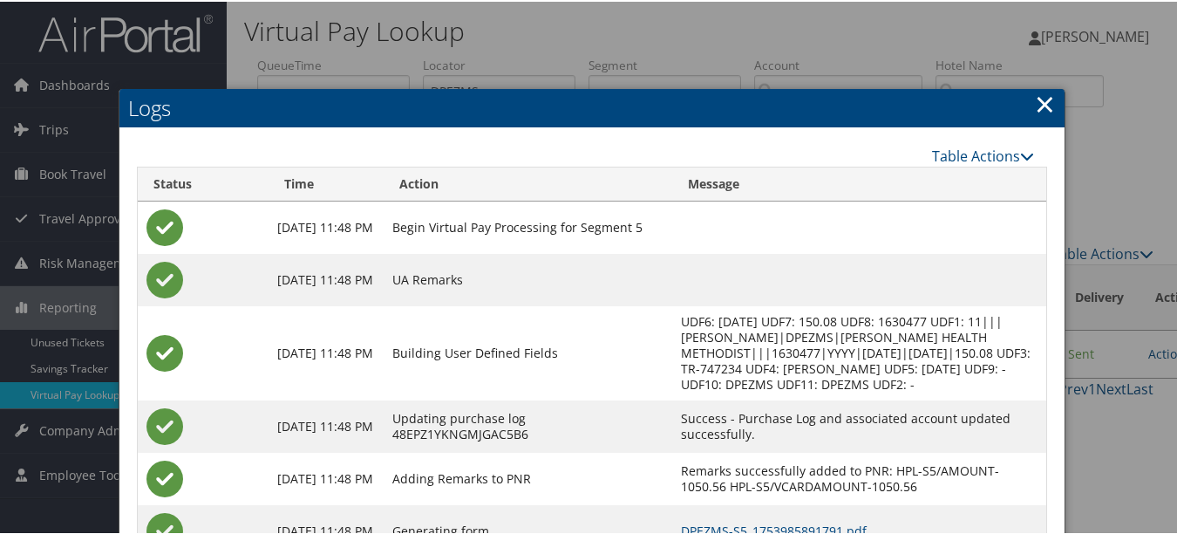
click at [1036, 107] on link "×" at bounding box center [1045, 102] width 20 height 35
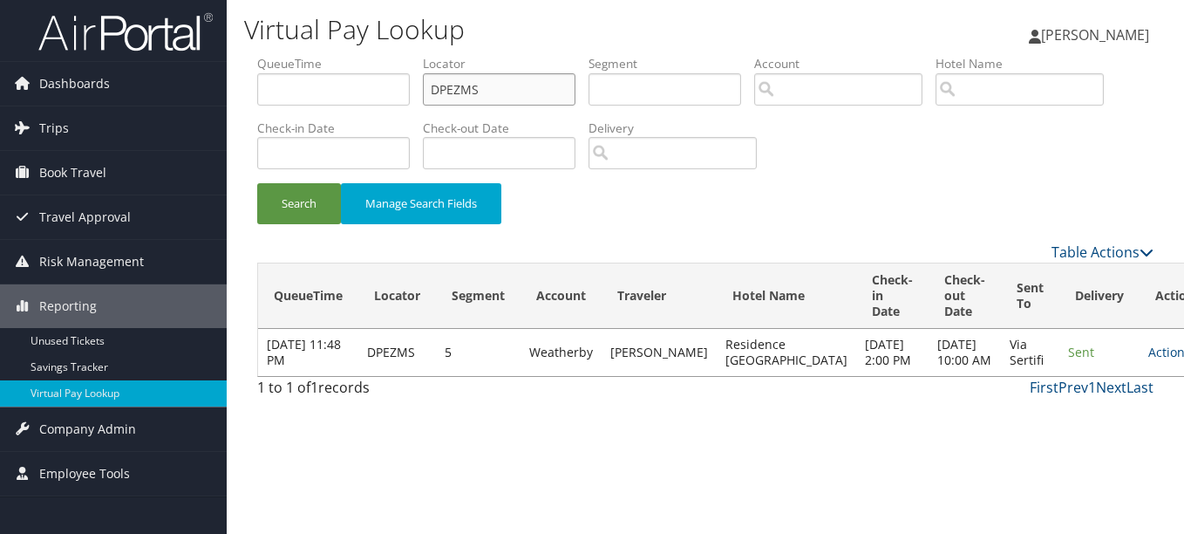
drag, startPoint x: 534, startPoint y: 92, endPoint x: 320, endPoint y: 92, distance: 213.6
click at [327, 55] on ul "QueueTime Locator DPEZMS Segment Account Traveler Hotel Name Check-in Date Chec…" at bounding box center [705, 55] width 896 height 0
paste input "OBFVYJ"
click at [257, 183] on button "Search" at bounding box center [299, 203] width 84 height 41
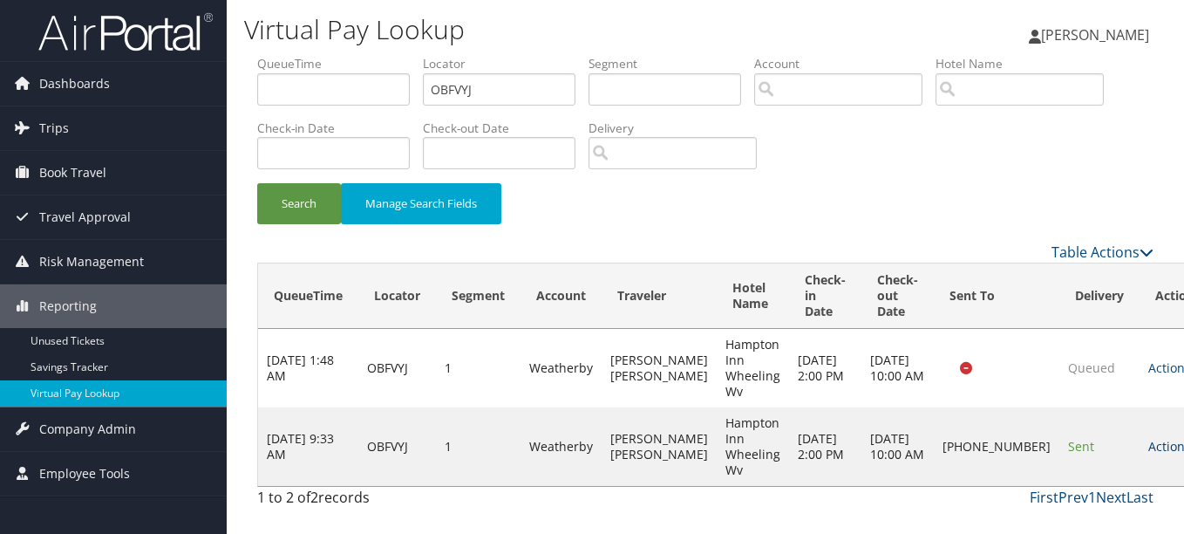
click at [1148, 447] on link "Actions" at bounding box center [1175, 446] width 55 height 17
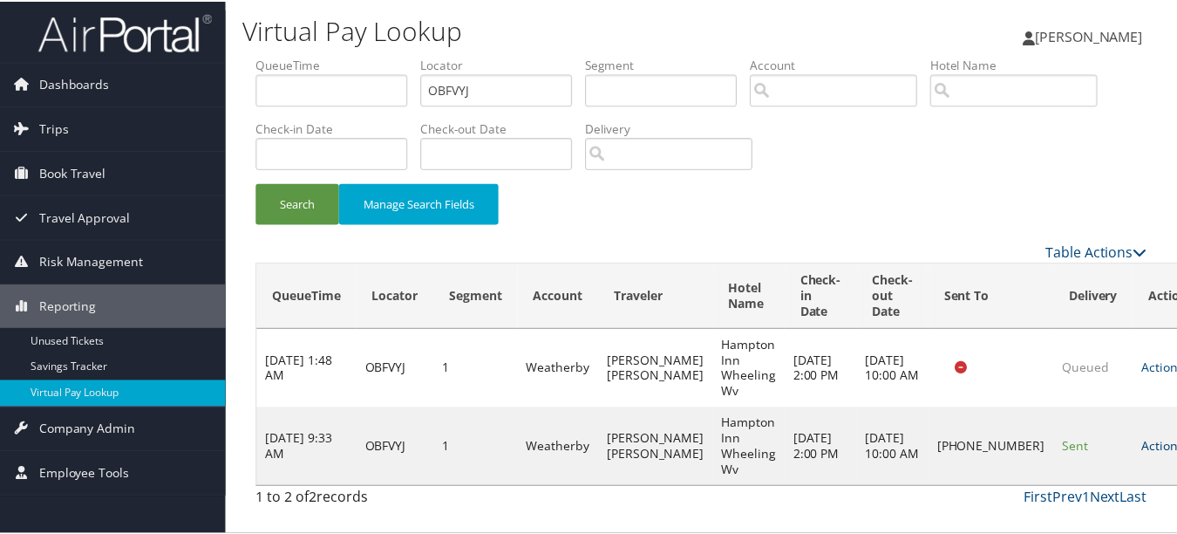
scroll to position [43, 0]
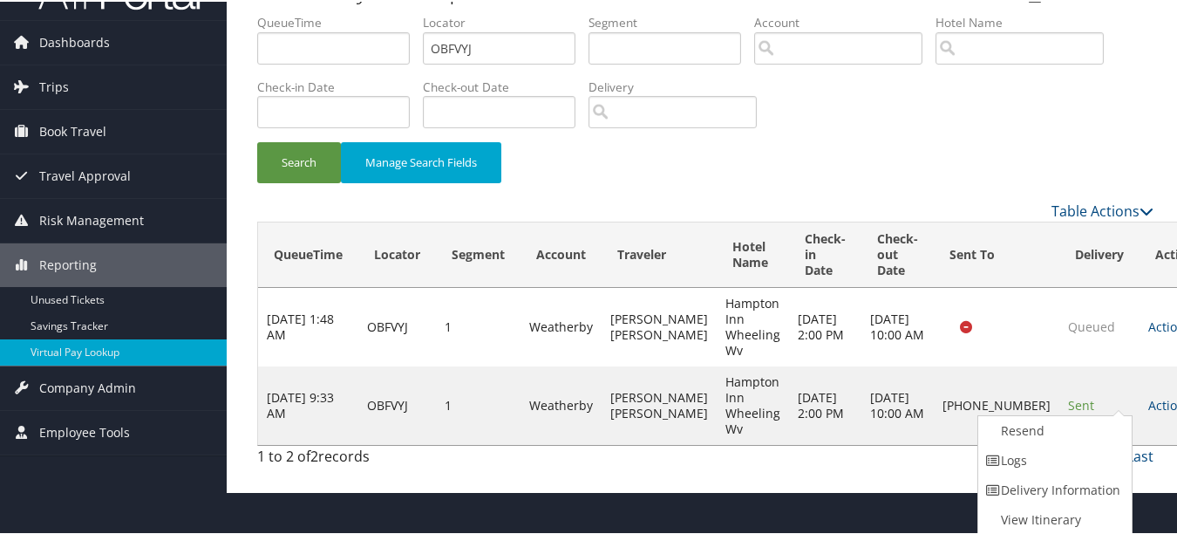
drag, startPoint x: 1098, startPoint y: 457, endPoint x: 1088, endPoint y: 457, distance: 9.6
click at [1097, 457] on link "Logs" at bounding box center [1052, 459] width 149 height 30
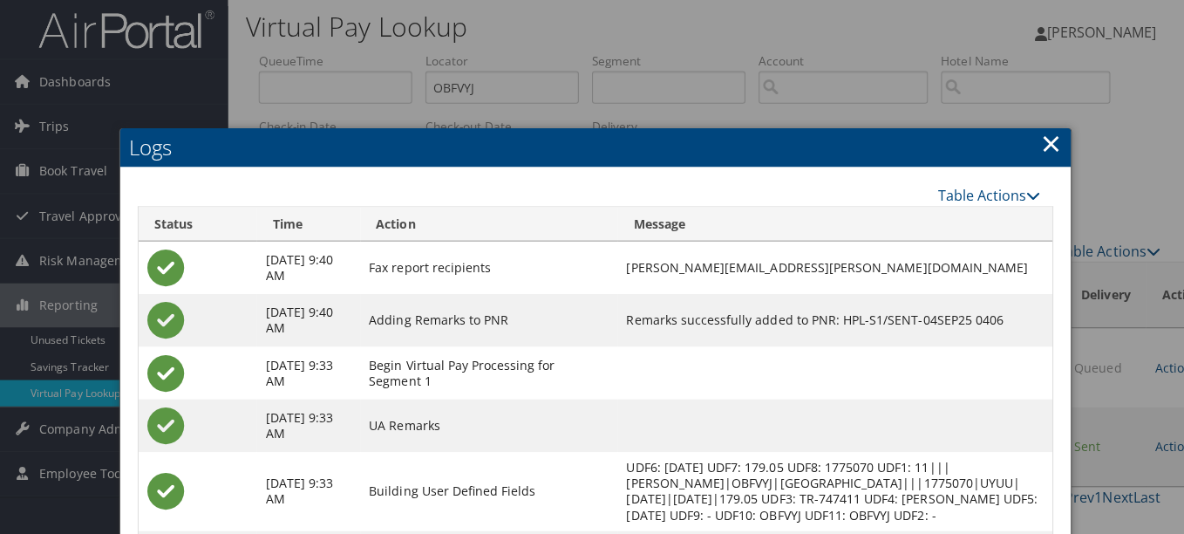
scroll to position [0, 0]
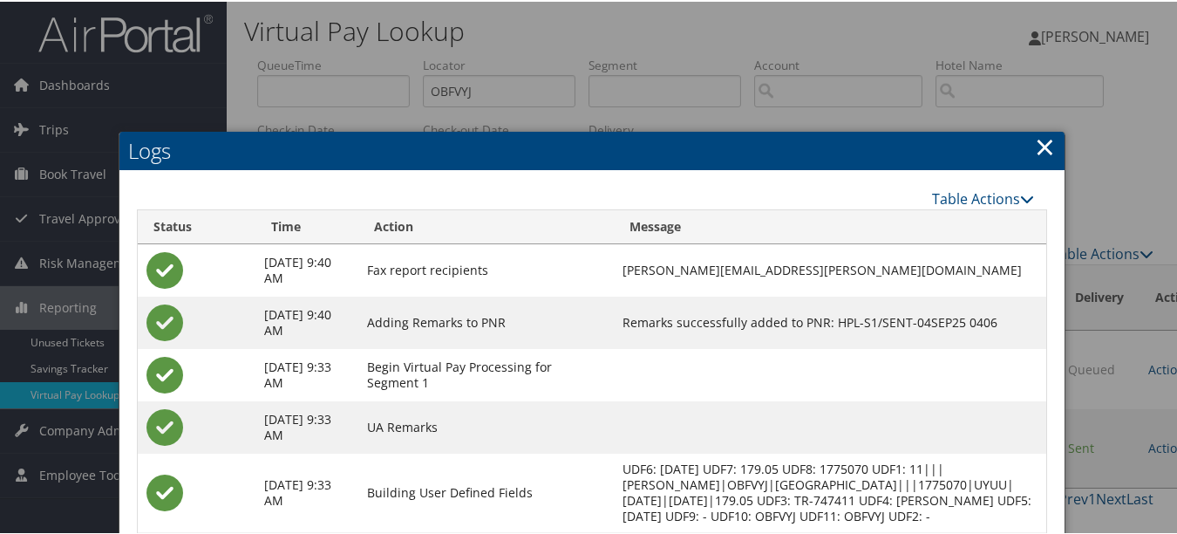
click at [1039, 139] on link "×" at bounding box center [1045, 144] width 20 height 35
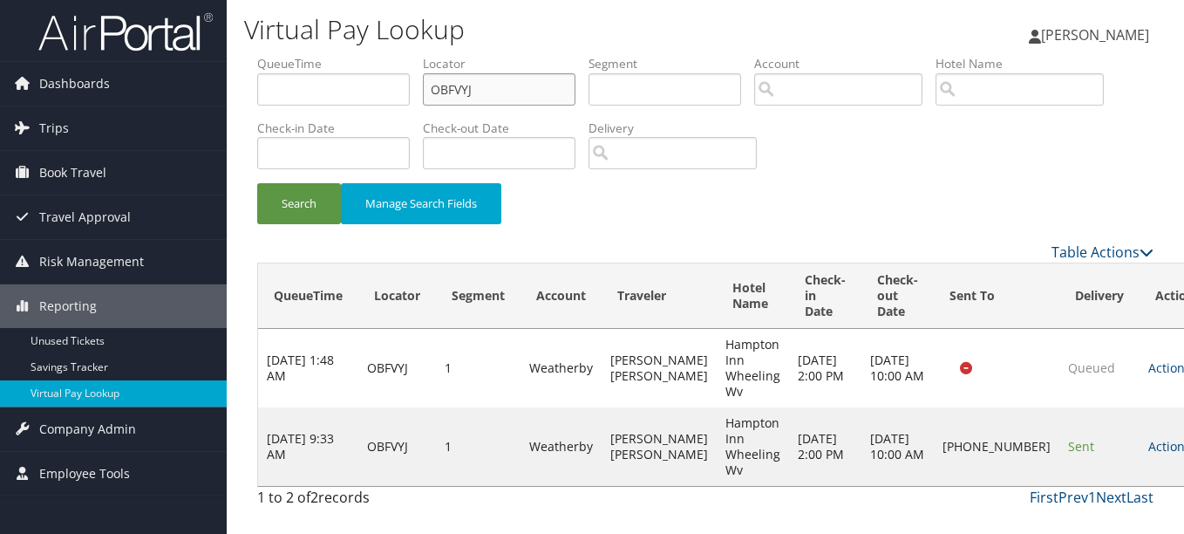
drag, startPoint x: 481, startPoint y: 73, endPoint x: 267, endPoint y: 94, distance: 215.5
click at [267, 55] on ul "QueueTime Locator OBFVYJ Segment Account Traveler Hotel Name Check-in Date Chec…" at bounding box center [705, 55] width 896 height 0
paste input "HYKQWV"
click at [257, 183] on button "Search" at bounding box center [299, 203] width 84 height 41
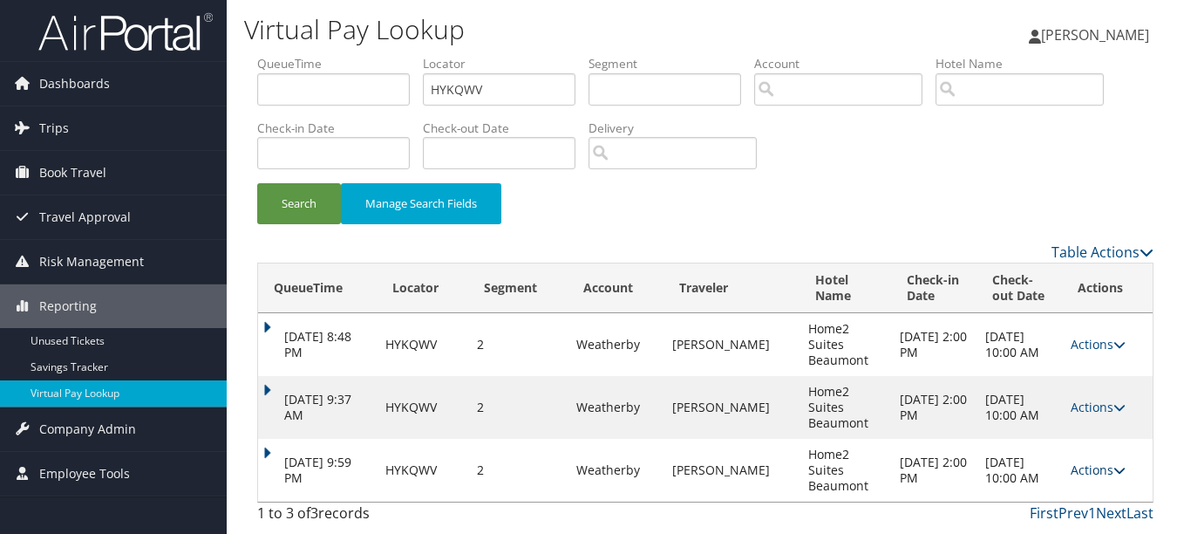
click at [1087, 470] on link "Actions" at bounding box center [1098, 469] width 55 height 17
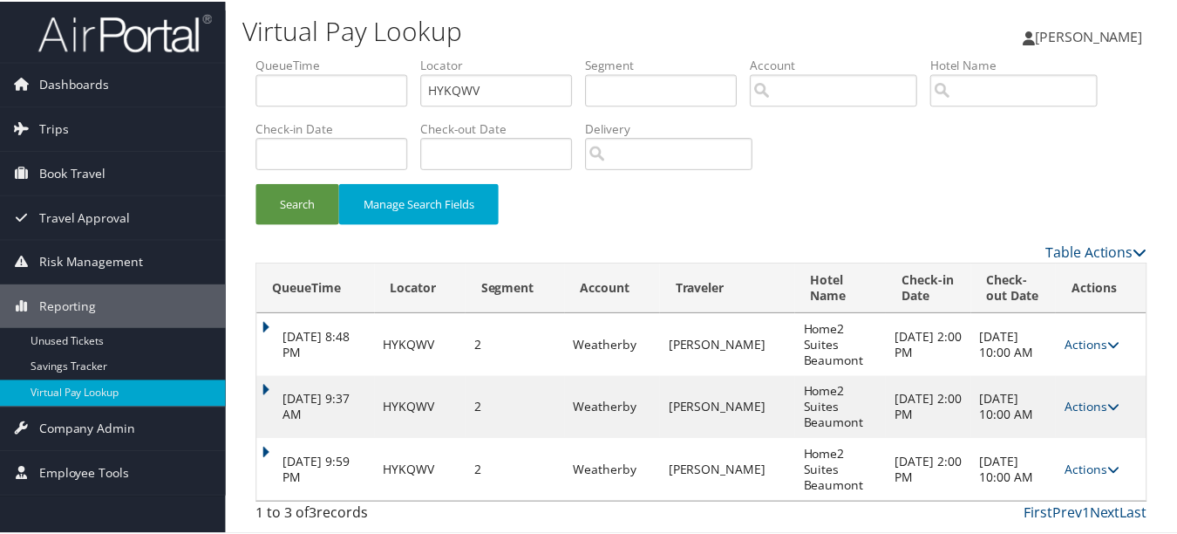
scroll to position [52, 0]
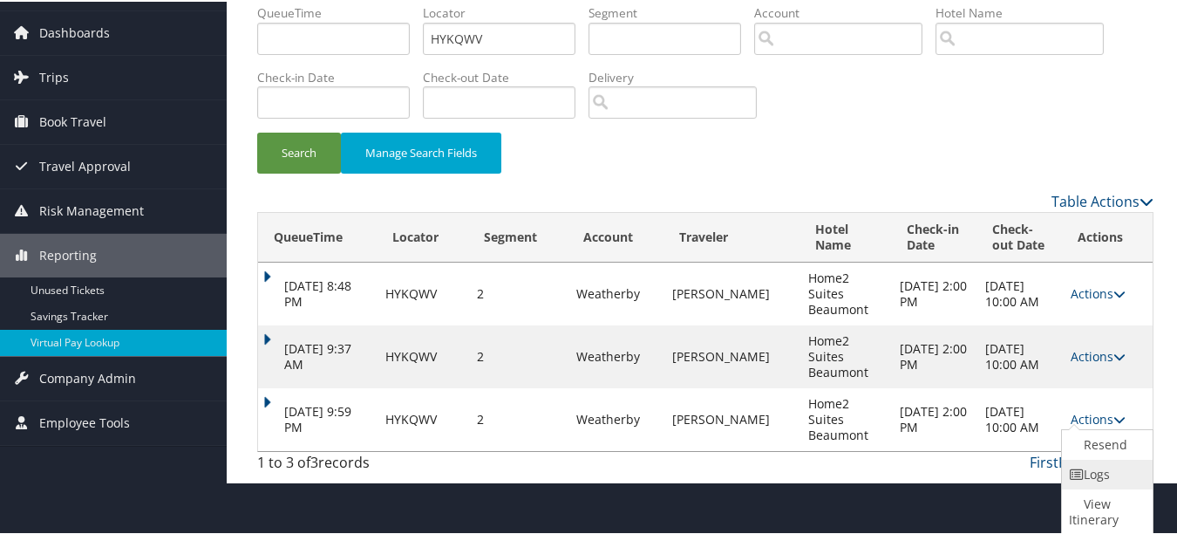
click at [1087, 484] on link "Logs" at bounding box center [1105, 473] width 86 height 30
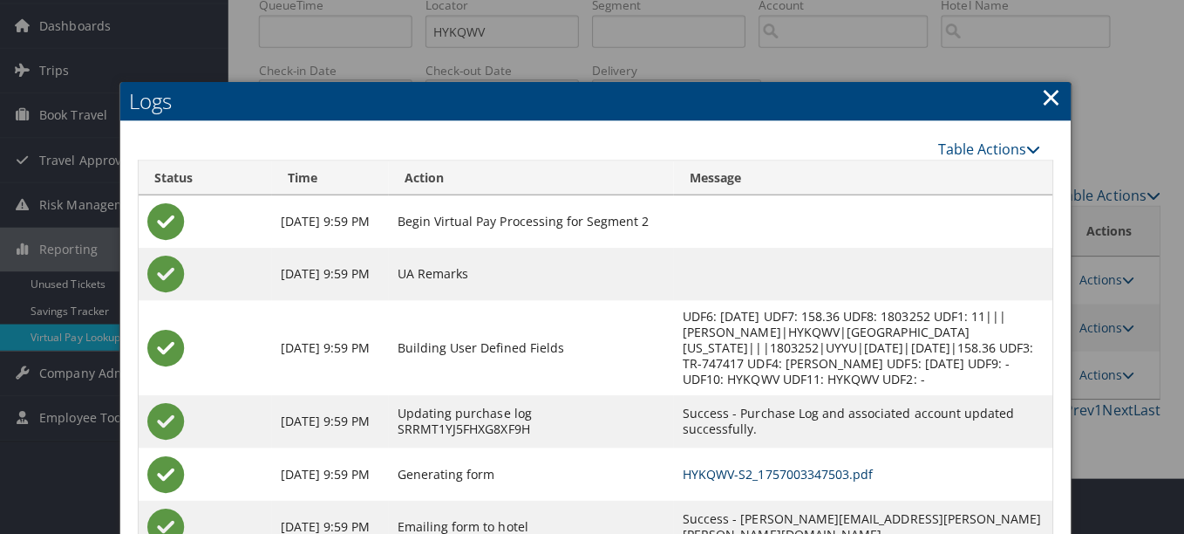
scroll to position [0, 0]
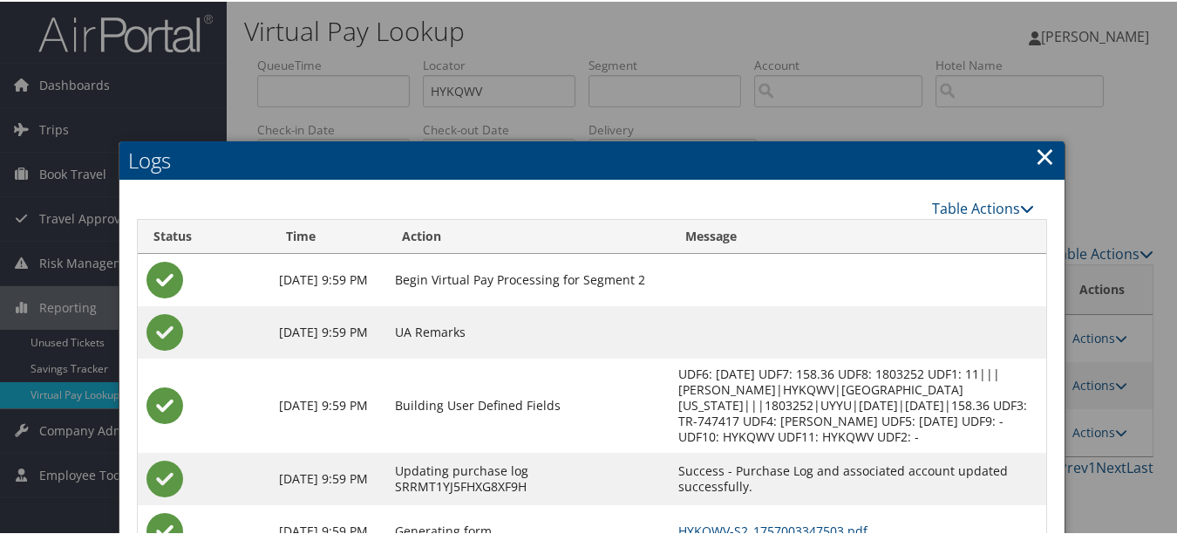
click at [1041, 151] on link "×" at bounding box center [1045, 154] width 20 height 35
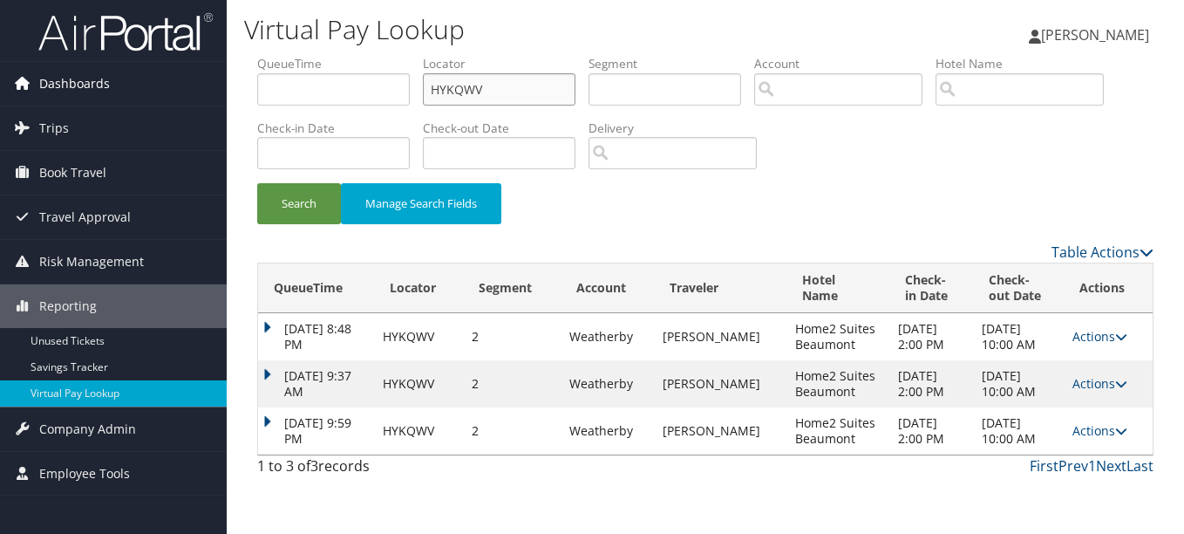
drag, startPoint x: 489, startPoint y: 88, endPoint x: 172, endPoint y: 86, distance: 317.3
click at [184, 86] on div "Dashboards AirPortal 360™ (Manager) My Travel Dashboard Trips Airtinerary® Look…" at bounding box center [592, 267] width 1184 height 534
paste input "ECAHNO"
click at [257, 183] on button "Search" at bounding box center [299, 203] width 84 height 41
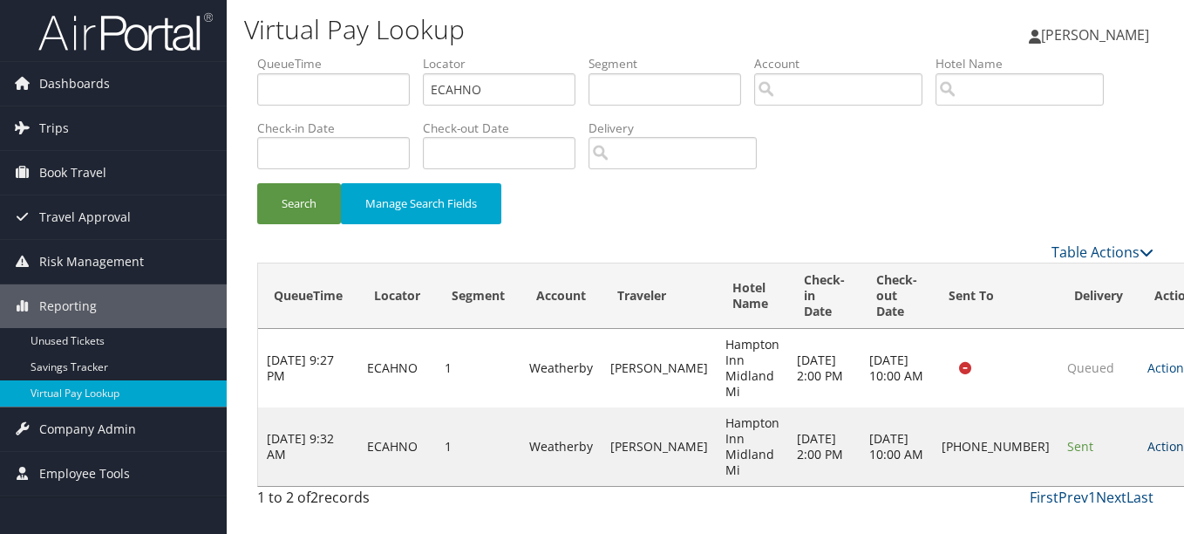
click at [1147, 438] on link "Actions" at bounding box center [1174, 446] width 55 height 17
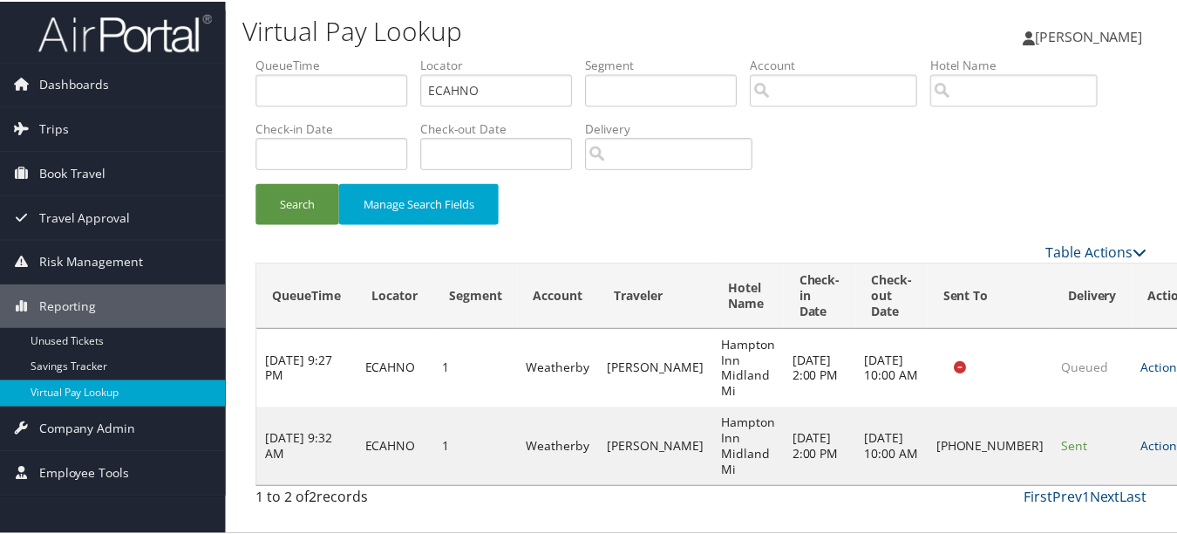
scroll to position [27, 0]
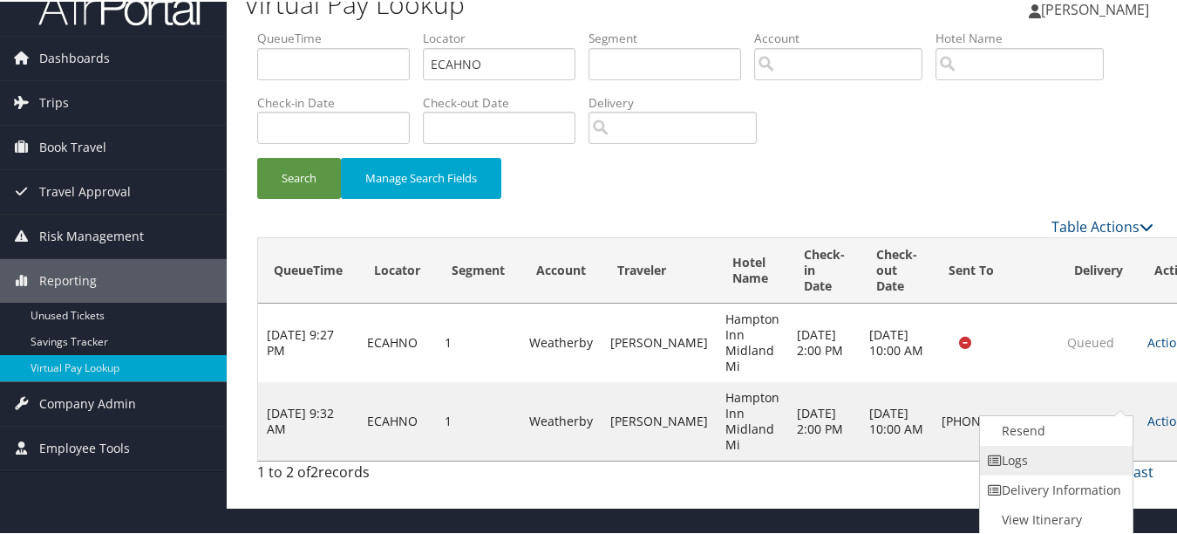
click at [1085, 457] on link "Logs" at bounding box center [1054, 459] width 149 height 30
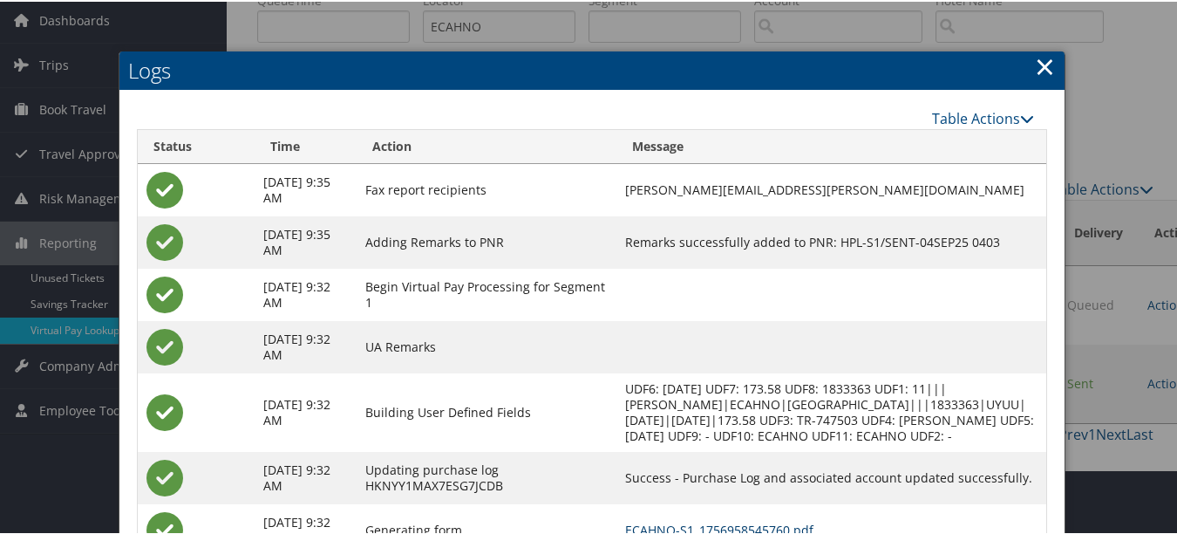
scroll to position [0, 0]
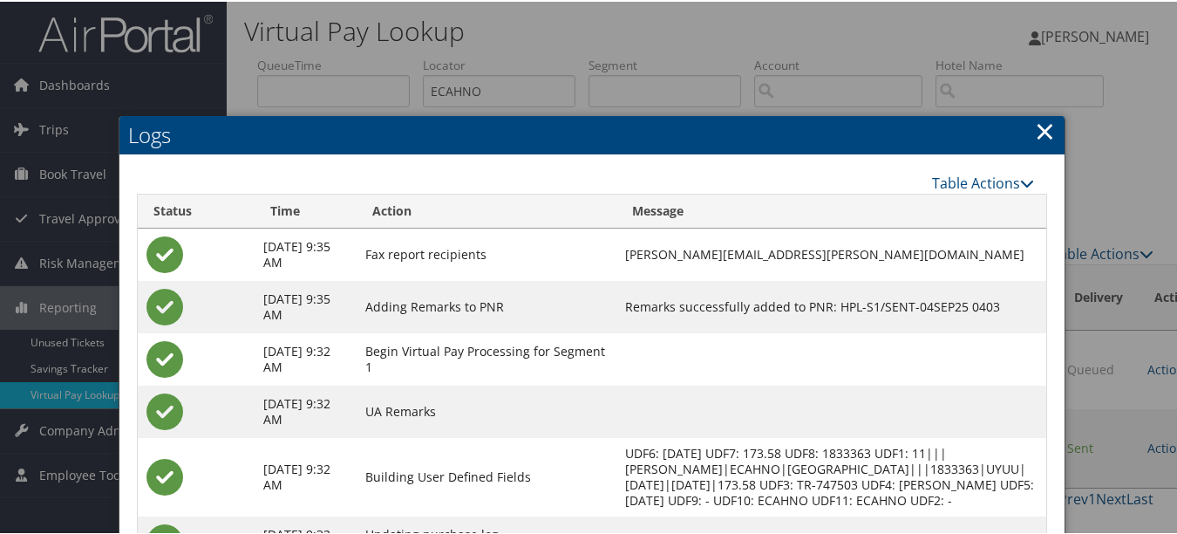
click at [1052, 117] on h2 "Logs" at bounding box center [591, 133] width 945 height 38
drag, startPoint x: 1041, startPoint y: 121, endPoint x: 949, endPoint y: 151, distance: 96.2
click at [1041, 121] on link "×" at bounding box center [1045, 129] width 20 height 35
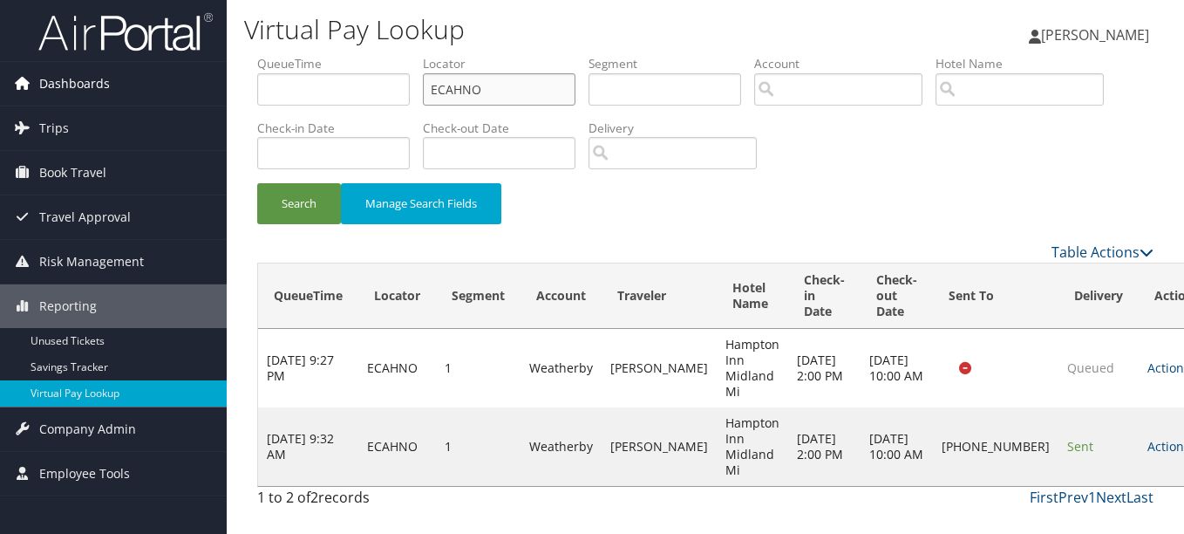
drag, startPoint x: 508, startPoint y: 78, endPoint x: 69, endPoint y: 78, distance: 439.4
click at [71, 78] on div "Dashboards AirPortal 360™ (Manager) My Travel Dashboard Trips Airtinerary® Look…" at bounding box center [592, 267] width 1184 height 534
paste input "WIAUTQ"
click at [257, 183] on button "Search" at bounding box center [299, 203] width 84 height 41
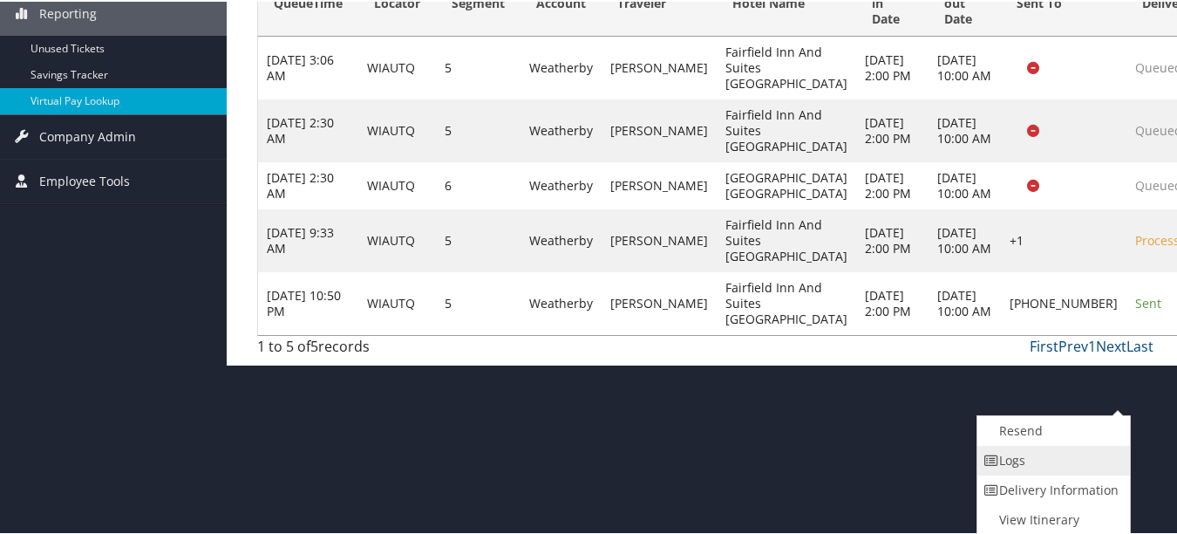
click at [1092, 472] on link "Logs" at bounding box center [1051, 459] width 149 height 30
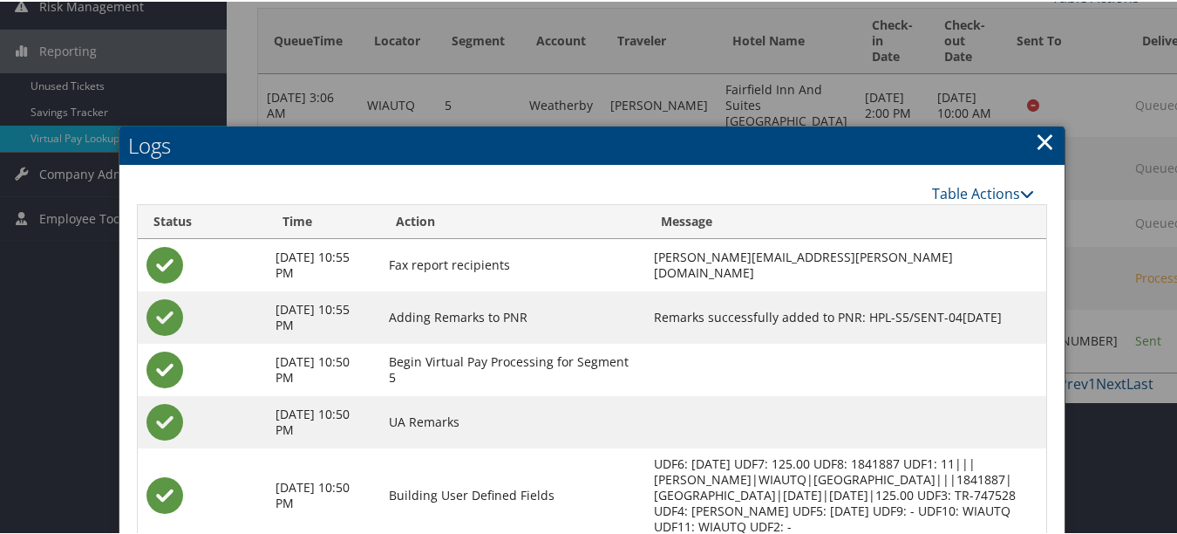
scroll to position [105, 0]
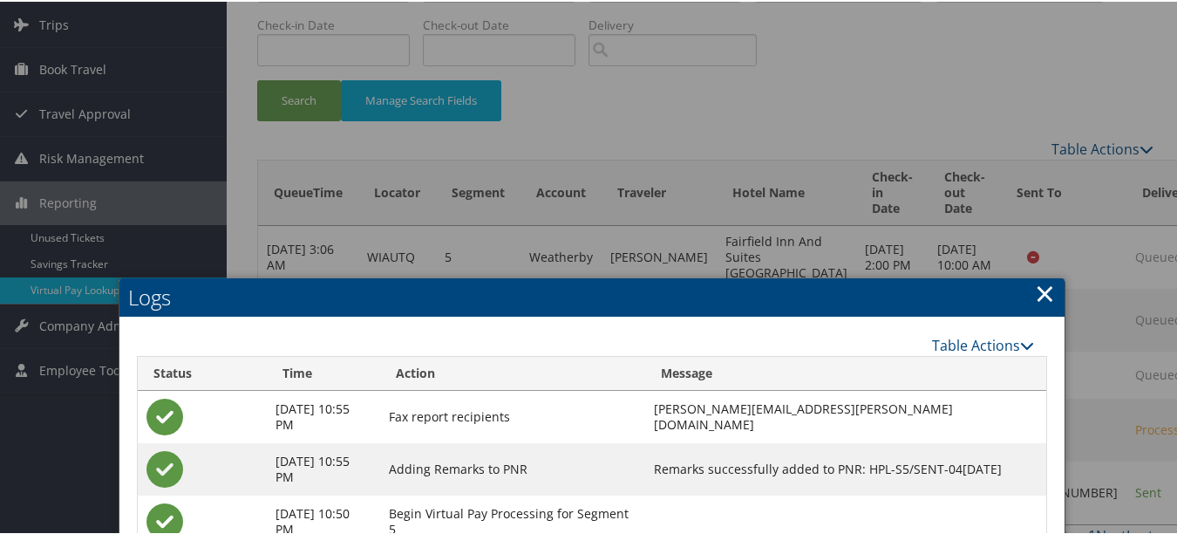
click at [1038, 283] on link "×" at bounding box center [1045, 291] width 20 height 35
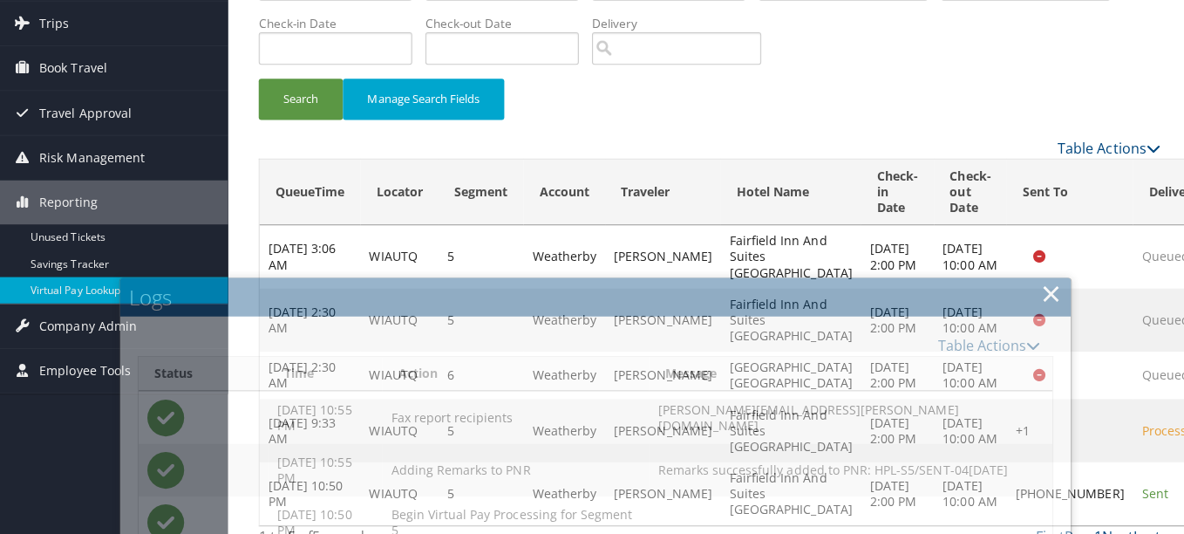
scroll to position [0, 0]
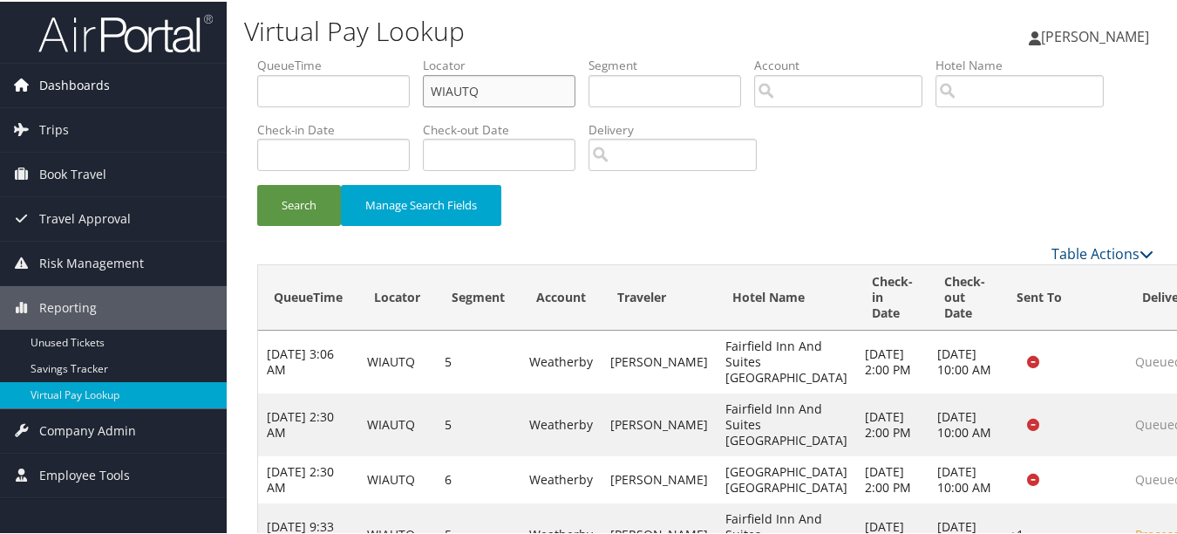
drag, startPoint x: 508, startPoint y: 83, endPoint x: 179, endPoint y: 83, distance: 329.5
click at [195, 83] on div "Dashboards AirPortal 360™ (Manager) My Travel Dashboard Trips Airtinerary® Look…" at bounding box center [592, 328] width 1184 height 657
paste input "HDQMZL"
click at [257, 183] on button "Search" at bounding box center [299, 203] width 84 height 41
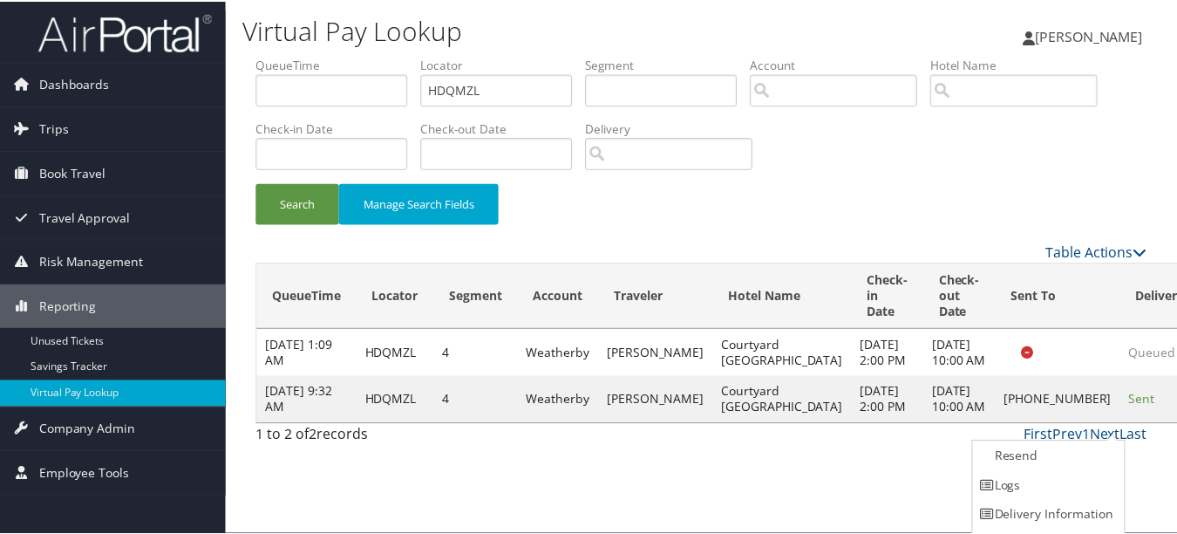
scroll to position [27, 0]
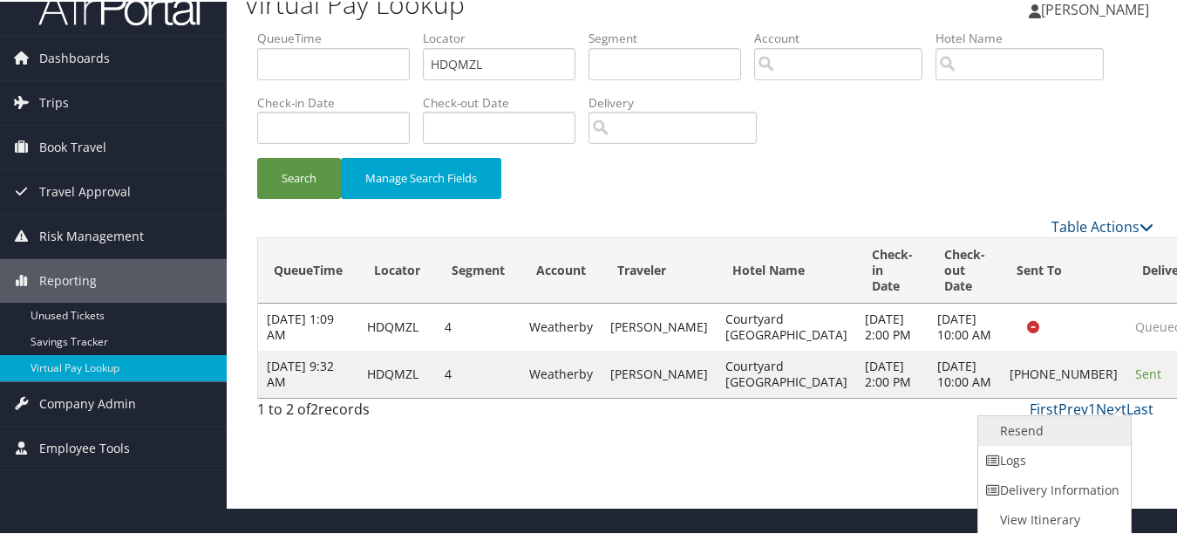
click at [1091, 438] on link "Resend" at bounding box center [1052, 429] width 149 height 30
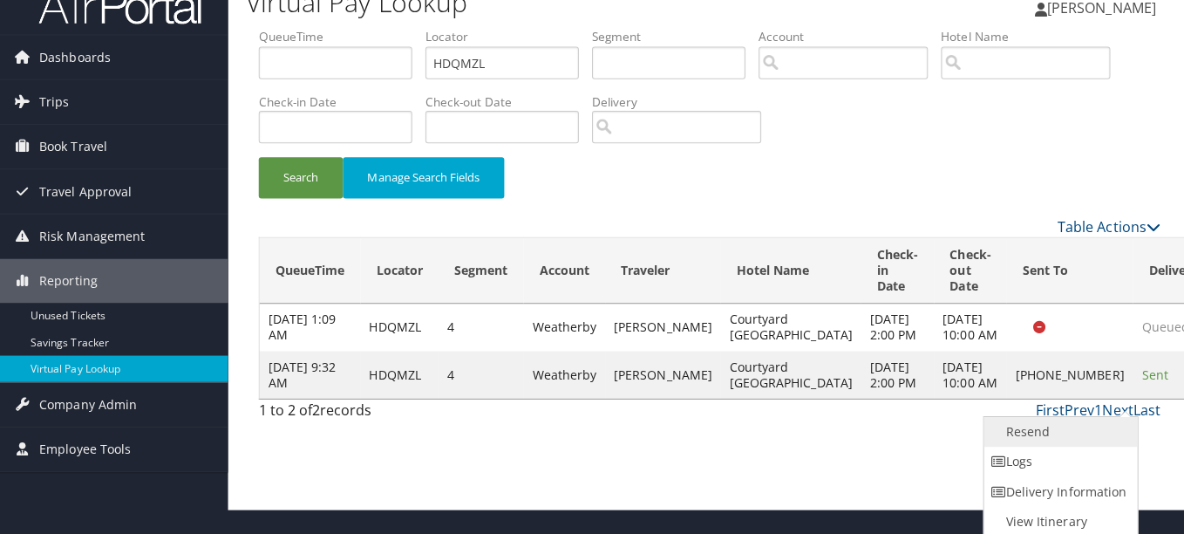
scroll to position [0, 0]
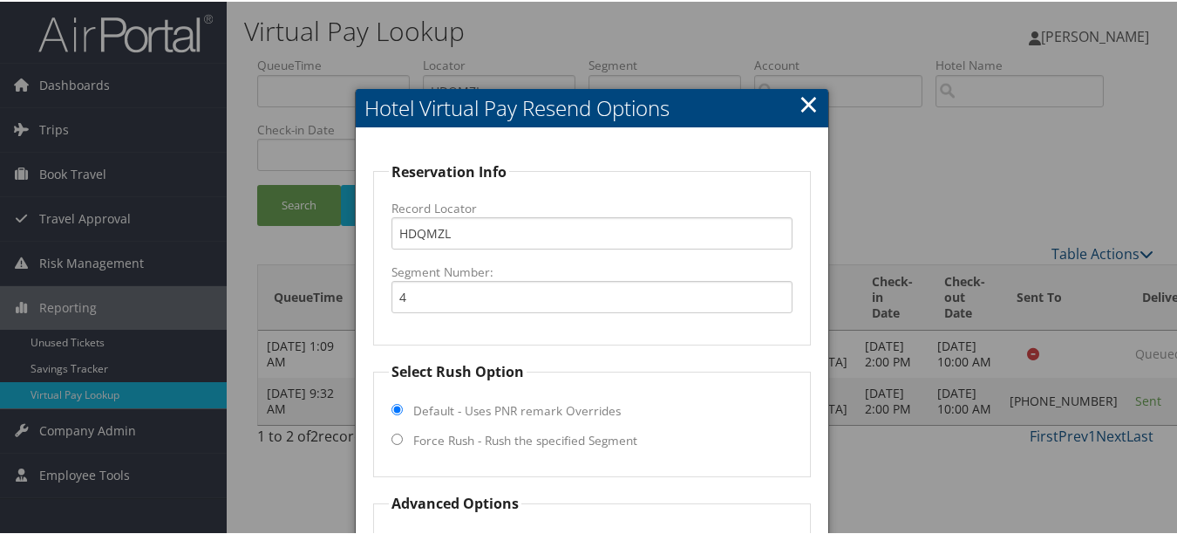
click at [799, 103] on link "×" at bounding box center [809, 102] width 20 height 35
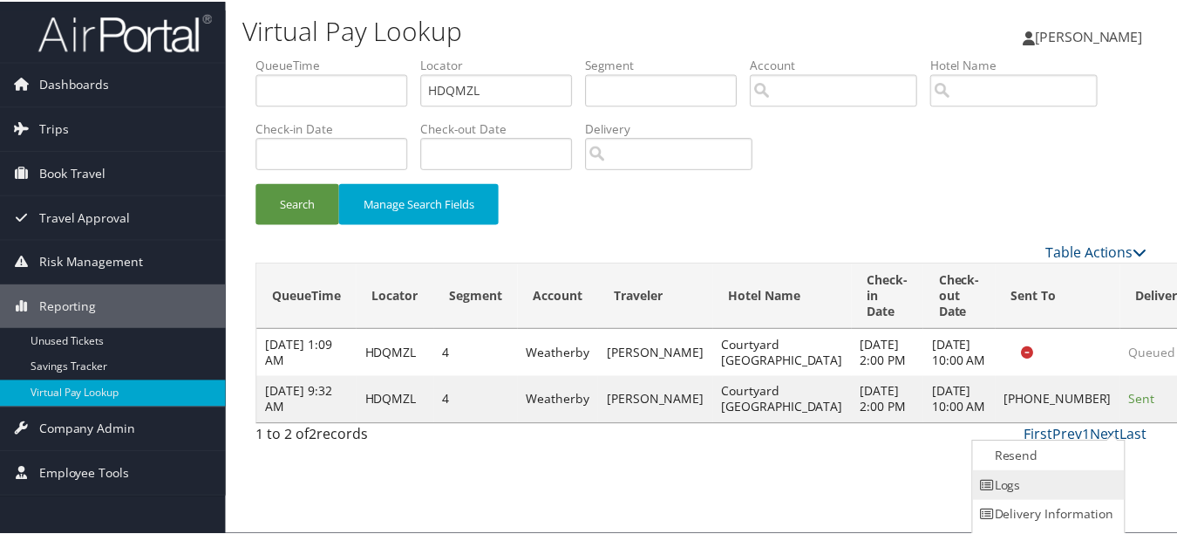
scroll to position [27, 0]
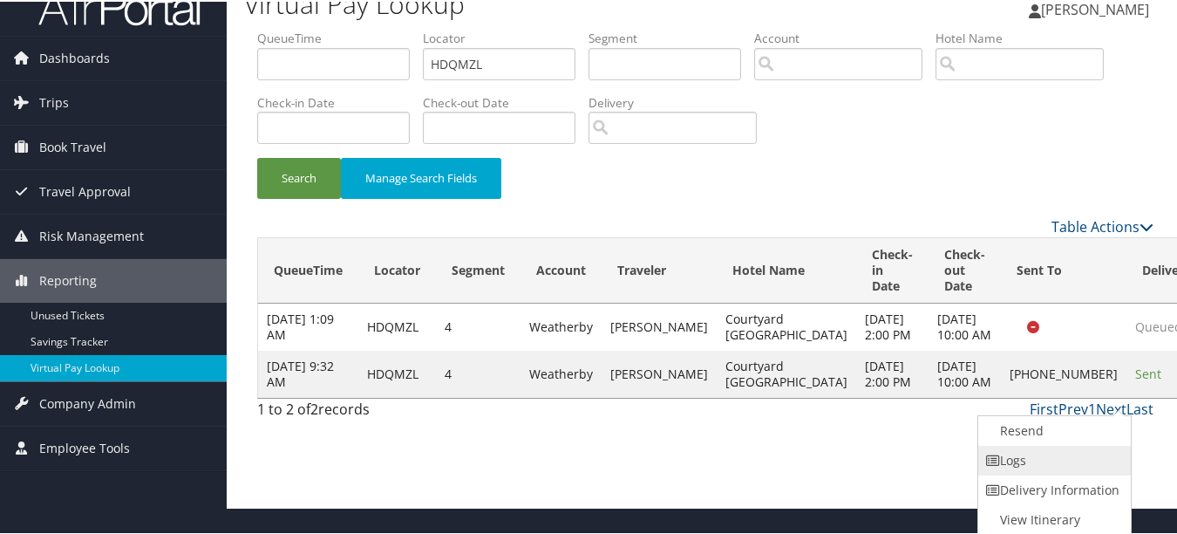
click at [1106, 444] on link "Logs" at bounding box center [1052, 459] width 149 height 30
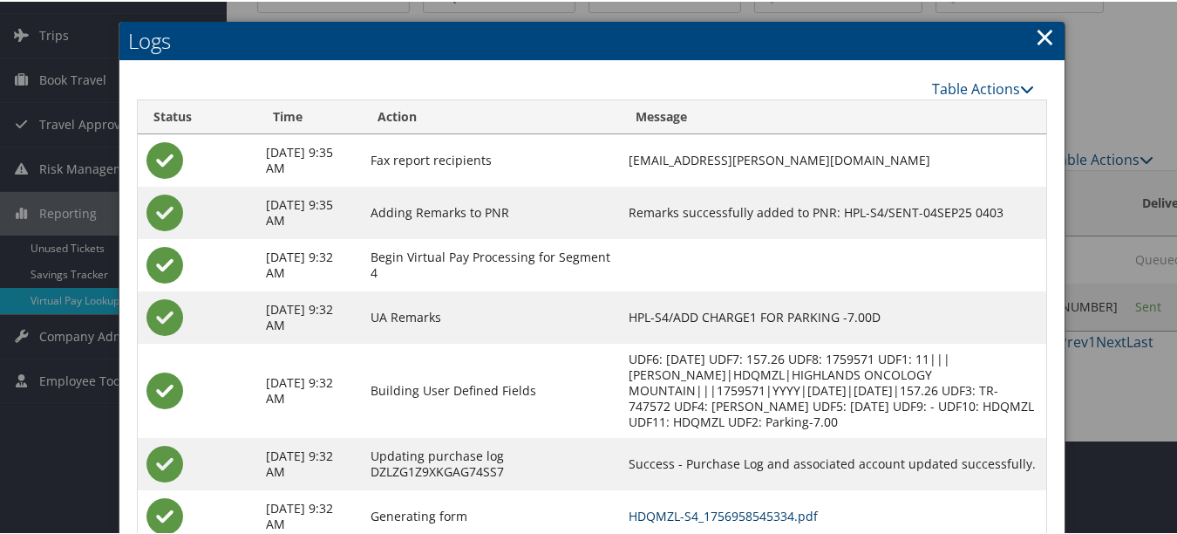
scroll to position [0, 0]
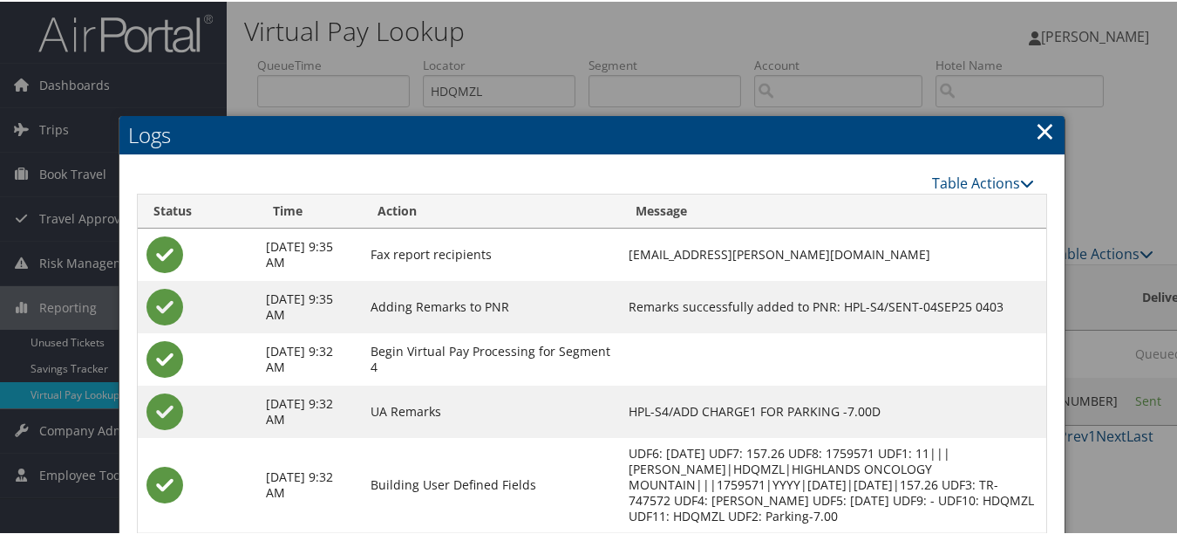
click at [1041, 122] on link "×" at bounding box center [1045, 129] width 20 height 35
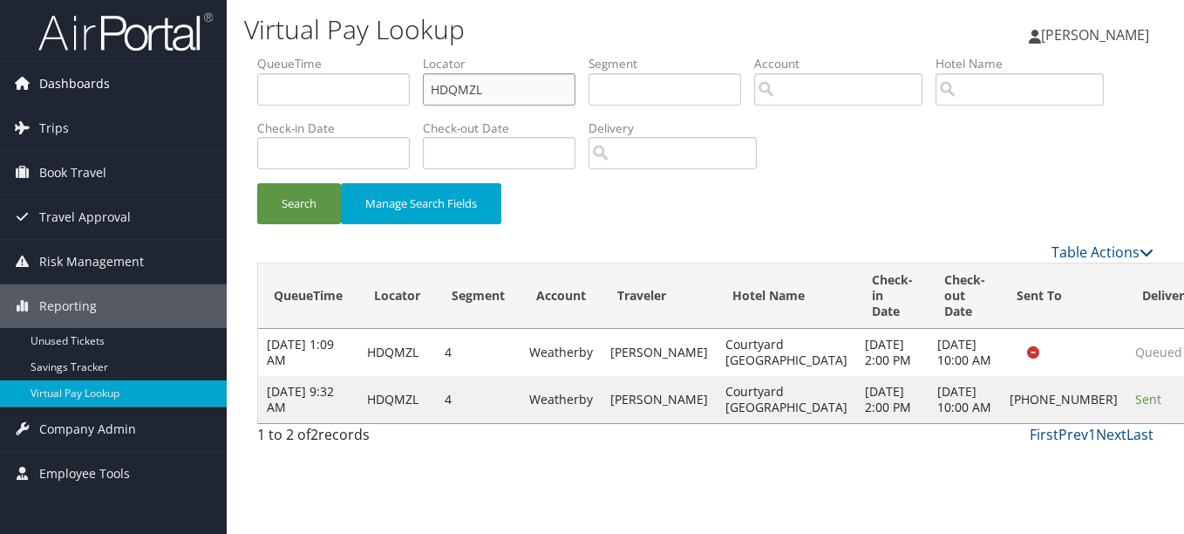
drag, startPoint x: 190, startPoint y: 88, endPoint x: 92, endPoint y: 89, distance: 97.6
click at [92, 89] on div "Dashboards AirPortal 360™ (Manager) My Travel Dashboard Trips Airtinerary® Look…" at bounding box center [592, 267] width 1184 height 534
paste input "KWJZYW"
click at [257, 183] on button "Search" at bounding box center [299, 203] width 84 height 41
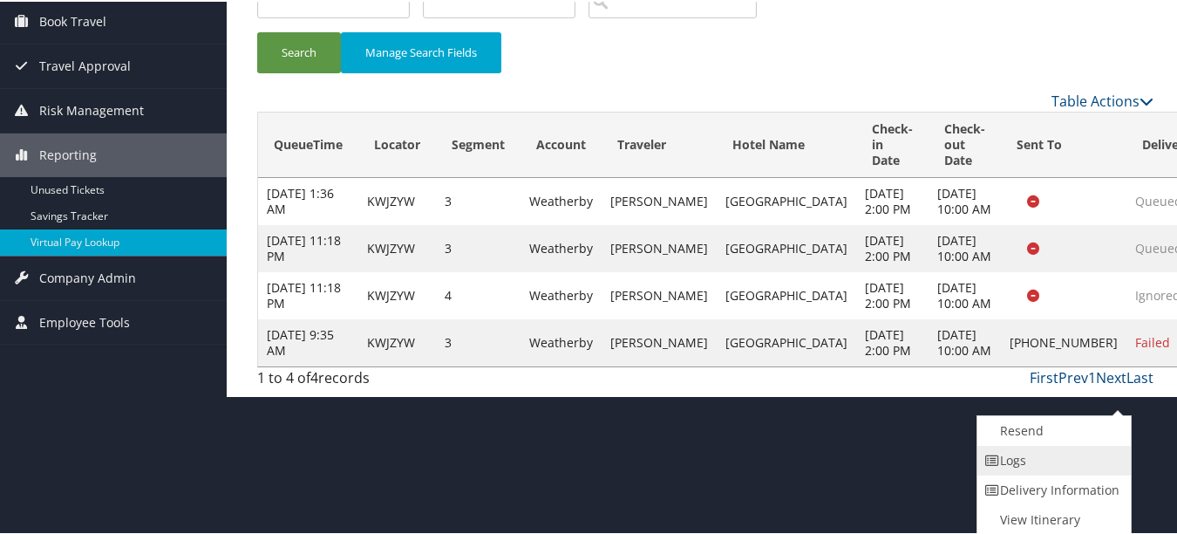
click at [1092, 472] on link "Logs" at bounding box center [1051, 459] width 149 height 30
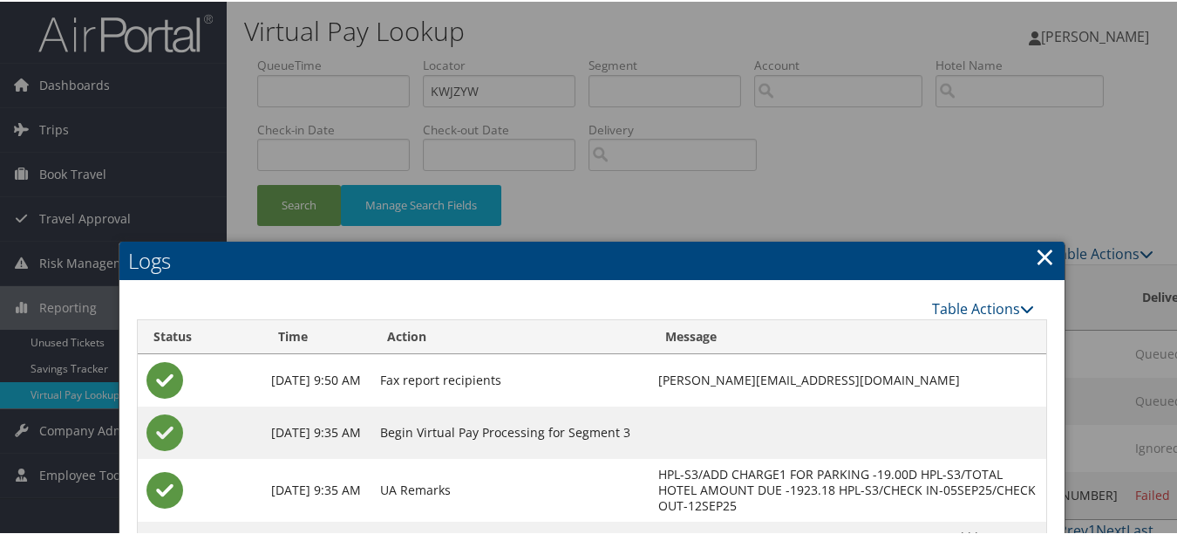
click at [1043, 263] on link "×" at bounding box center [1045, 254] width 20 height 35
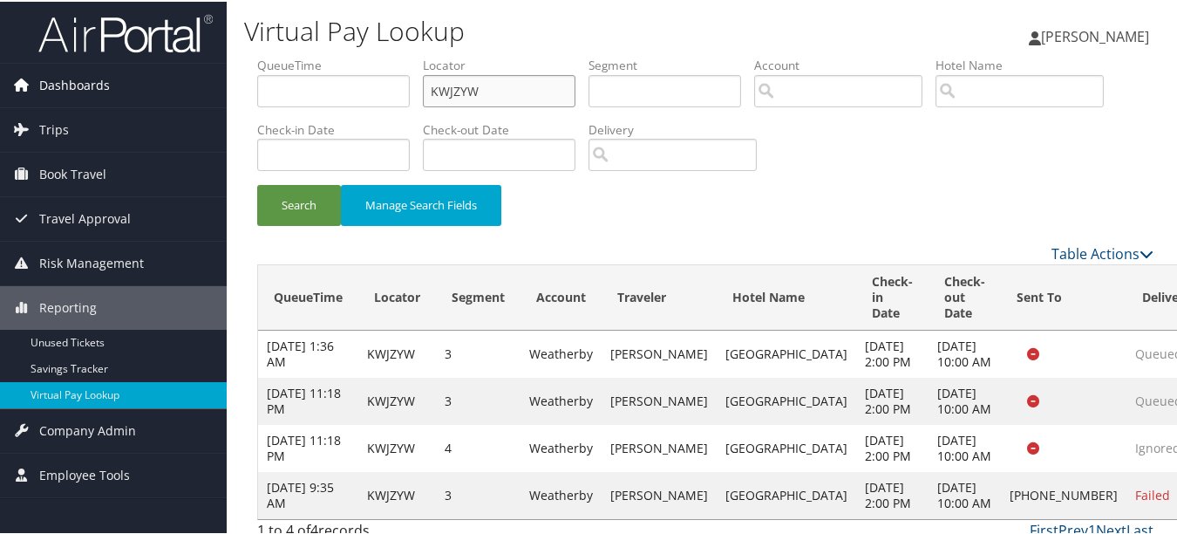
paste input "HIJICZ"
drag, startPoint x: 534, startPoint y: 91, endPoint x: 178, endPoint y: 91, distance: 355.7
click at [179, 91] on div "Dashboards AirPortal 360™ (Manager) My Travel Dashboard Trips Airtinerary® Look…" at bounding box center [592, 273] width 1184 height 547
click at [257, 183] on button "Search" at bounding box center [299, 203] width 84 height 41
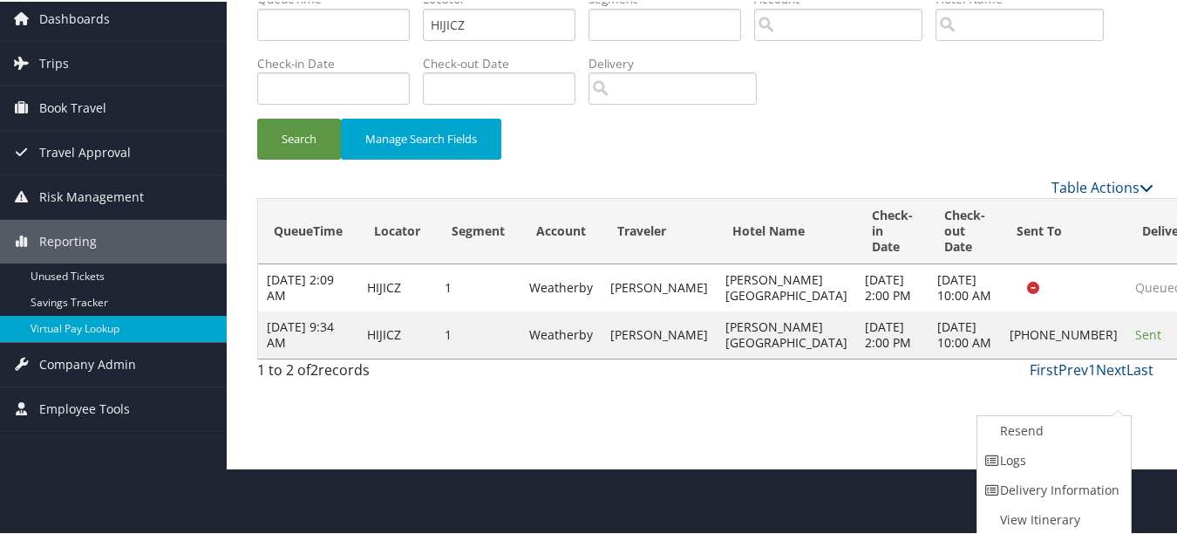
drag, startPoint x: 1068, startPoint y: 465, endPoint x: 999, endPoint y: 459, distance: 69.1
click at [1067, 465] on link "Logs" at bounding box center [1051, 459] width 149 height 30
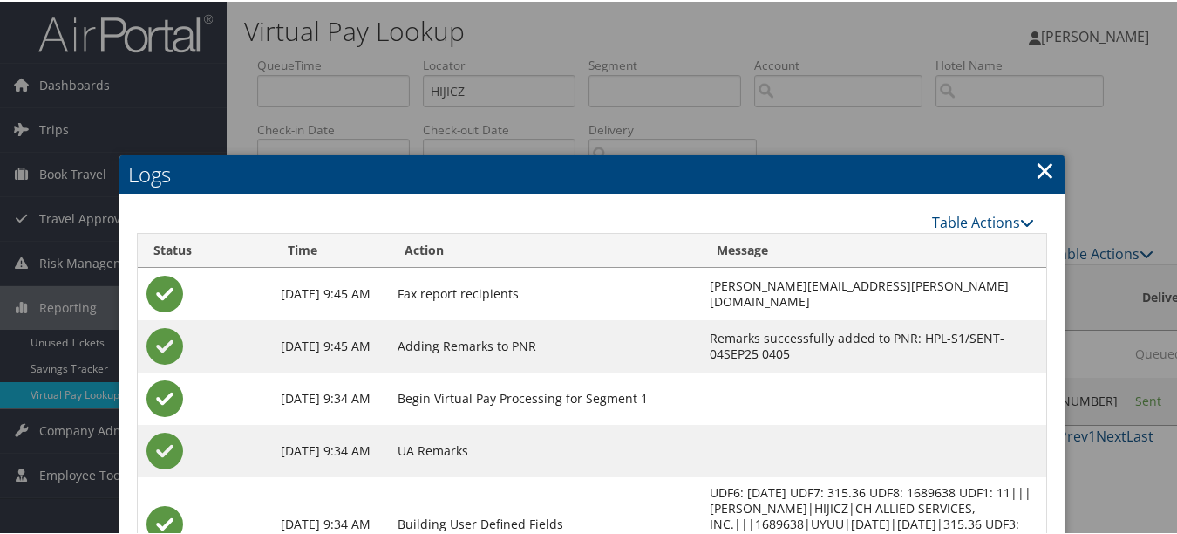
click at [1042, 177] on link "×" at bounding box center [1045, 168] width 20 height 35
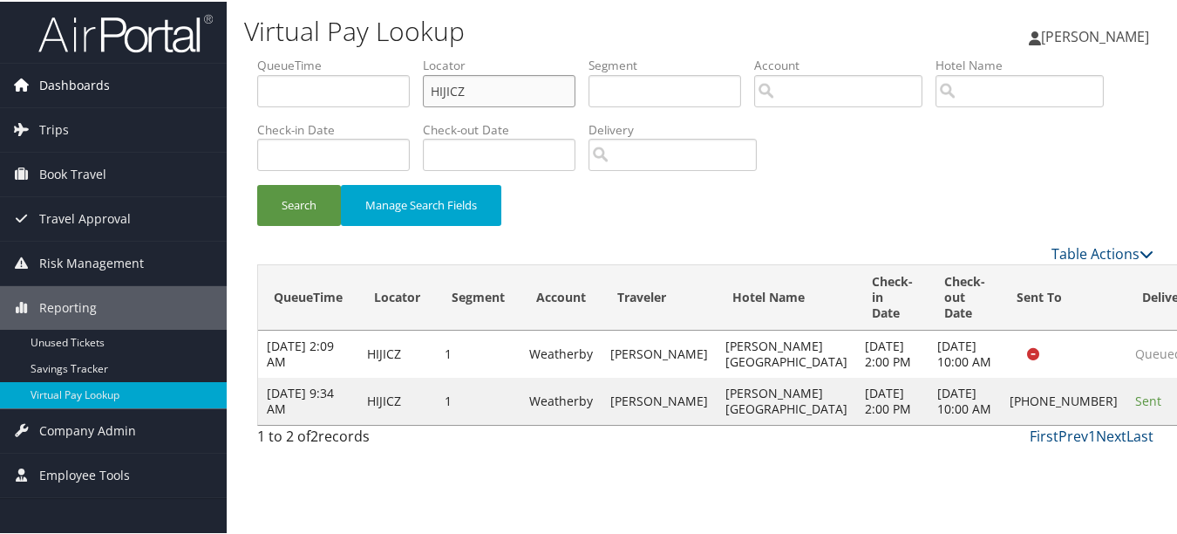
drag, startPoint x: 180, startPoint y: 70, endPoint x: 149, endPoint y: 71, distance: 31.4
click at [146, 70] on div "Dashboards AirPortal 360™ (Manager) My Travel Dashboard Trips Airtinerary® Look…" at bounding box center [592, 267] width 1184 height 534
paste input "LPPBFJ"
click at [257, 183] on button "Search" at bounding box center [299, 203] width 84 height 41
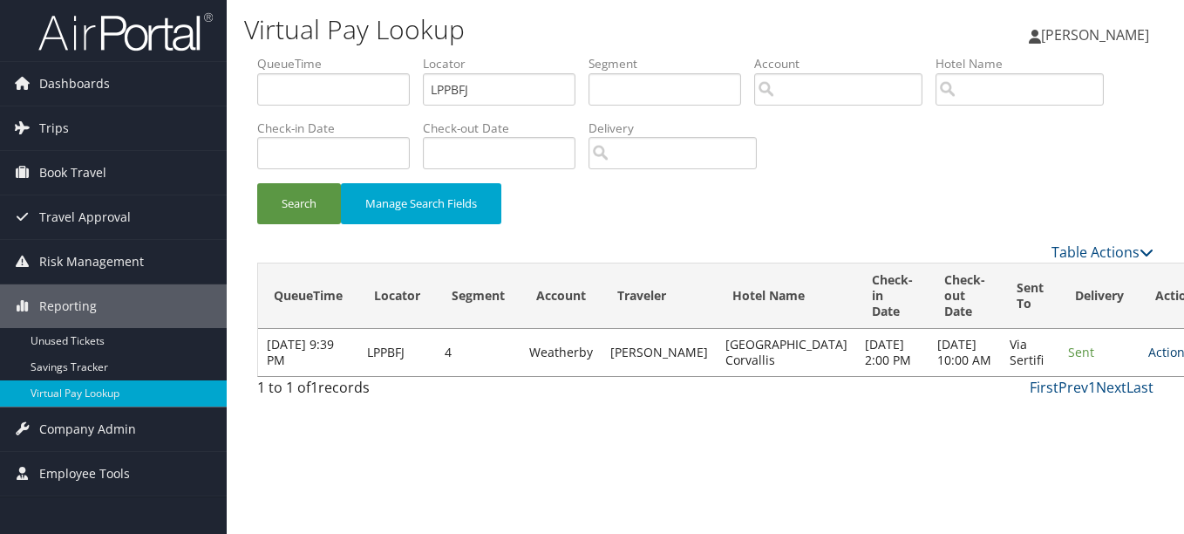
click at [1148, 360] on link "Actions" at bounding box center [1175, 351] width 55 height 17
click at [1073, 420] on link "Logs" at bounding box center [1078, 423] width 110 height 30
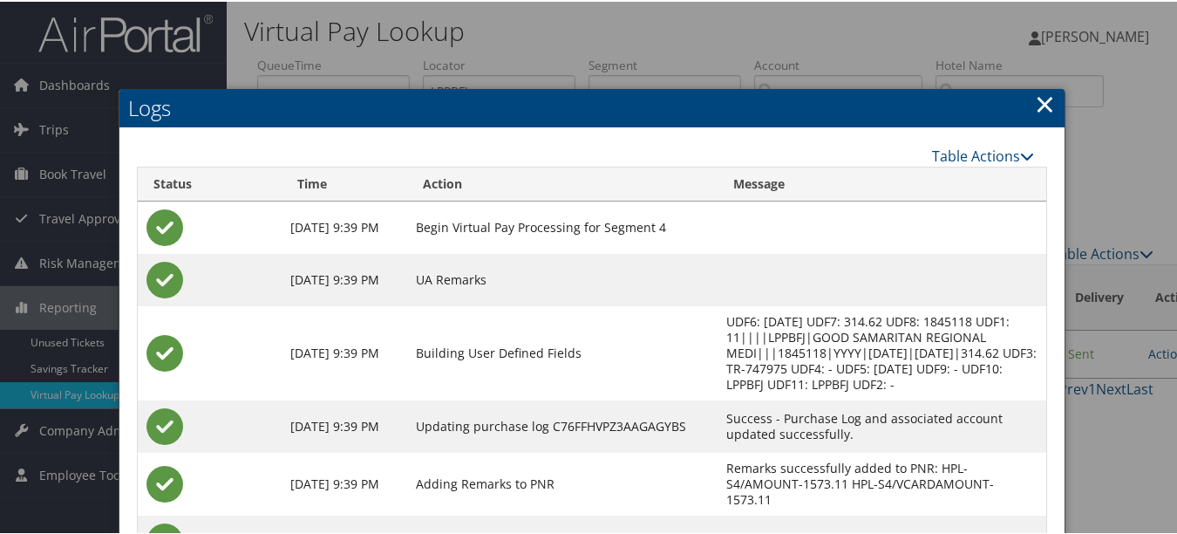
click at [1036, 118] on link "×" at bounding box center [1045, 102] width 20 height 35
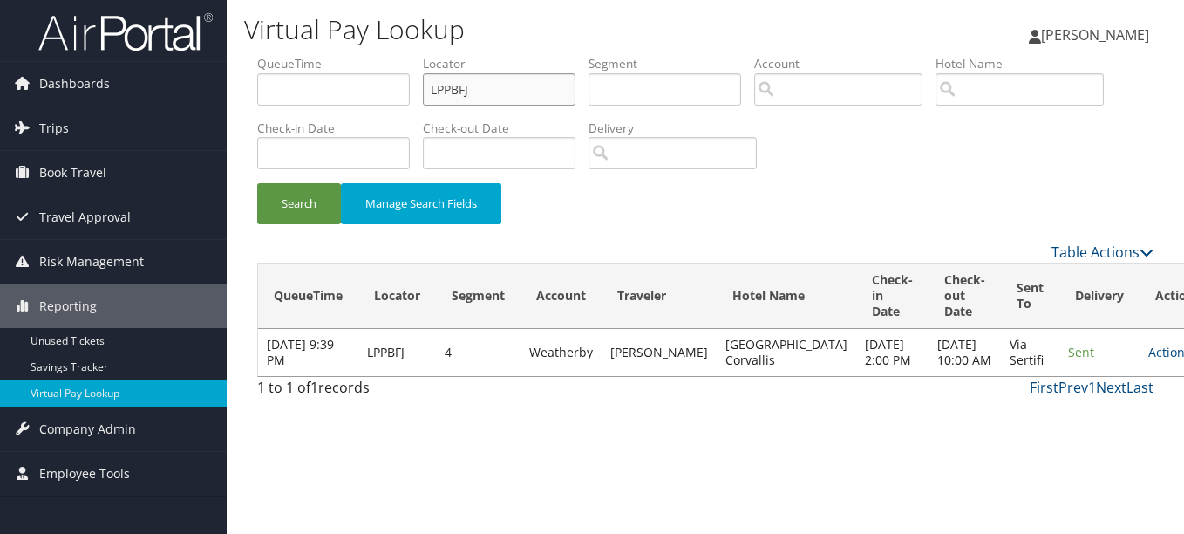
drag, startPoint x: 504, startPoint y: 97, endPoint x: 279, endPoint y: 98, distance: 224.9
click at [282, 55] on ul "QueueTime Locator LPPBFJ Segment Account Traveler Hotel Name Check-in Date Chec…" at bounding box center [705, 55] width 896 height 0
paste input "GYUVDV"
click at [257, 183] on button "Search" at bounding box center [299, 203] width 84 height 41
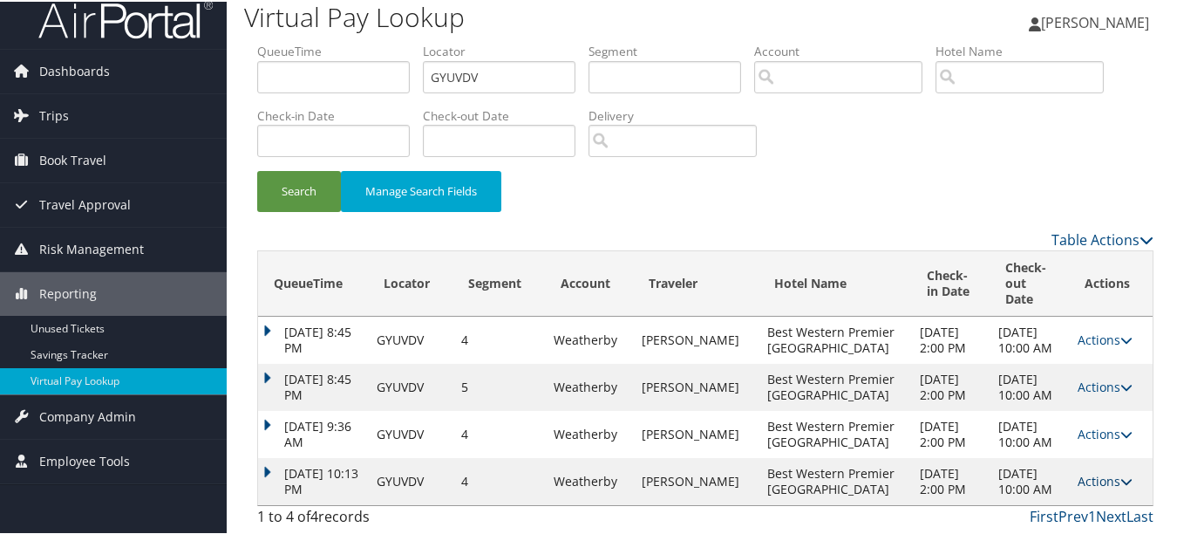
click at [1078, 471] on link "Actions" at bounding box center [1105, 479] width 55 height 17
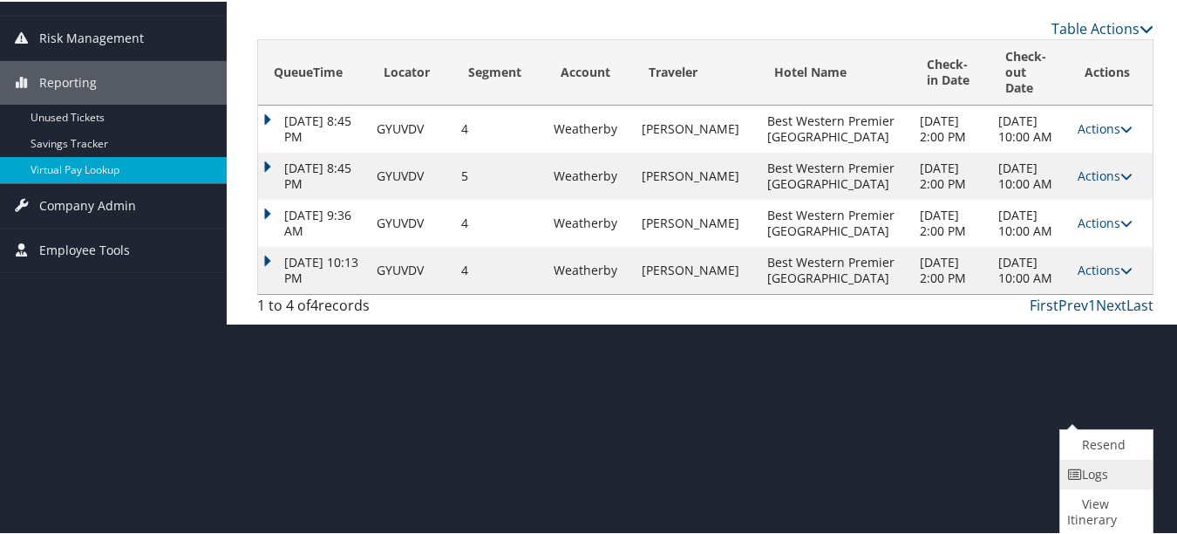
click at [1082, 467] on link "Logs" at bounding box center [1104, 473] width 88 height 30
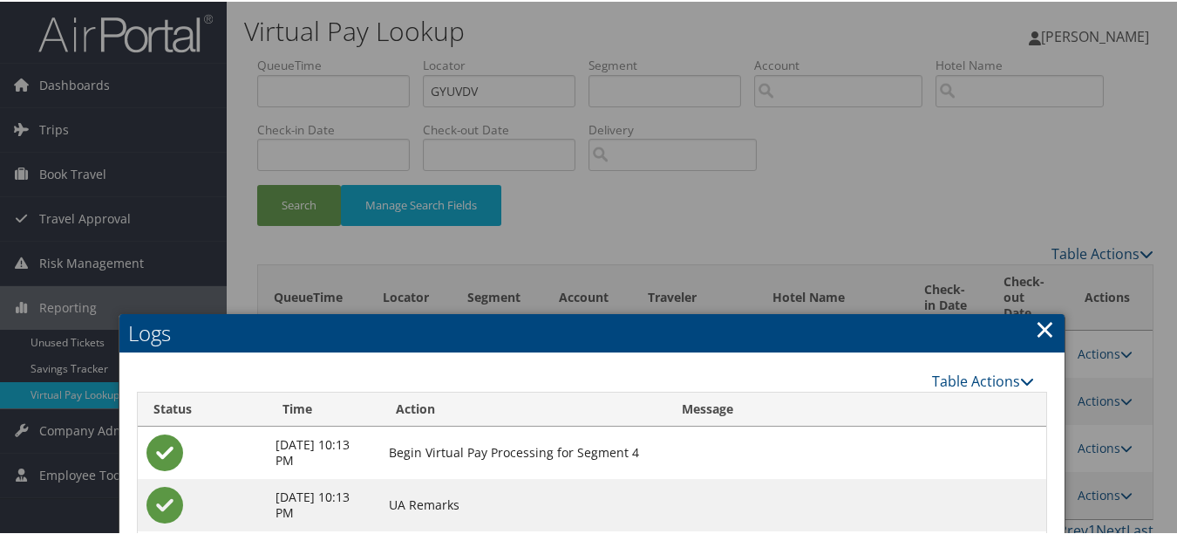
click at [1035, 315] on link "×" at bounding box center [1045, 326] width 20 height 35
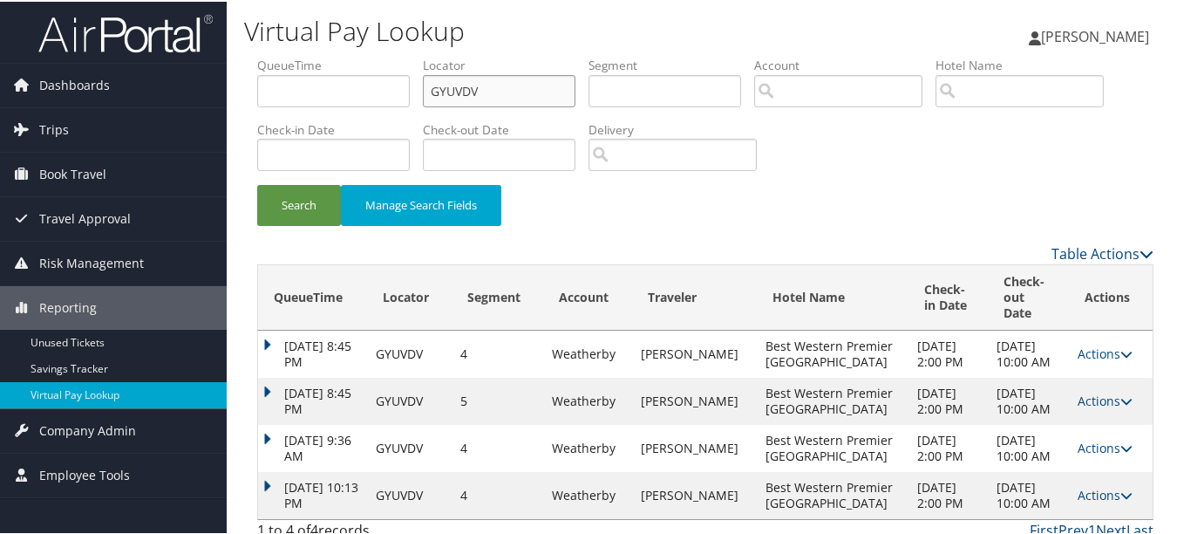
drag, startPoint x: 523, startPoint y: 89, endPoint x: 264, endPoint y: 99, distance: 259.1
click at [264, 55] on ul "QueueTime Locator GYUVDV Segment Account Traveler Hotel Name Check-in Date Chec…" at bounding box center [705, 55] width 896 height 0
paste input "WETMGC"
click at [257, 183] on button "Search" at bounding box center [299, 203] width 84 height 41
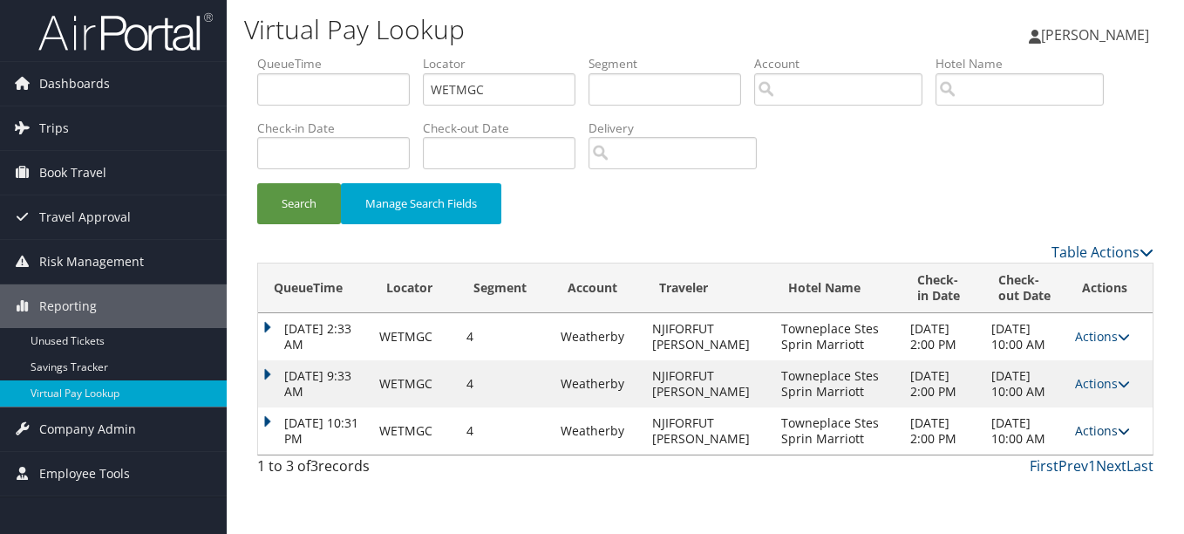
click at [1105, 439] on link "Actions" at bounding box center [1102, 430] width 55 height 17
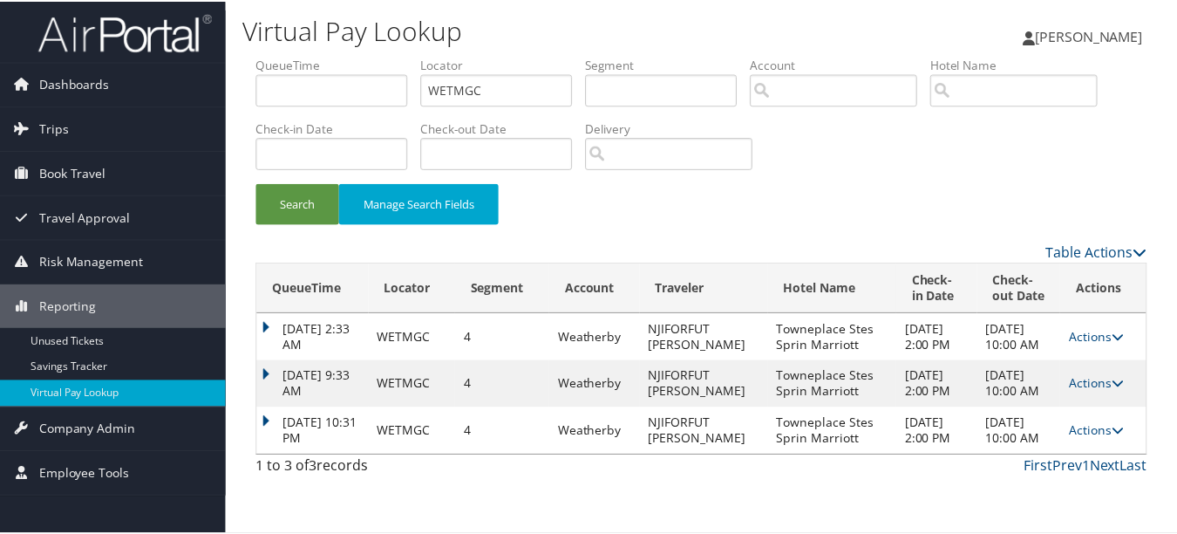
scroll to position [52, 0]
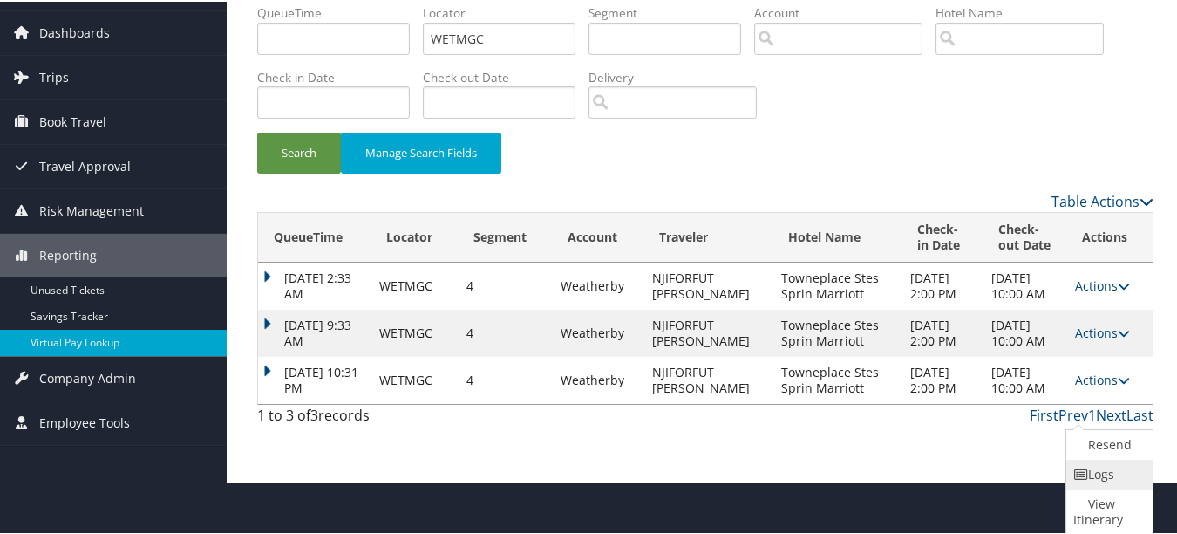
click at [1091, 478] on link "Logs" at bounding box center [1107, 473] width 82 height 30
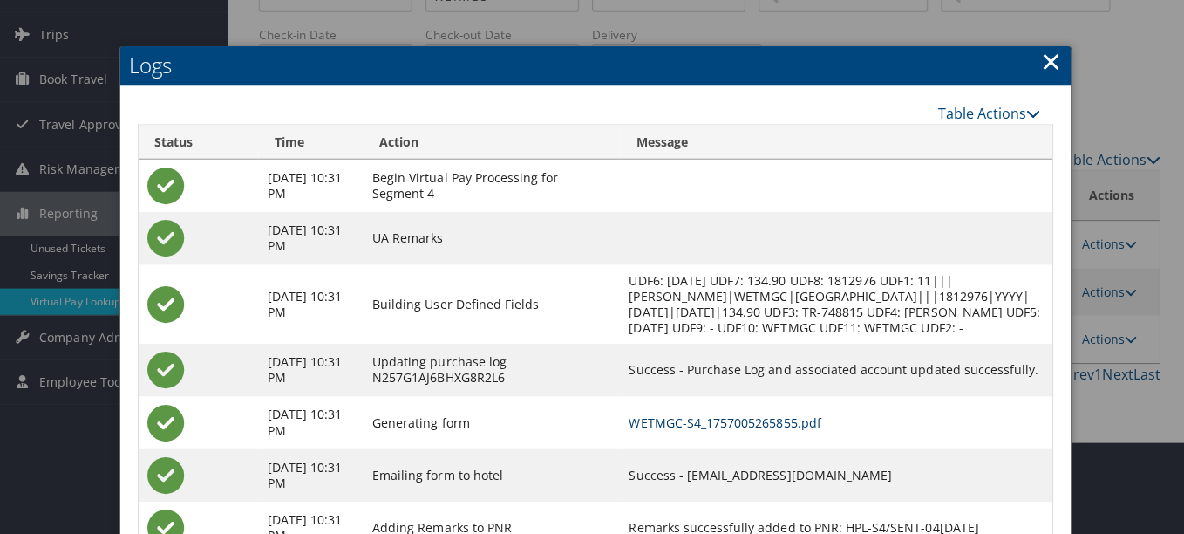
scroll to position [0, 0]
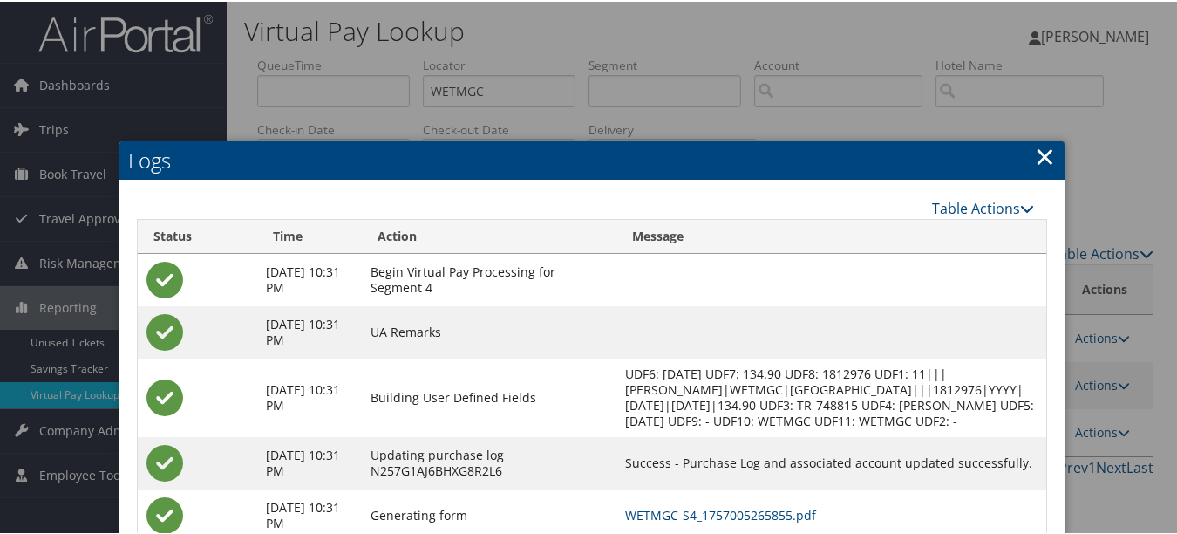
click at [1042, 154] on link "×" at bounding box center [1045, 154] width 20 height 35
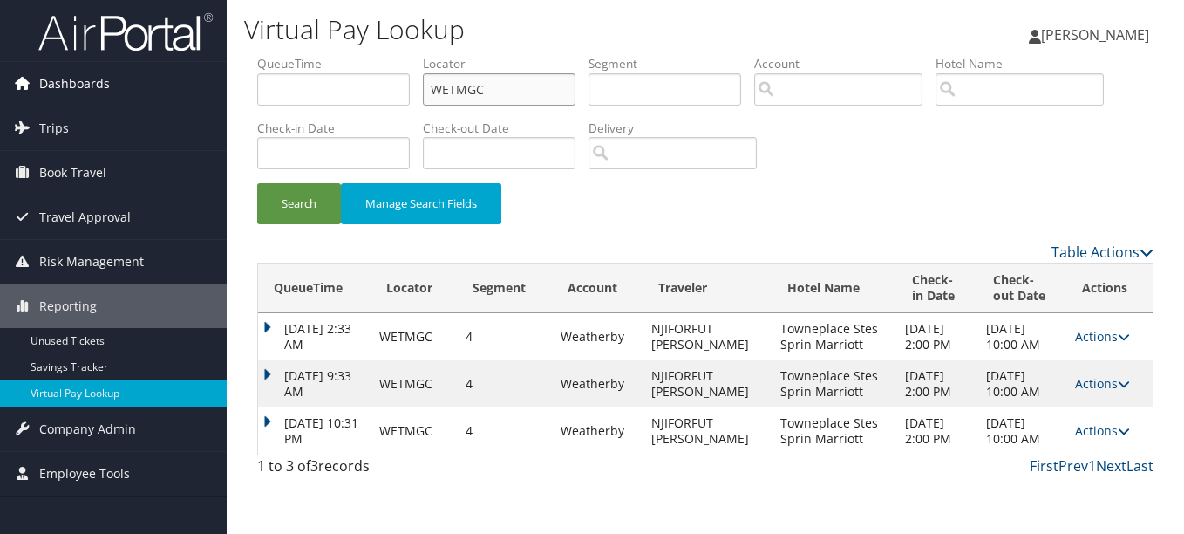
drag, startPoint x: 529, startPoint y: 91, endPoint x: 224, endPoint y: 79, distance: 305.3
click at [224, 79] on div "Dashboards AirPortal 360™ (Manager) My Travel Dashboard Trips Airtinerary® Look…" at bounding box center [592, 267] width 1184 height 534
paste input "SDWARV"
click at [257, 183] on button "Search" at bounding box center [299, 203] width 84 height 41
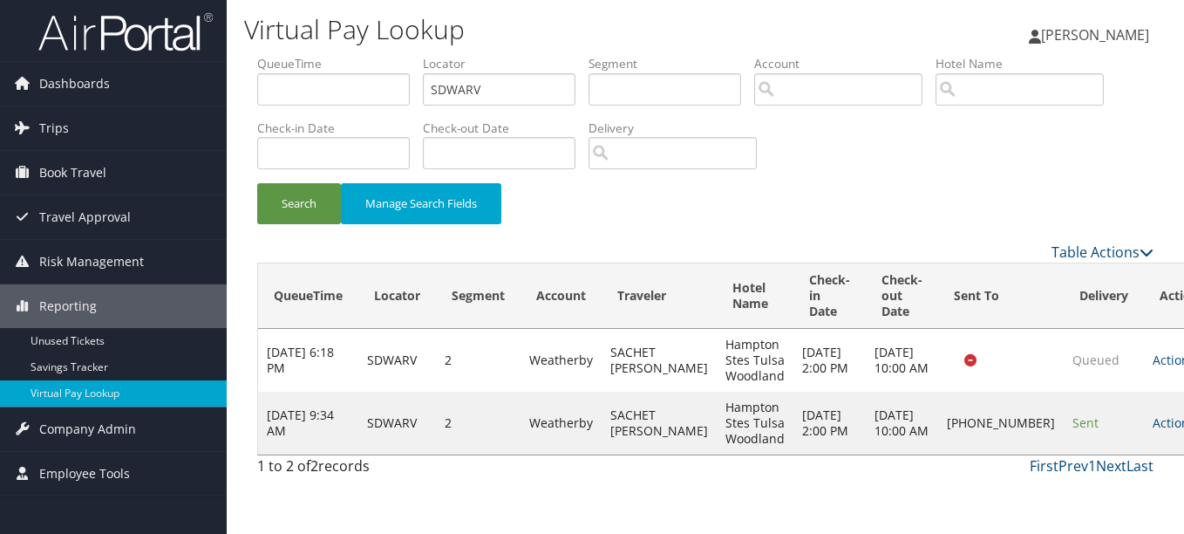
click at [1152, 427] on link "Actions" at bounding box center [1179, 422] width 55 height 17
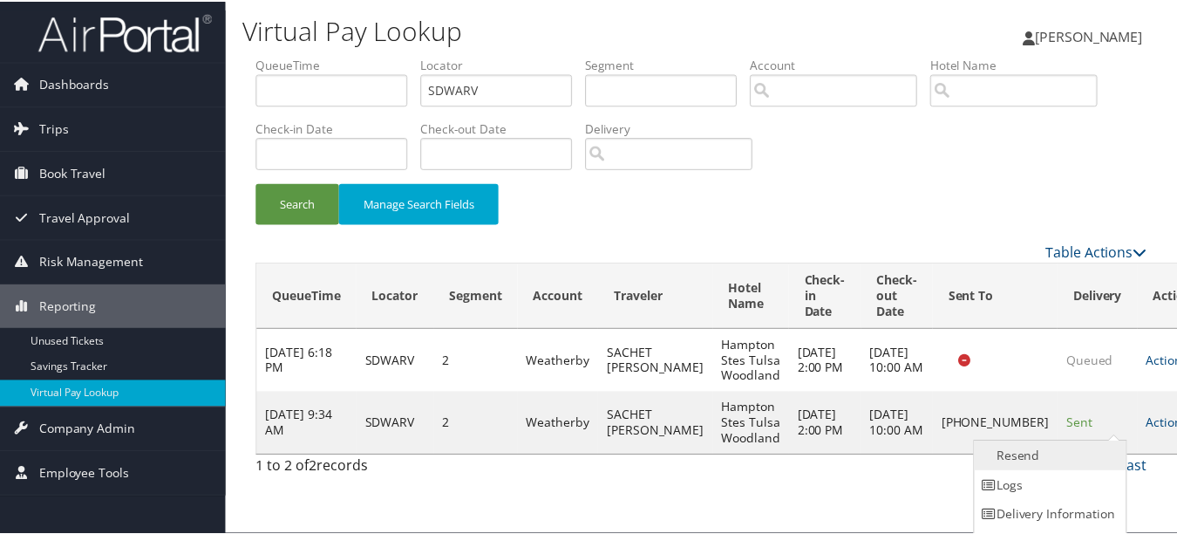
scroll to position [27, 0]
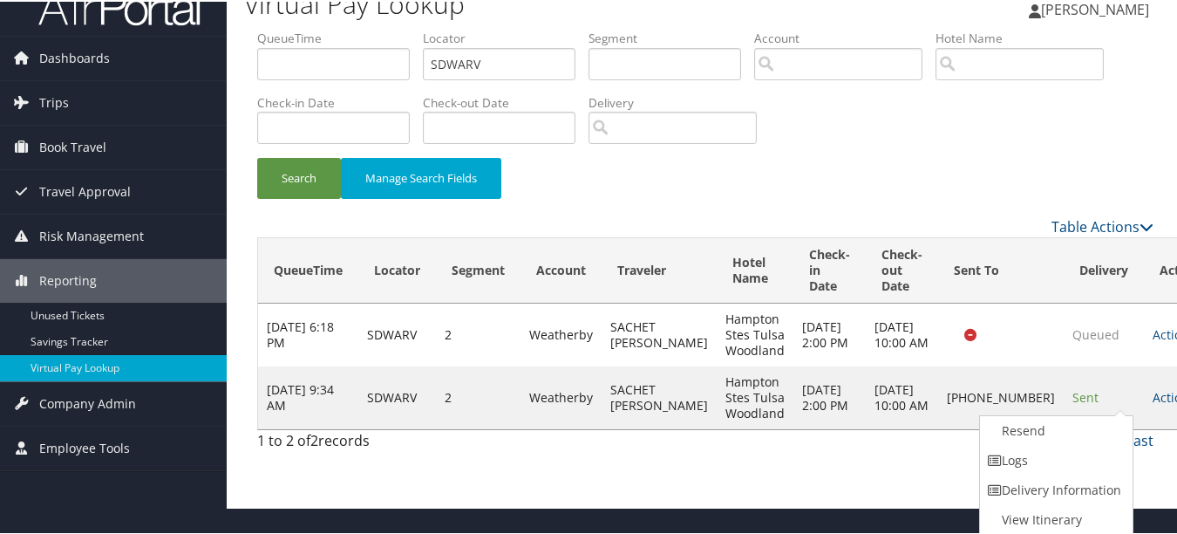
drag, startPoint x: 1073, startPoint y: 452, endPoint x: 921, endPoint y: 407, distance: 158.3
click at [1072, 452] on link "Logs" at bounding box center [1054, 459] width 149 height 30
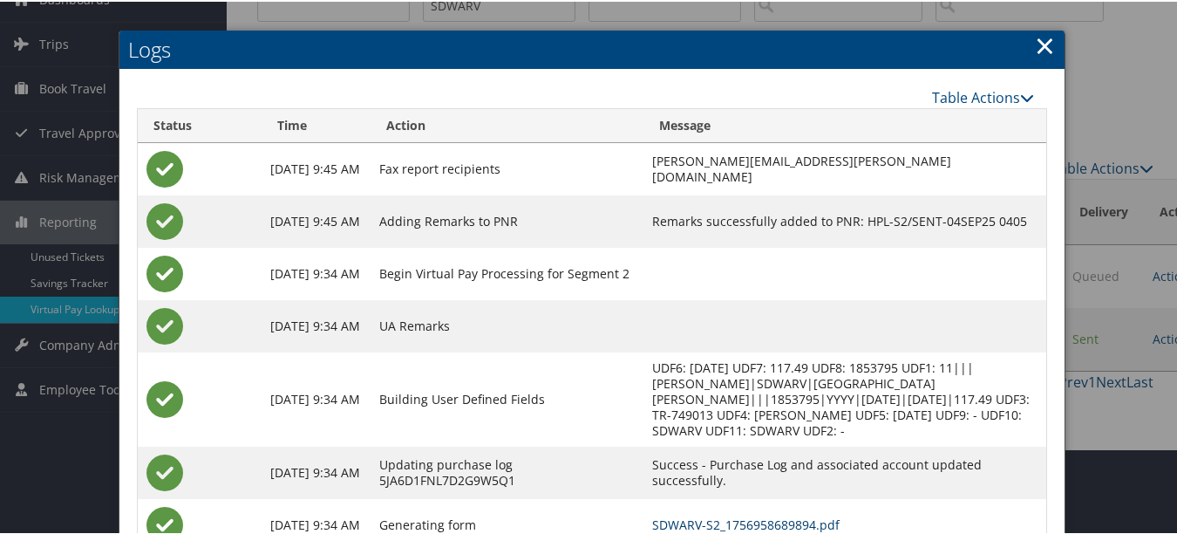
scroll to position [0, 0]
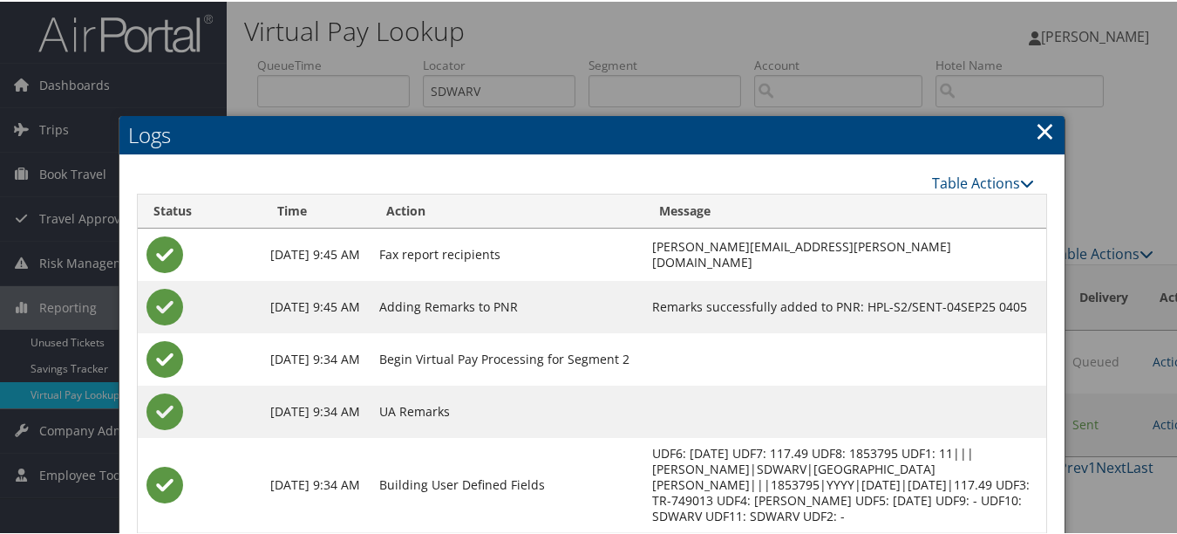
click at [1041, 133] on link "×" at bounding box center [1045, 129] width 20 height 35
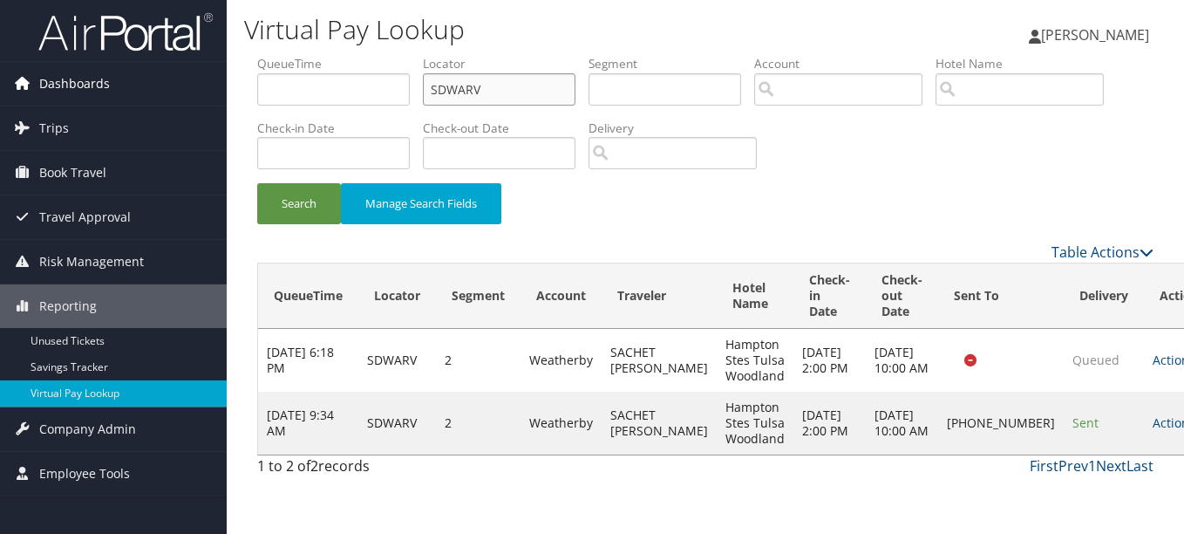
drag, startPoint x: 509, startPoint y: 85, endPoint x: 27, endPoint y: 86, distance: 482.1
click at [257, 86] on form "QueueTime Locator SDWARV Segment Account Traveler Hotel Name Check-in Date Chec…" at bounding box center [705, 148] width 896 height 187
paste input "IMVHZY"
click at [257, 183] on button "Search" at bounding box center [299, 203] width 84 height 41
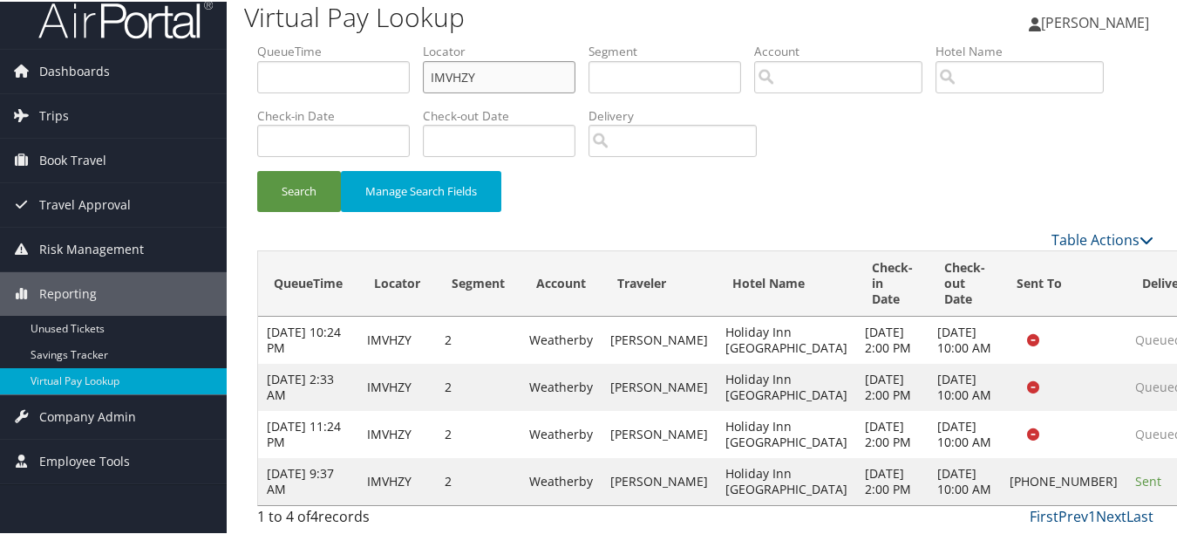
scroll to position [92, 0]
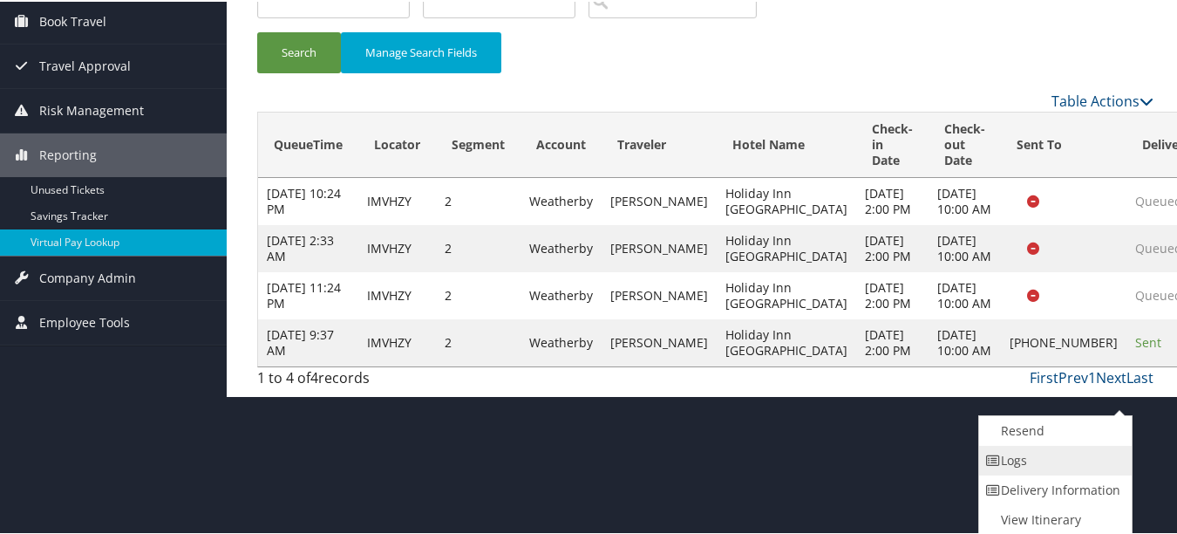
click at [1086, 468] on link "Logs" at bounding box center [1053, 459] width 149 height 30
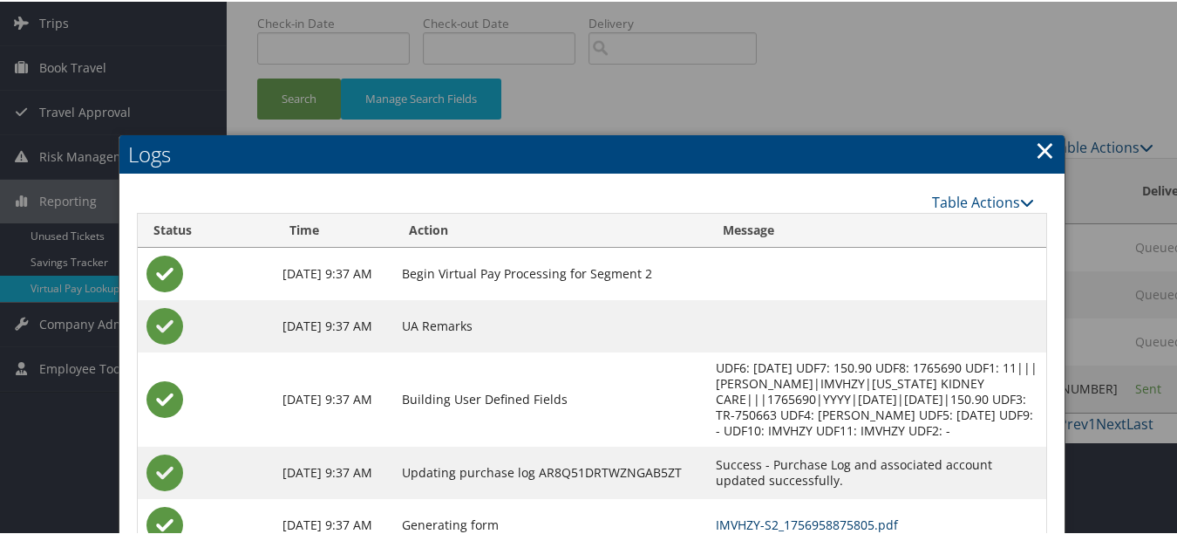
scroll to position [0, 0]
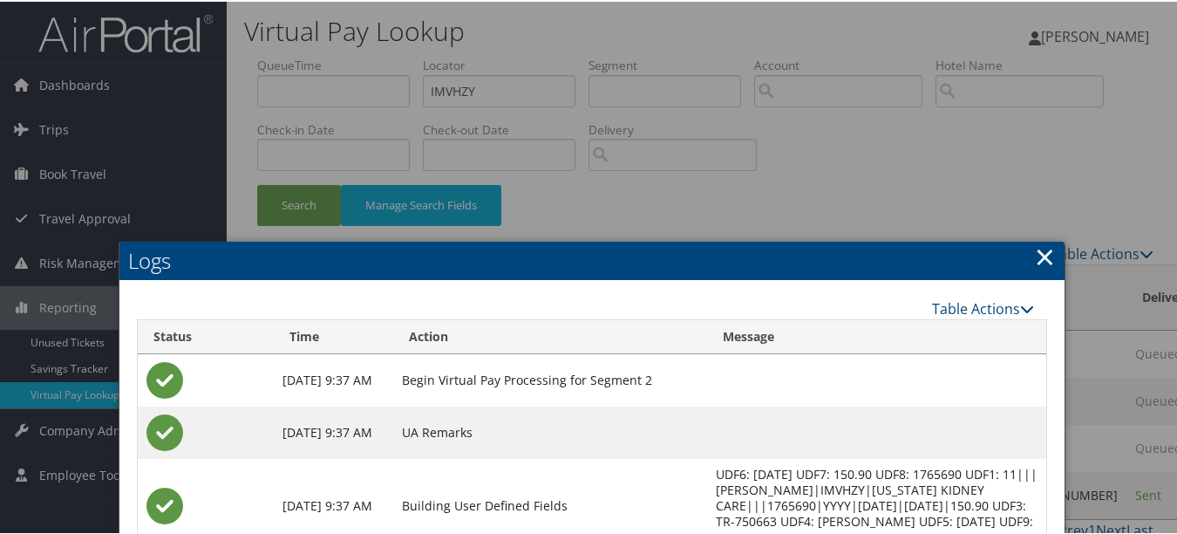
click at [1027, 259] on h2 "Logs" at bounding box center [591, 259] width 945 height 38
click at [1043, 259] on link "×" at bounding box center [1045, 254] width 20 height 35
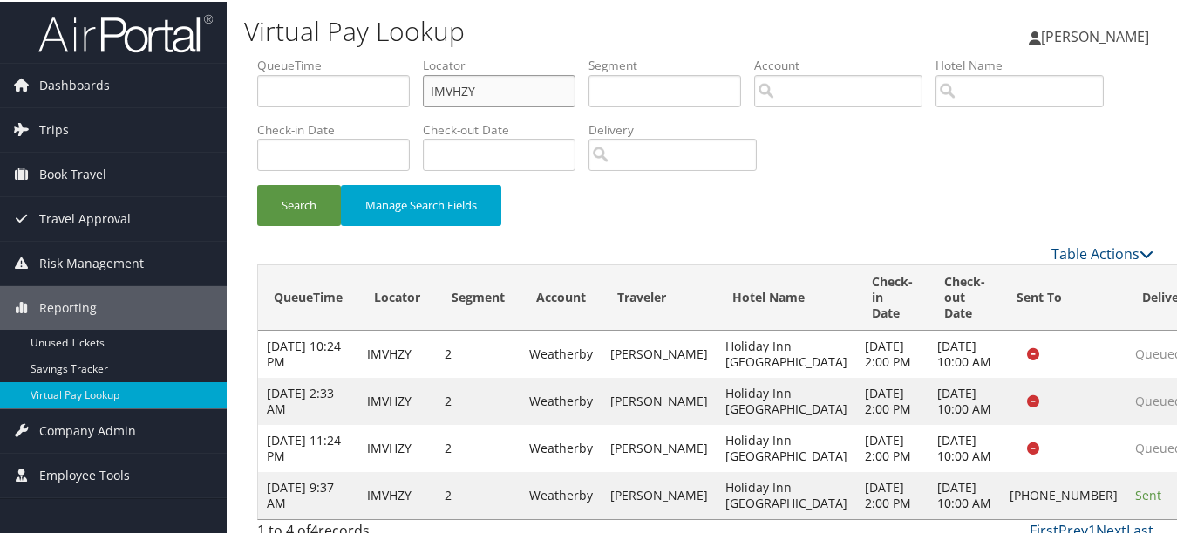
drag, startPoint x: 537, startPoint y: 92, endPoint x: 228, endPoint y: 92, distance: 309.5
click at [214, 92] on div "Dashboards AirPortal 360™ (Manager) My Travel Dashboard Trips Airtinerary® Look…" at bounding box center [592, 273] width 1184 height 547
paste input "IYPDTH"
click at [257, 183] on button "Search" at bounding box center [299, 203] width 84 height 41
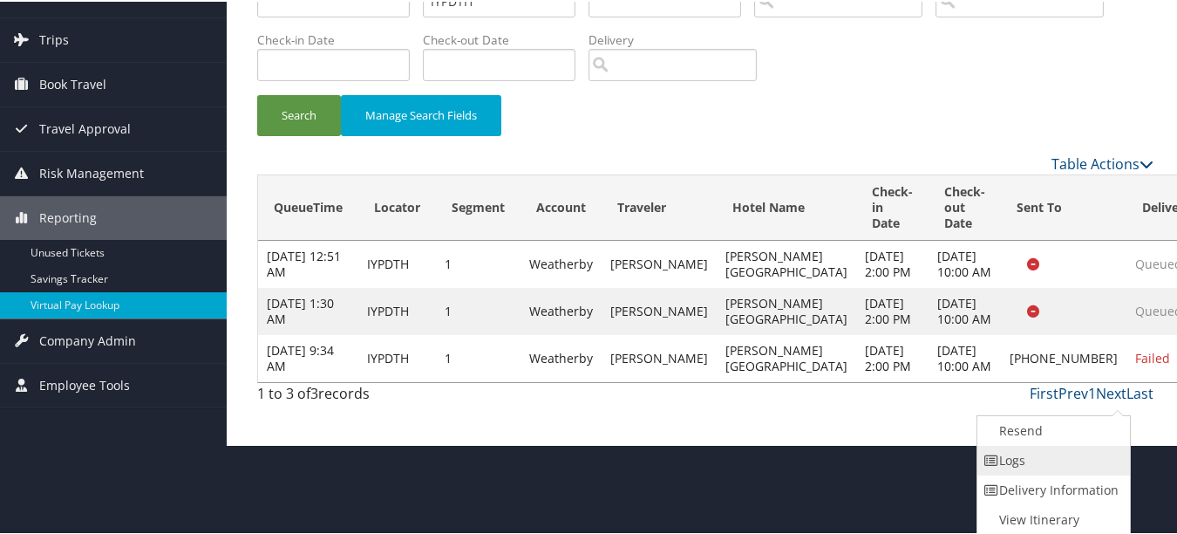
click at [1082, 464] on link "Logs" at bounding box center [1051, 459] width 149 height 30
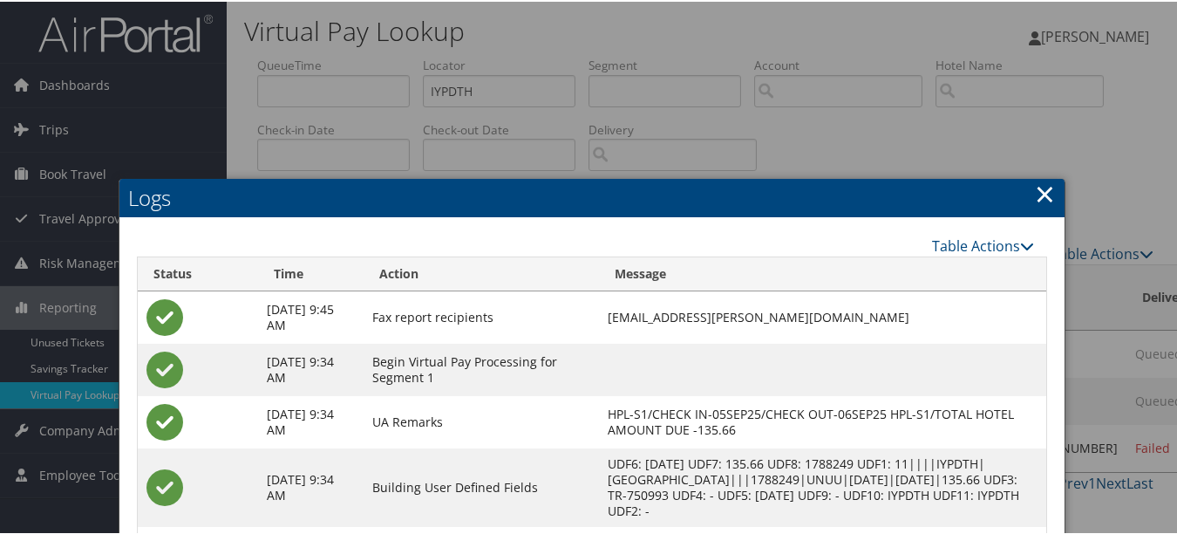
drag, startPoint x: 1037, startPoint y: 190, endPoint x: 985, endPoint y: 207, distance: 54.9
click at [1038, 190] on link "×" at bounding box center [1045, 191] width 20 height 35
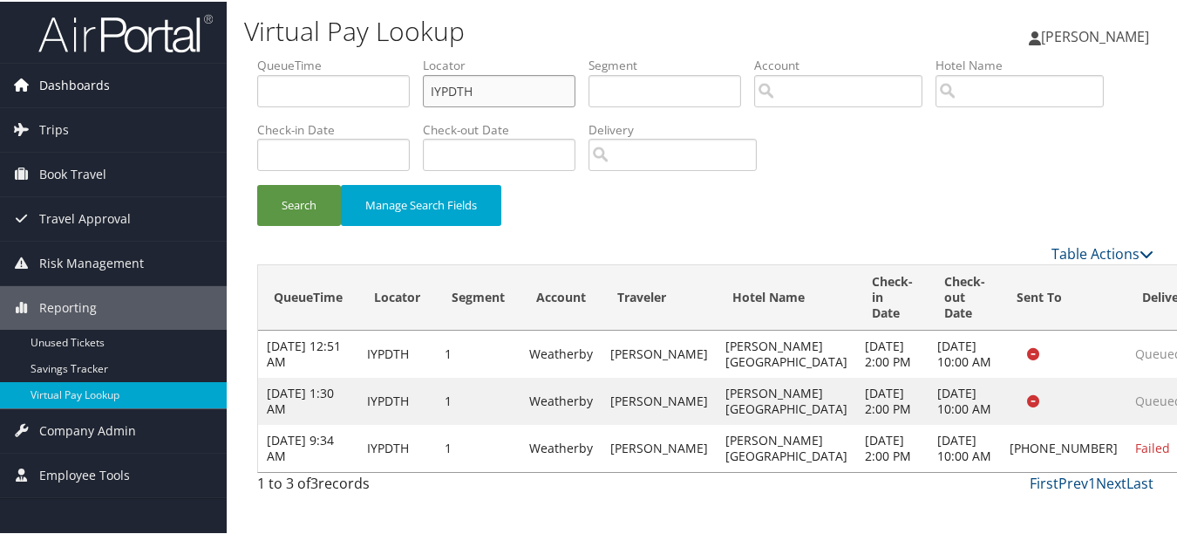
drag, startPoint x: 526, startPoint y: 85, endPoint x: 0, endPoint y: 85, distance: 525.7
click at [78, 85] on div "Dashboards AirPortal 360™ (Manager) My Travel Dashboard Trips Airtinerary® Look…" at bounding box center [592, 267] width 1184 height 534
paste input "QJLBRM"
click at [257, 183] on button "Search" at bounding box center [299, 203] width 84 height 41
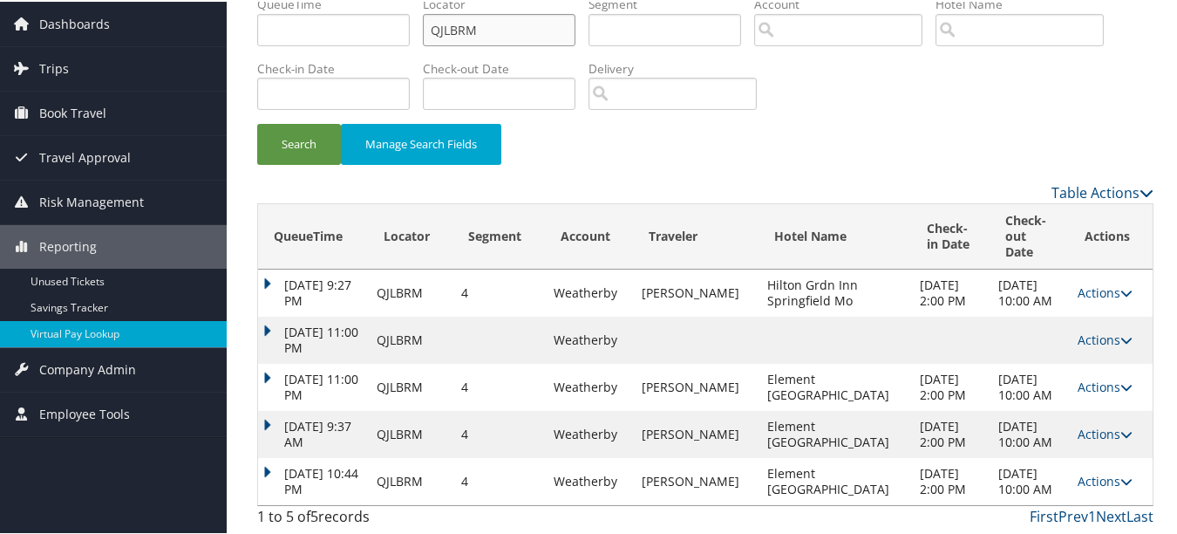
scroll to position [124, 0]
click at [1081, 471] on link "Actions" at bounding box center [1105, 479] width 55 height 17
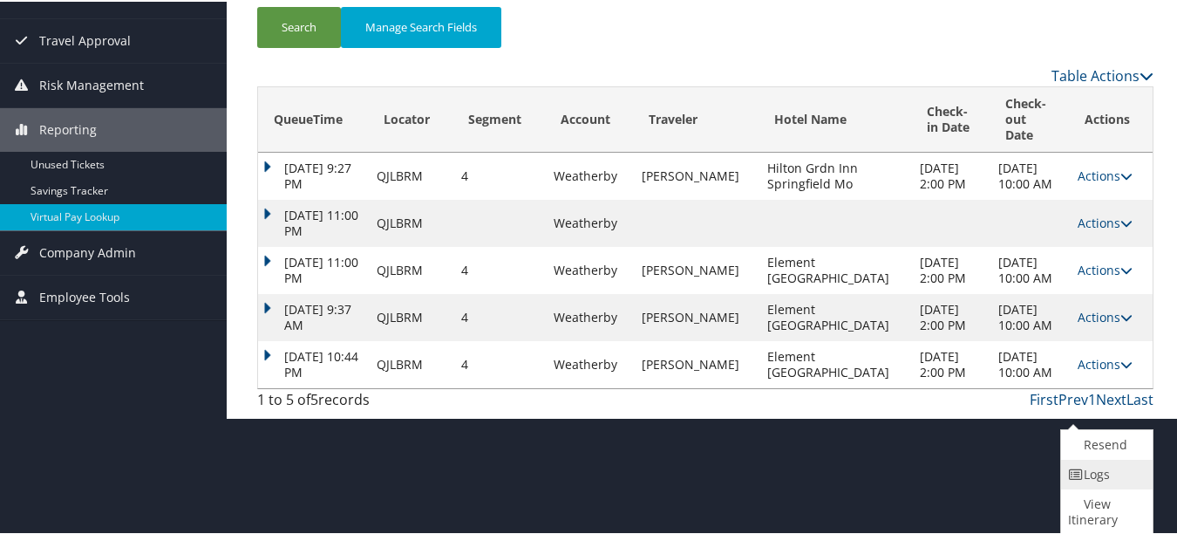
click at [1098, 471] on link "Logs" at bounding box center [1104, 473] width 87 height 30
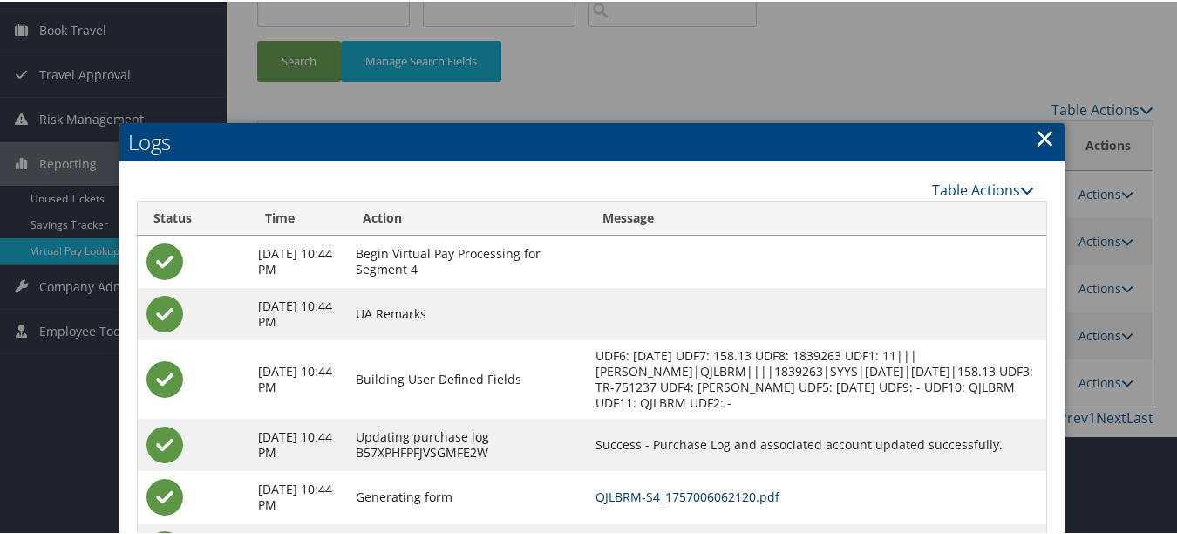
scroll to position [0, 0]
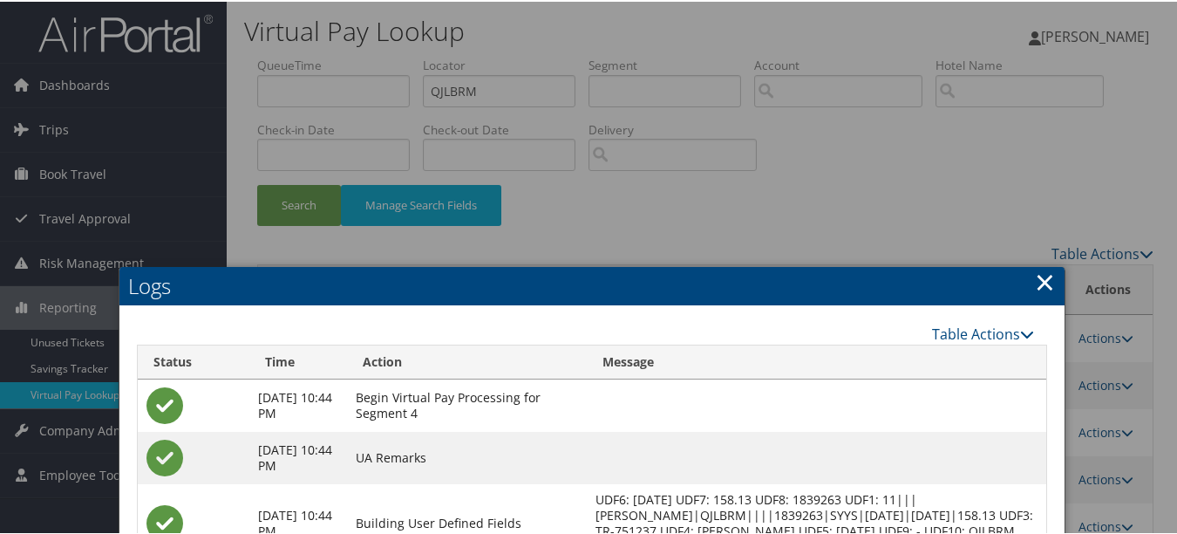
click at [1045, 276] on link "×" at bounding box center [1045, 279] width 20 height 35
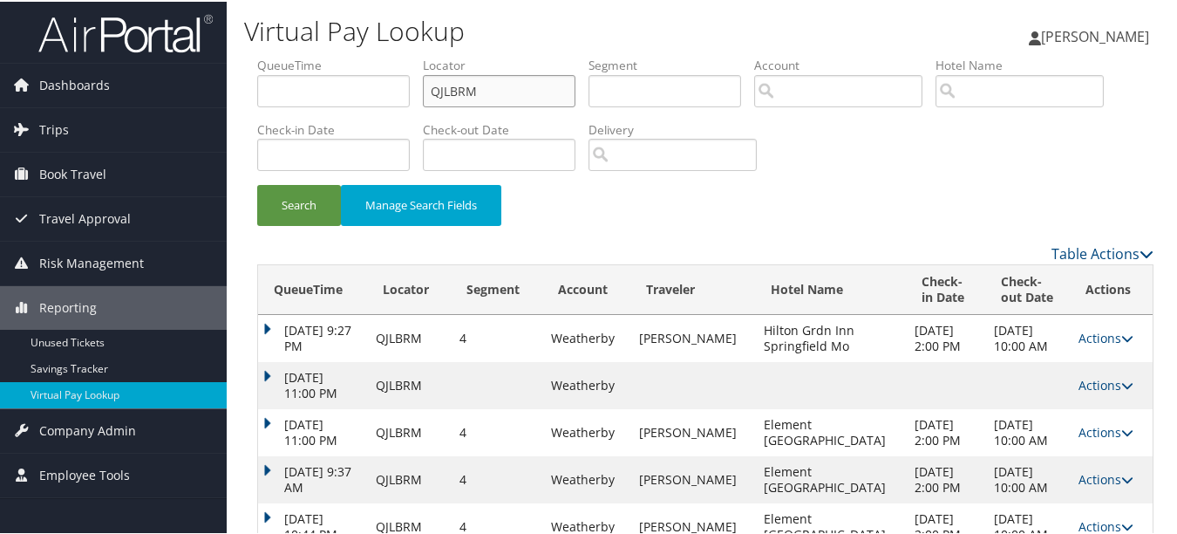
drag, startPoint x: 537, startPoint y: 88, endPoint x: 241, endPoint y: 85, distance: 296.4
click at [241, 85] on div "Virtual Pay Lookup [PERSON_NAME] [PERSON_NAME] My Settings Travel Agency Contac…" at bounding box center [705, 289] width 957 height 579
paste input "CMNVKB"
click at [257, 183] on button "Search" at bounding box center [299, 203] width 84 height 41
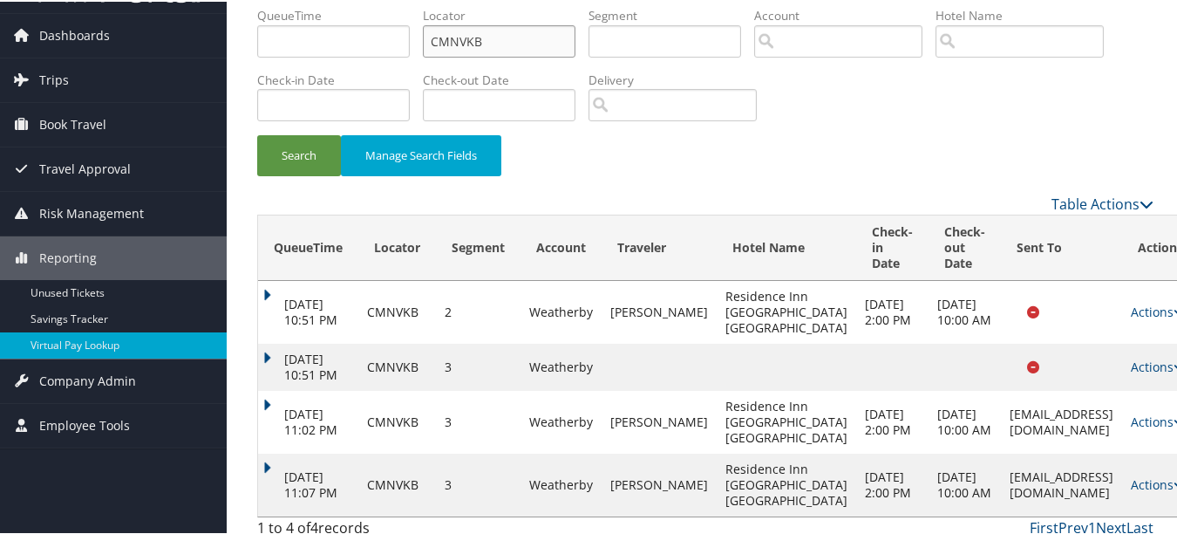
scroll to position [77, 0]
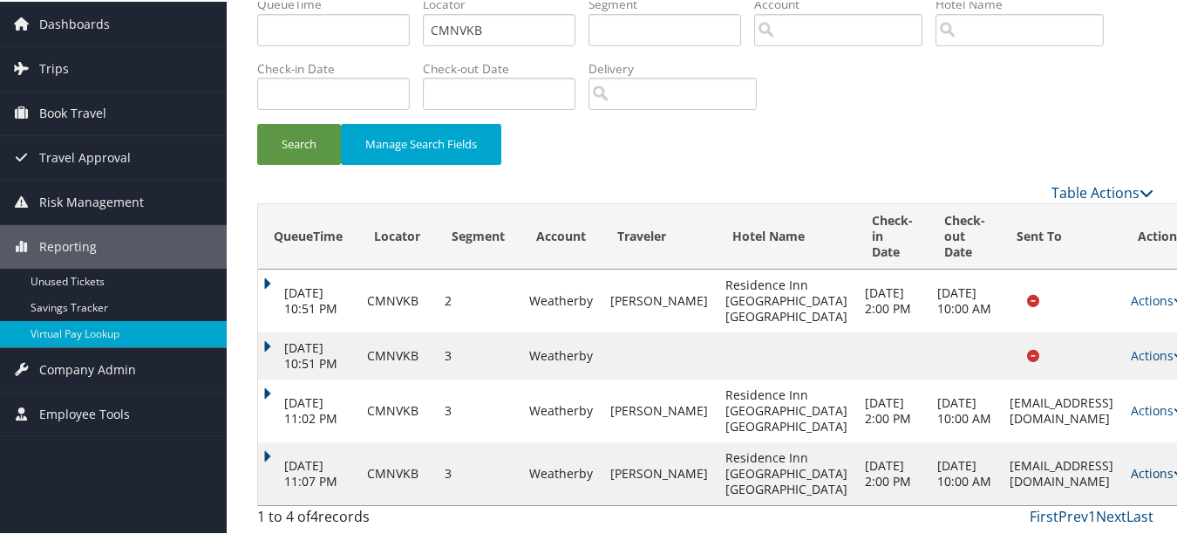
click at [1131, 469] on link "Actions" at bounding box center [1158, 471] width 55 height 17
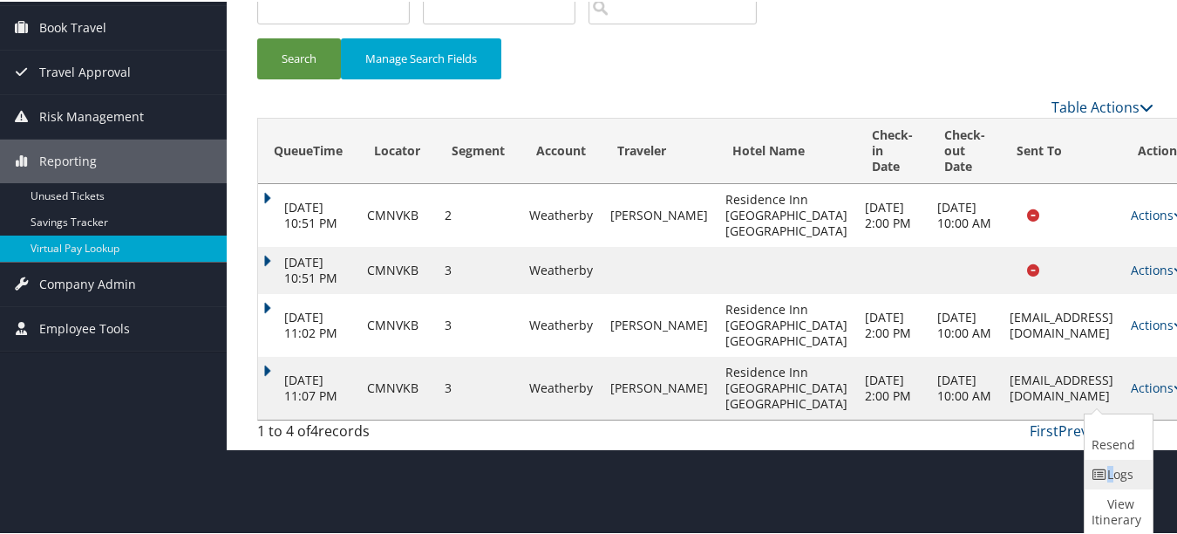
click at [1091, 471] on icon at bounding box center [1099, 472] width 16 height 12
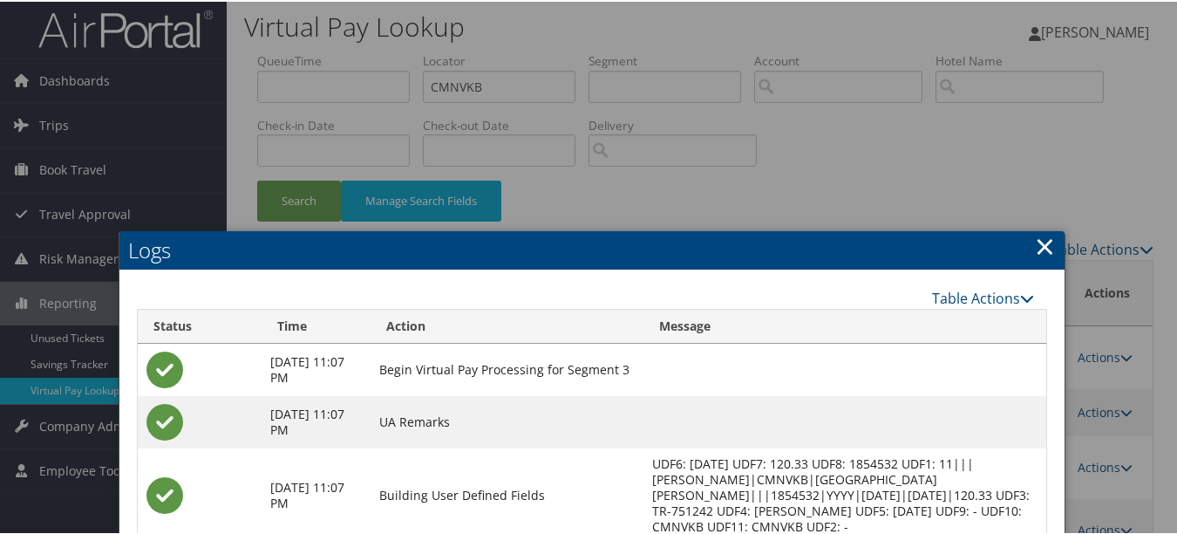
scroll to position [0, 0]
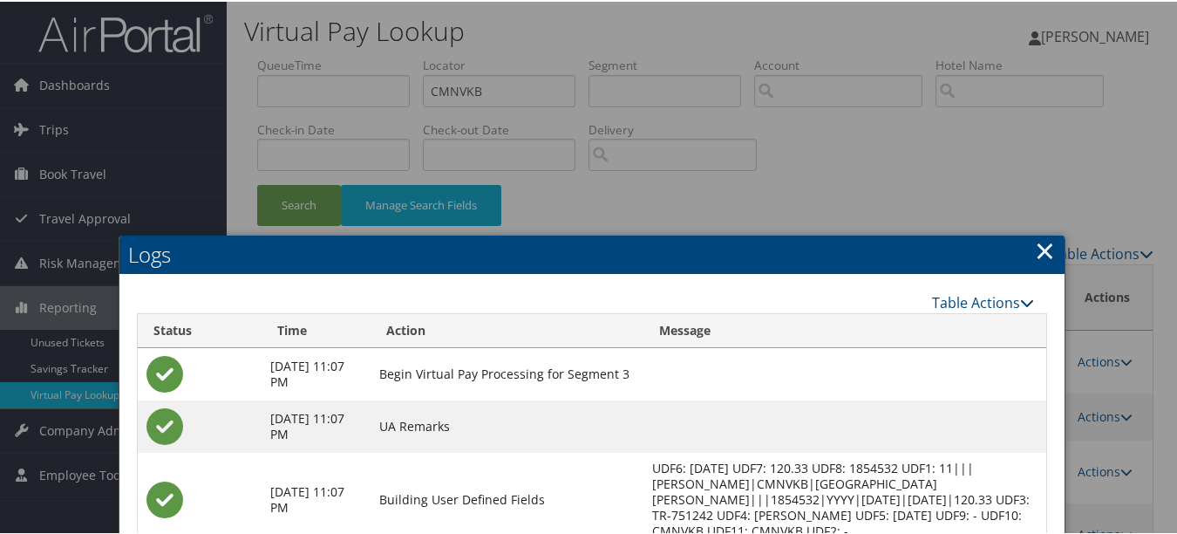
click at [1035, 237] on link "×" at bounding box center [1045, 248] width 20 height 35
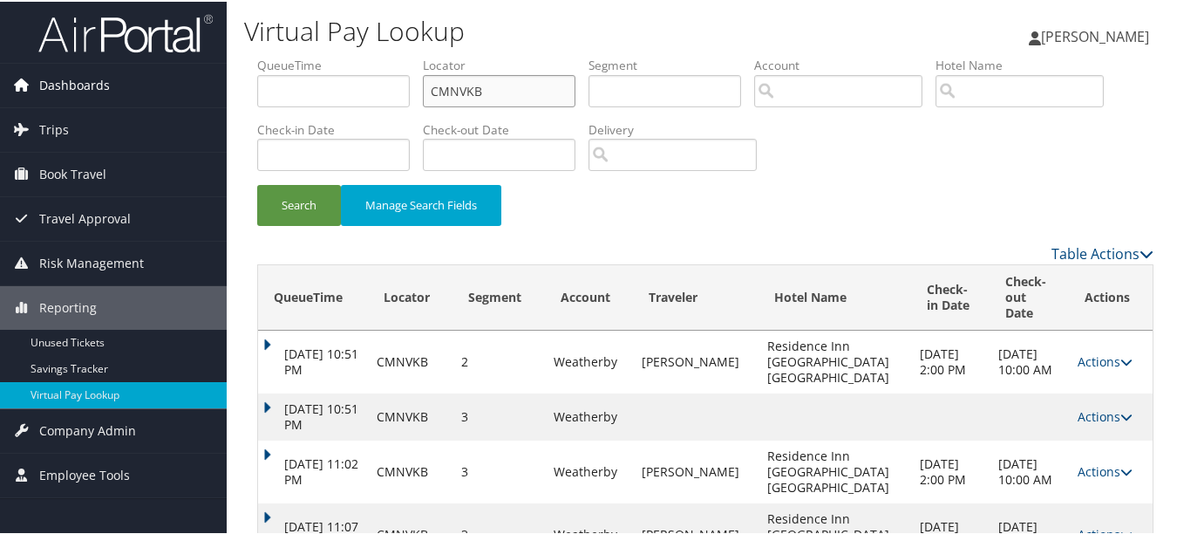
drag, startPoint x: 525, startPoint y: 87, endPoint x: 58, endPoint y: 79, distance: 467.3
click at [61, 78] on div "Dashboards AirPortal 360™ (Manager) My Travel Dashboard Trips Airtinerary® Look…" at bounding box center [592, 297] width 1184 height 595
paste input "RTJVL"
click at [257, 183] on button "Search" at bounding box center [299, 203] width 84 height 41
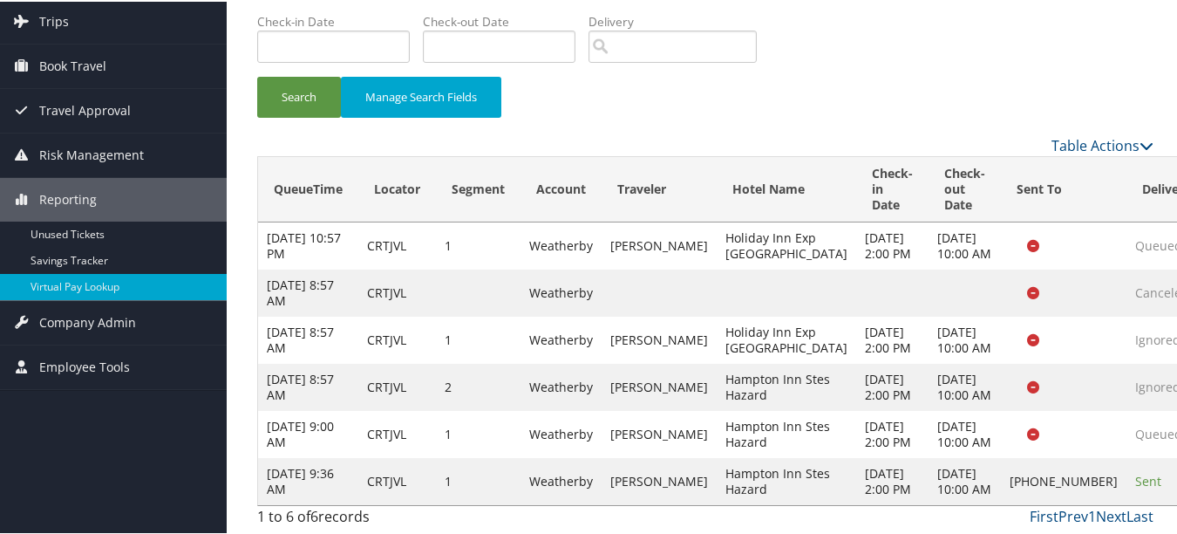
scroll to position [187, 0]
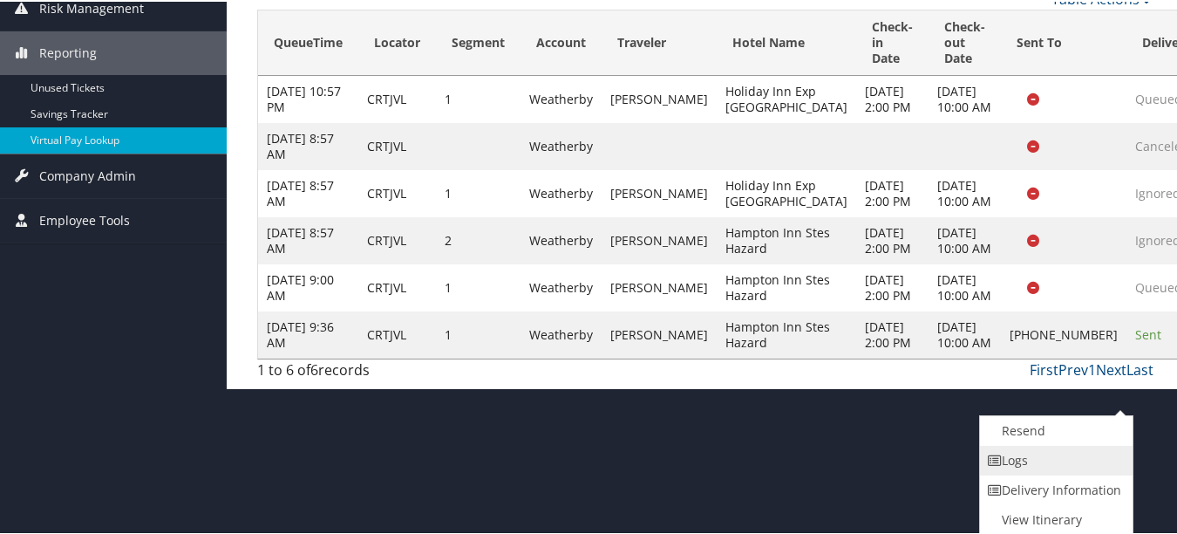
click at [1118, 471] on link "Logs" at bounding box center [1054, 459] width 149 height 30
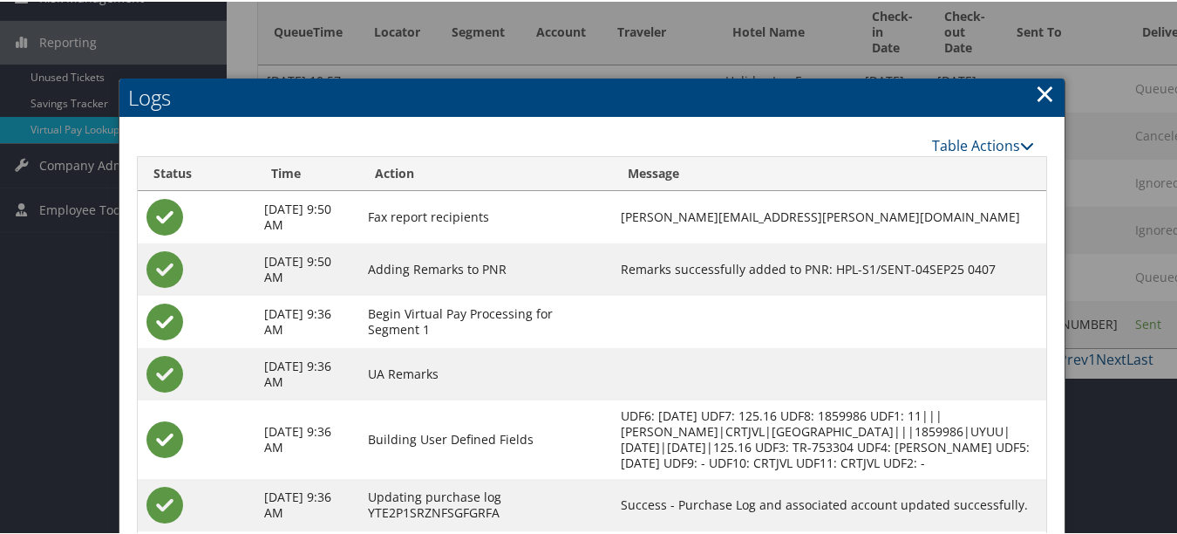
scroll to position [81, 0]
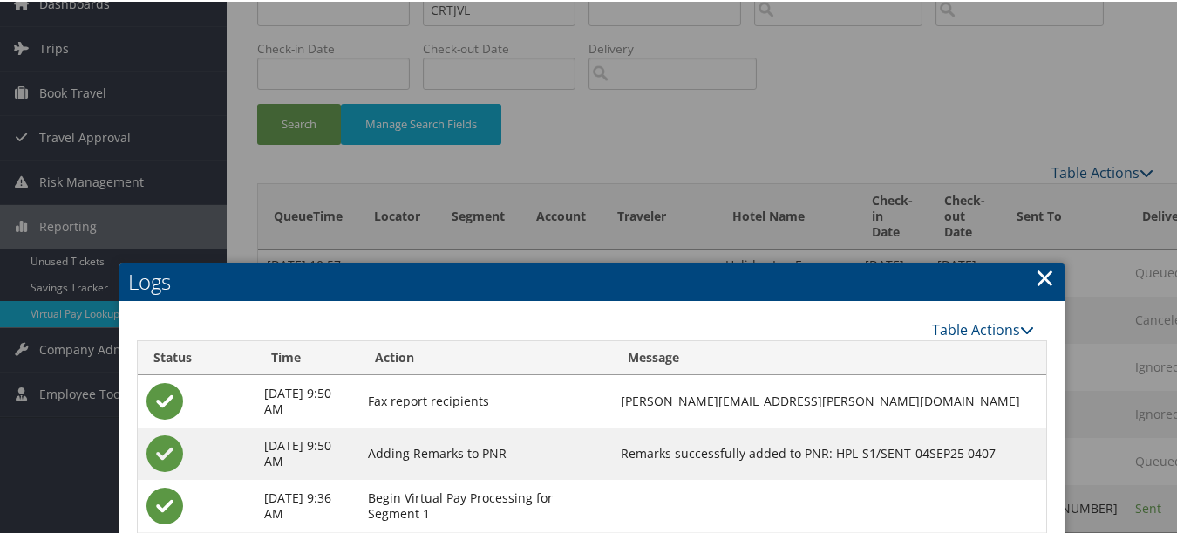
click at [1038, 275] on link "×" at bounding box center [1045, 275] width 20 height 35
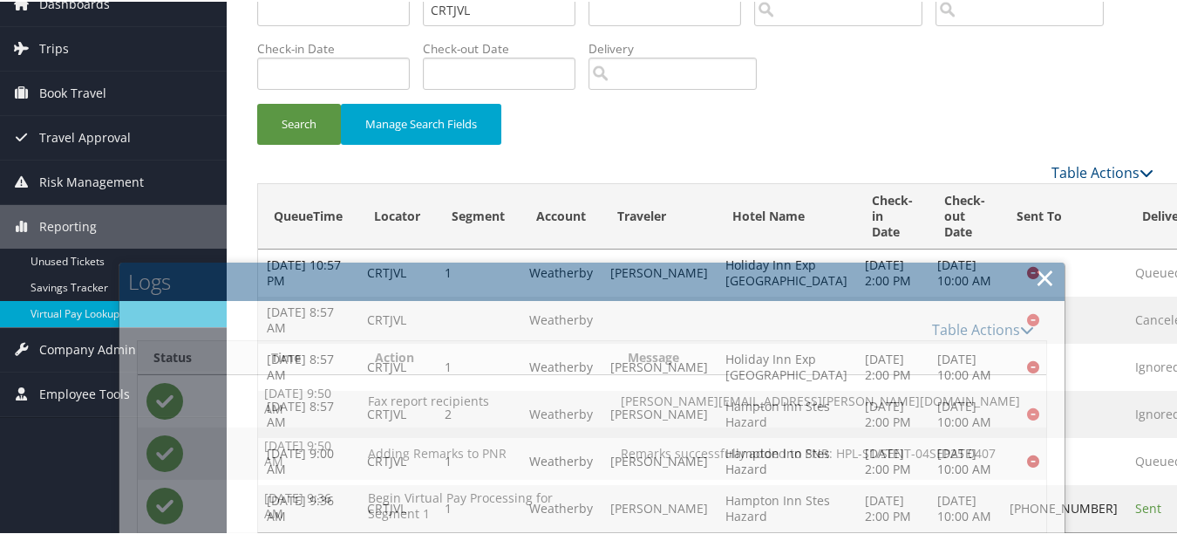
scroll to position [0, 0]
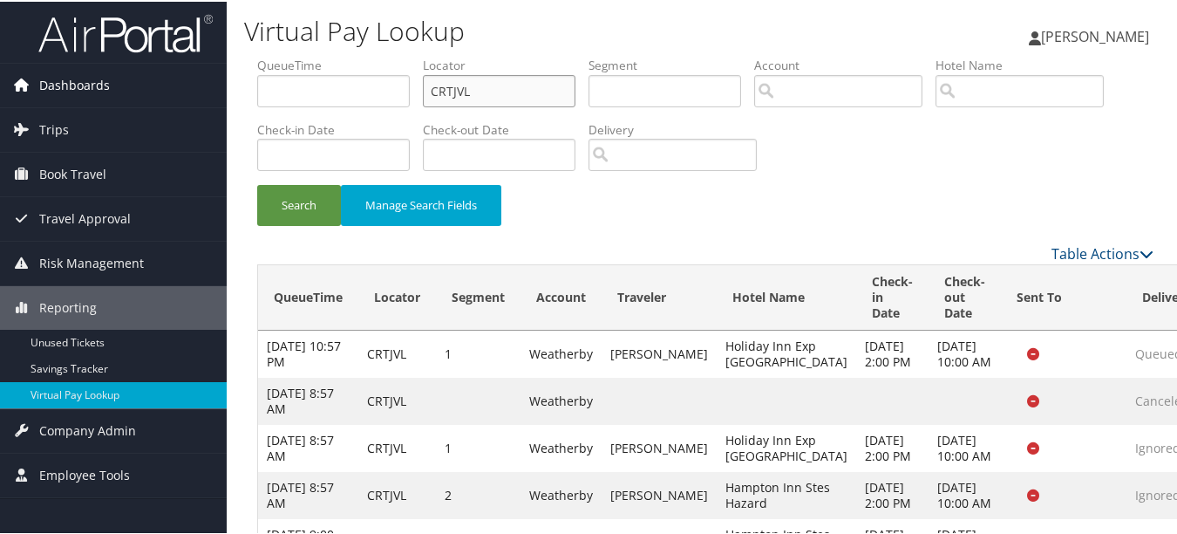
drag, startPoint x: 496, startPoint y: 86, endPoint x: 204, endPoint y: 89, distance: 292.1
click at [204, 89] on div "Dashboards AirPortal 360™ (Manager) My Travel Dashboard Trips Airtinerary® Look…" at bounding box center [592, 321] width 1184 height 642
paste input "IJGXSU"
click at [257, 183] on button "Search" at bounding box center [299, 203] width 84 height 41
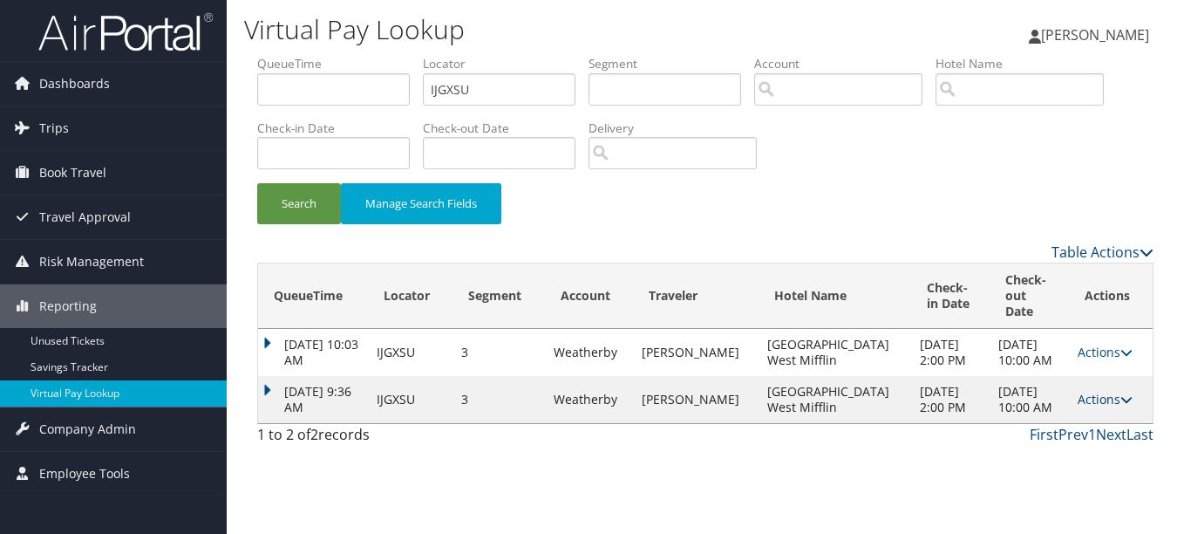
click at [1078, 407] on link "Actions" at bounding box center [1105, 399] width 55 height 17
click at [1078, 405] on link "Actions" at bounding box center [1105, 399] width 55 height 17
click at [1050, 459] on link "Logs" at bounding box center [1063, 462] width 110 height 30
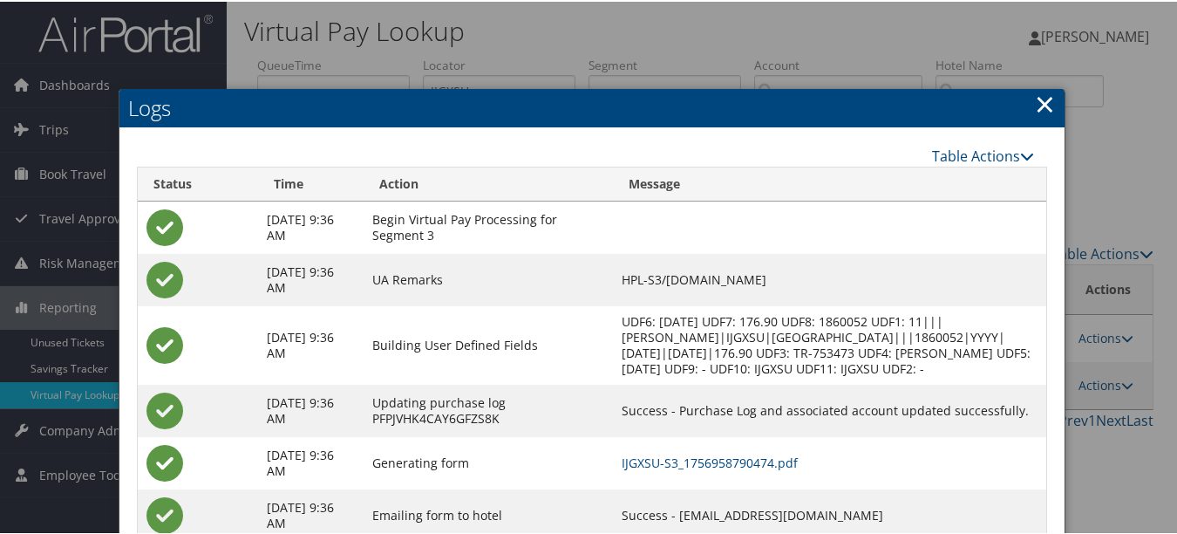
click at [1045, 100] on link "×" at bounding box center [1045, 102] width 20 height 35
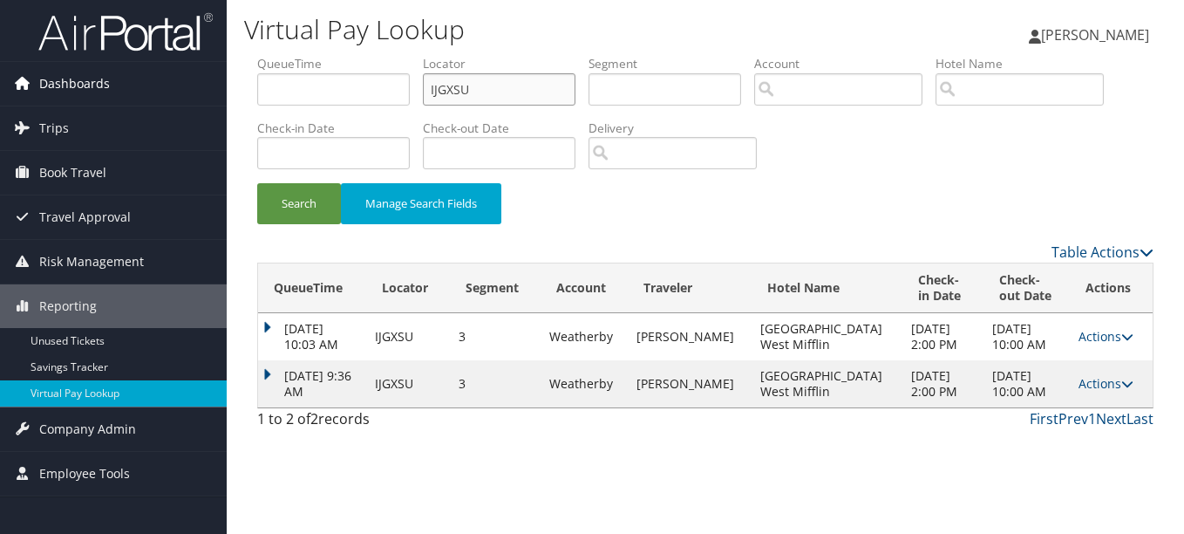
drag, startPoint x: 390, startPoint y: 92, endPoint x: 96, endPoint y: 94, distance: 293.8
click at [95, 93] on div "Dashboards AirPortal 360™ (Manager) My Travel Dashboard Trips Airtinerary® Look…" at bounding box center [592, 267] width 1184 height 534
paste input "LDAPWK"
click at [257, 183] on button "Search" at bounding box center [299, 203] width 84 height 41
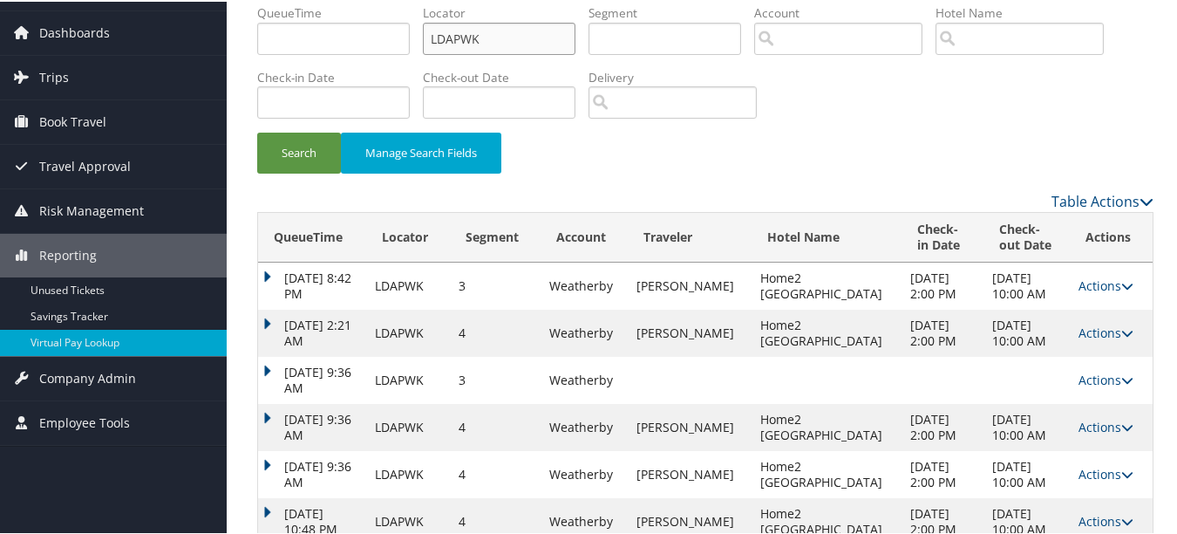
scroll to position [92, 0]
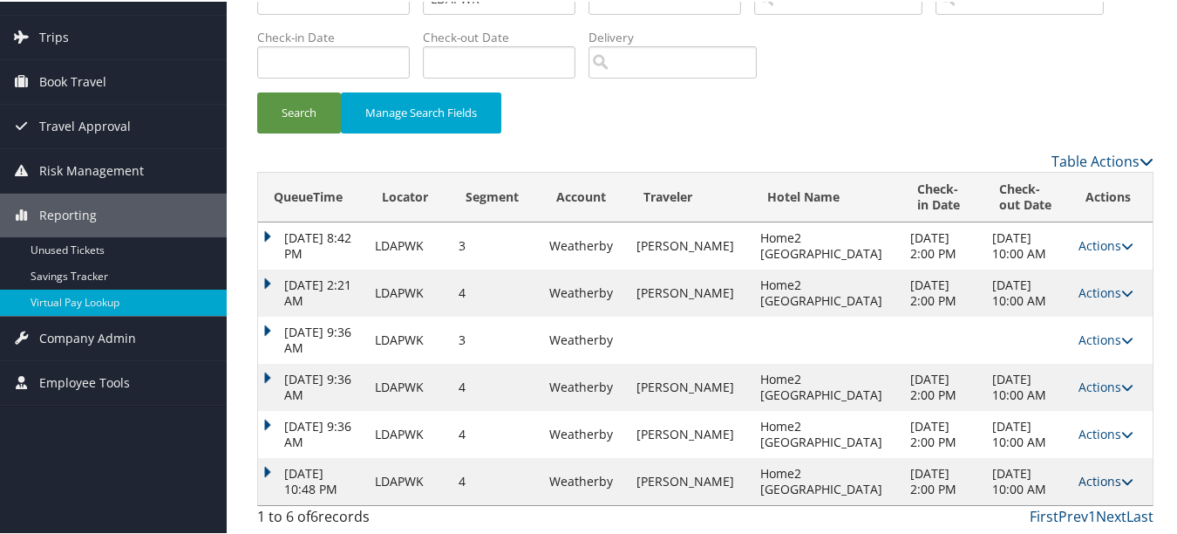
click at [1095, 474] on link "Actions" at bounding box center [1105, 479] width 55 height 17
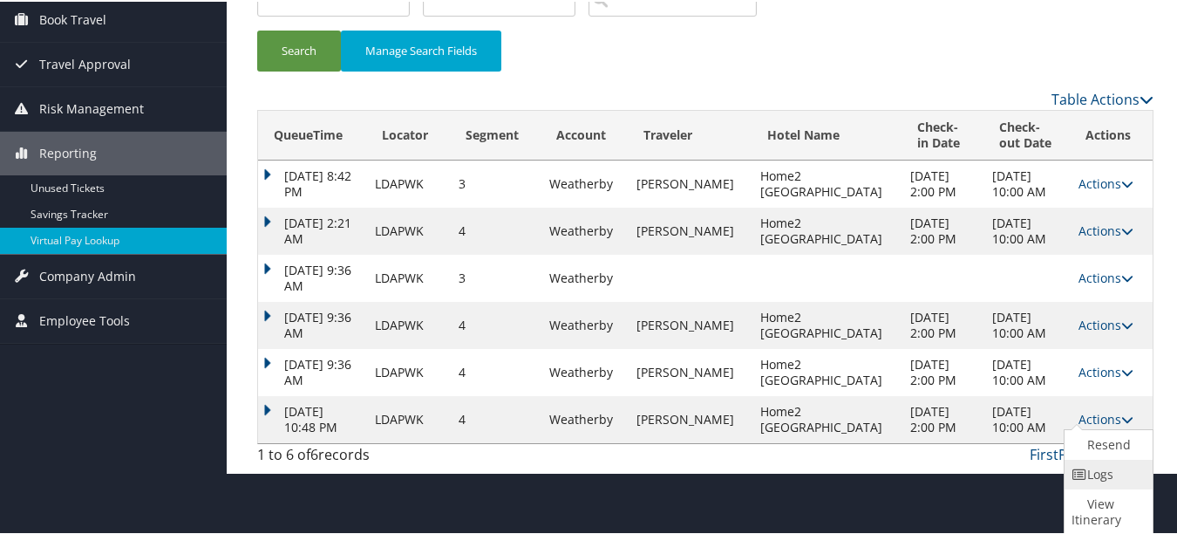
click at [1084, 484] on link "Logs" at bounding box center [1106, 473] width 84 height 30
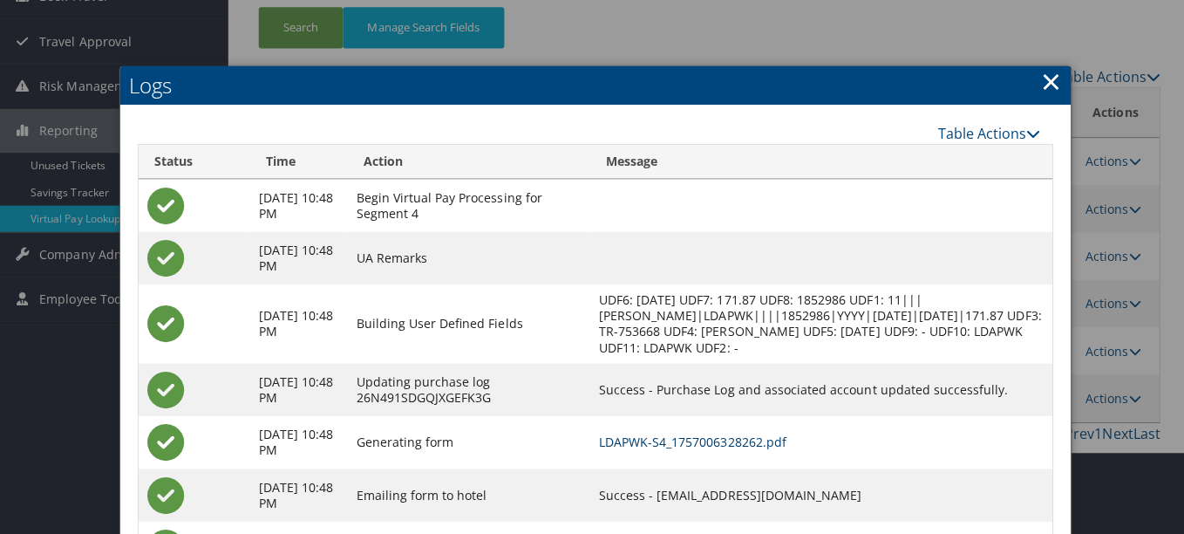
scroll to position [0, 0]
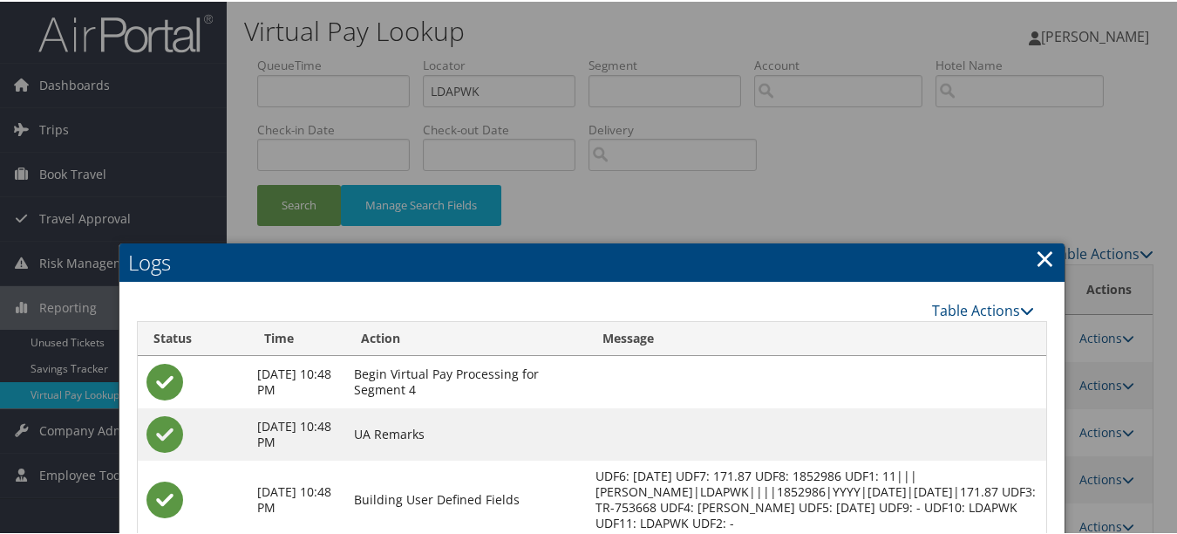
click at [1037, 254] on link "×" at bounding box center [1045, 256] width 20 height 35
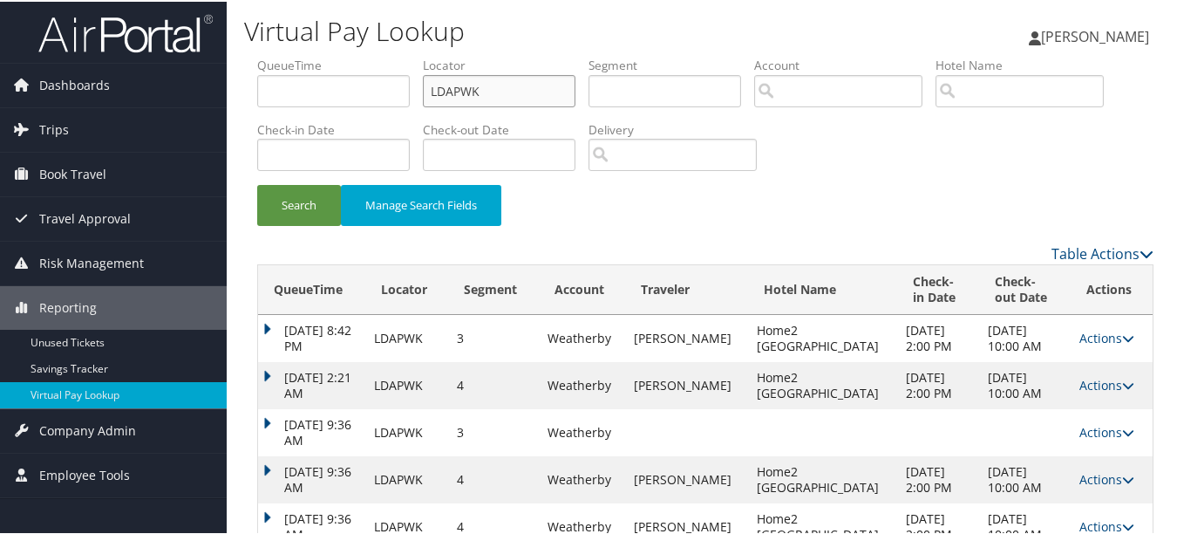
drag, startPoint x: 498, startPoint y: 83, endPoint x: 240, endPoint y: 74, distance: 258.2
click at [241, 74] on div "Virtual Pay Lookup [PERSON_NAME] [PERSON_NAME] My Settings Travel Agency Contac…" at bounding box center [705, 313] width 957 height 626
paste input "GTLBEB"
click at [257, 183] on button "Search" at bounding box center [299, 203] width 84 height 41
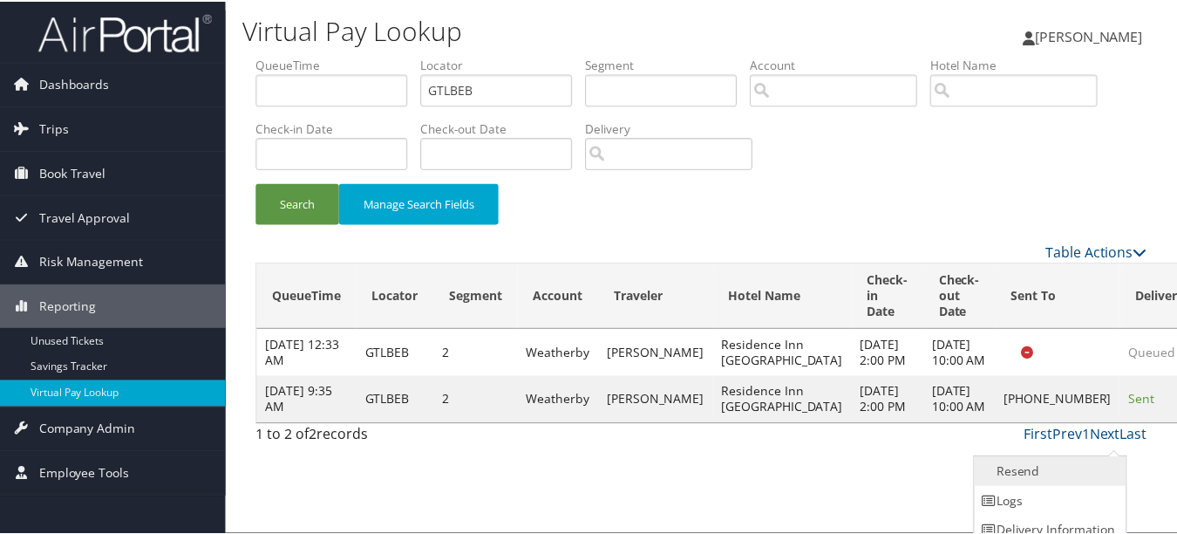
scroll to position [43, 0]
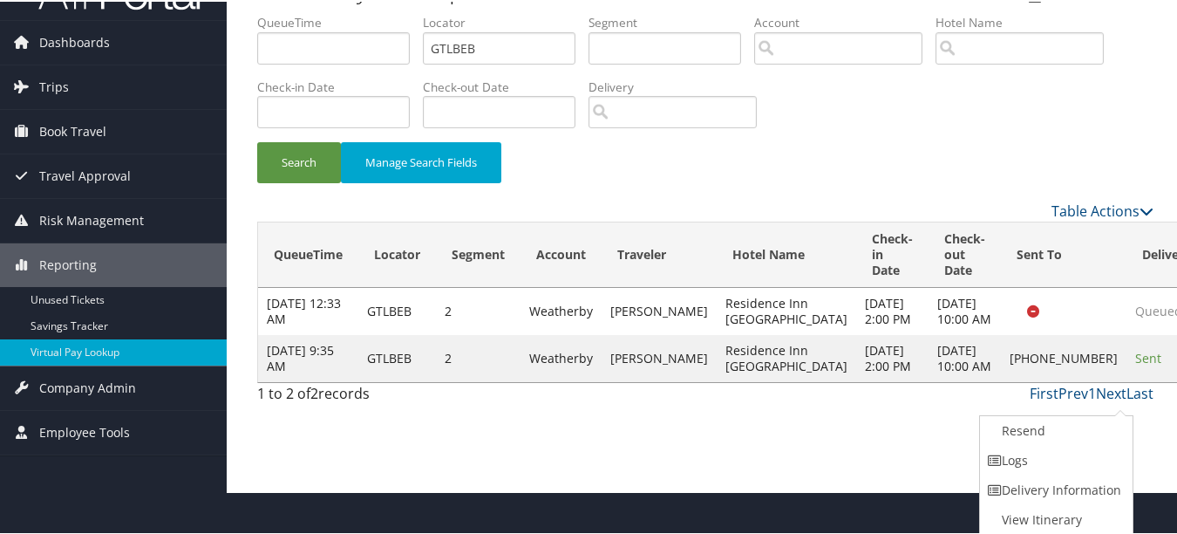
drag, startPoint x: 1111, startPoint y: 422, endPoint x: 1091, endPoint y: 408, distance: 23.7
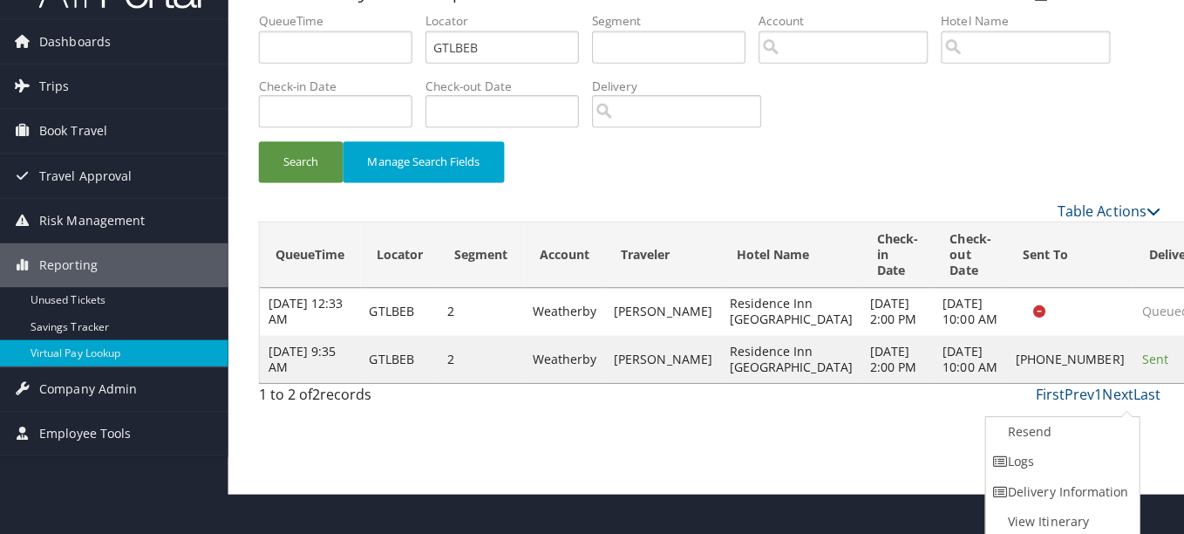
scroll to position [0, 0]
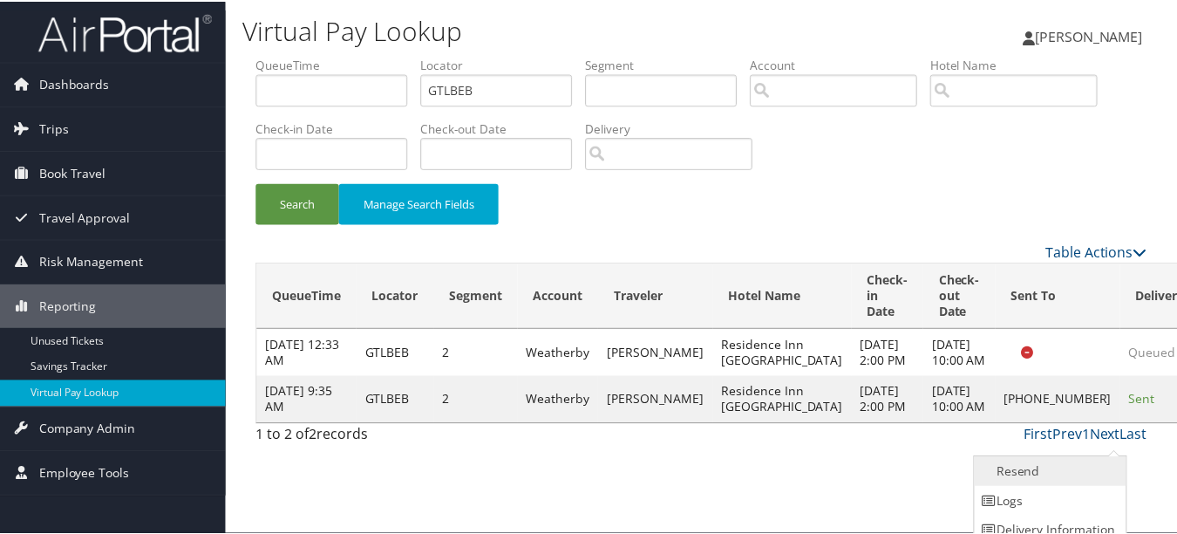
scroll to position [43, 0]
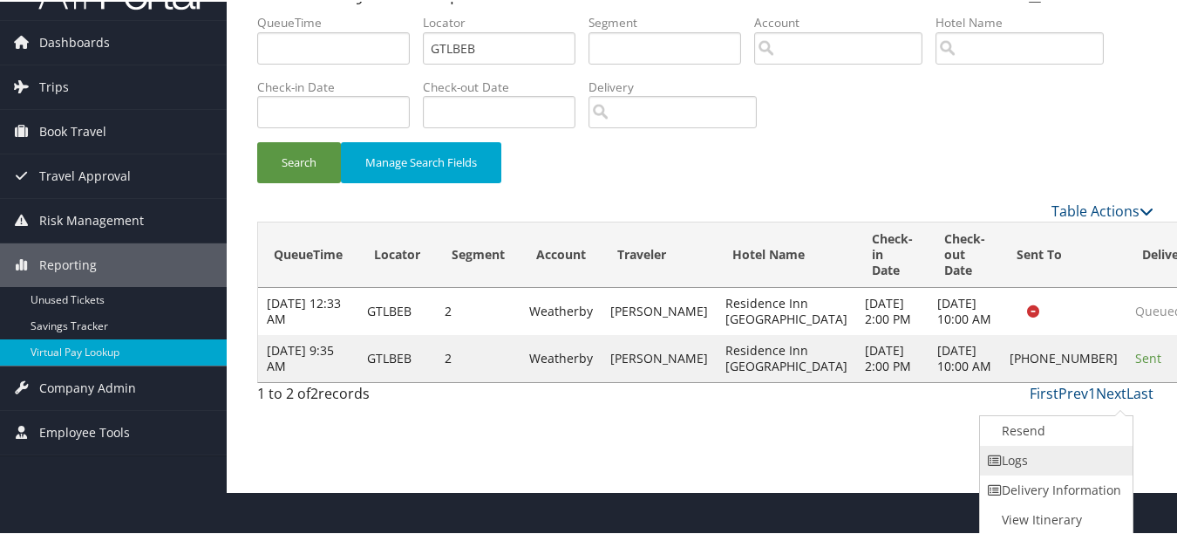
click at [1086, 460] on link "Logs" at bounding box center [1054, 459] width 149 height 30
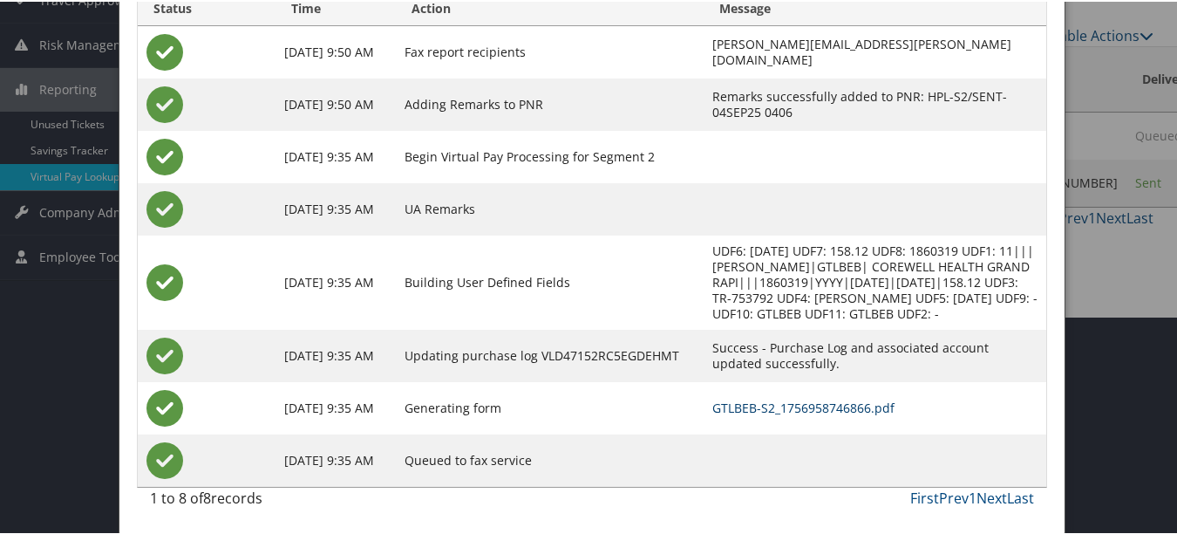
scroll to position [0, 0]
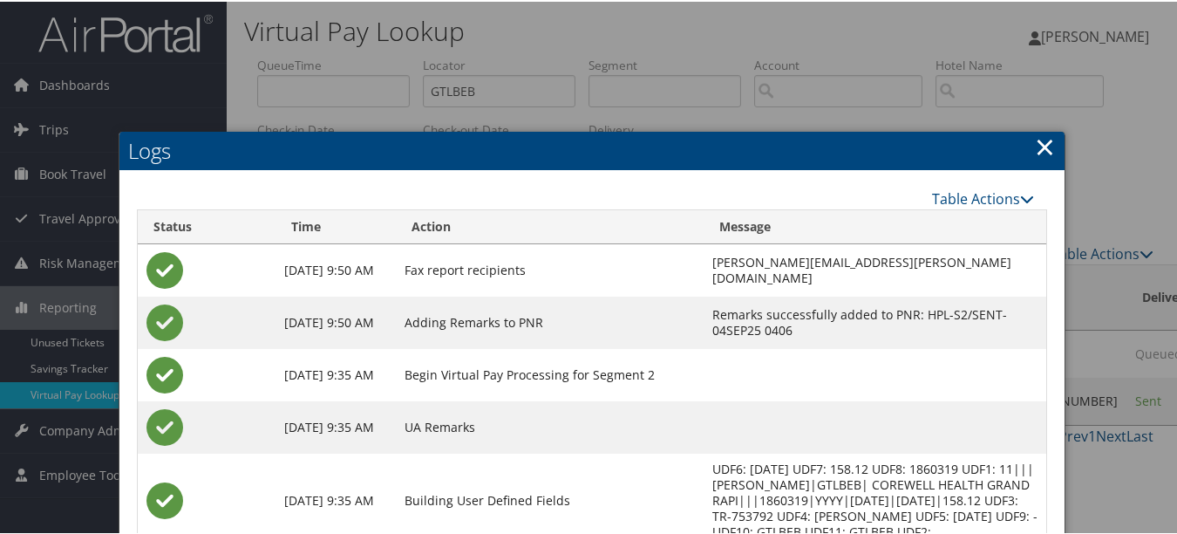
click at [1041, 137] on link "×" at bounding box center [1045, 144] width 20 height 35
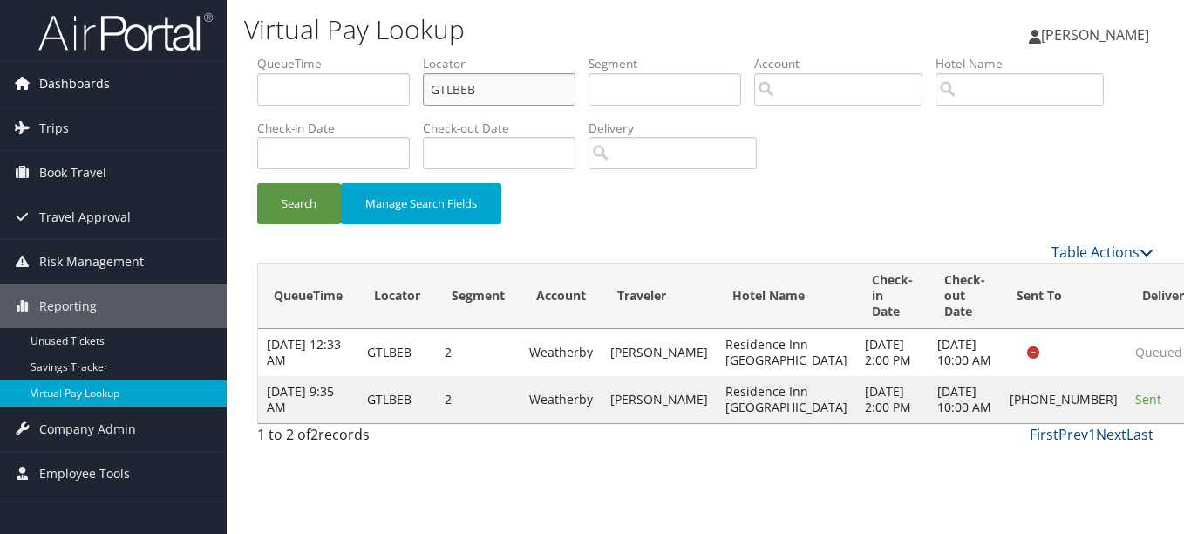
drag, startPoint x: 516, startPoint y: 82, endPoint x: 198, endPoint y: 93, distance: 318.4
click at [199, 93] on div "Dashboards AirPortal 360™ (Manager) My Travel Dashboard Trips Airtinerary® Look…" at bounding box center [592, 267] width 1184 height 534
paste input "HBZUGO"
click at [257, 183] on button "Search" at bounding box center [299, 203] width 84 height 41
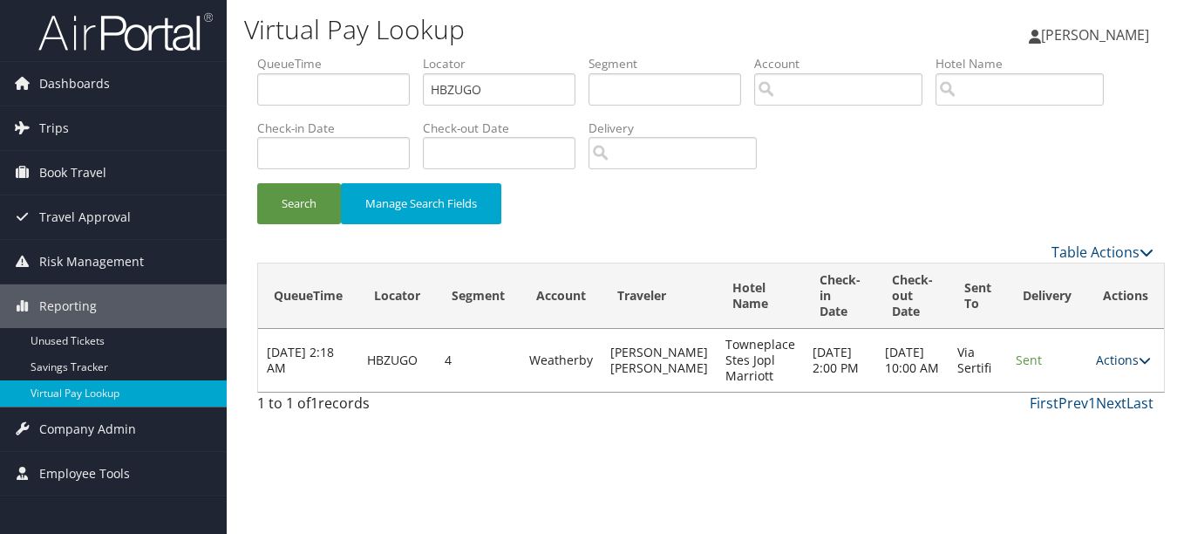
drag, startPoint x: 1105, startPoint y: 358, endPoint x: 1095, endPoint y: 379, distance: 23.0
click at [1105, 357] on link "Actions" at bounding box center [1123, 359] width 55 height 17
click at [1086, 408] on link "Logs" at bounding box center [1079, 415] width 110 height 30
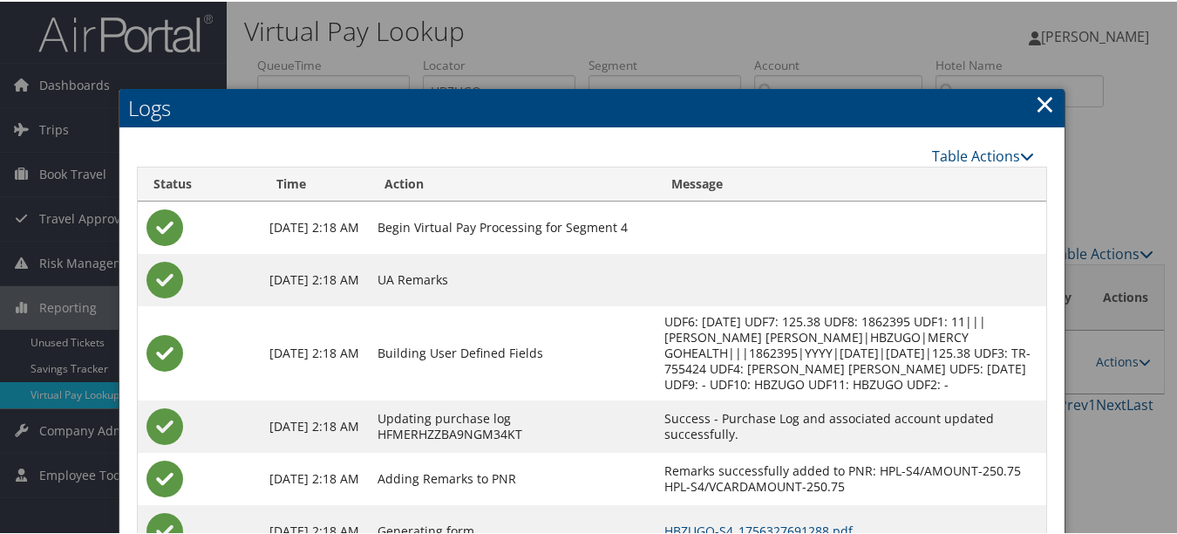
drag, startPoint x: 1006, startPoint y: 94, endPoint x: 1023, endPoint y: 95, distance: 16.6
click at [1006, 94] on h2 "Logs" at bounding box center [591, 106] width 945 height 38
click at [1026, 96] on h2 "Logs" at bounding box center [591, 106] width 945 height 38
click at [1037, 96] on link "×" at bounding box center [1045, 102] width 20 height 35
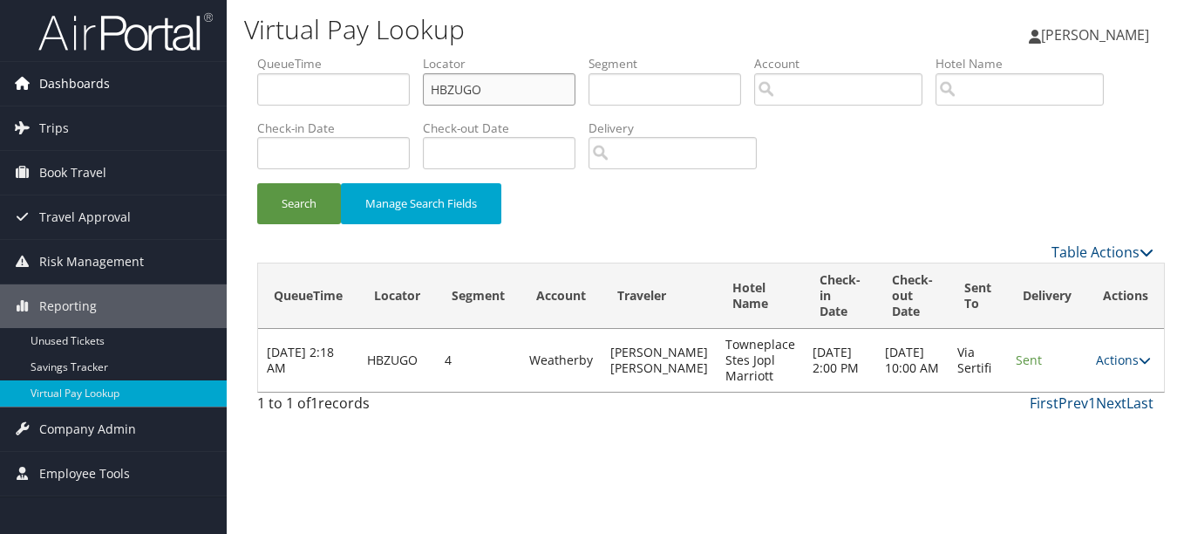
drag, startPoint x: 556, startPoint y: 85, endPoint x: 129, endPoint y: 85, distance: 427.2
click at [130, 85] on div "Dashboards AirPortal 360™ (Manager) My Travel Dashboard Trips Airtinerary® Look…" at bounding box center [592, 267] width 1184 height 534
paste input "SILBXF"
click at [257, 183] on button "Search" at bounding box center [299, 203] width 84 height 41
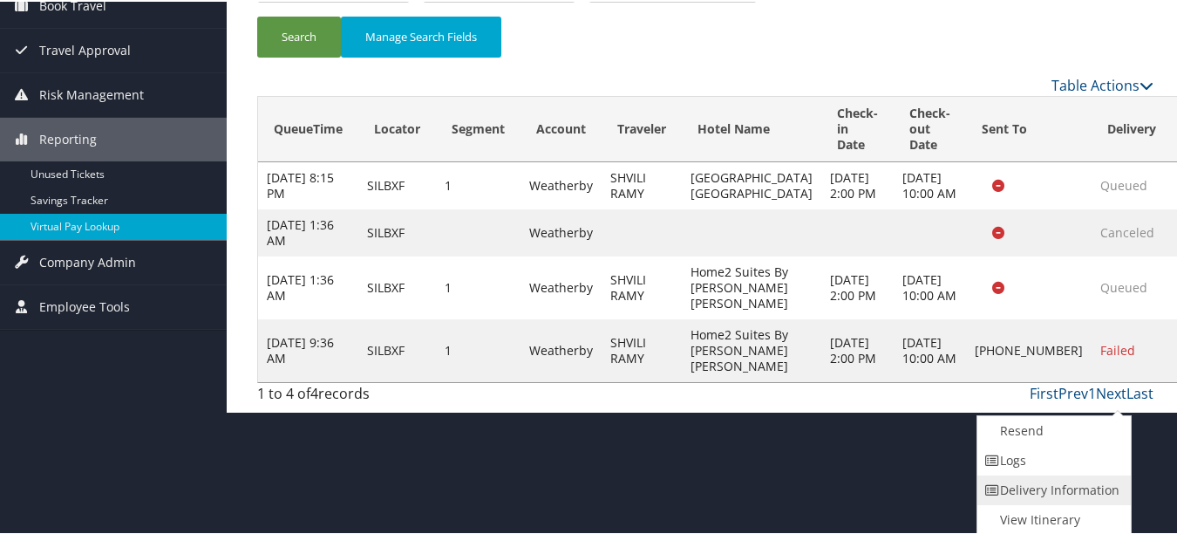
click at [1084, 474] on link "Delivery Information" at bounding box center [1051, 488] width 149 height 30
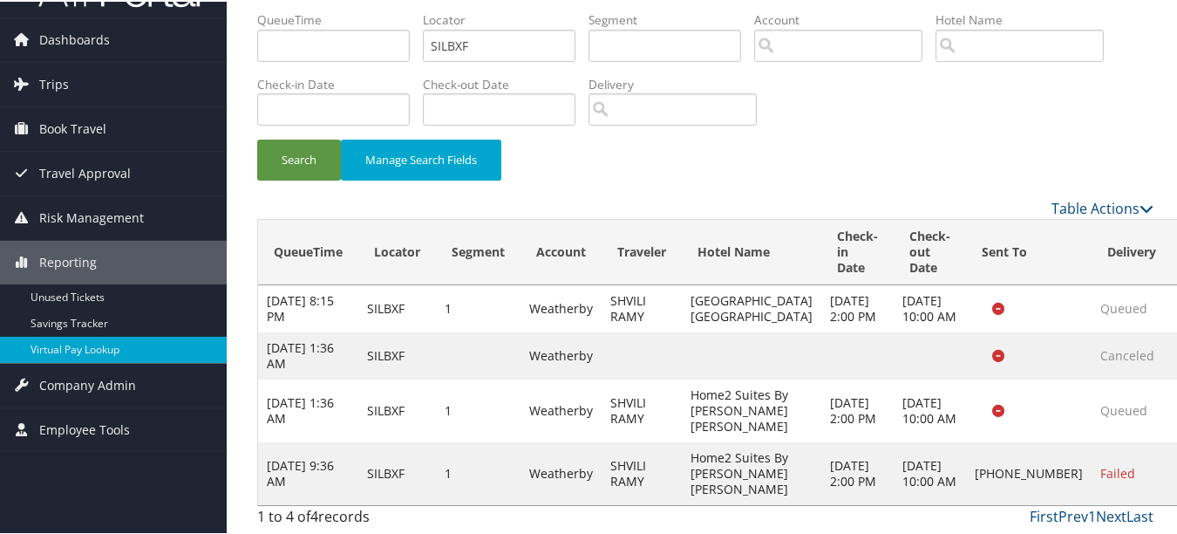
scroll to position [108, 0]
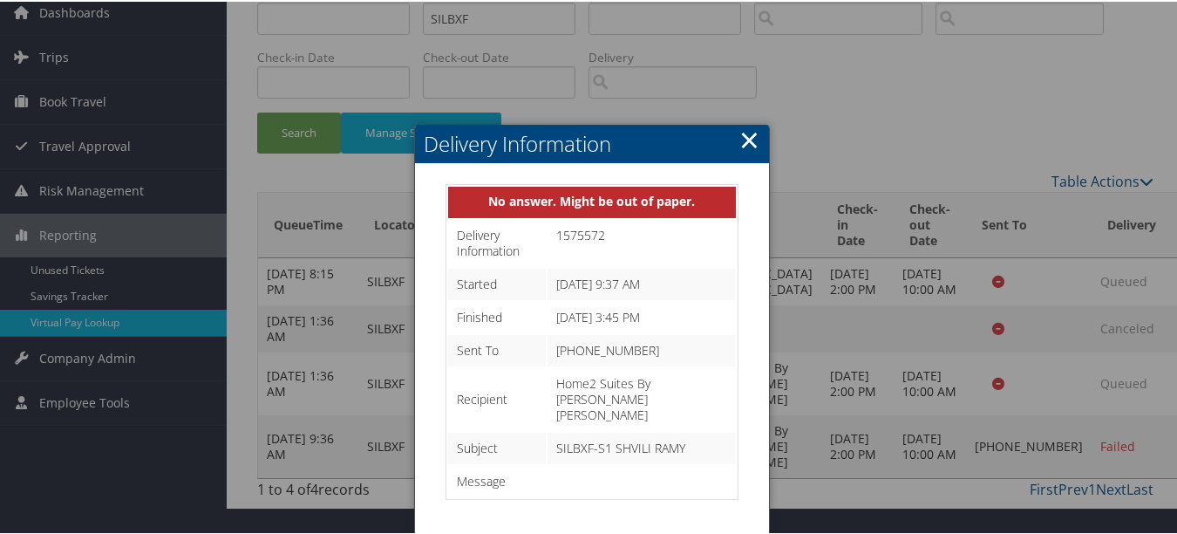
click at [739, 120] on link "×" at bounding box center [749, 137] width 20 height 35
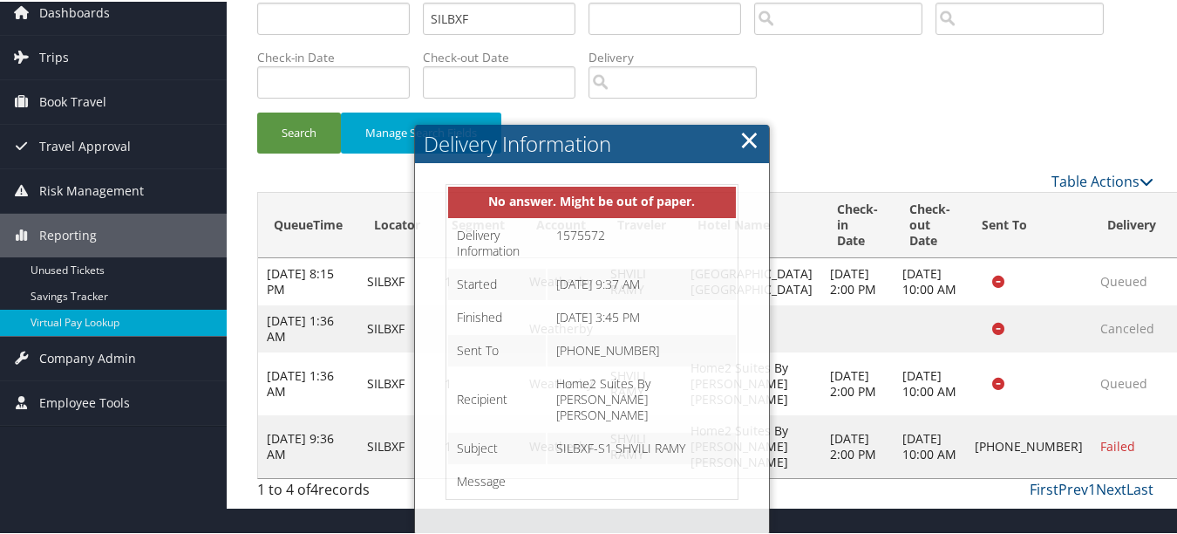
drag, startPoint x: 741, startPoint y: 103, endPoint x: 796, endPoint y: 175, distance: 90.8
click at [741, 120] on link "×" at bounding box center [749, 137] width 20 height 35
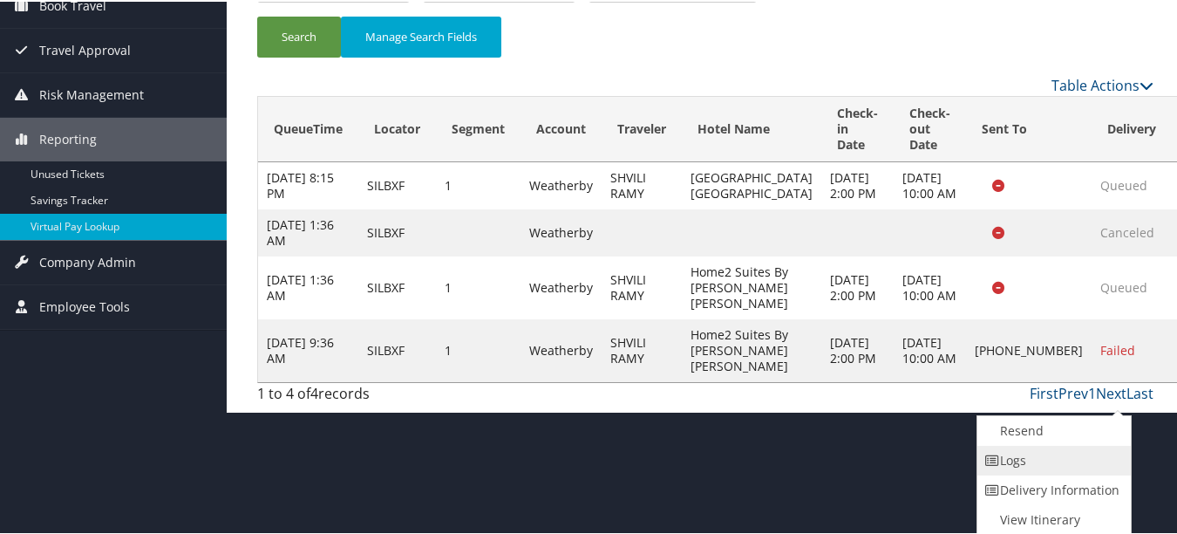
click at [1094, 469] on link "Logs" at bounding box center [1051, 459] width 149 height 30
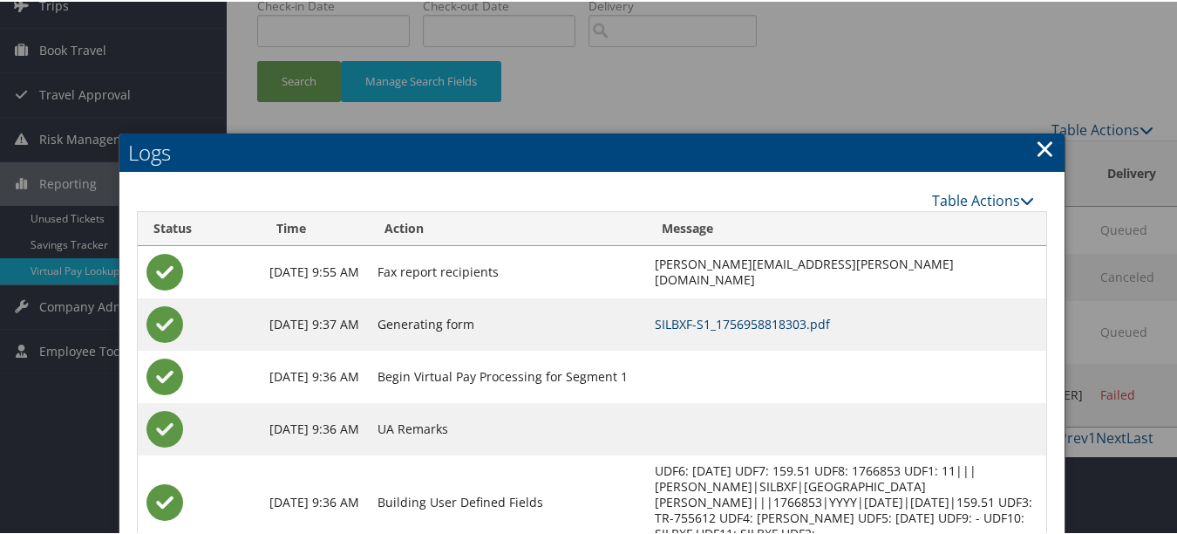
scroll to position [0, 0]
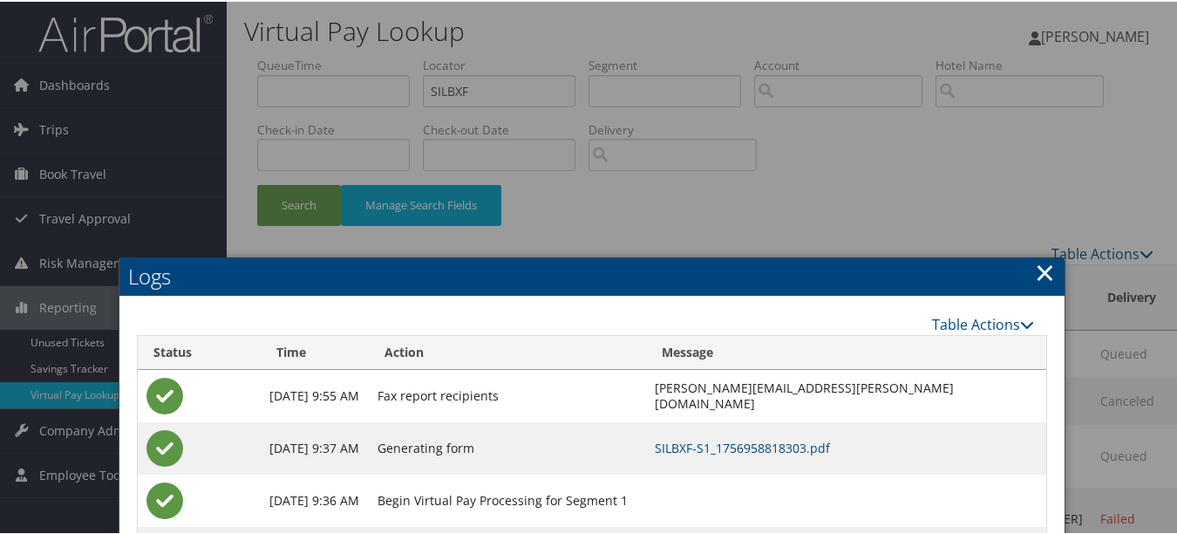
click at [1037, 258] on link "×" at bounding box center [1045, 270] width 20 height 35
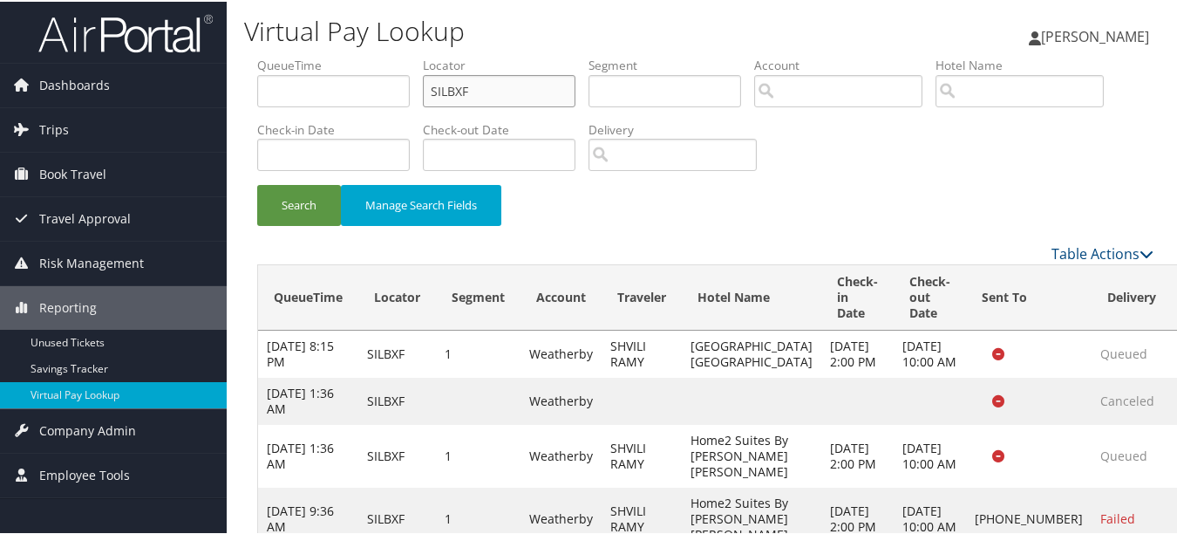
drag, startPoint x: 522, startPoint y: 90, endPoint x: 245, endPoint y: 90, distance: 277.2
click at [257, 90] on form "QueueTime Locator SILBXF Segment Account Traveler Hotel Name Check-in Date Chec…" at bounding box center [705, 148] width 896 height 187
paste input "[DEMOGRAPHIC_DATA]"
click at [257, 183] on button "Search" at bounding box center [299, 203] width 84 height 41
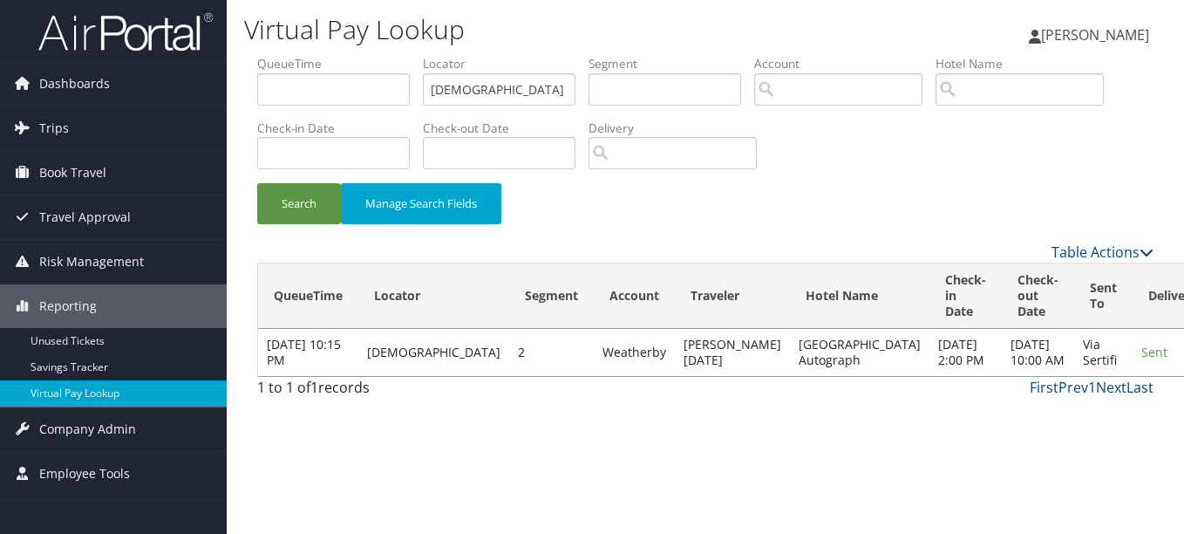
click at [1082, 402] on link "Logs" at bounding box center [1078, 415] width 110 height 30
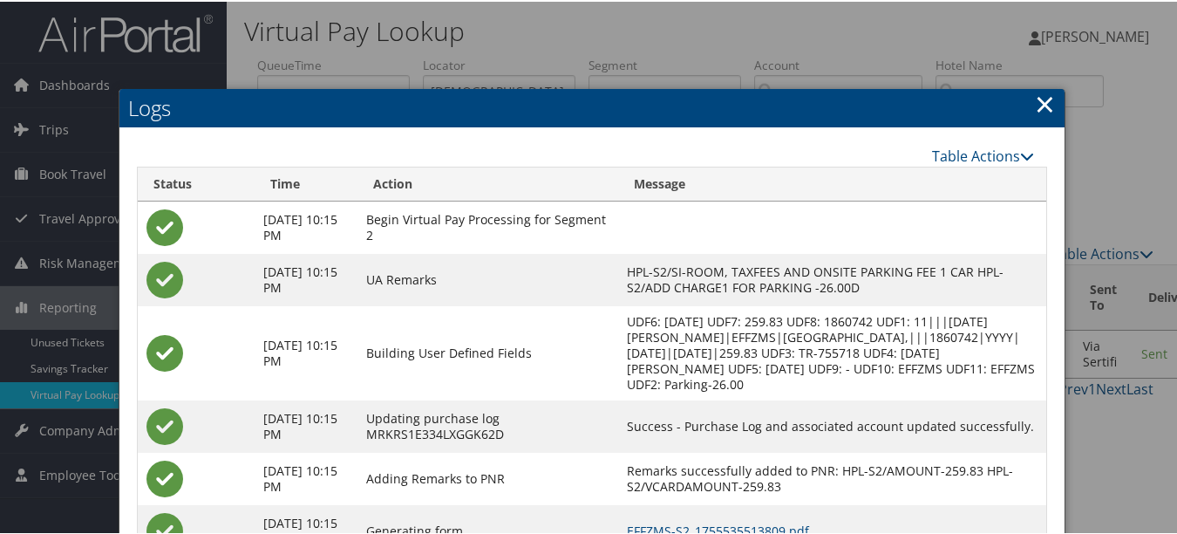
click at [1035, 106] on link "×" at bounding box center [1045, 102] width 20 height 35
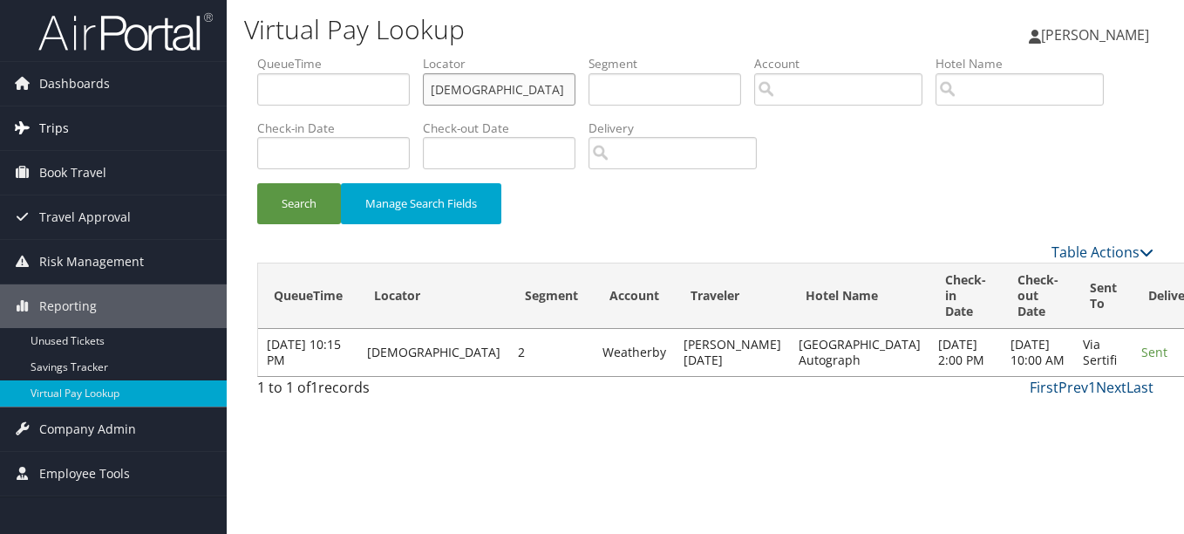
drag, startPoint x: 268, startPoint y: 105, endPoint x: 133, endPoint y: 122, distance: 135.4
click at [151, 118] on div "Dashboards AirPortal 360™ (Manager) My Travel Dashboard Trips Airtinerary® Look…" at bounding box center [592, 267] width 1184 height 534
paste input "YOPNIR"
click at [257, 183] on button "Search" at bounding box center [299, 203] width 84 height 41
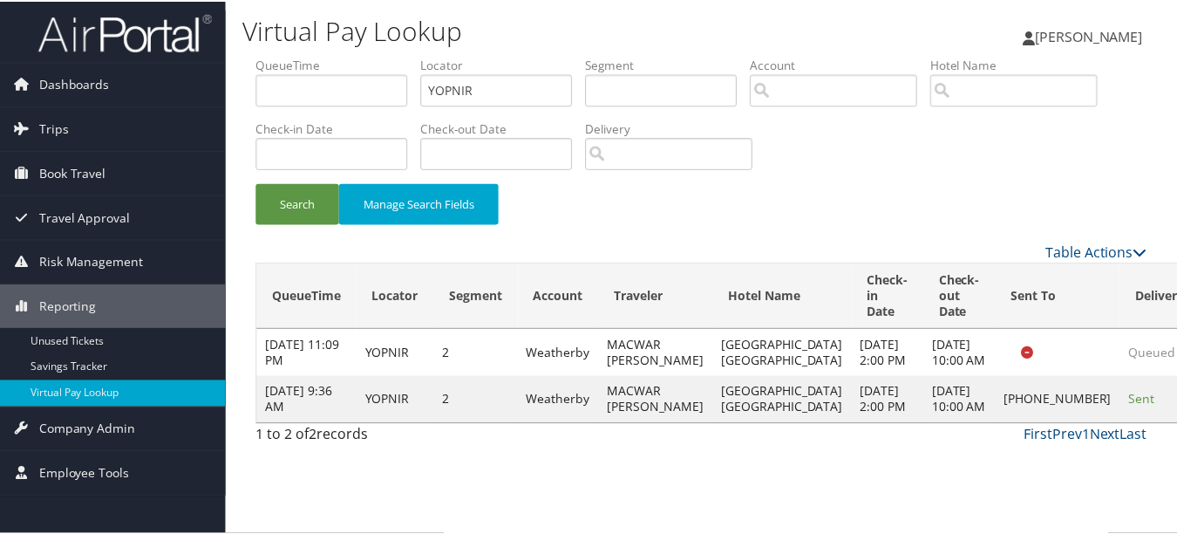
scroll to position [43, 0]
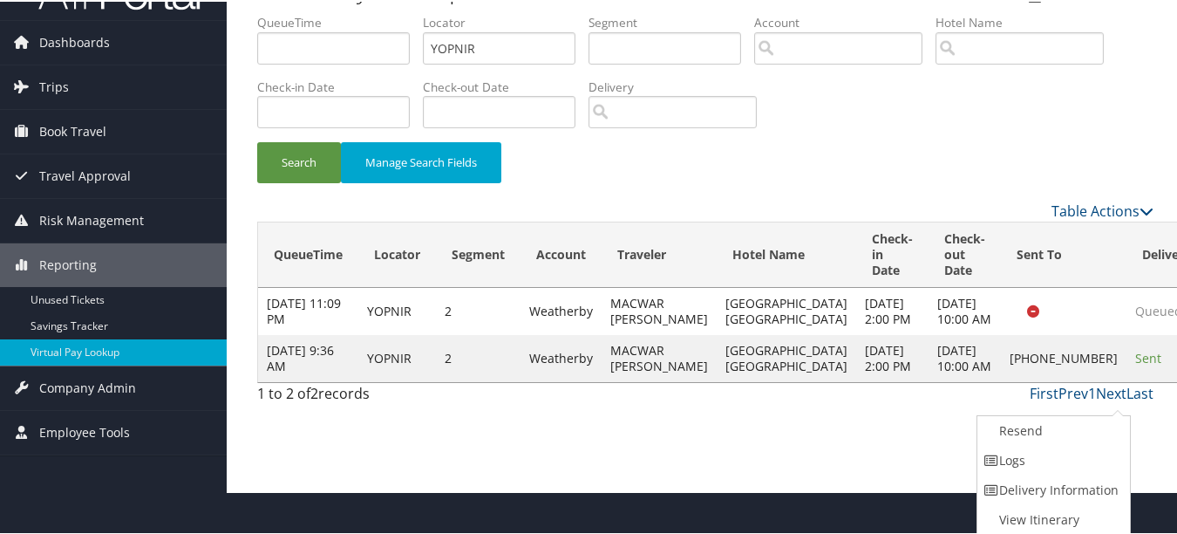
drag, startPoint x: 1097, startPoint y: 446, endPoint x: 1072, endPoint y: 390, distance: 61.7
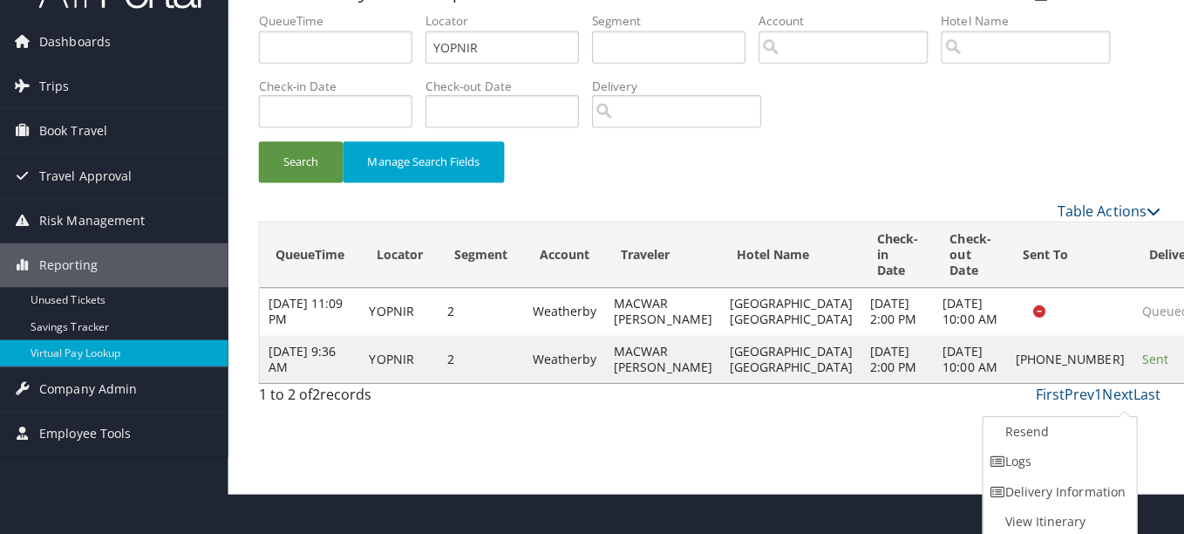
scroll to position [0, 0]
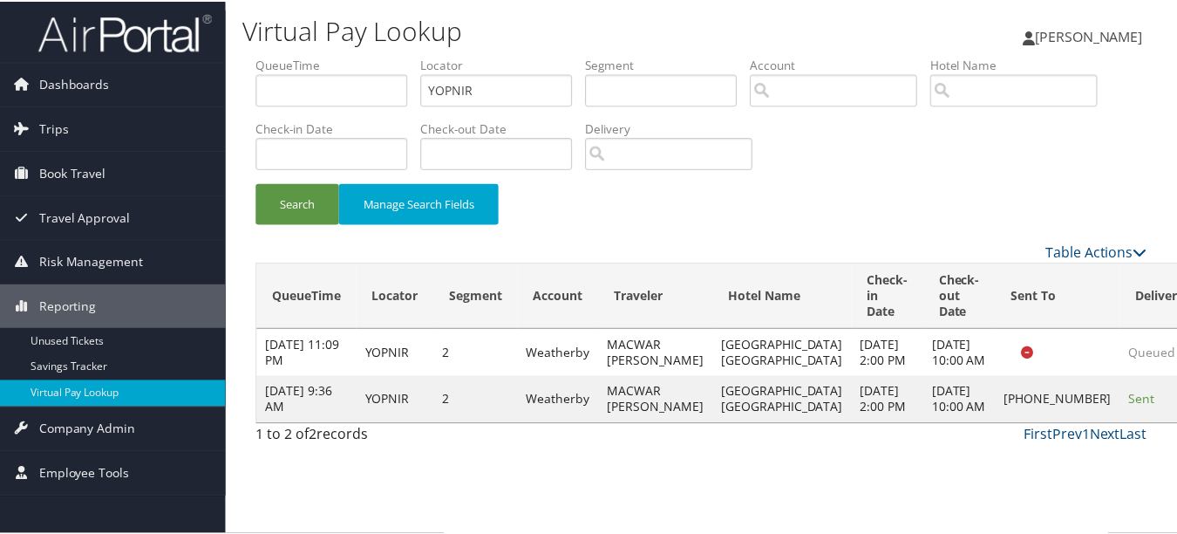
scroll to position [43, 0]
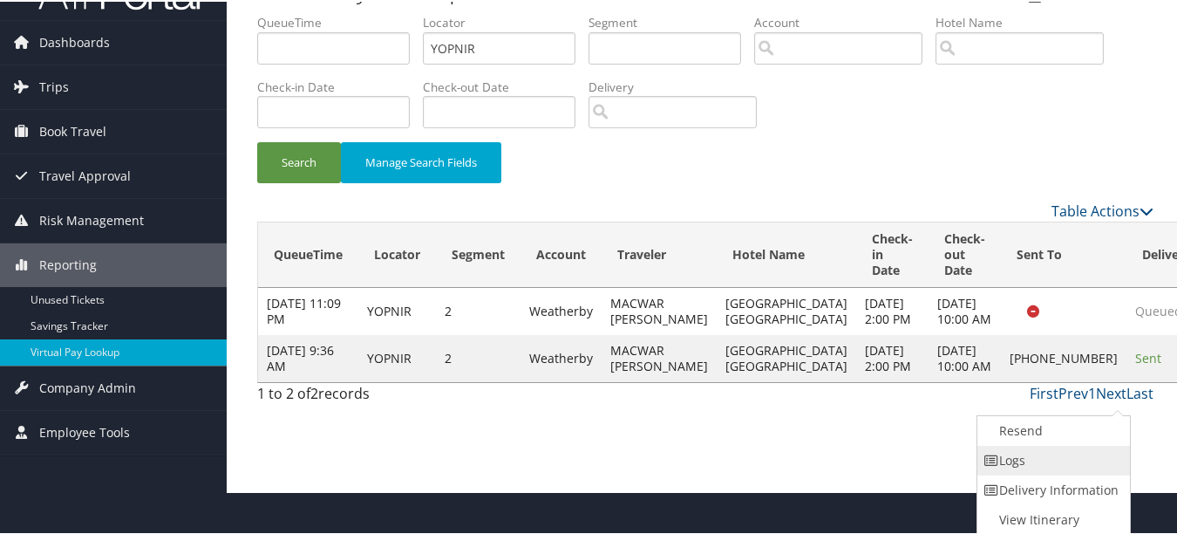
click at [1096, 458] on link "Logs" at bounding box center [1051, 459] width 149 height 30
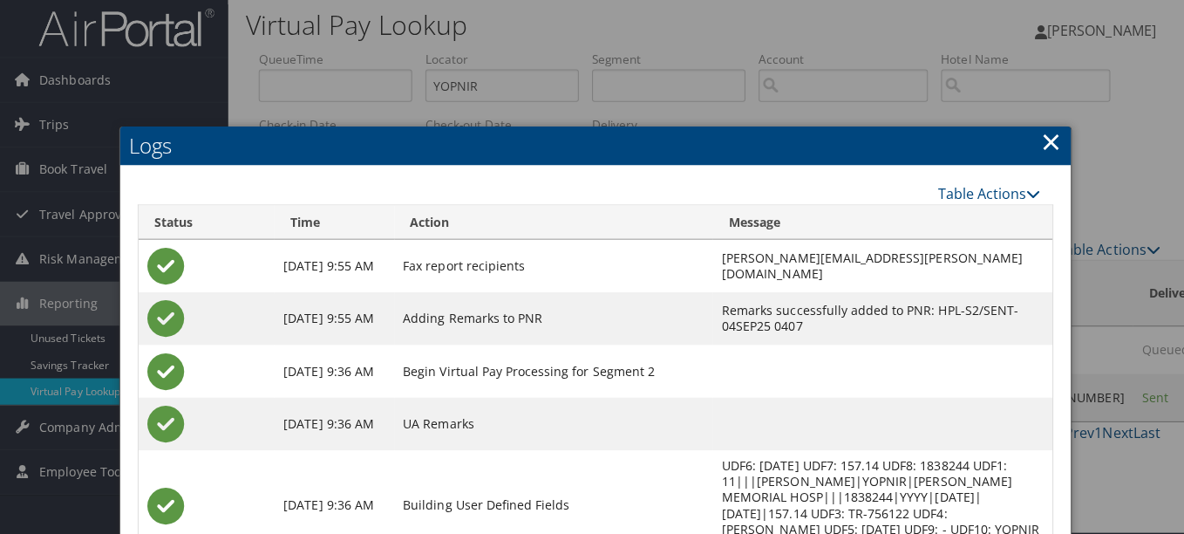
scroll to position [0, 0]
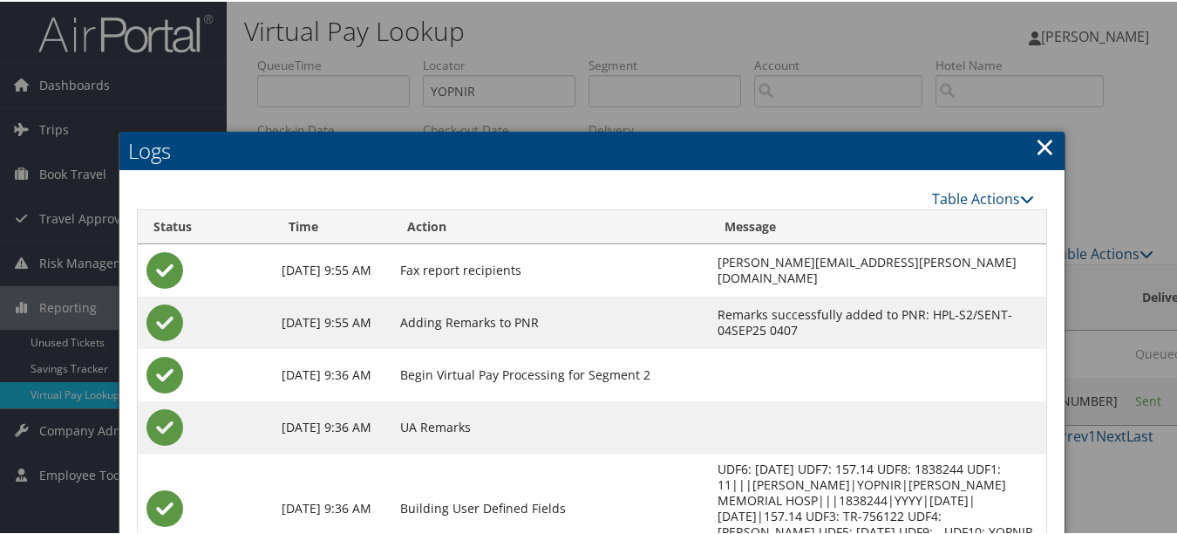
drag, startPoint x: 1037, startPoint y: 141, endPoint x: 1026, endPoint y: 142, distance: 10.5
click at [1037, 141] on link "×" at bounding box center [1045, 144] width 20 height 35
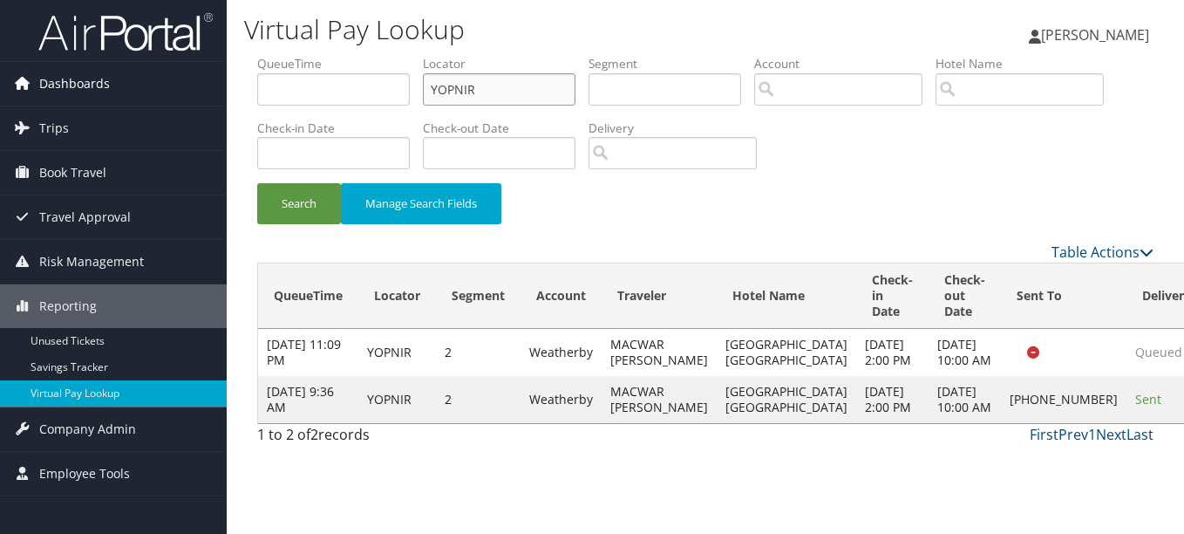
drag, startPoint x: 529, startPoint y: 86, endPoint x: 18, endPoint y: 85, distance: 510.9
click at [58, 85] on div "Dashboards AirPortal 360™ (Manager) My Travel Dashboard Trips Airtinerary® Look…" at bounding box center [592, 267] width 1184 height 534
paste input "WFHYNH"
click at [257, 183] on button "Search" at bounding box center [299, 203] width 84 height 41
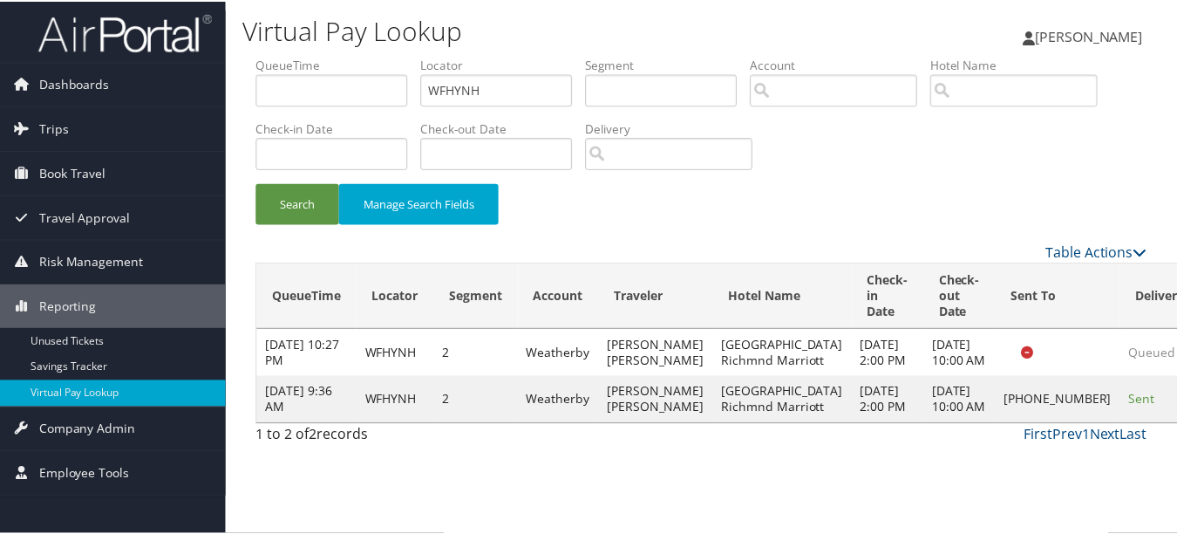
scroll to position [43, 0]
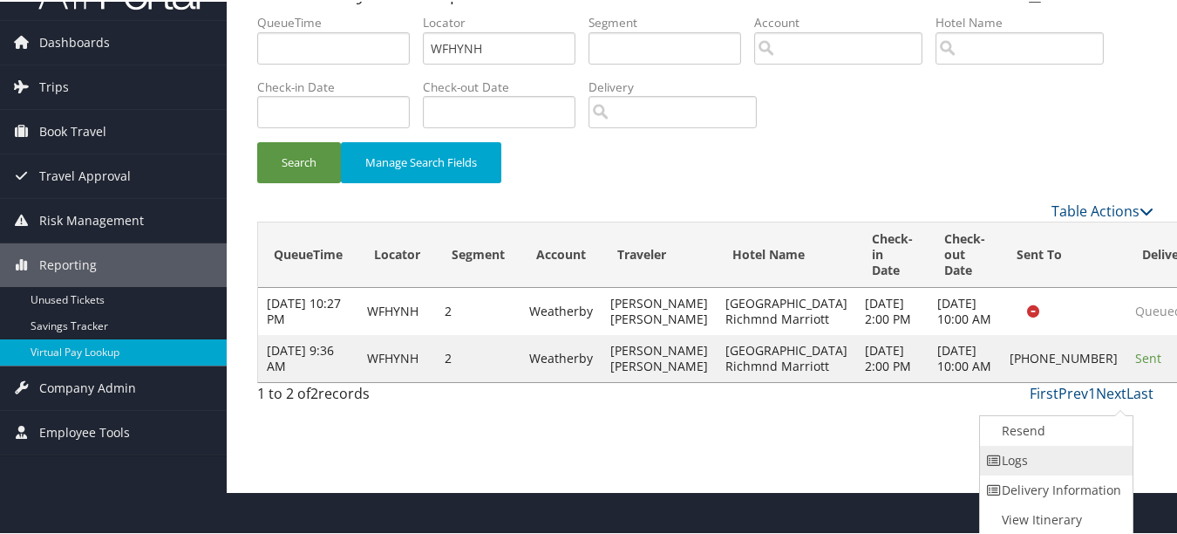
click at [1101, 458] on link "Logs" at bounding box center [1054, 459] width 149 height 30
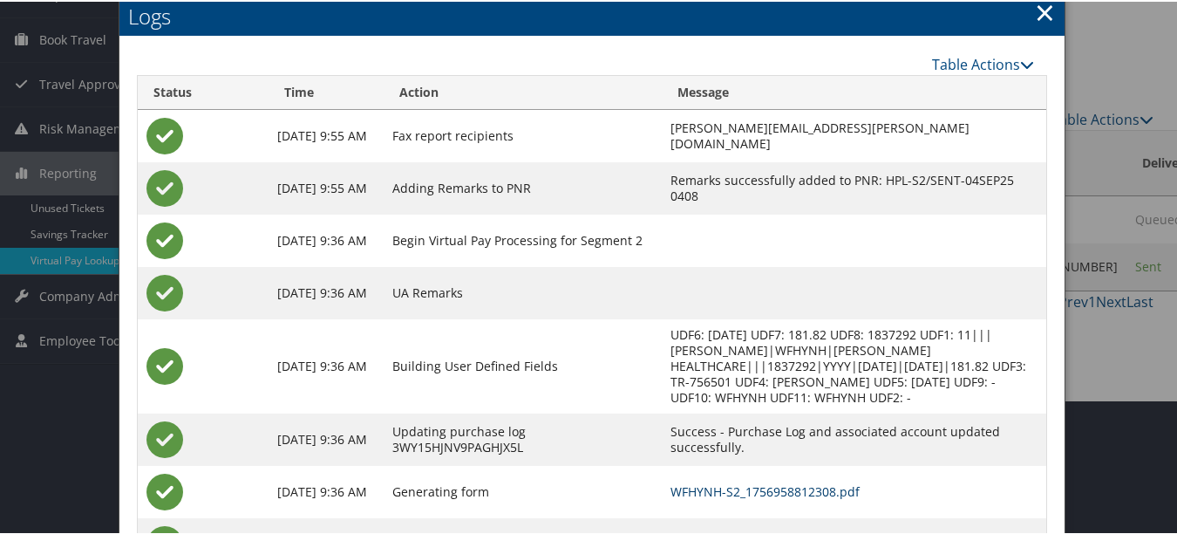
scroll to position [0, 0]
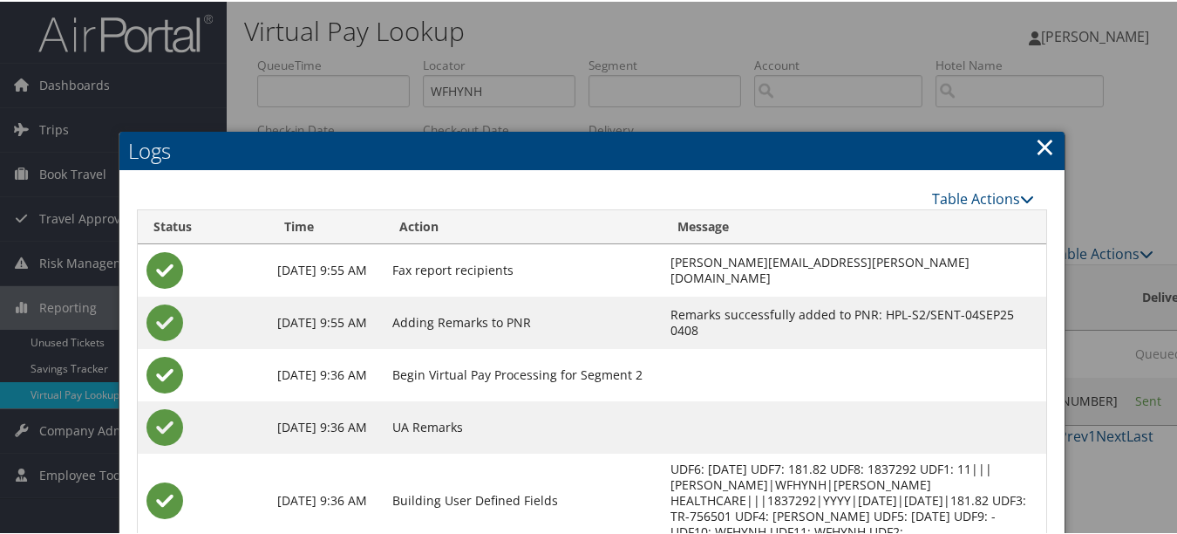
drag, startPoint x: 1040, startPoint y: 145, endPoint x: 935, endPoint y: 146, distance: 104.6
click at [1040, 144] on link "×" at bounding box center [1045, 144] width 20 height 35
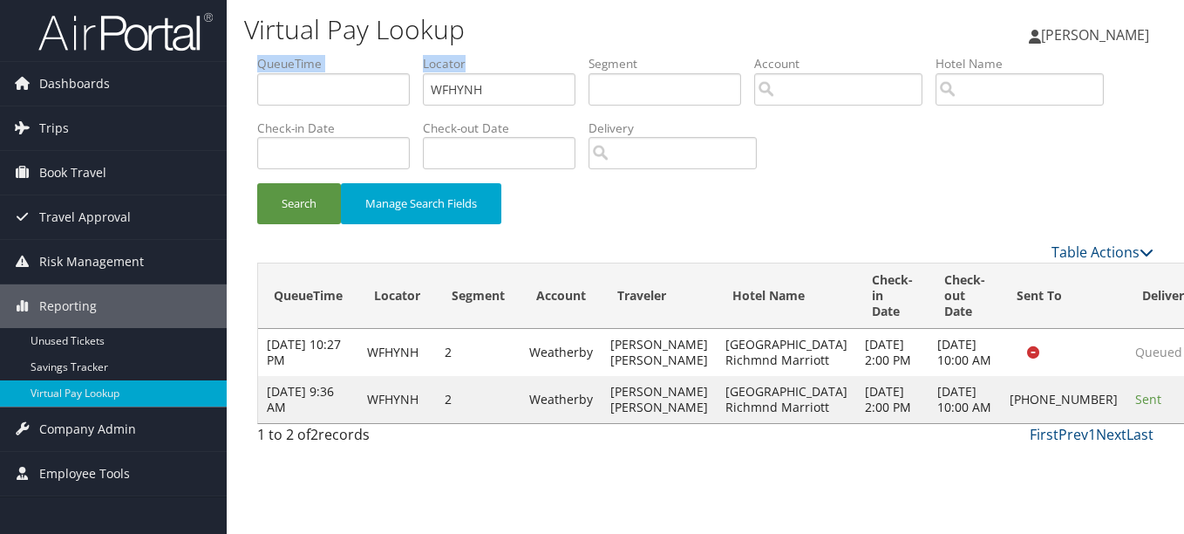
drag, startPoint x: 511, startPoint y: 109, endPoint x: 255, endPoint y: 74, distance: 257.8
click at [257, 74] on form "QueueTime Locator WFHYNH Segment Account Traveler Hotel Name Check-in Date Chec…" at bounding box center [705, 148] width 896 height 187
drag, startPoint x: 255, startPoint y: 74, endPoint x: 503, endPoint y: 97, distance: 248.6
click at [503, 97] on input "WFHYNH" at bounding box center [499, 89] width 153 height 32
drag, startPoint x: 503, startPoint y: 95, endPoint x: 367, endPoint y: 97, distance: 136.0
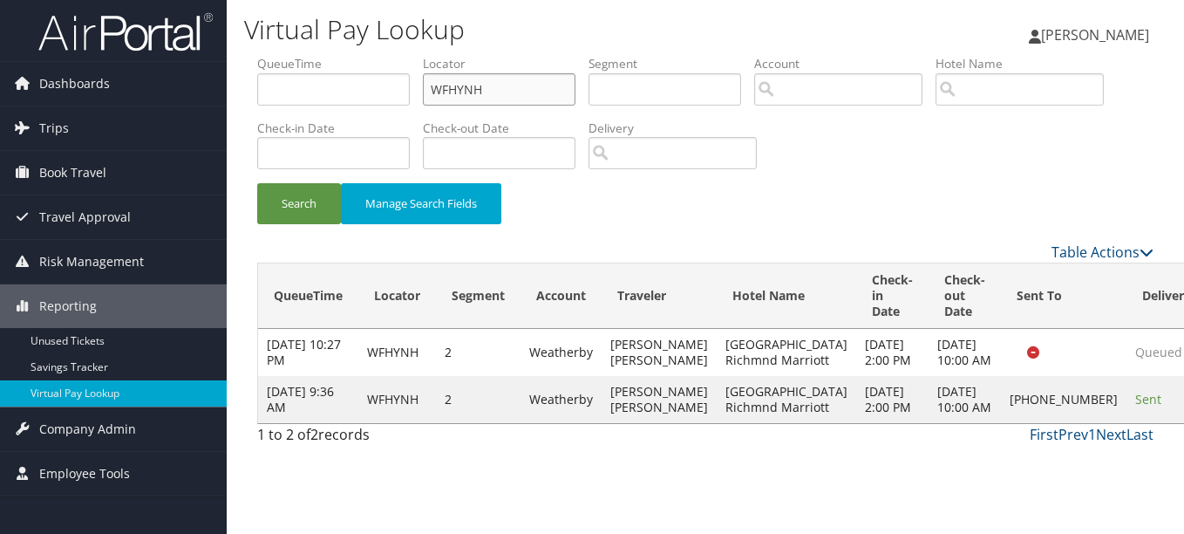
click at [368, 55] on ul "QueueTime Locator WFHYNH Segment Account Traveler Hotel Name Check-in Date Chec…" at bounding box center [705, 55] width 896 height 0
paste input "UFBURK"
click at [257, 183] on button "Search" at bounding box center [299, 203] width 84 height 41
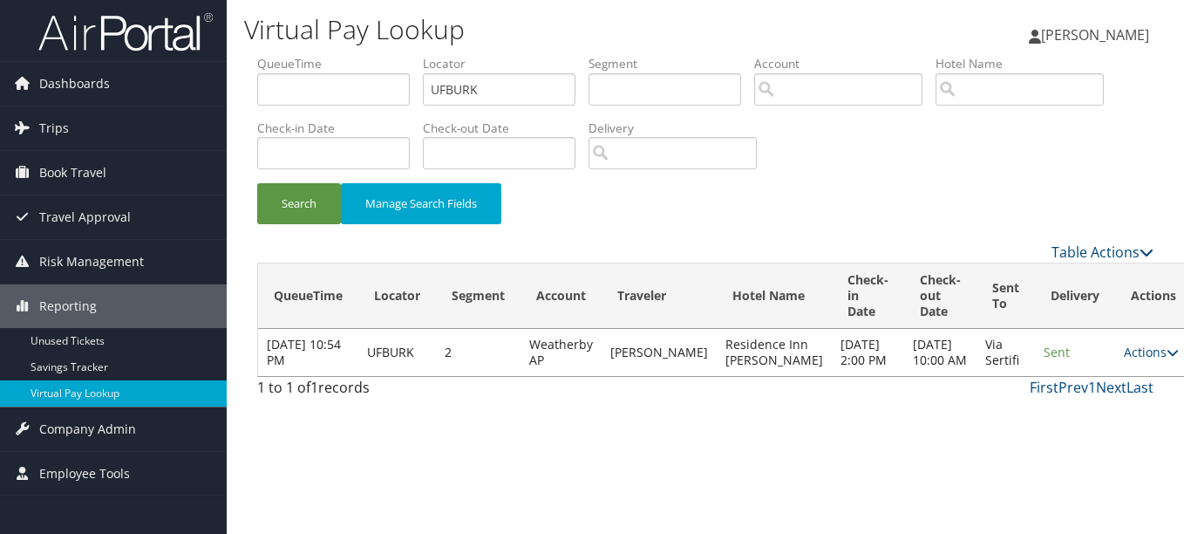
drag, startPoint x: 1113, startPoint y: 371, endPoint x: 1103, endPoint y: 380, distance: 14.2
click at [1124, 360] on link "Actions" at bounding box center [1151, 351] width 55 height 17
drag, startPoint x: 1089, startPoint y: 421, endPoint x: 887, endPoint y: 393, distance: 204.2
click at [1088, 421] on link "Logs" at bounding box center [1078, 423] width 110 height 30
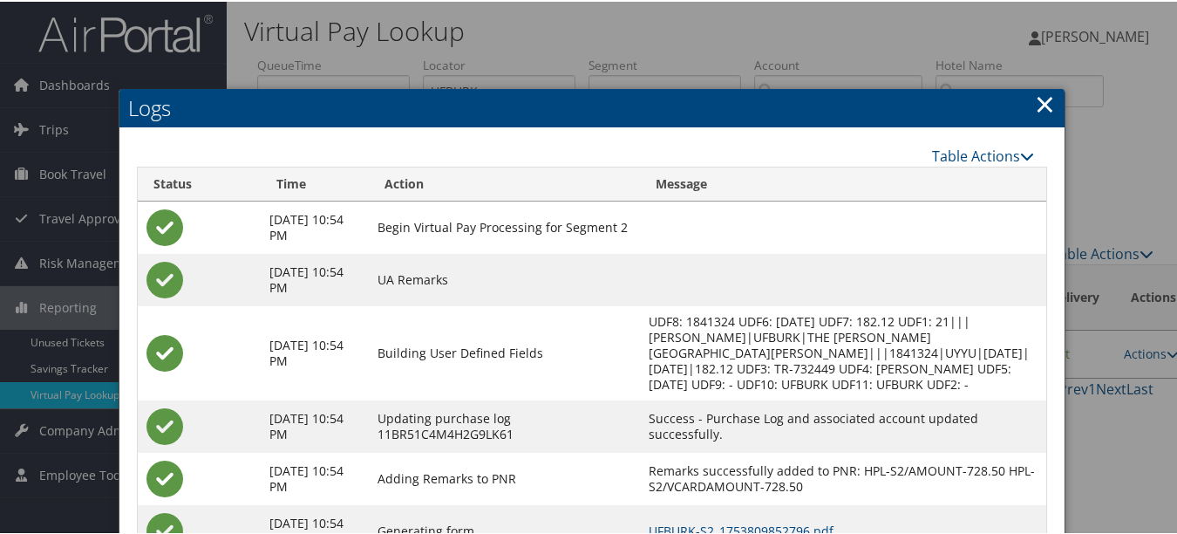
click at [1025, 100] on h2 "Logs" at bounding box center [591, 106] width 945 height 38
click at [1035, 98] on link "×" at bounding box center [1045, 102] width 20 height 35
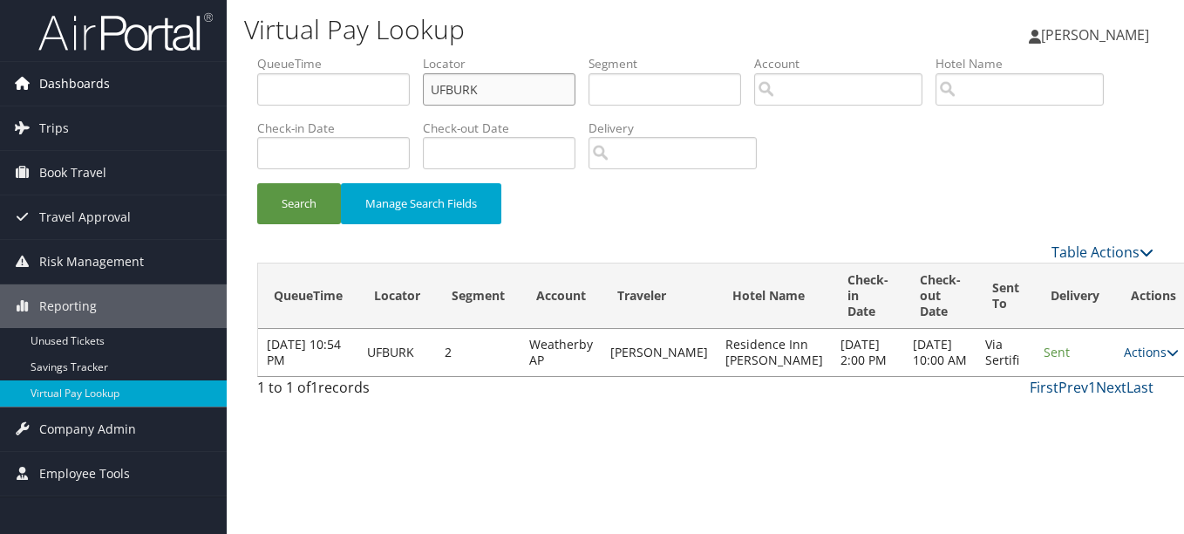
drag, startPoint x: 489, startPoint y: 92, endPoint x: 181, endPoint y: 92, distance: 307.7
click at [184, 92] on div "Dashboards AirPortal 360™ (Manager) My Travel Dashboard Trips Airtinerary® Look…" at bounding box center [592, 267] width 1184 height 534
paste input "UHTIDW"
click at [257, 183] on button "Search" at bounding box center [299, 203] width 84 height 41
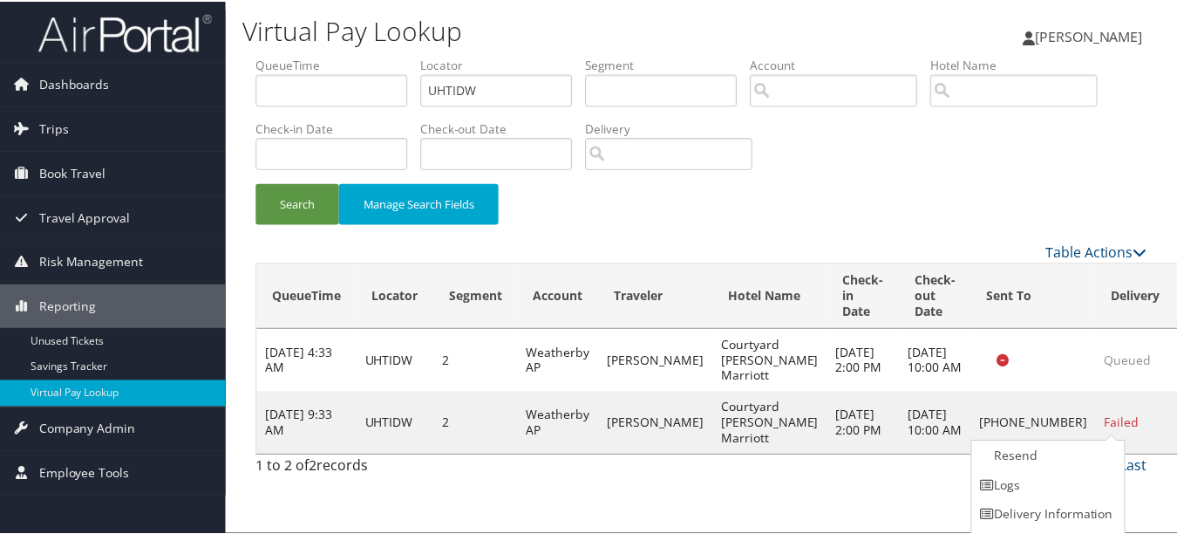
scroll to position [27, 0]
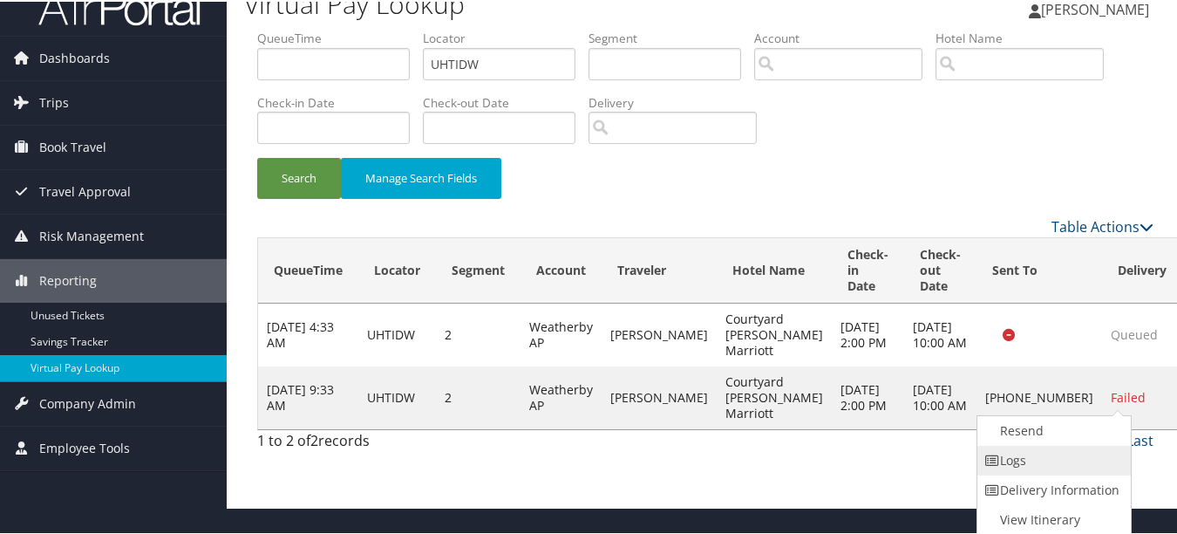
click at [1071, 453] on link "Logs" at bounding box center [1051, 459] width 149 height 30
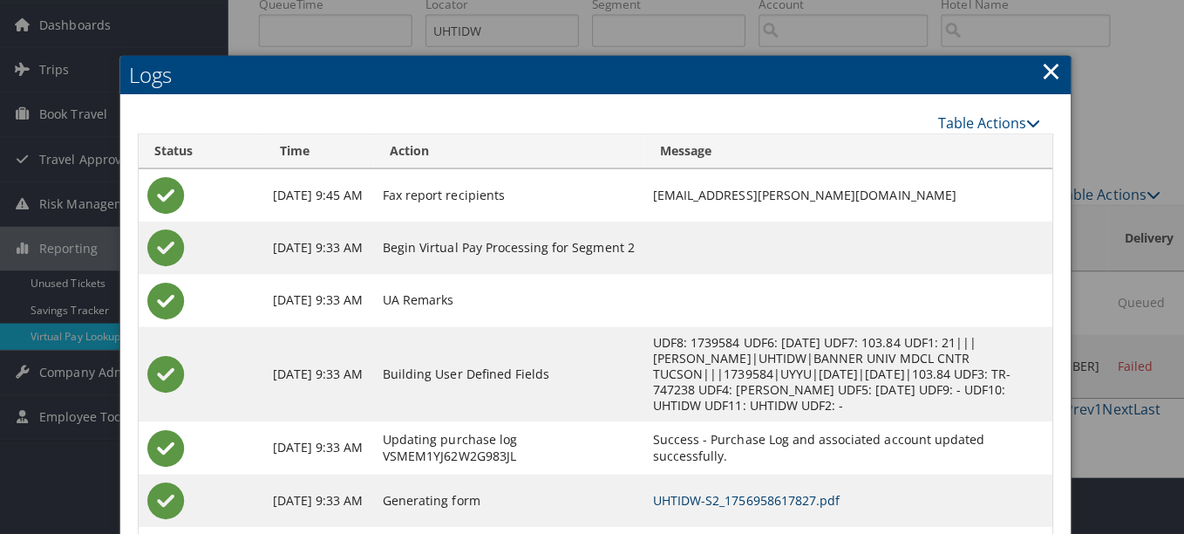
scroll to position [0, 0]
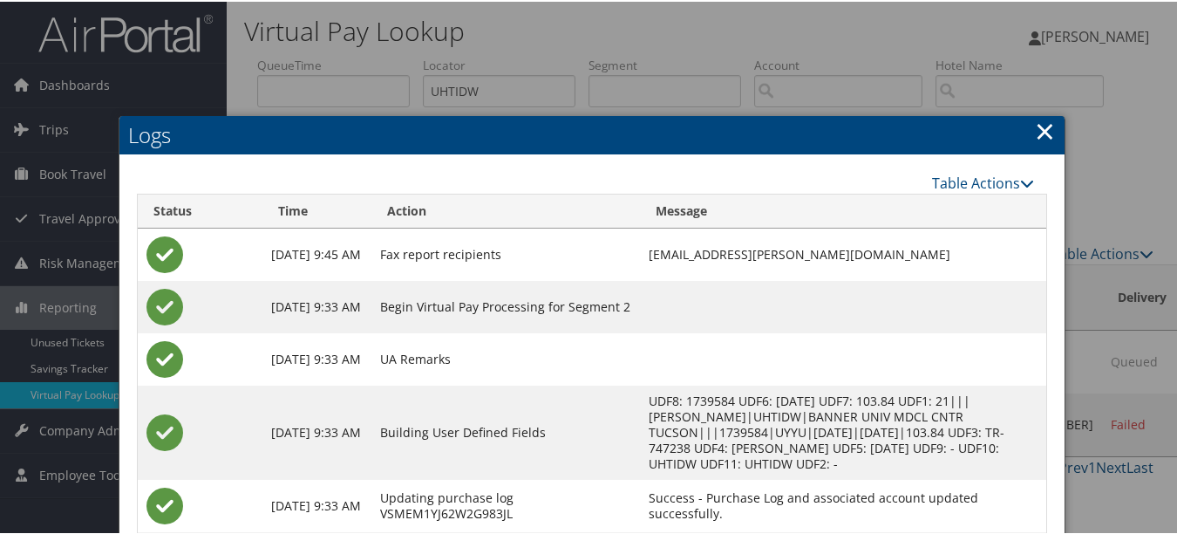
click at [1044, 133] on link "×" at bounding box center [1045, 129] width 20 height 35
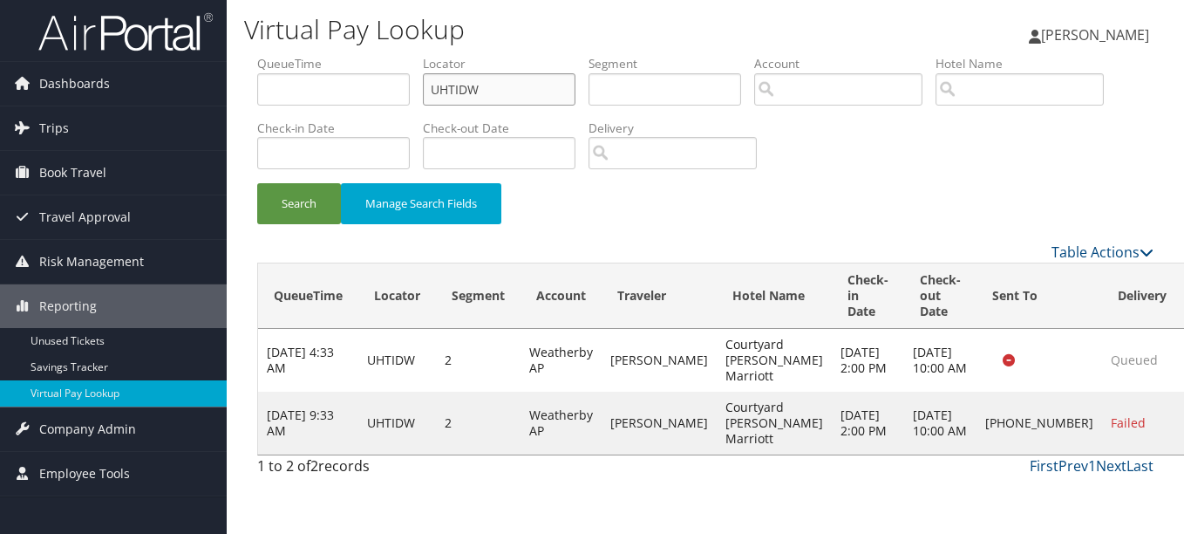
drag, startPoint x: 548, startPoint y: 86, endPoint x: 236, endPoint y: 89, distance: 312.1
click at [232, 86] on div "Virtual Pay Lookup [PERSON_NAME] [PERSON_NAME] My Settings Travel Agency Contac…" at bounding box center [705, 267] width 957 height 534
paste input "DRNLNI"
click at [257, 183] on button "Search" at bounding box center [299, 203] width 84 height 41
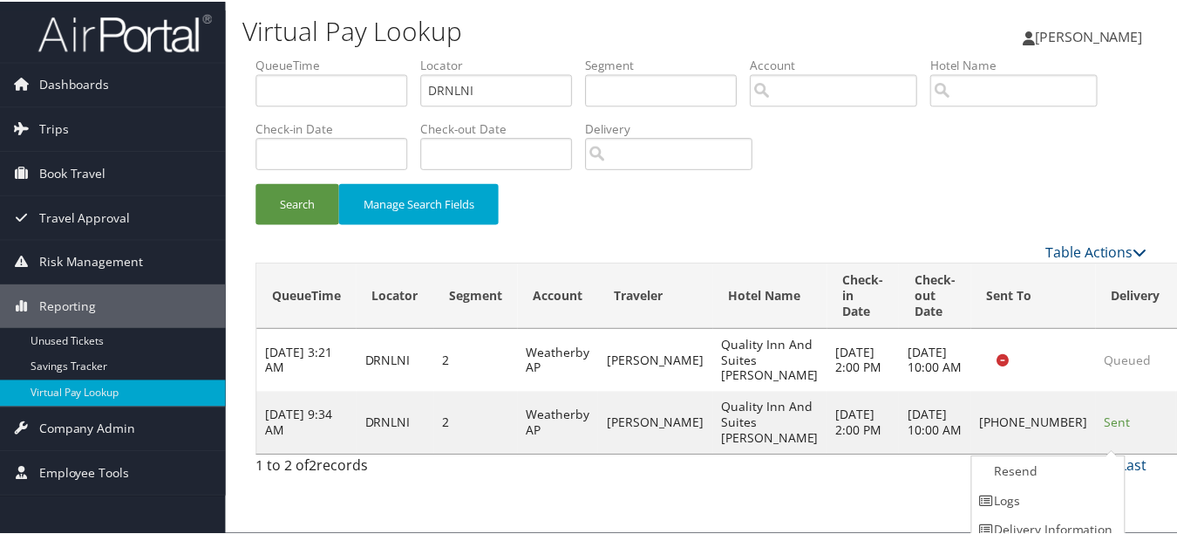
scroll to position [43, 0]
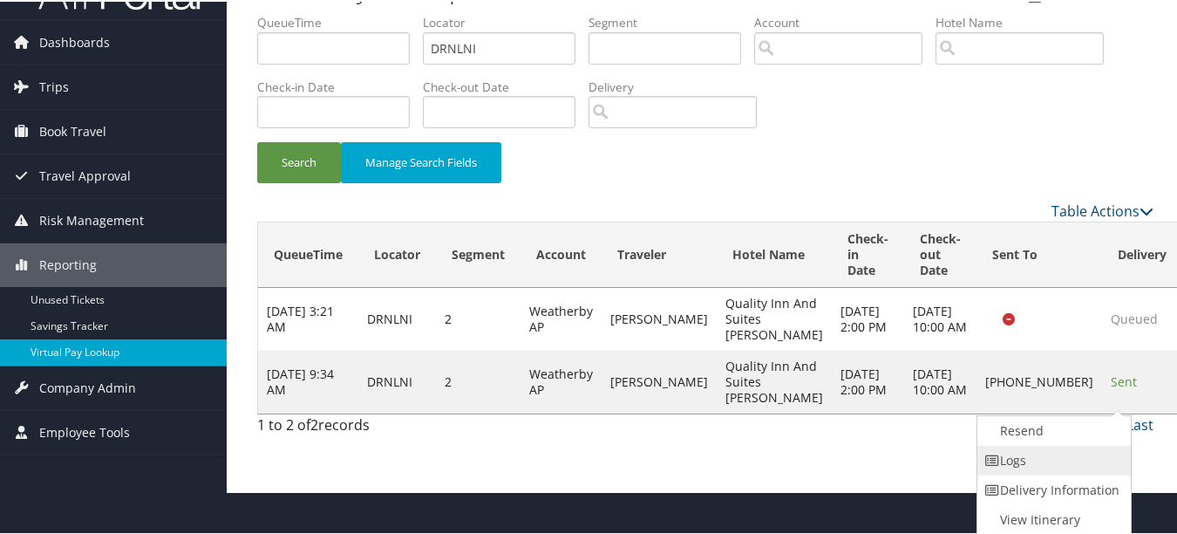
click at [1095, 453] on link "Logs" at bounding box center [1051, 459] width 149 height 30
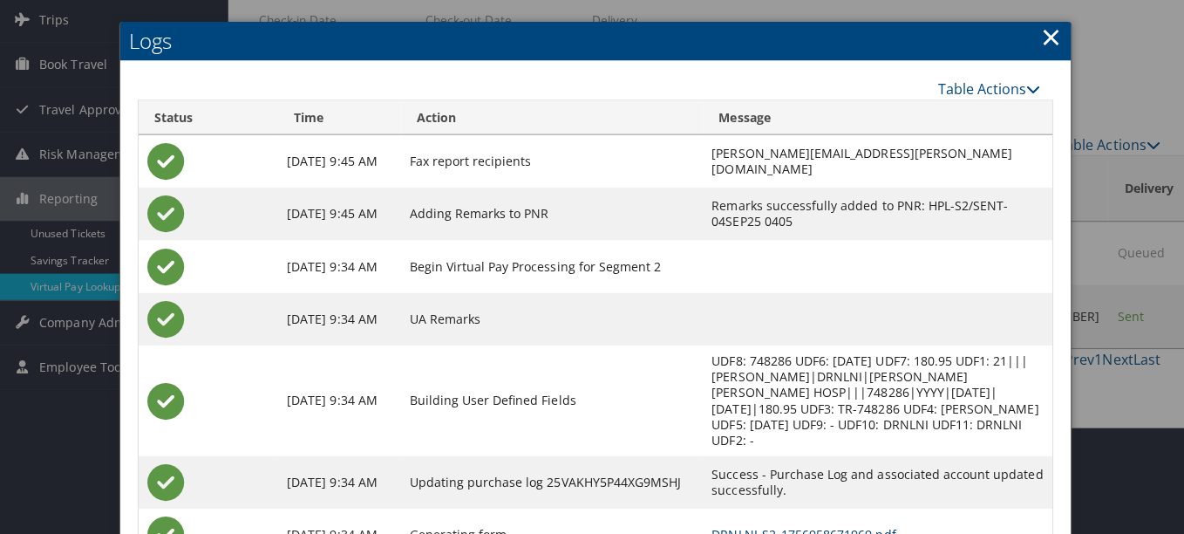
scroll to position [0, 0]
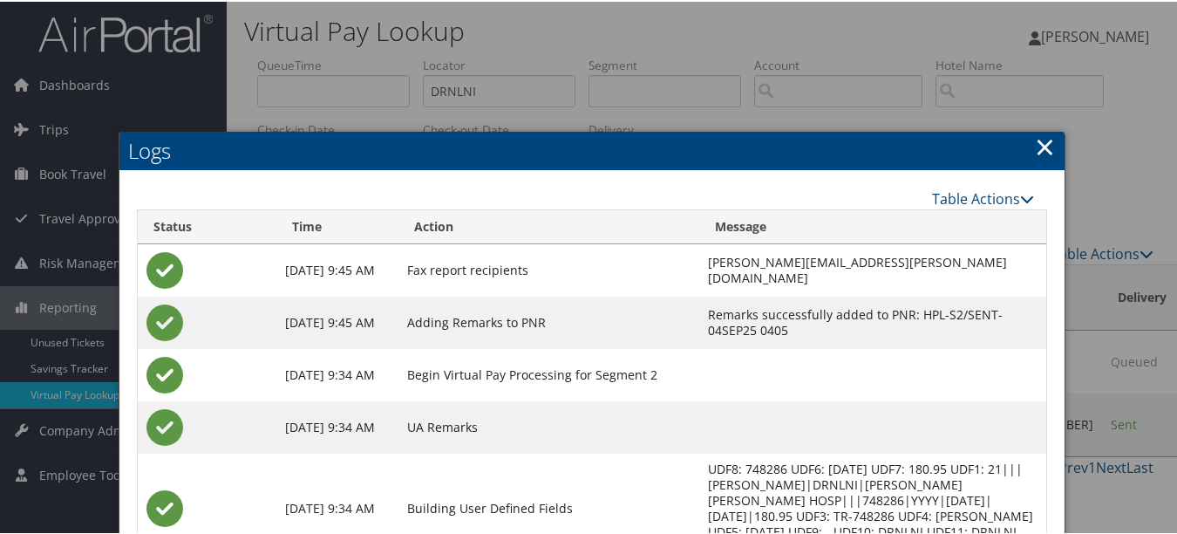
click at [1035, 135] on link "×" at bounding box center [1045, 144] width 20 height 35
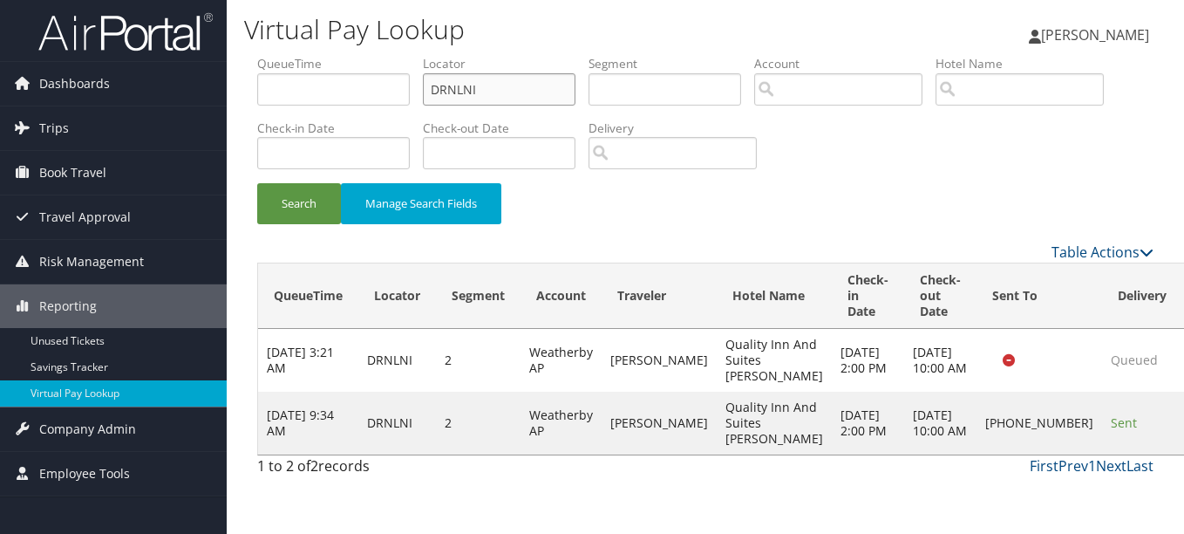
drag, startPoint x: 508, startPoint y: 89, endPoint x: 242, endPoint y: 89, distance: 265.9
click at [242, 89] on div "Virtual Pay Lookup [PERSON_NAME] [PERSON_NAME] My Settings Travel Agency Contac…" at bounding box center [705, 267] width 957 height 534
paste input "YCWNTT"
click at [257, 183] on button "Search" at bounding box center [299, 203] width 84 height 41
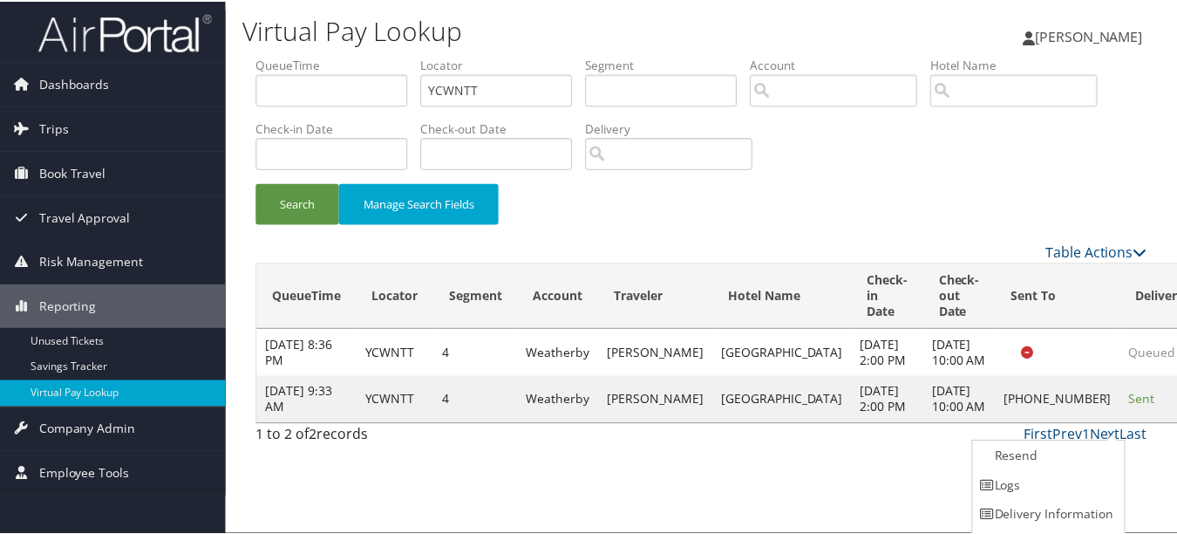
scroll to position [27, 0]
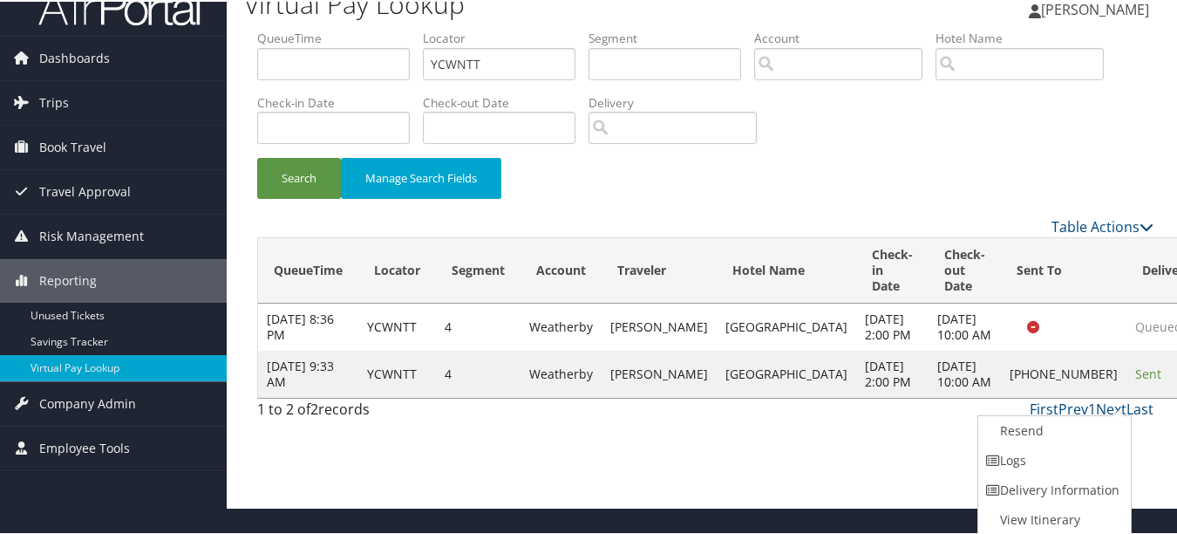
click at [1112, 456] on link "Logs" at bounding box center [1052, 459] width 149 height 30
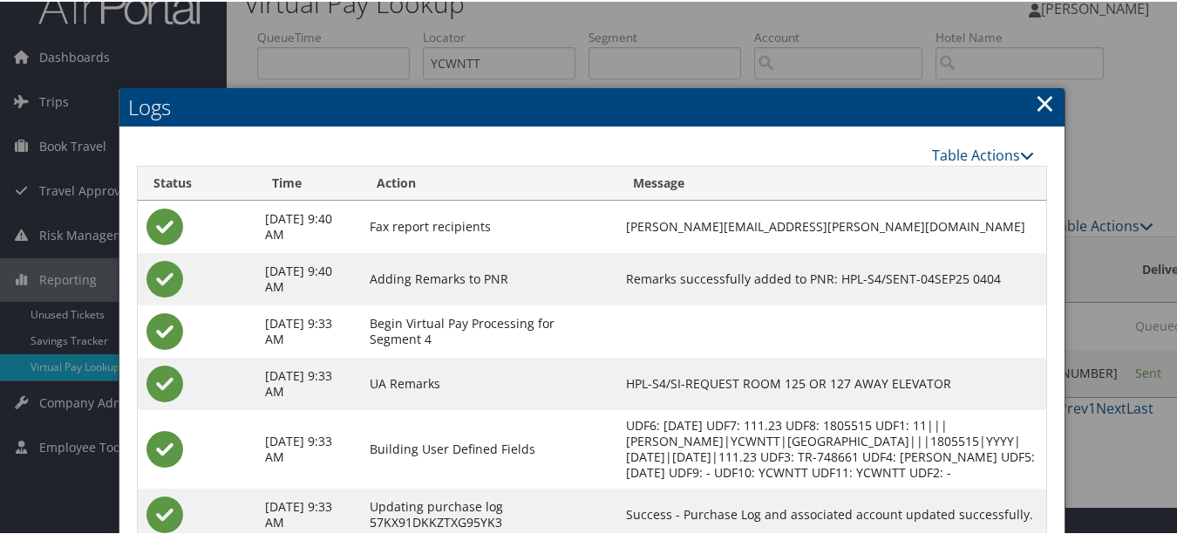
scroll to position [0, 0]
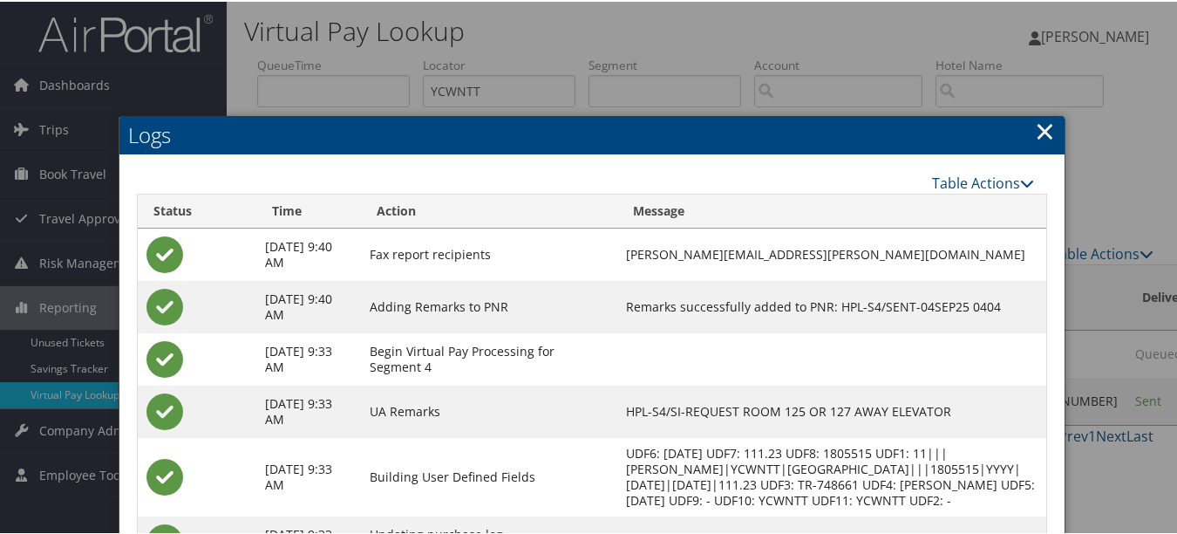
drag, startPoint x: 1040, startPoint y: 135, endPoint x: 725, endPoint y: 111, distance: 315.7
click at [1040, 137] on link "×" at bounding box center [1045, 129] width 20 height 35
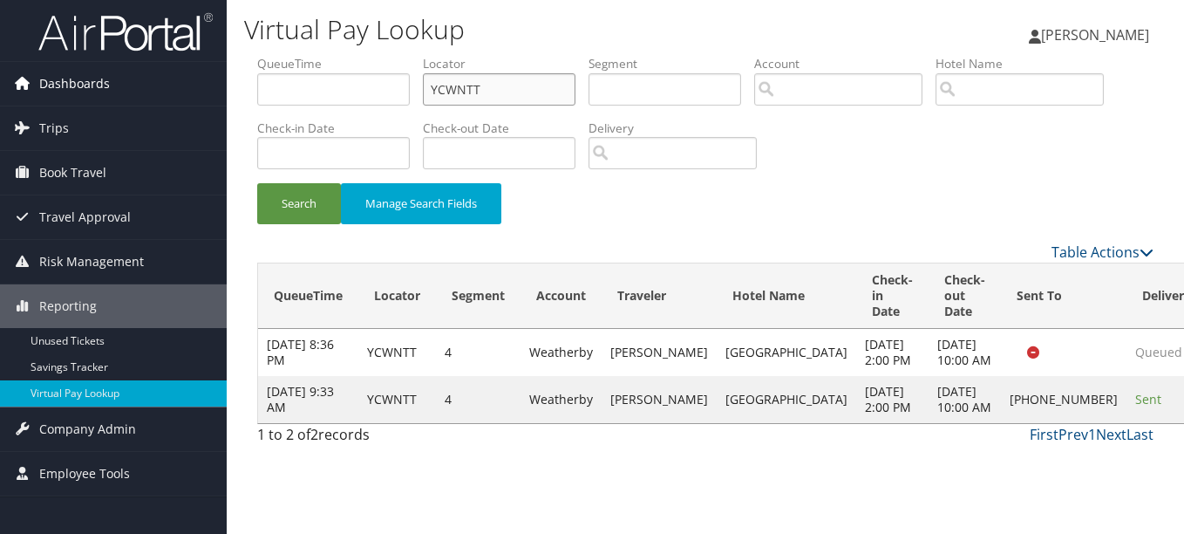
drag, startPoint x: 555, startPoint y: 88, endPoint x: 119, endPoint y: 78, distance: 436.0
click at [119, 78] on div "Dashboards AirPortal 360™ (Manager) My Travel Dashboard Trips Airtinerary® Look…" at bounding box center [592, 267] width 1184 height 534
paste input "LZDECS"
click at [257, 183] on button "Search" at bounding box center [299, 203] width 84 height 41
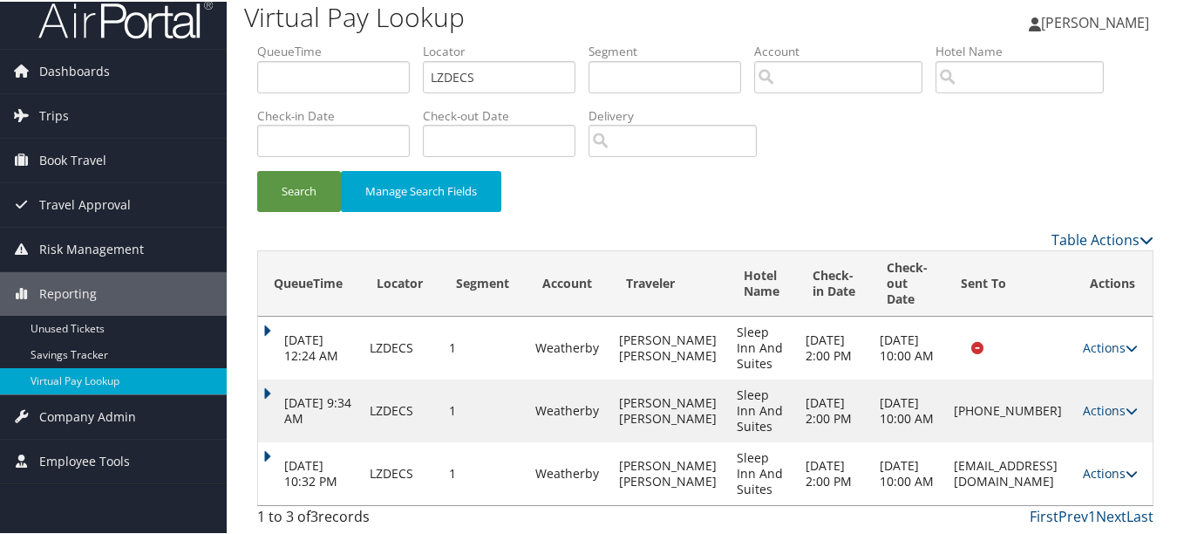
click at [1099, 471] on link "Actions" at bounding box center [1110, 471] width 55 height 17
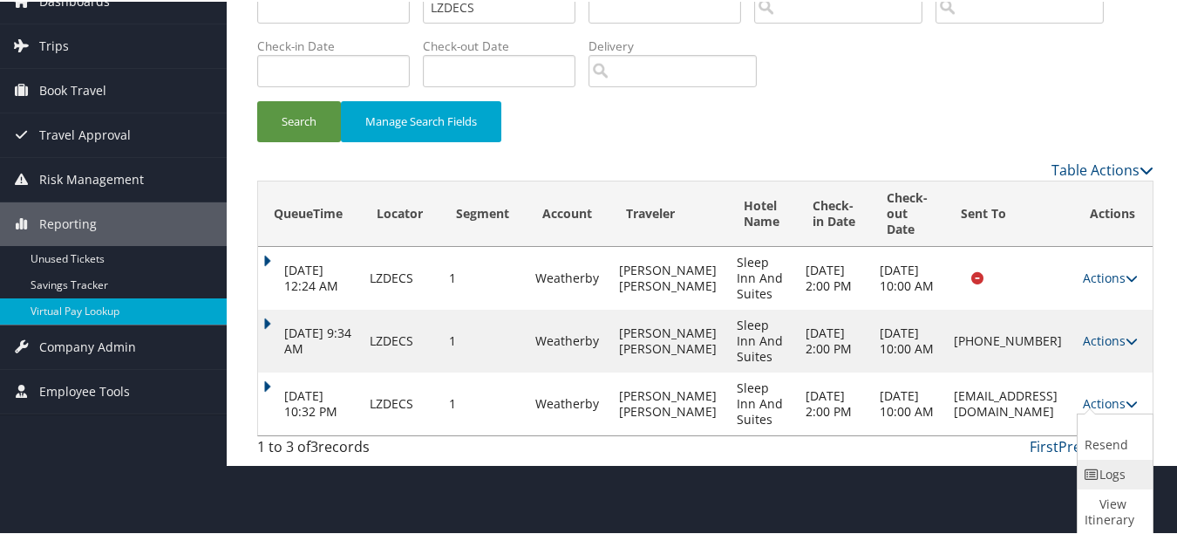
click at [1078, 476] on link "Logs" at bounding box center [1113, 473] width 71 height 30
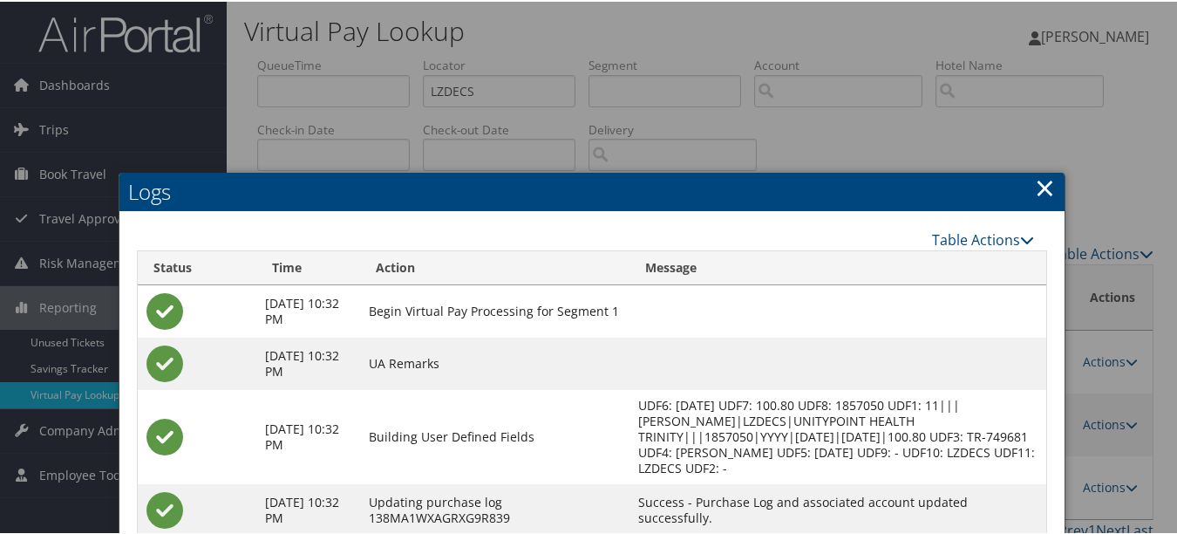
click at [1040, 200] on link "×" at bounding box center [1045, 185] width 20 height 35
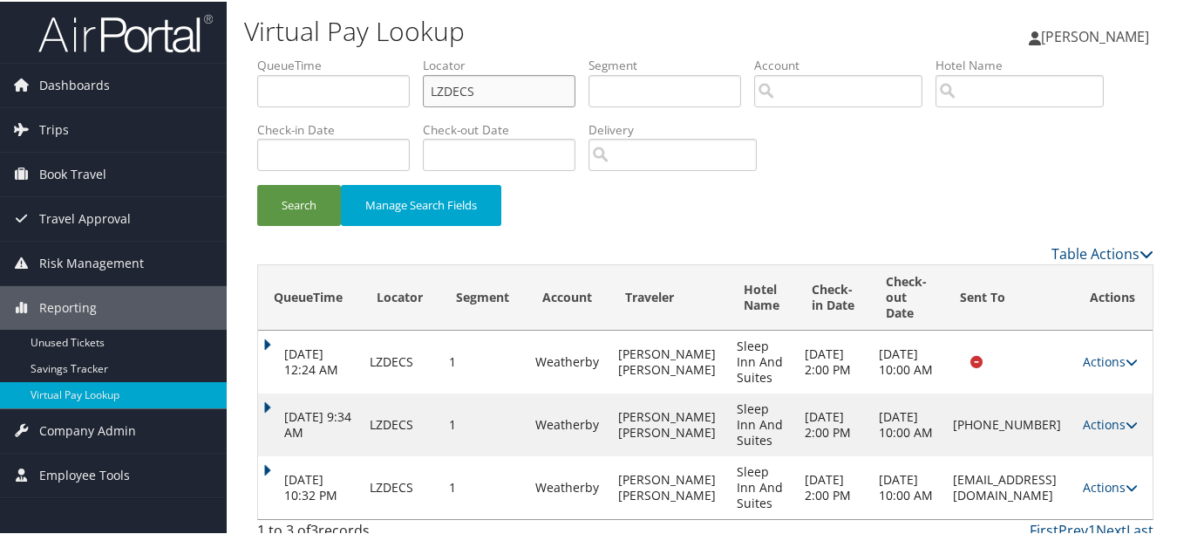
paste input "JMVDL"
drag, startPoint x: 548, startPoint y: 85, endPoint x: 299, endPoint y: 85, distance: 249.3
click at [299, 55] on ul "QueueTime Locator JMVDLS Segment Account Traveler Hotel Name Check-in Date Chec…" at bounding box center [705, 55] width 896 height 0
click at [257, 183] on button "Search" at bounding box center [299, 203] width 84 height 41
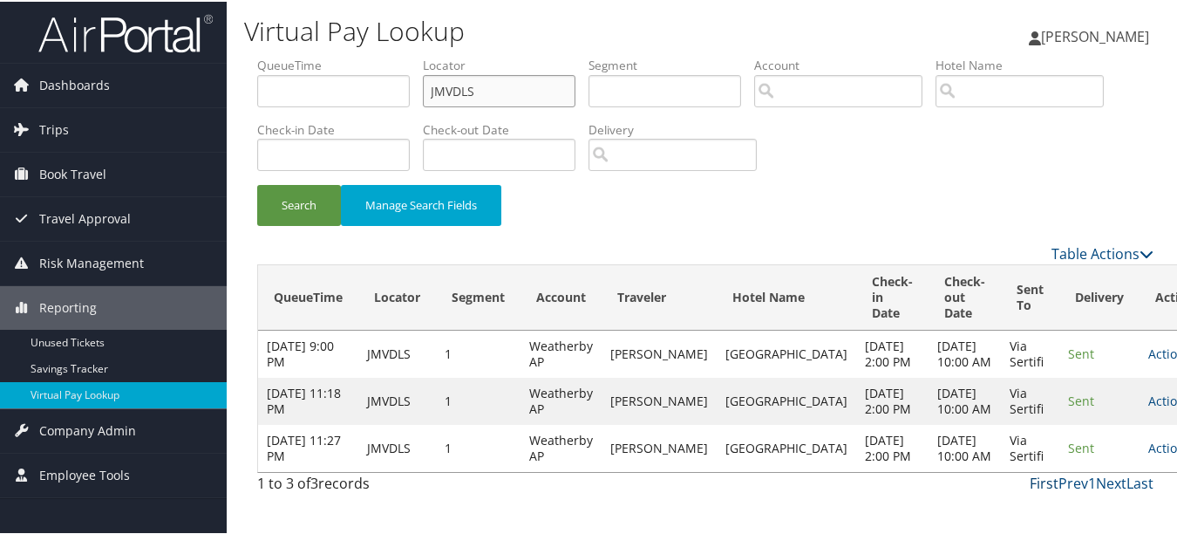
scroll to position [61, 0]
drag, startPoint x: 1084, startPoint y: 439, endPoint x: 1088, endPoint y: 452, distance: 13.5
click at [1139, 439] on td "Actions Resend Logs View Itinerary" at bounding box center [1177, 446] width 77 height 47
click at [1139, 452] on td "Actions Resend Logs View Itinerary" at bounding box center [1177, 446] width 77 height 47
click at [1148, 454] on link "Actions" at bounding box center [1175, 446] width 55 height 17
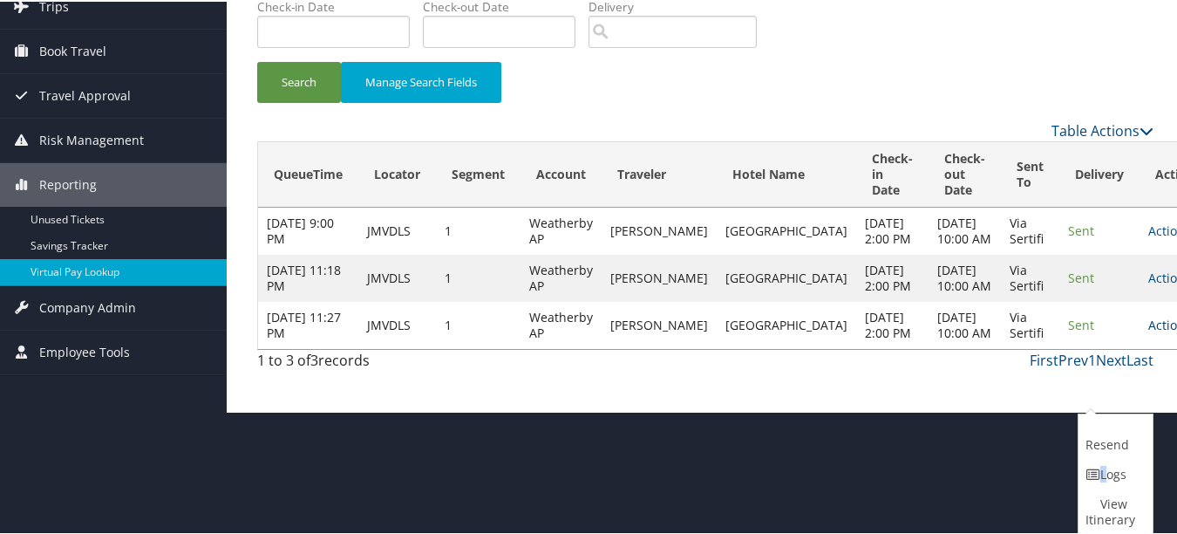
click at [1093, 463] on link "Logs" at bounding box center [1113, 473] width 70 height 30
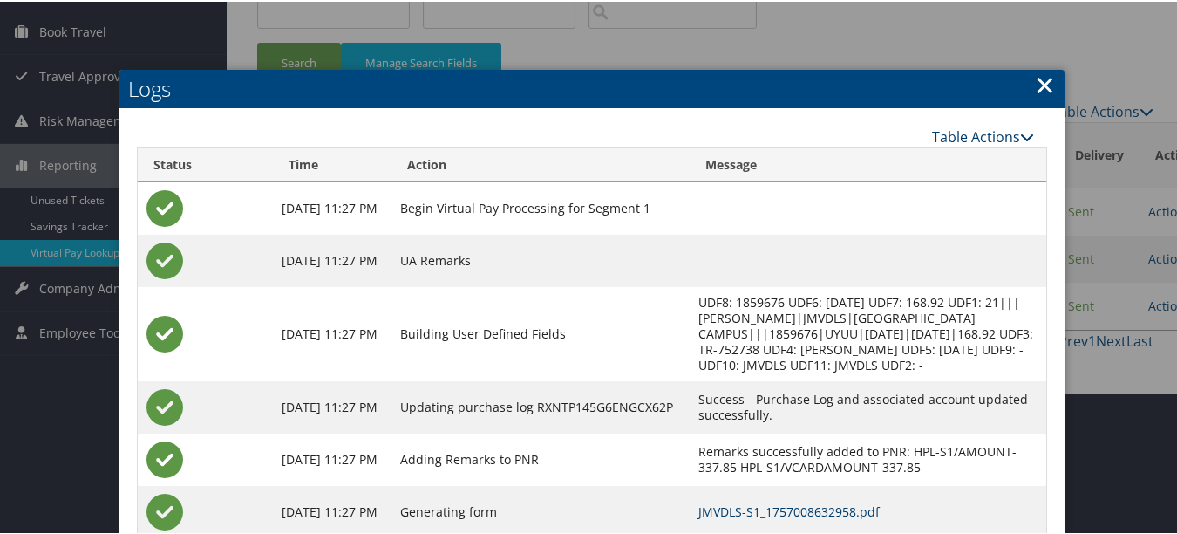
scroll to position [0, 0]
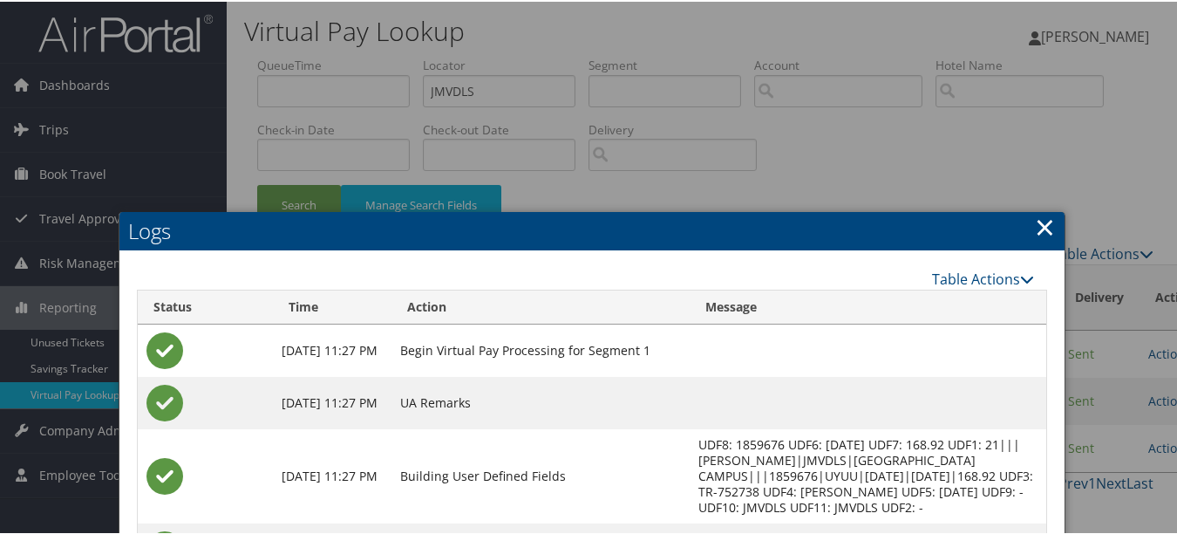
click at [1036, 214] on link "×" at bounding box center [1045, 224] width 20 height 35
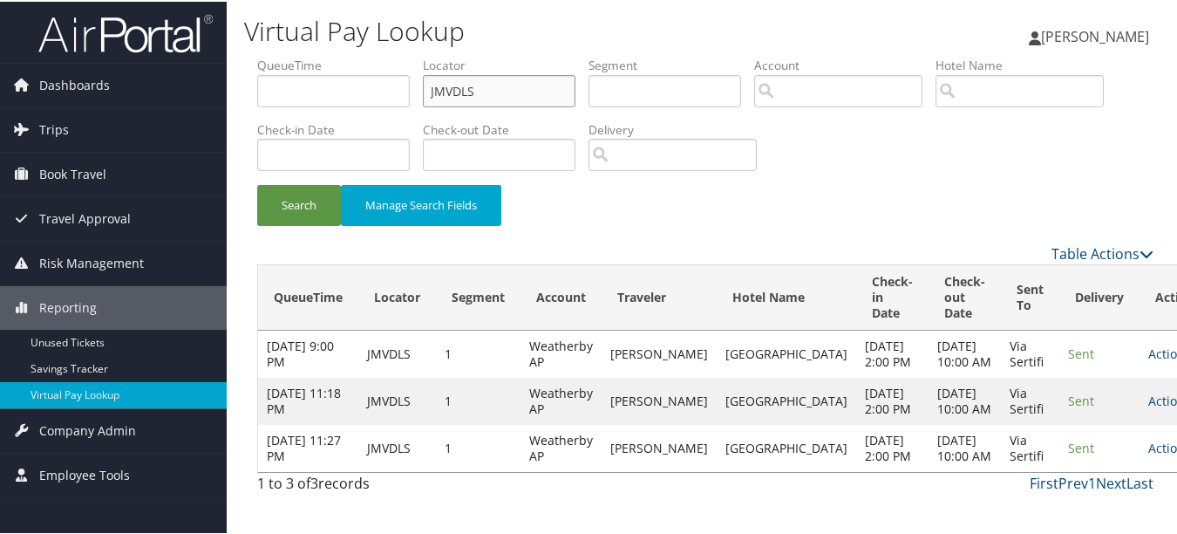
drag, startPoint x: 517, startPoint y: 84, endPoint x: 249, endPoint y: 84, distance: 267.6
click at [257, 84] on form "QueueTime Locator JMVDLS Segment Account Traveler Hotel Name Check-in Date Chec…" at bounding box center [705, 148] width 896 height 187
paste input "LDCZWX"
click at [257, 183] on button "Search" at bounding box center [299, 203] width 84 height 41
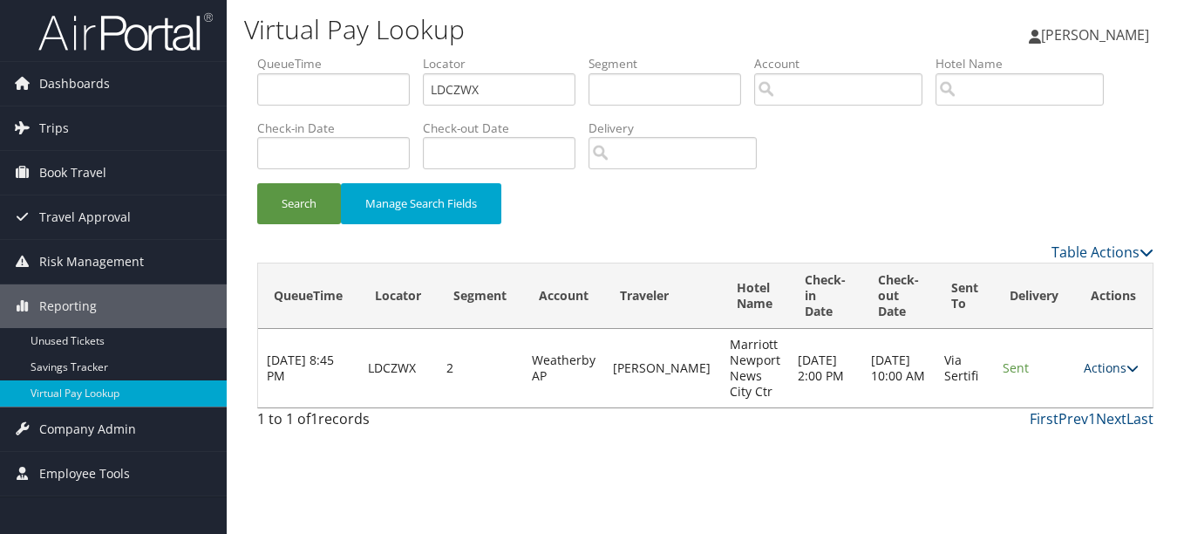
click at [1088, 366] on link "Actions" at bounding box center [1111, 367] width 55 height 17
click at [1049, 419] on link "Logs" at bounding box center [1078, 423] width 110 height 30
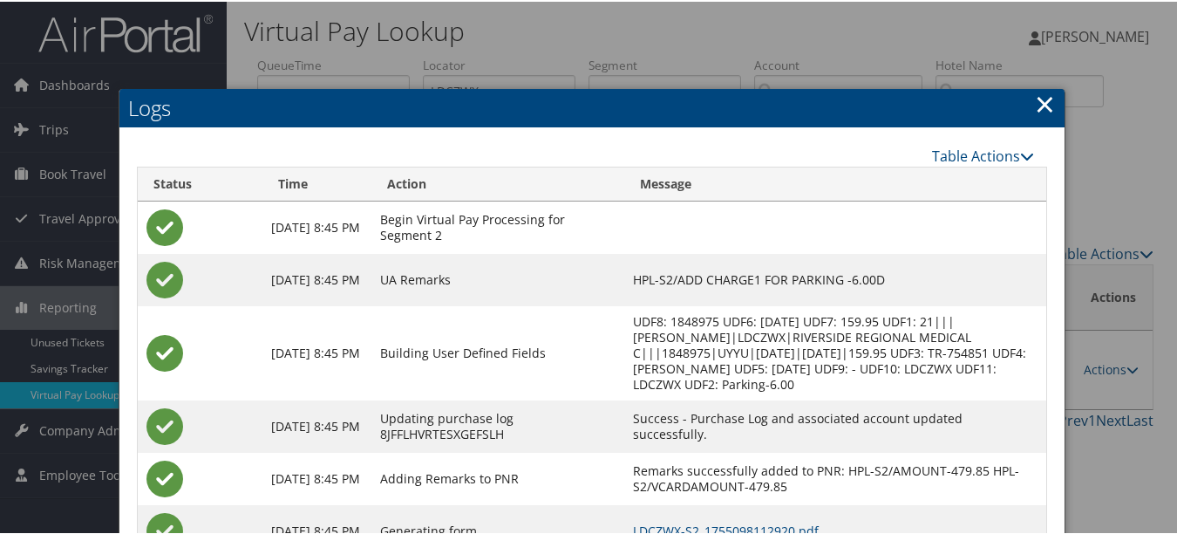
click at [1039, 97] on link "×" at bounding box center [1045, 102] width 20 height 35
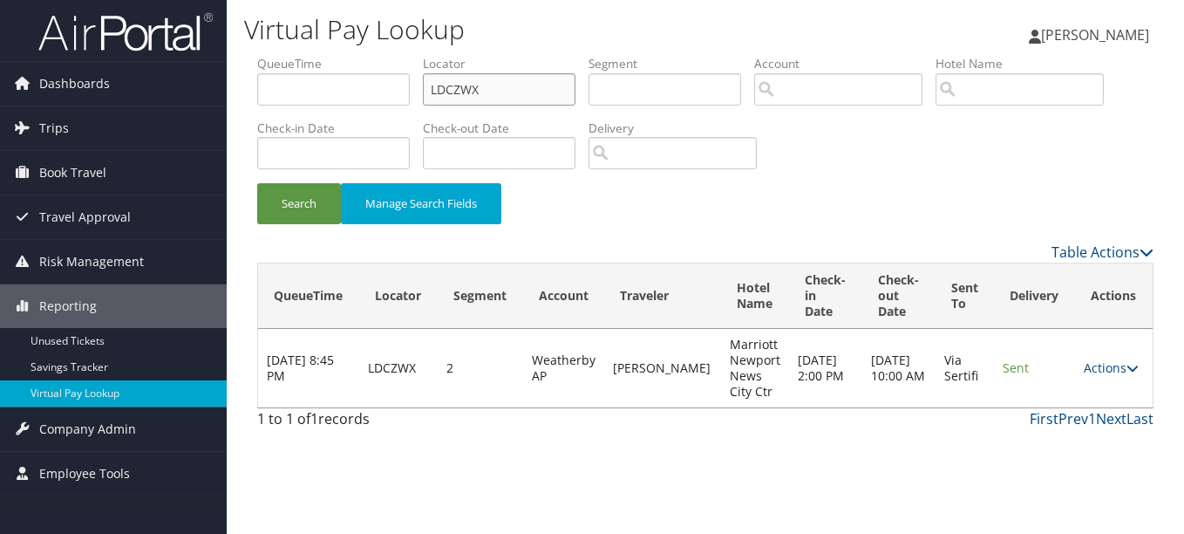
drag, startPoint x: 512, startPoint y: 92, endPoint x: 303, endPoint y: 90, distance: 208.4
click at [303, 55] on ul "QueueTime Locator LDCZWX Segment Account Traveler Hotel Name Check-in Date Chec…" at bounding box center [705, 55] width 896 height 0
paste input "WHSAQU"
click at [257, 183] on button "Search" at bounding box center [299, 203] width 84 height 41
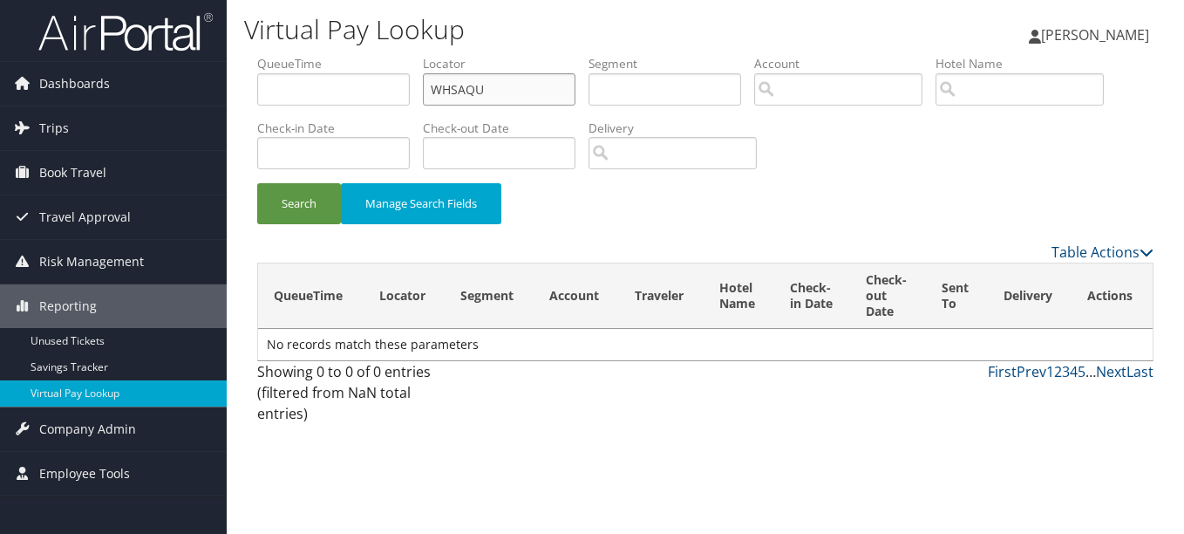
click at [257, 183] on button "Search" at bounding box center [299, 203] width 84 height 41
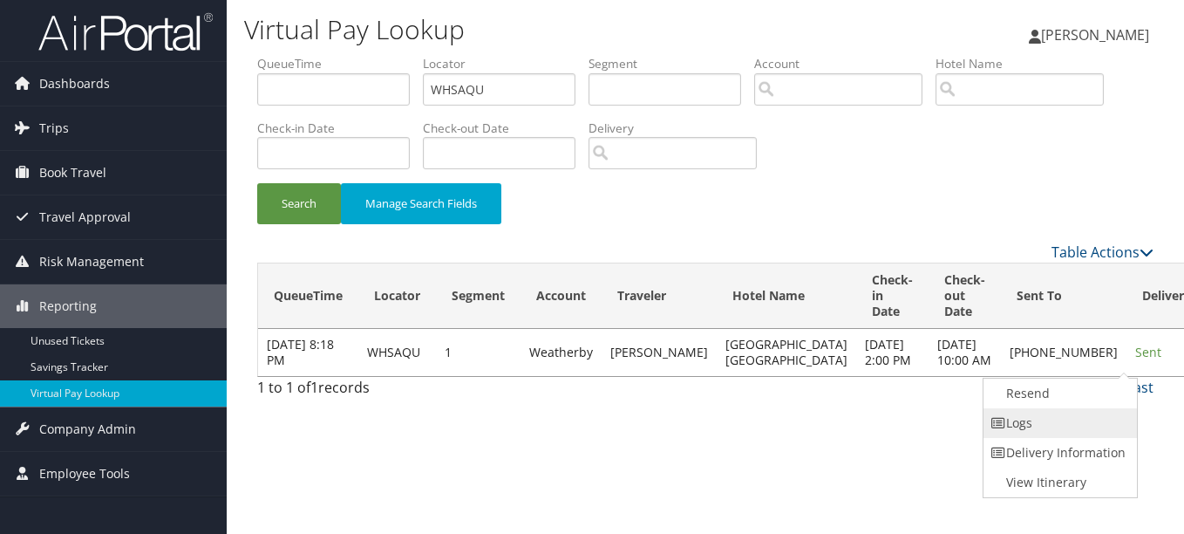
click at [1072, 427] on link "Logs" at bounding box center [1057, 423] width 149 height 30
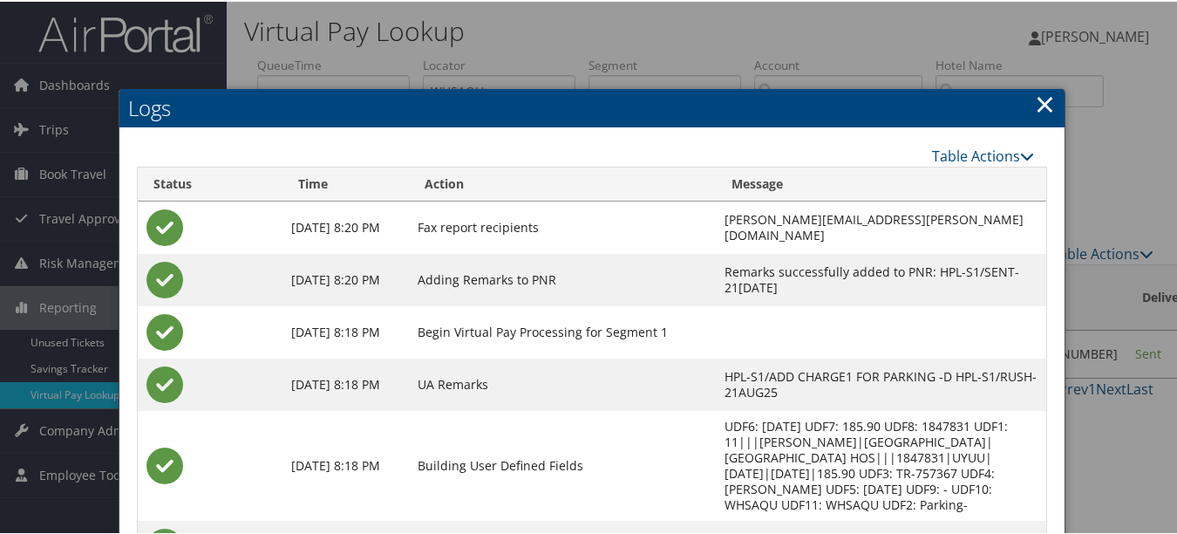
click at [1050, 94] on h2 "Logs" at bounding box center [591, 106] width 945 height 38
click at [1044, 92] on link "×" at bounding box center [1045, 102] width 20 height 35
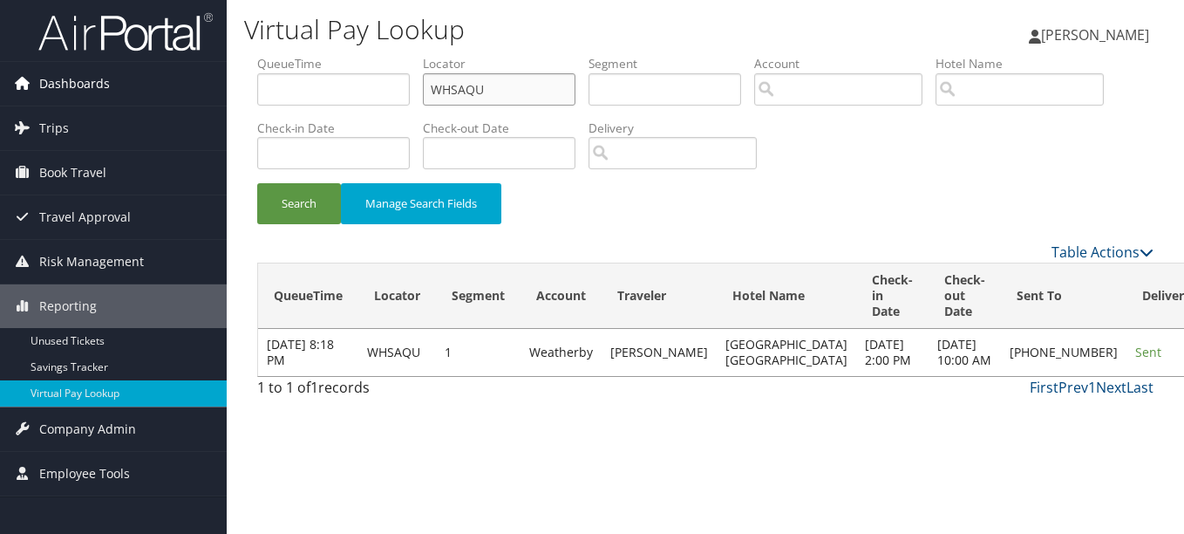
drag, startPoint x: 541, startPoint y: 101, endPoint x: 169, endPoint y: 82, distance: 372.7
click at [169, 82] on div "Dashboards AirPortal 360™ (Manager) My Travel Dashboard Trips Airtinerary® Look…" at bounding box center [592, 267] width 1184 height 534
paste input "HWPIMR"
type input "HWPIMR"
click at [257, 183] on button "Search" at bounding box center [299, 203] width 84 height 41
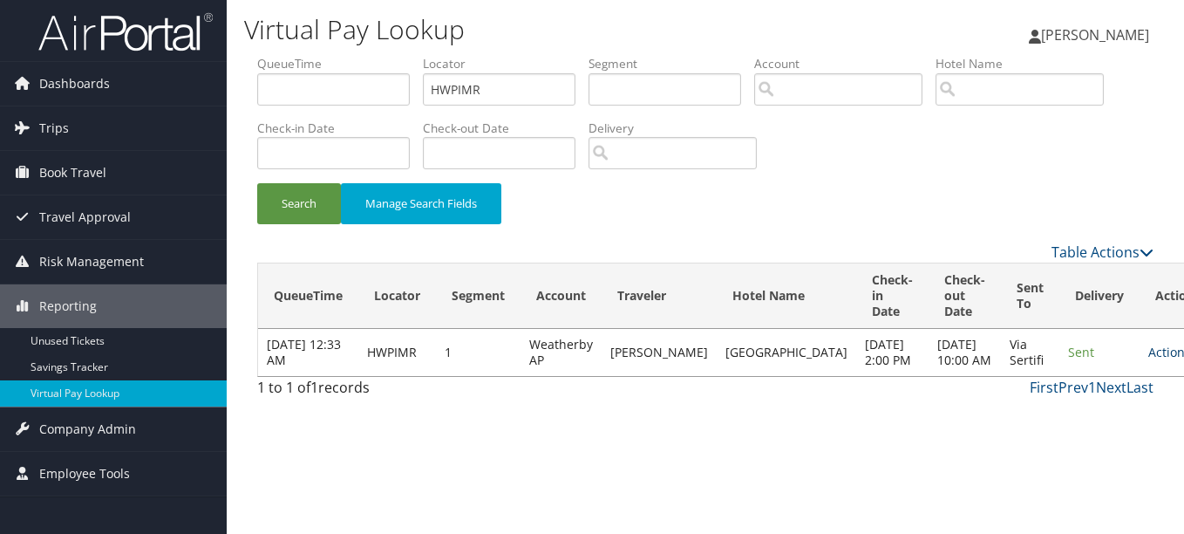
click at [1148, 356] on link "Actions" at bounding box center [1175, 351] width 55 height 17
click at [1068, 418] on link "Logs" at bounding box center [1078, 415] width 110 height 30
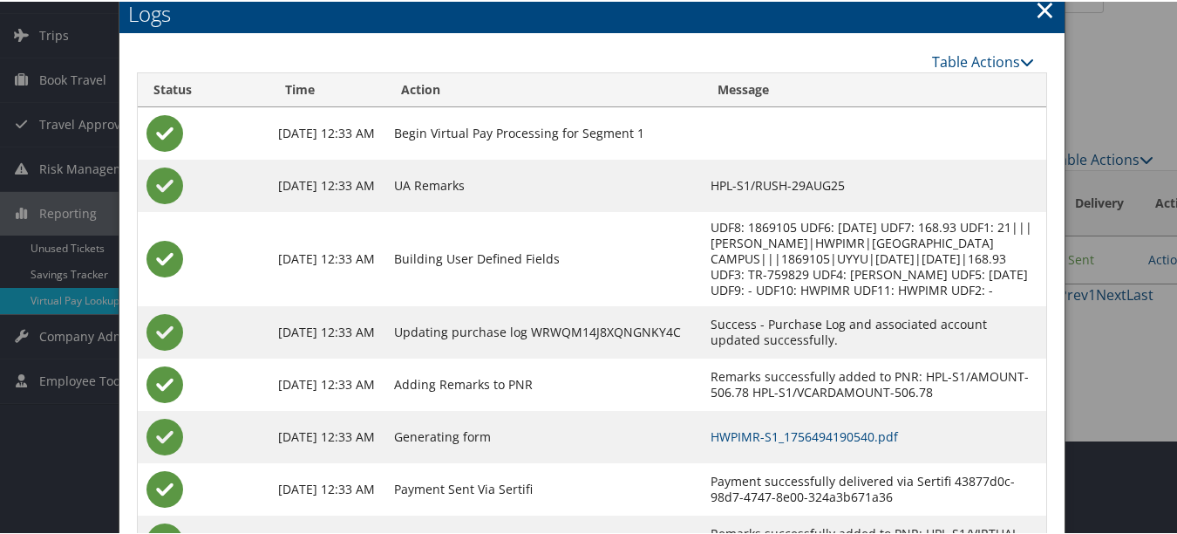
scroll to position [175, 0]
